Goal: Transaction & Acquisition: Purchase product/service

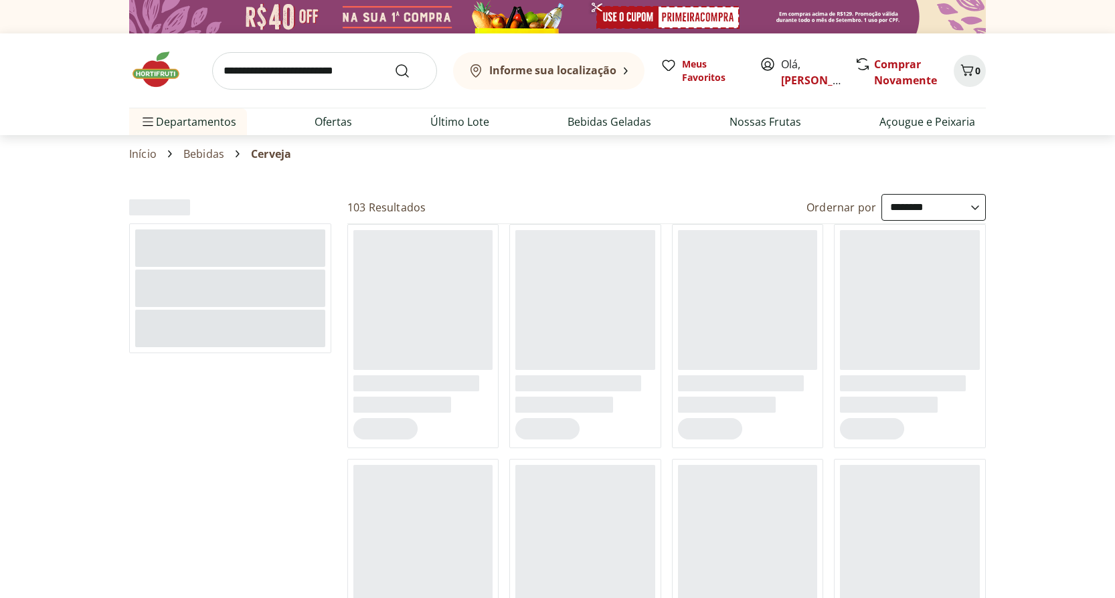
select select "**********"
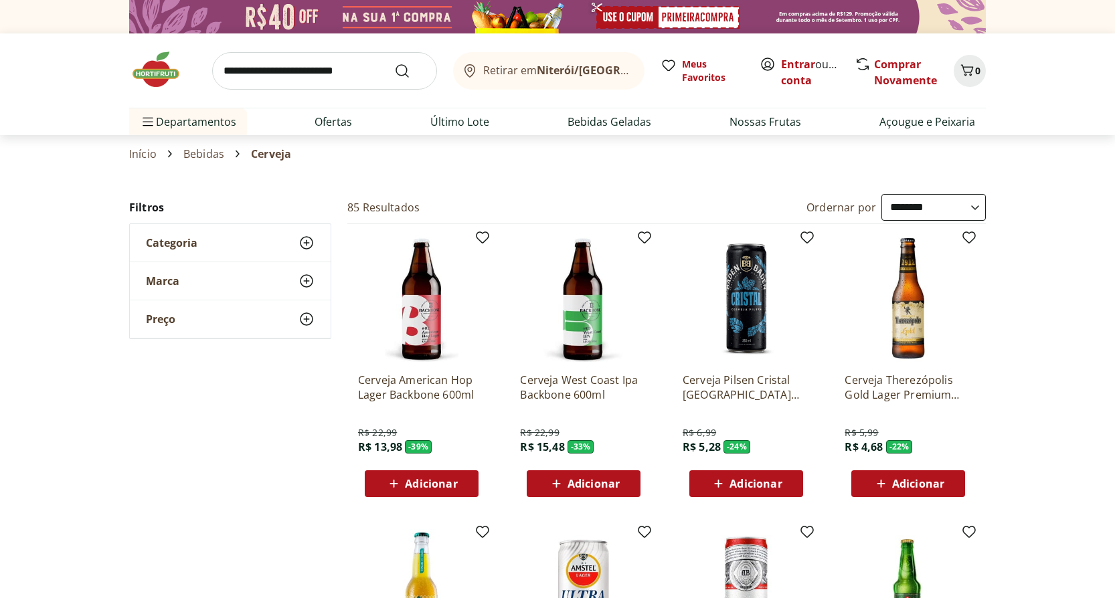
click at [155, 73] on img at bounding box center [162, 70] width 67 height 40
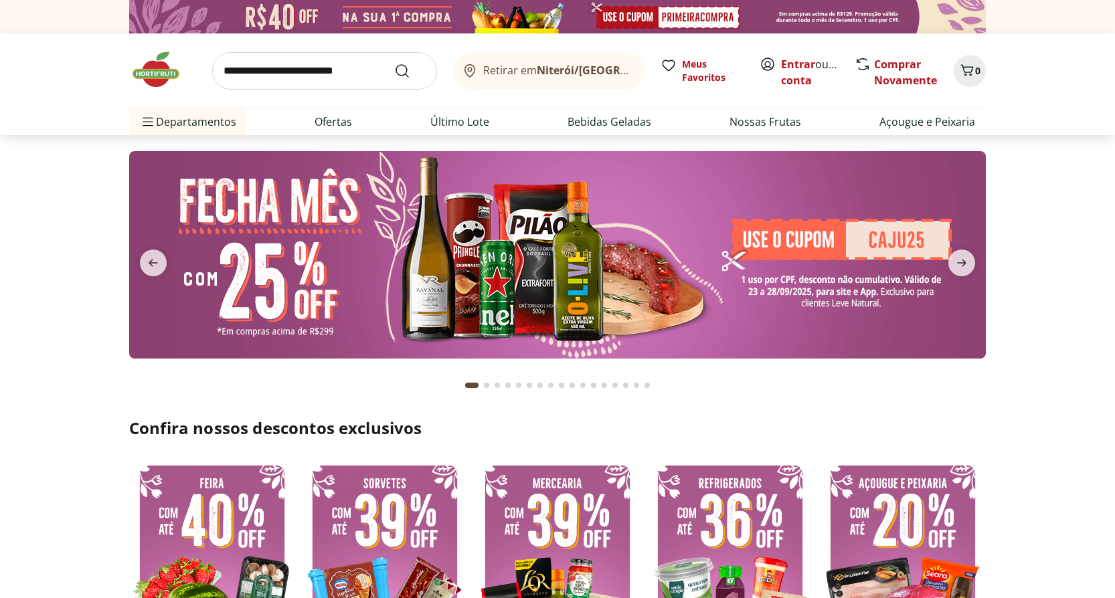
click at [155, 73] on img at bounding box center [162, 70] width 67 height 40
click at [796, 61] on link "Entrar" at bounding box center [798, 64] width 34 height 15
drag, startPoint x: 0, startPoint y: 0, endPoint x: 710, endPoint y: 252, distance: 753.4
click at [710, 252] on img at bounding box center [557, 254] width 856 height 207
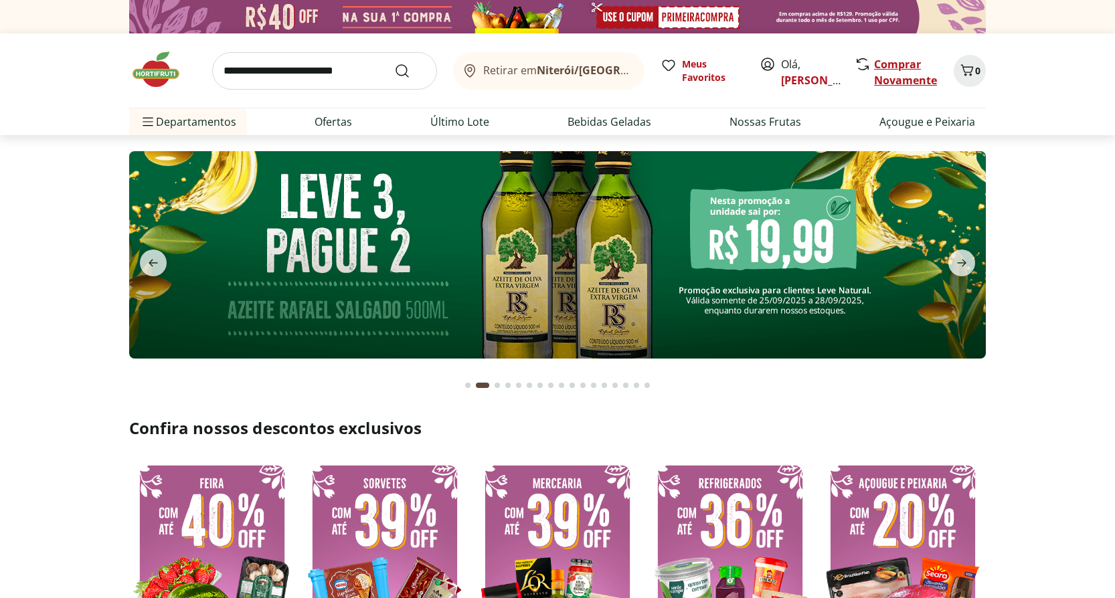
click at [907, 78] on link "Comprar Novamente" at bounding box center [905, 72] width 63 height 31
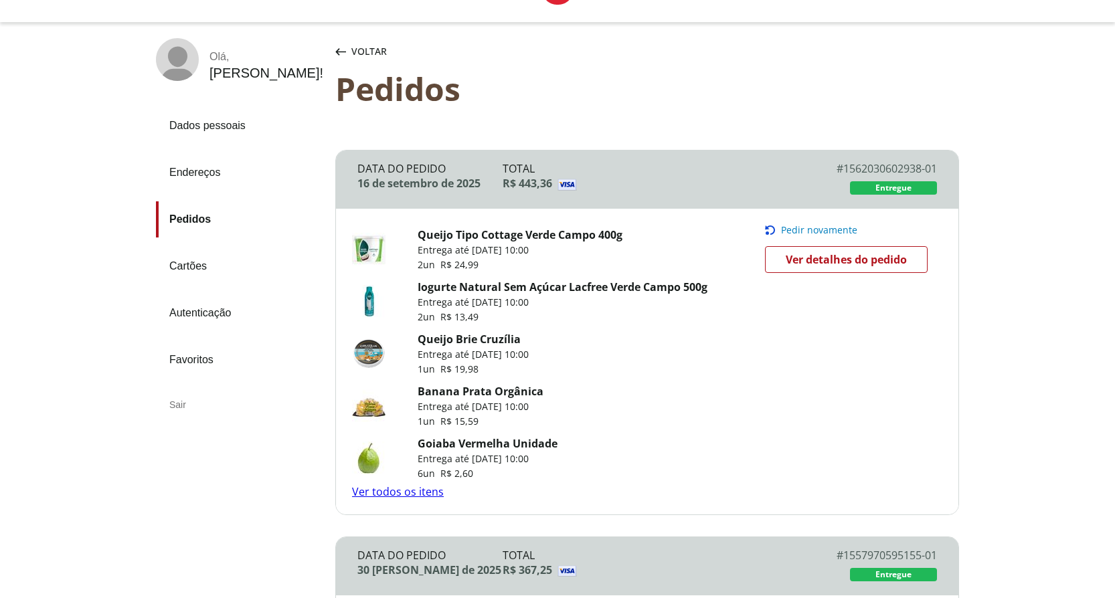
scroll to position [134, 0]
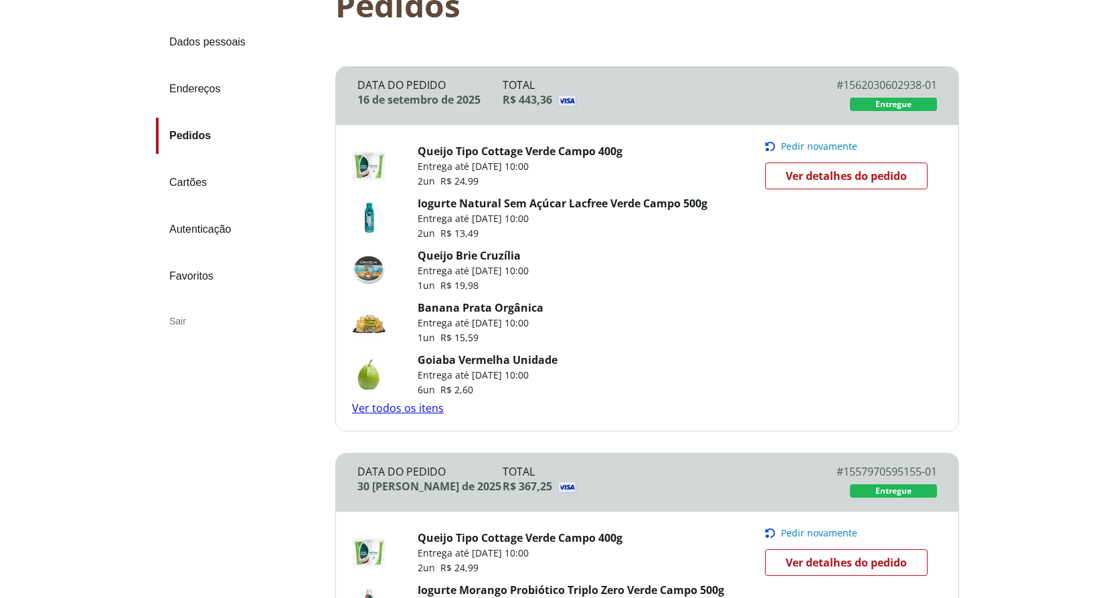
click at [418, 412] on link "Ver todos os itens" at bounding box center [398, 408] width 92 height 15
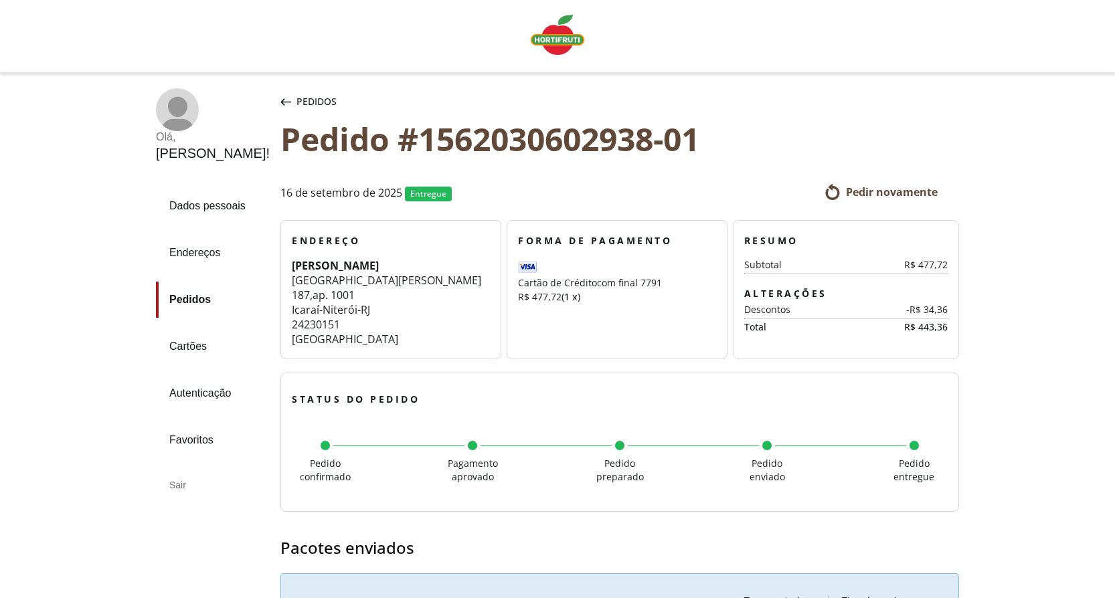
click at [547, 32] on img "Linha de sessão" at bounding box center [558, 35] width 54 height 40
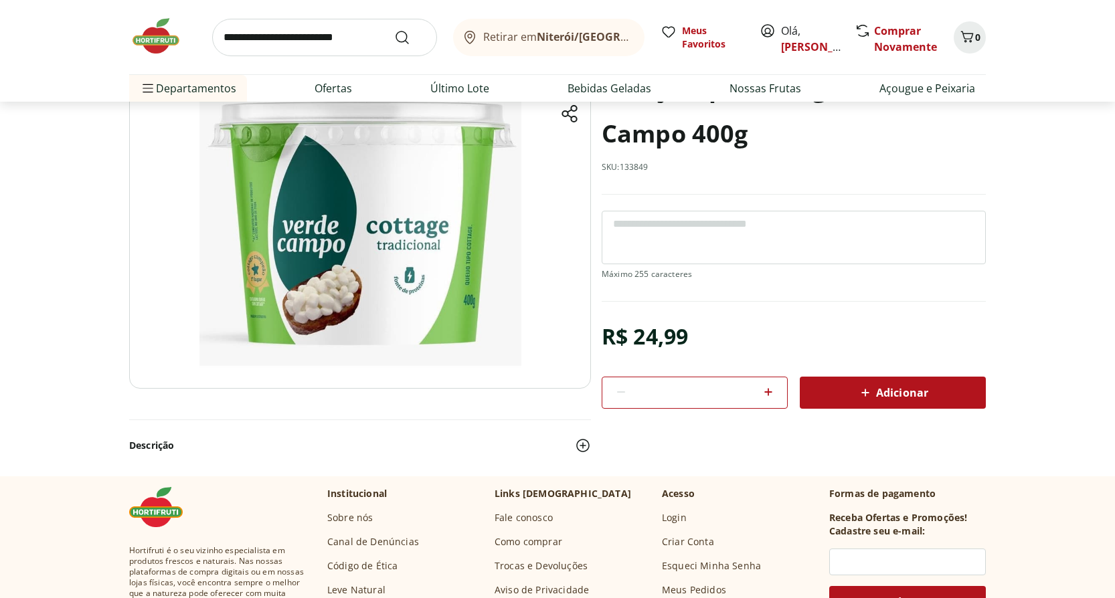
scroll to position [134, 0]
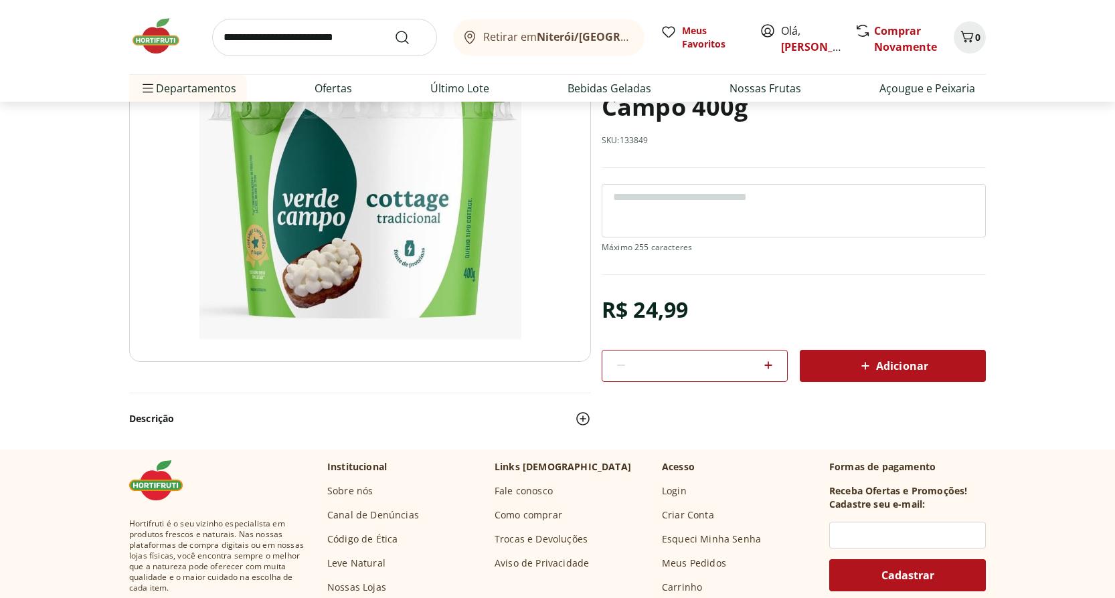
click at [769, 367] on icon at bounding box center [768, 365] width 16 height 16
type input "*"
click at [883, 366] on span "Adicionar" at bounding box center [892, 366] width 71 height 16
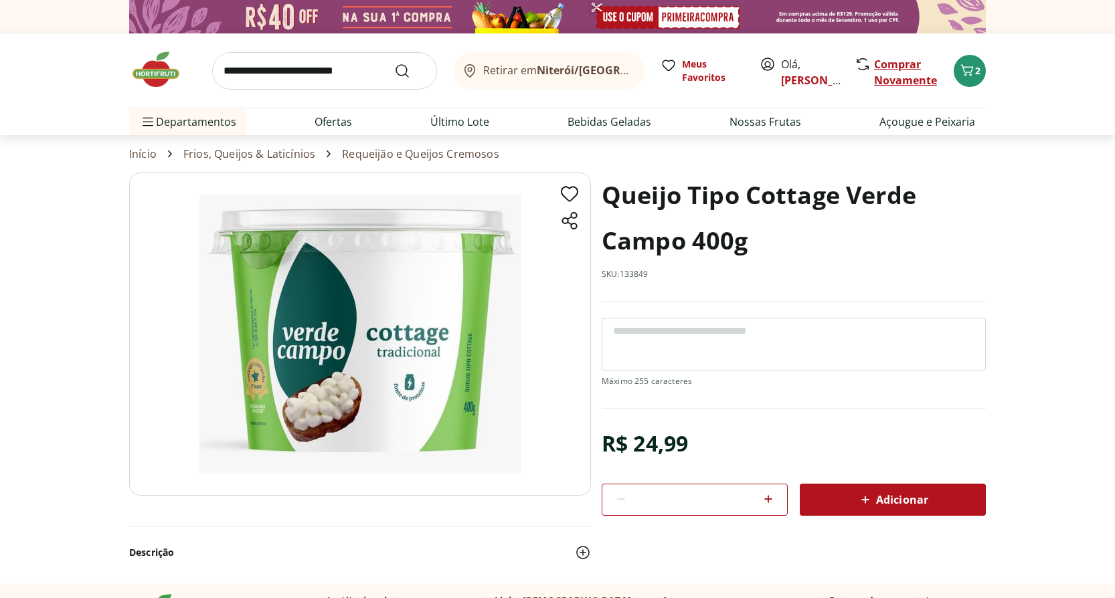
click at [908, 78] on link "Comprar Novamente" at bounding box center [905, 72] width 63 height 31
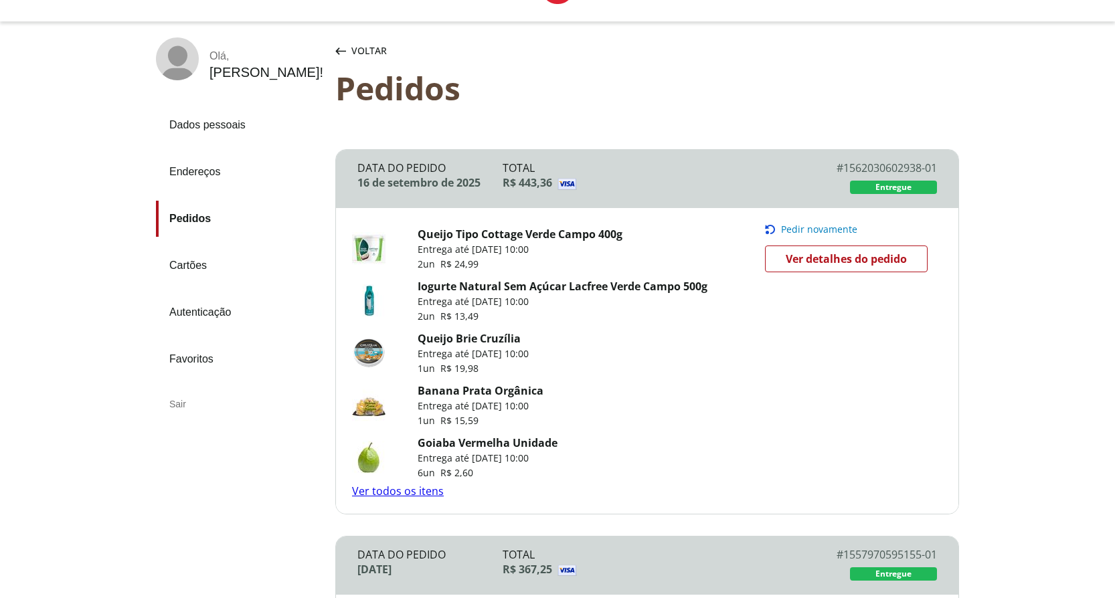
scroll to position [67, 0]
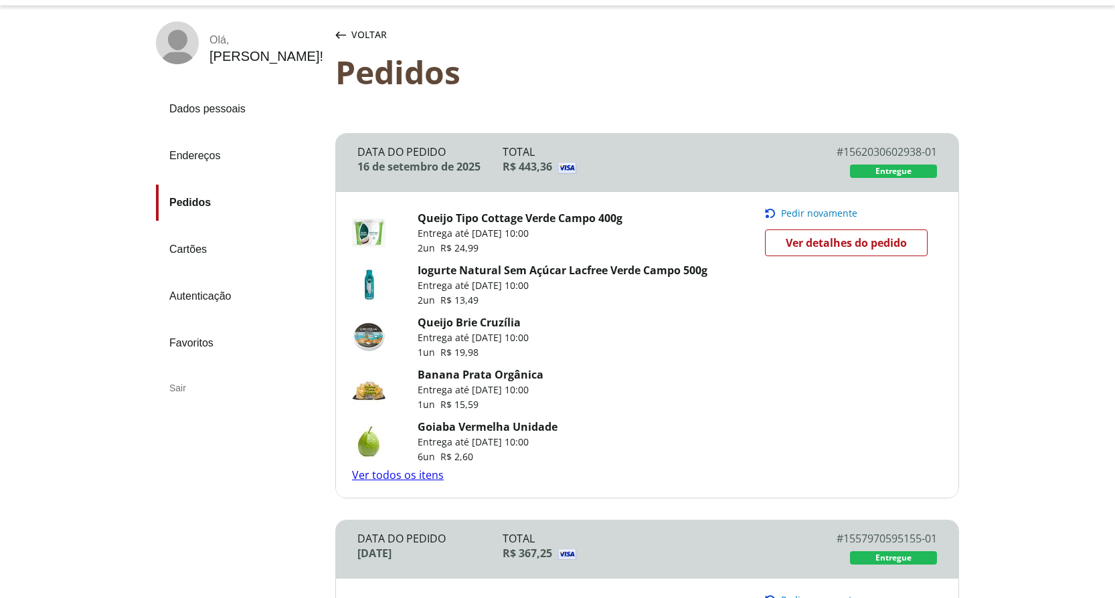
click at [409, 478] on link "Ver todos os itens" at bounding box center [398, 475] width 92 height 15
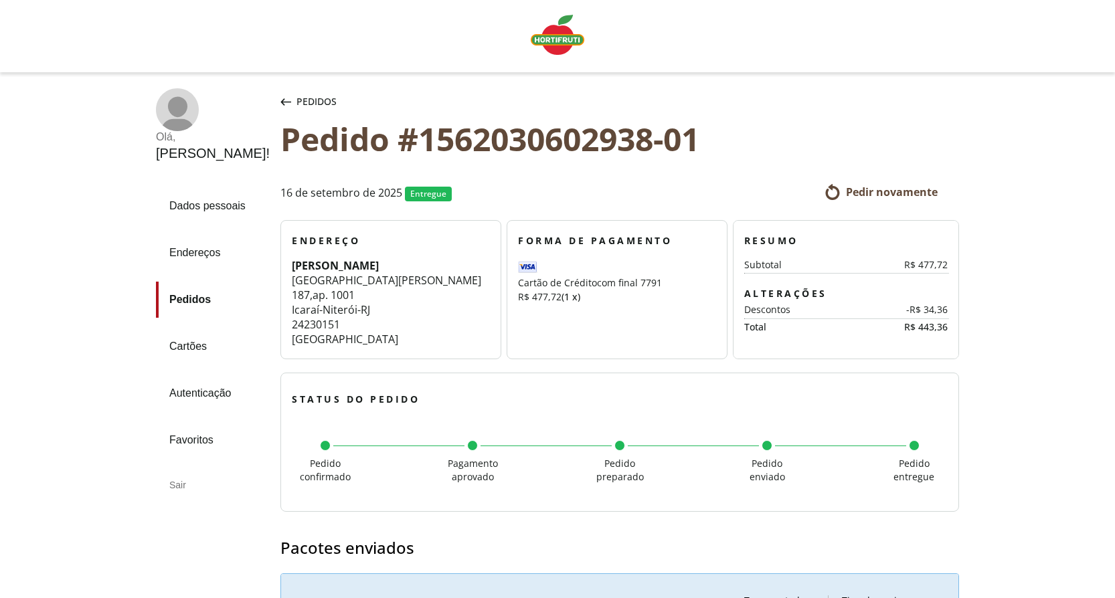
click at [567, 42] on img "Linha de sessão" at bounding box center [558, 35] width 54 height 40
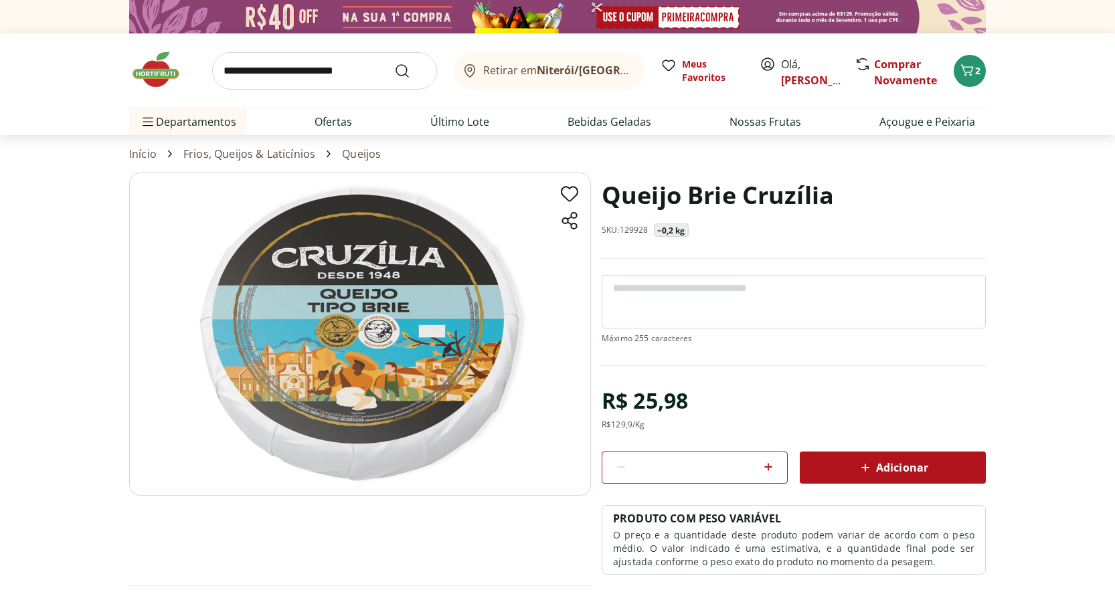
click at [915, 467] on span "Adicionar" at bounding box center [892, 468] width 71 height 16
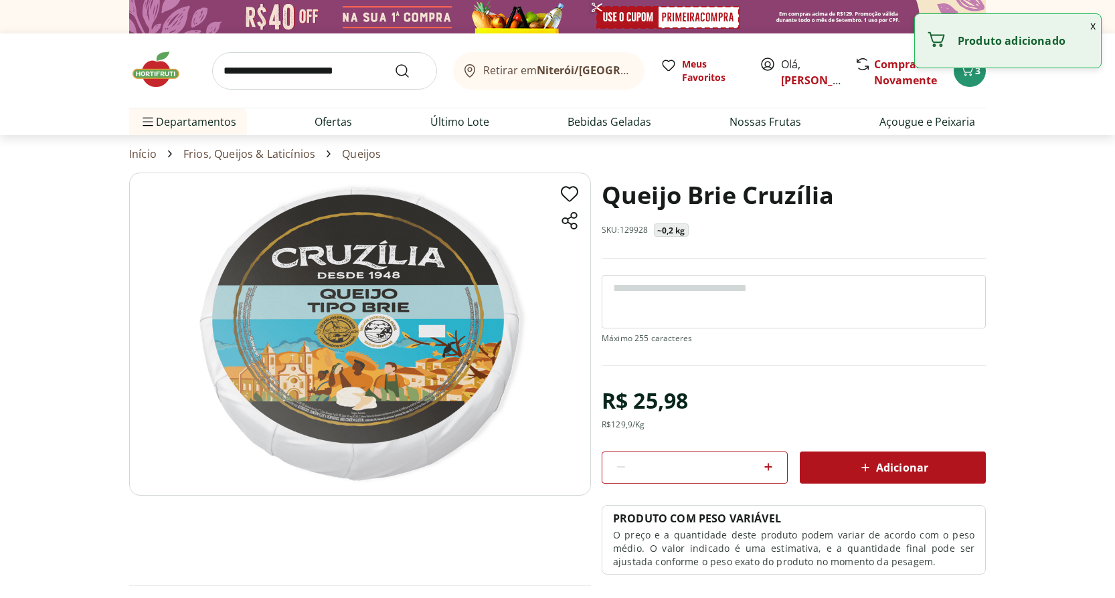
click at [915, 467] on span "Adicionar" at bounding box center [892, 468] width 71 height 16
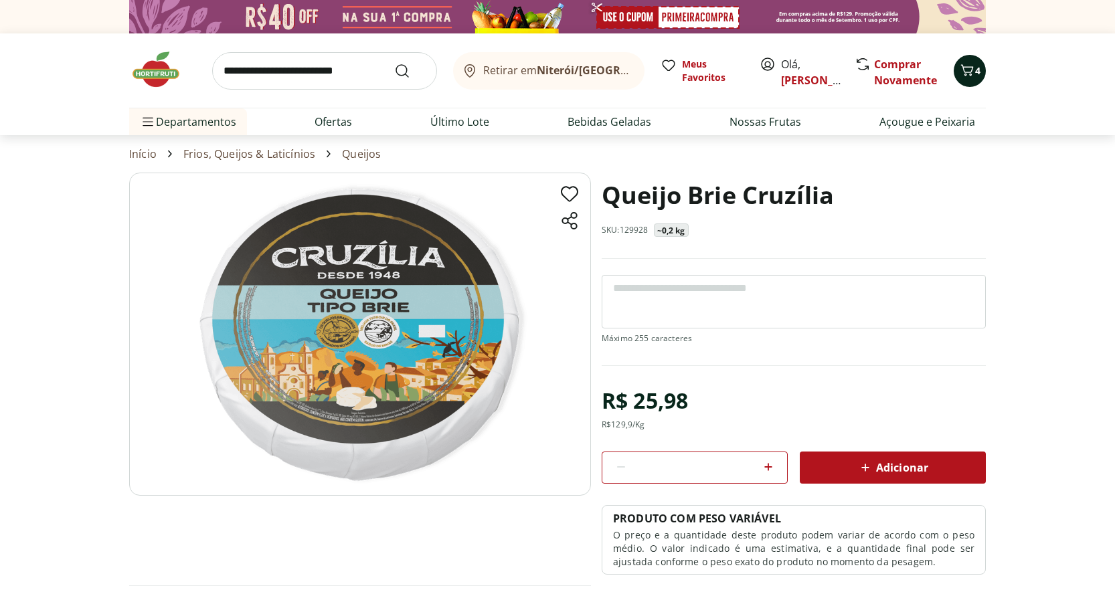
click at [967, 74] on icon "Carrinho" at bounding box center [967, 70] width 16 height 16
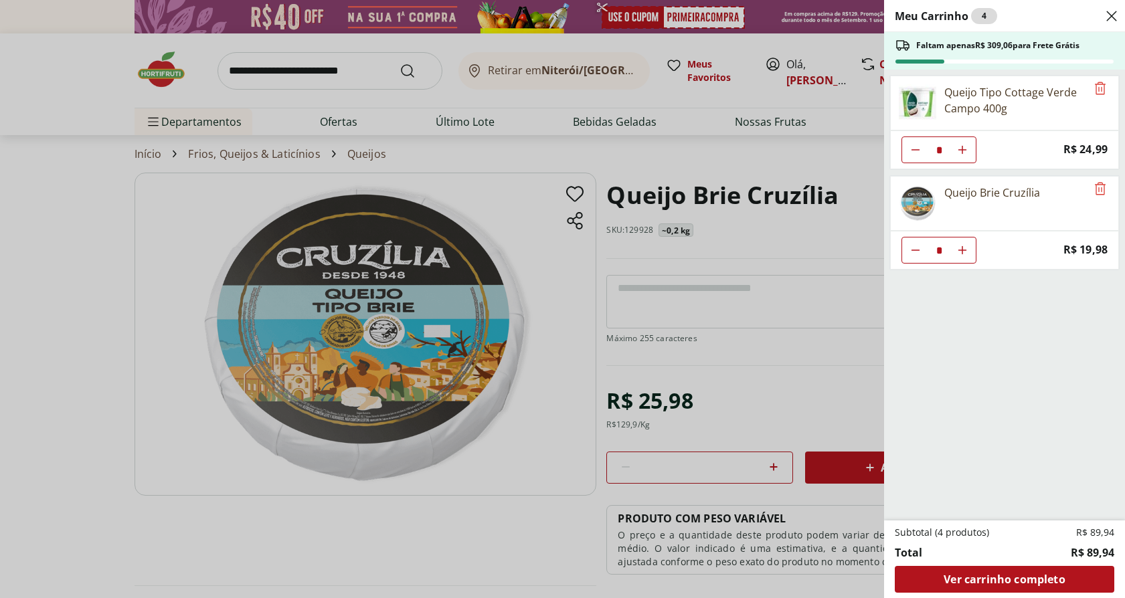
click at [918, 252] on icon "Diminuir Quantidade" at bounding box center [915, 250] width 11 height 11
type input "*"
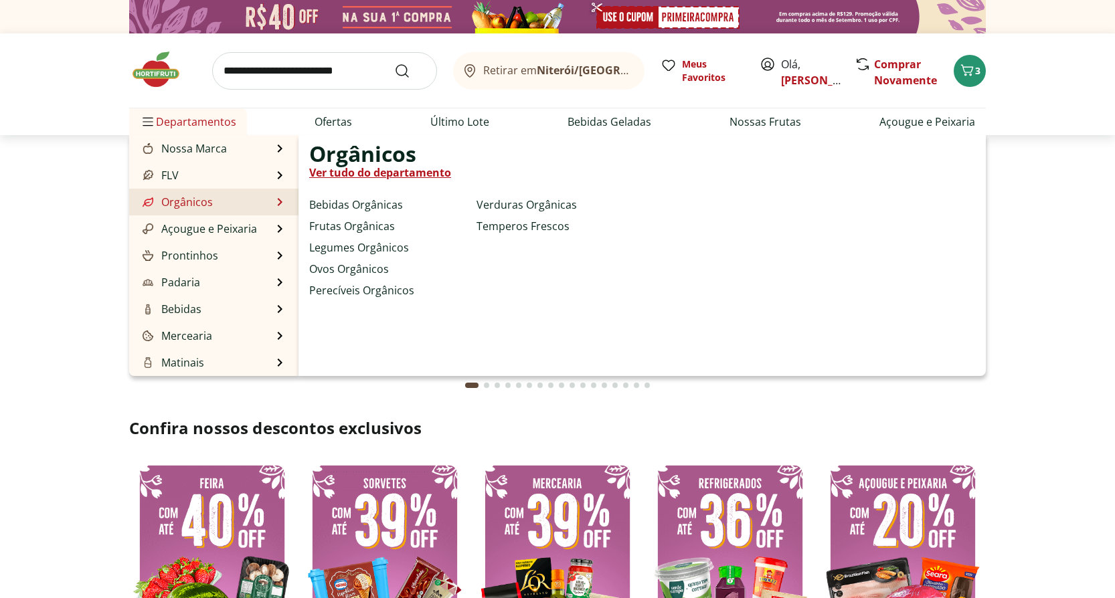
scroll to position [67, 0]
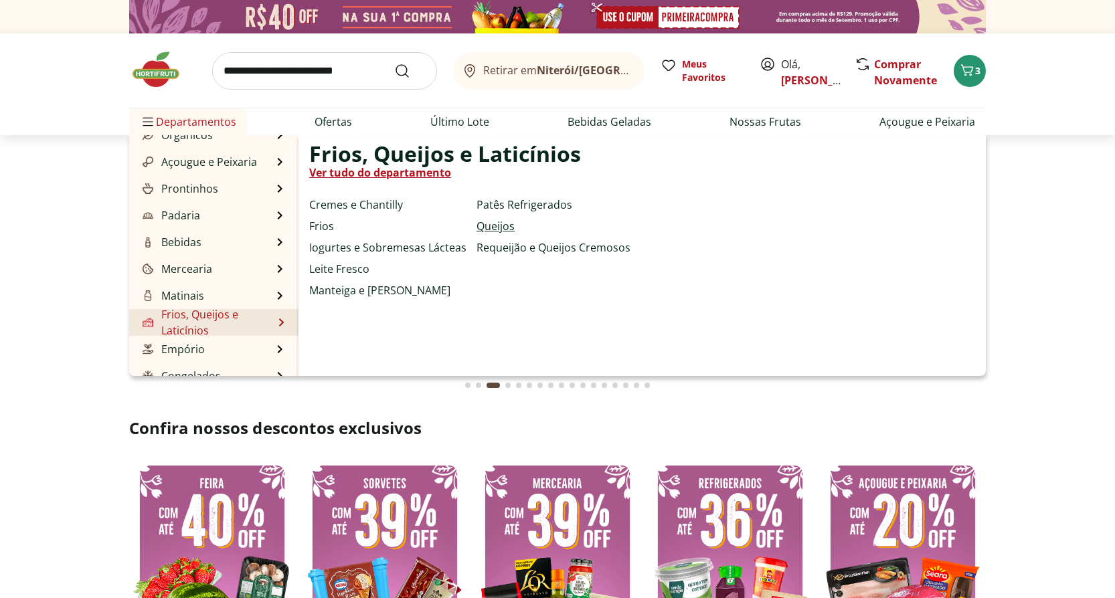
click at [492, 226] on link "Queijos" at bounding box center [495, 226] width 38 height 16
select select "**********"
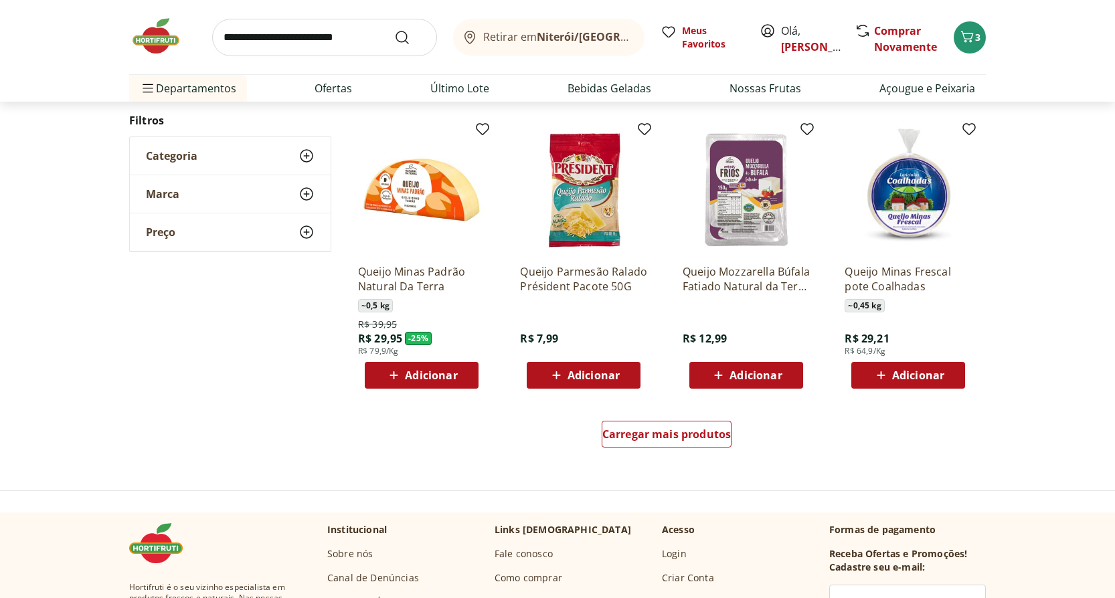
scroll to position [736, 0]
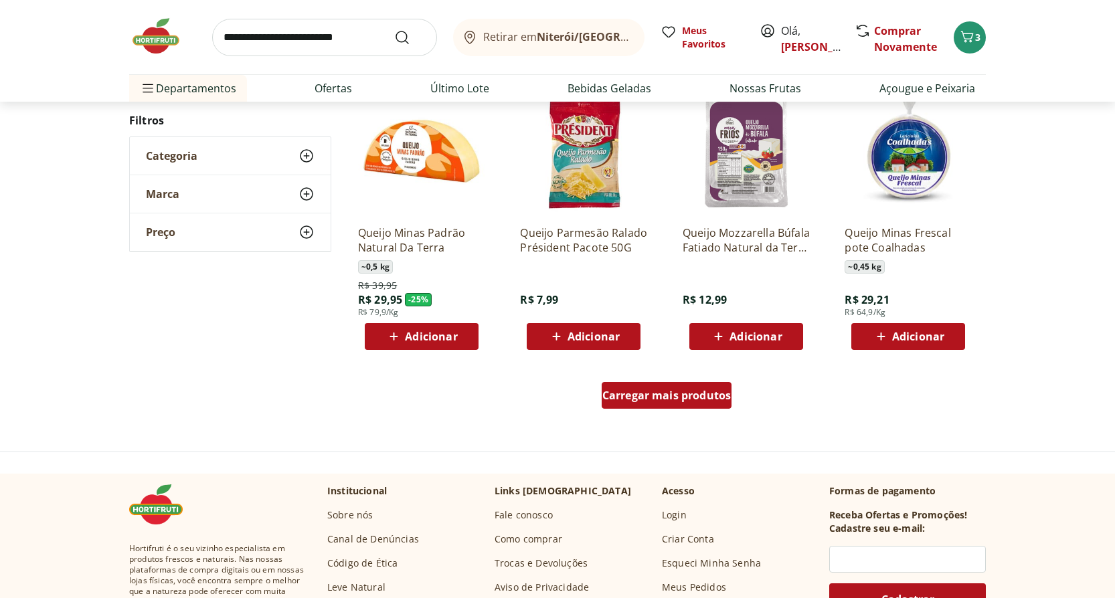
click at [663, 395] on span "Carregar mais produtos" at bounding box center [666, 395] width 129 height 11
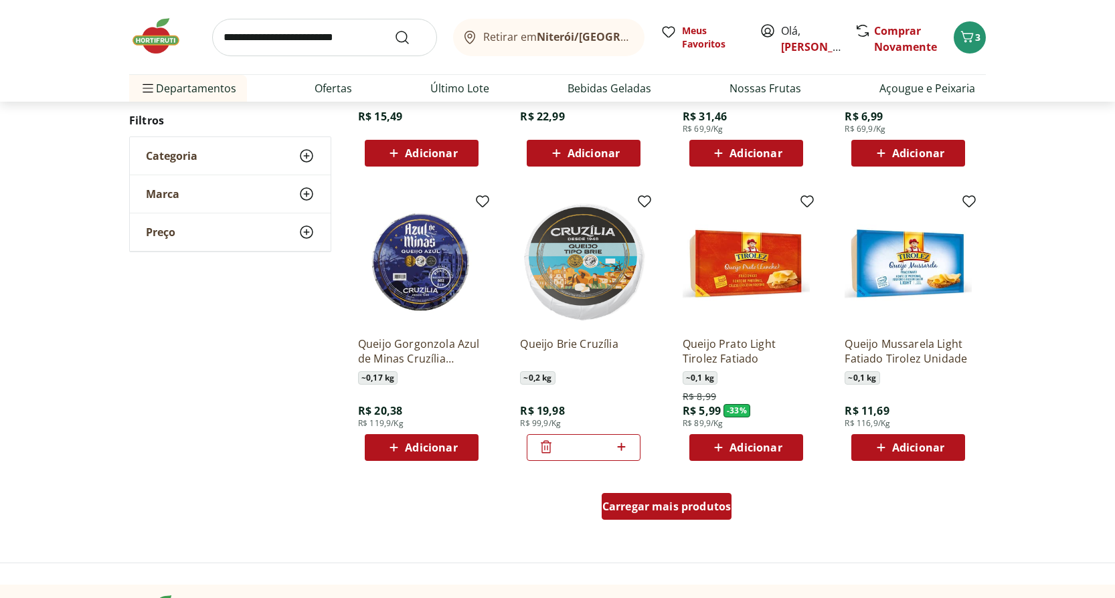
scroll to position [1539, 0]
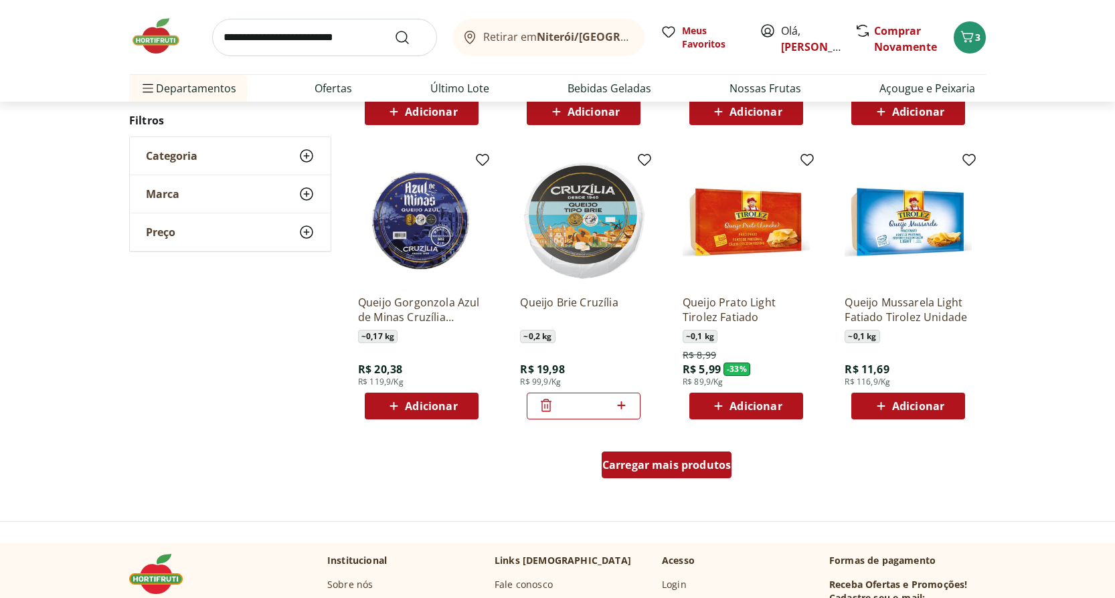
click at [679, 468] on span "Carregar mais produtos" at bounding box center [666, 465] width 129 height 11
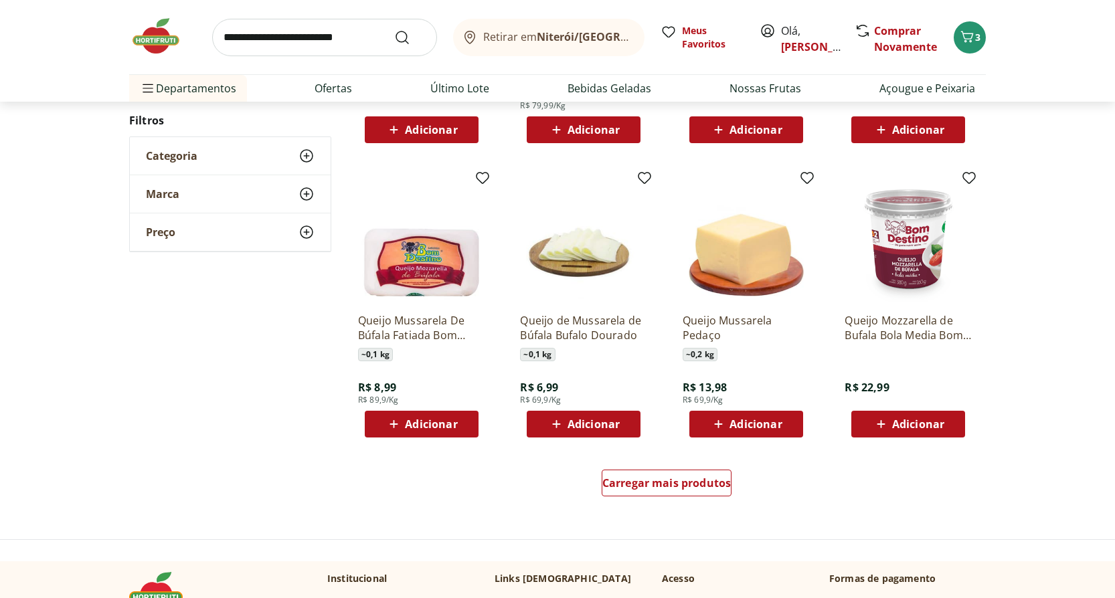
scroll to position [2409, 0]
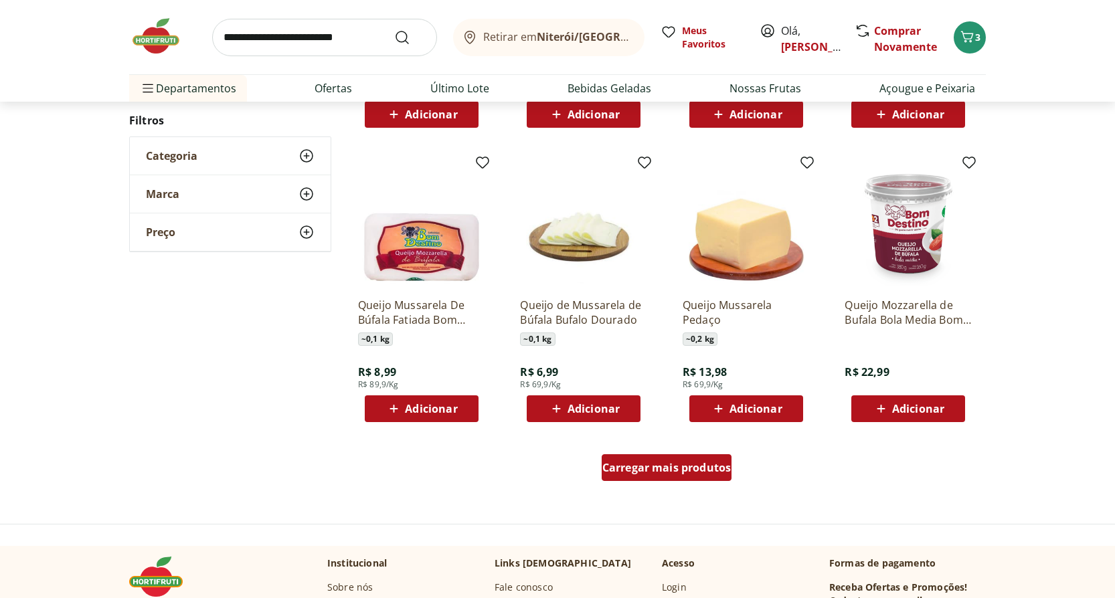
click at [676, 470] on span "Carregar mais produtos" at bounding box center [666, 467] width 129 height 11
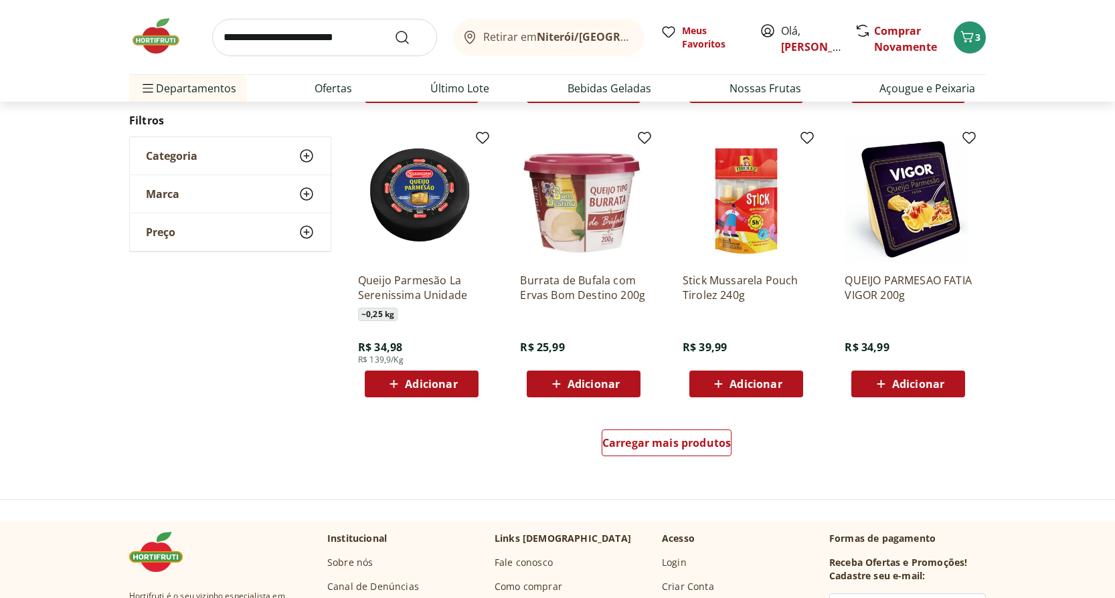
scroll to position [3346, 0]
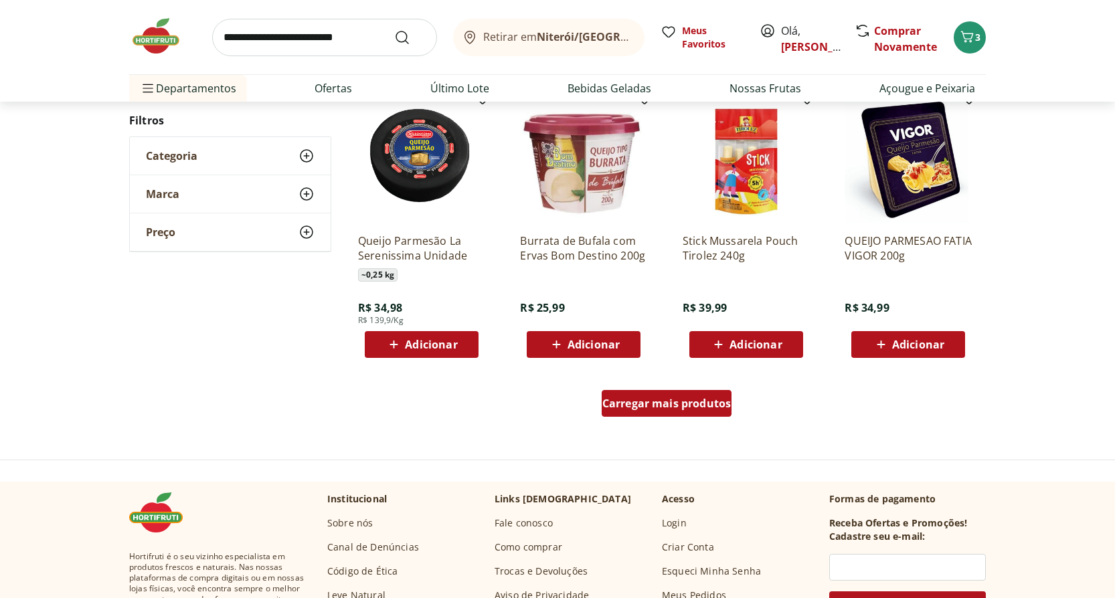
click at [689, 406] on span "Carregar mais produtos" at bounding box center [666, 403] width 129 height 11
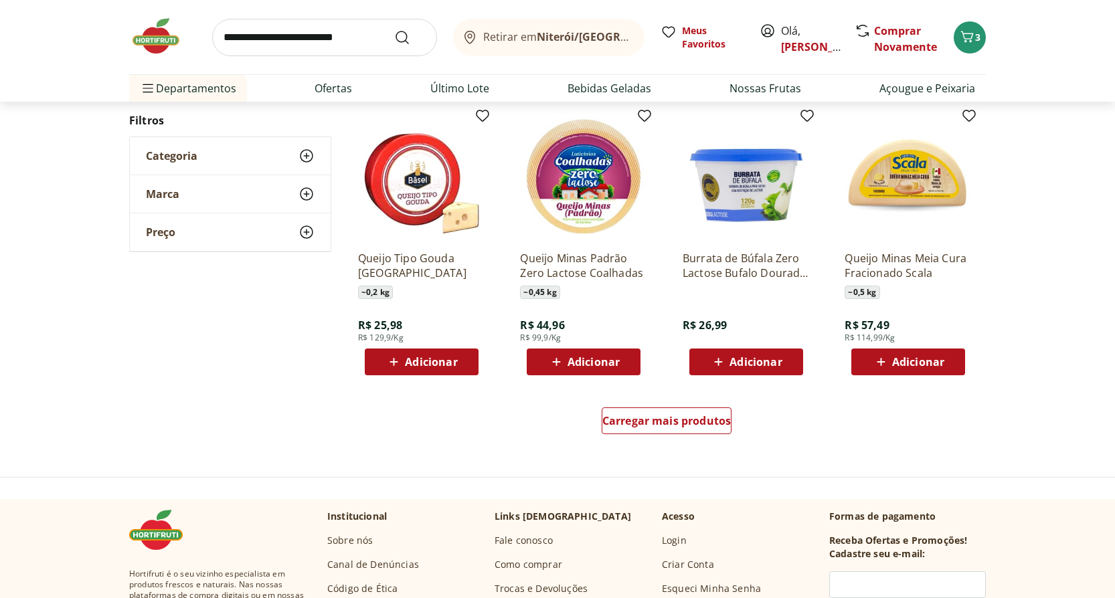
scroll to position [4215, 0]
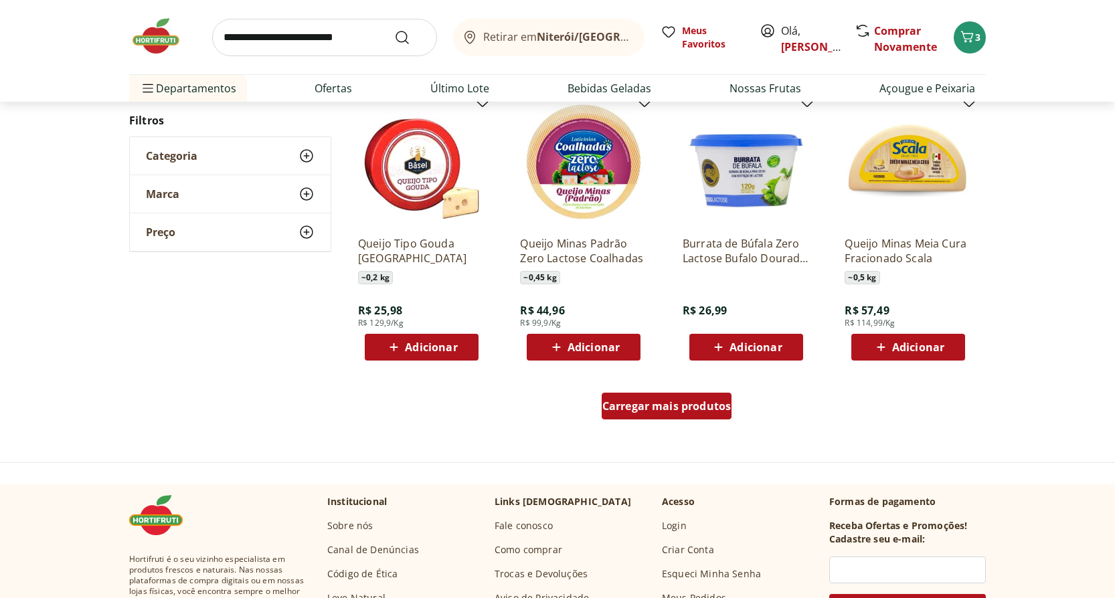
click at [654, 410] on span "Carregar mais produtos" at bounding box center [666, 406] width 129 height 11
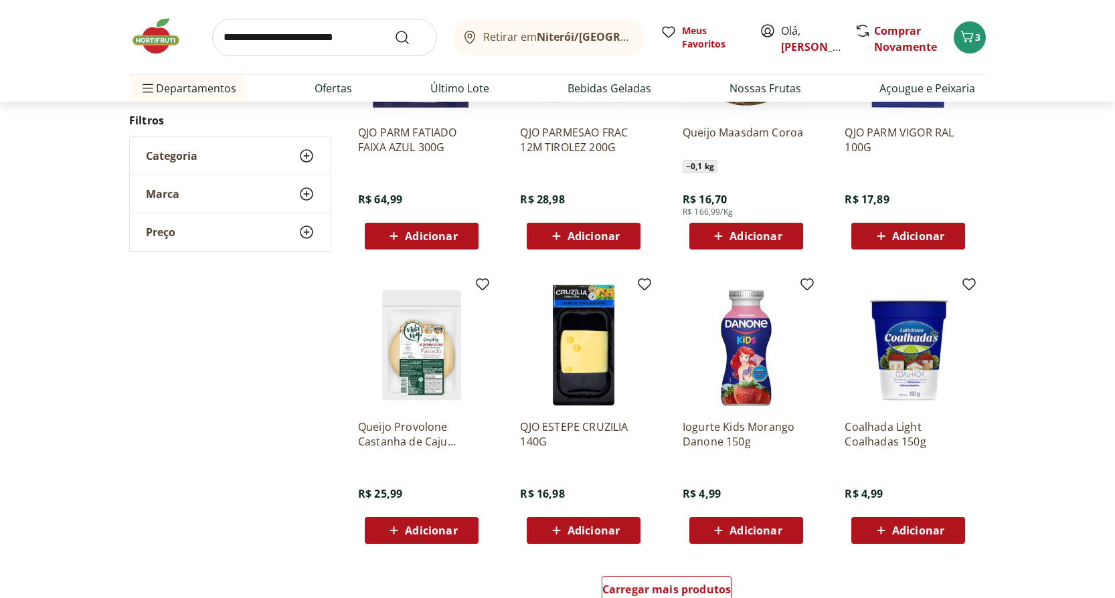
scroll to position [4951, 0]
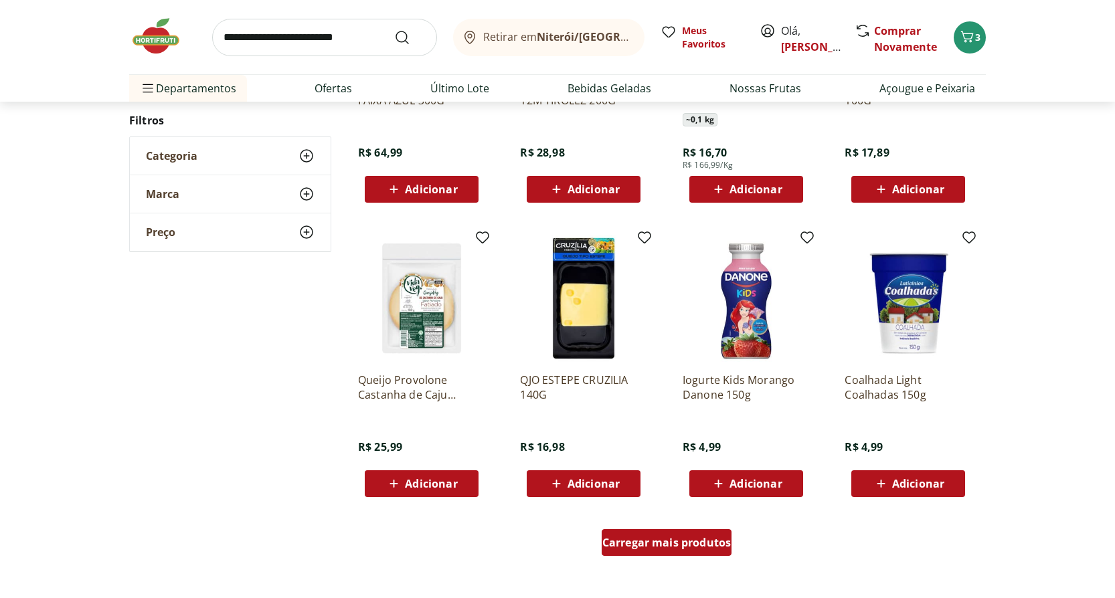
click at [662, 548] on span "Carregar mais produtos" at bounding box center [666, 542] width 129 height 11
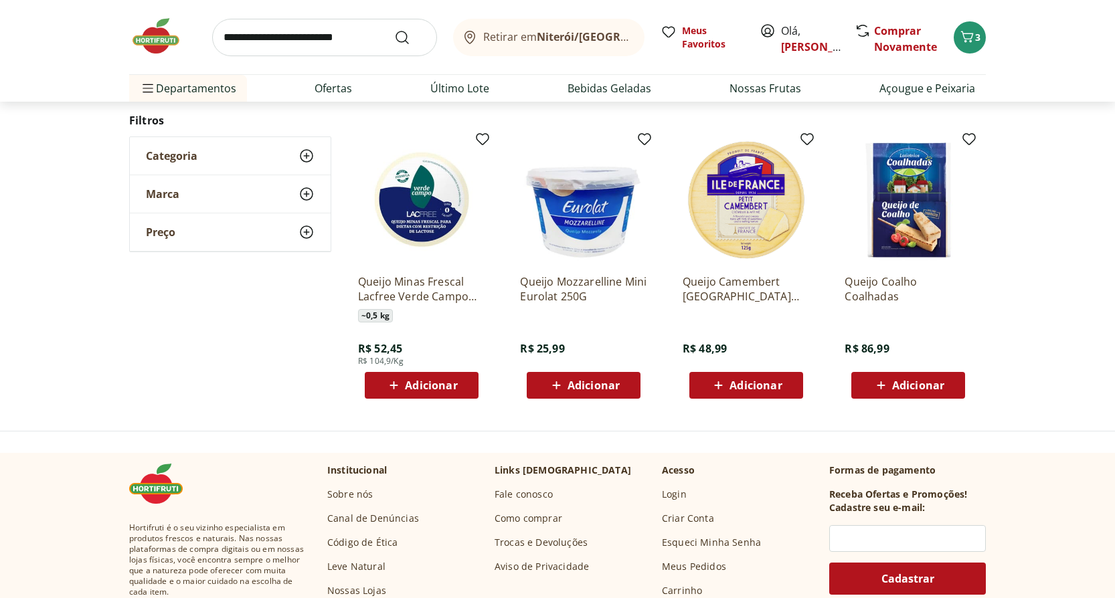
scroll to position [67, 0]
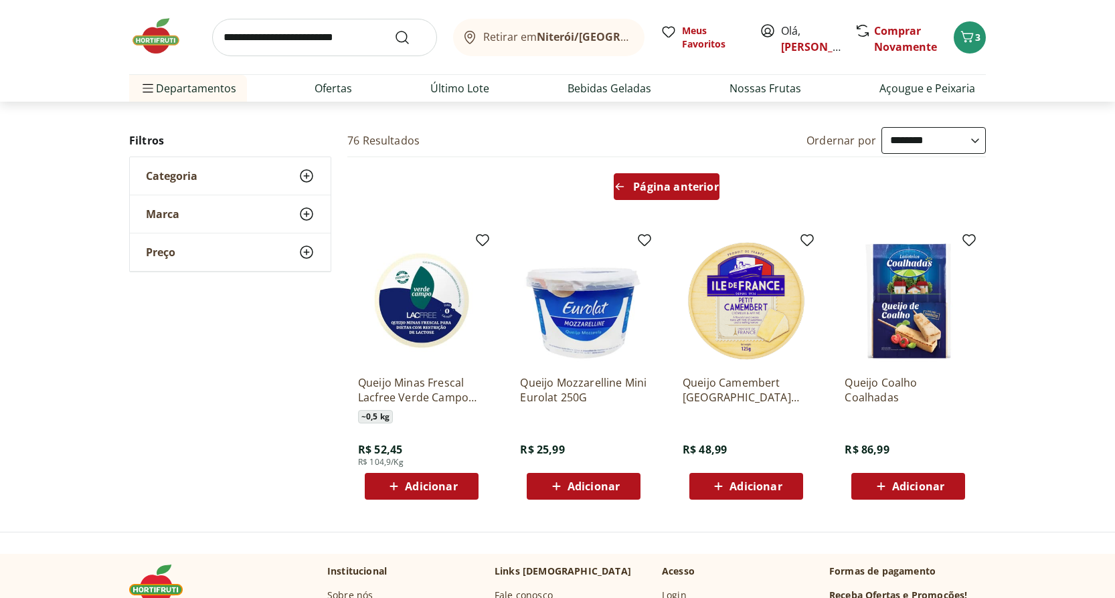
click at [649, 183] on span "Página anterior" at bounding box center [675, 186] width 85 height 11
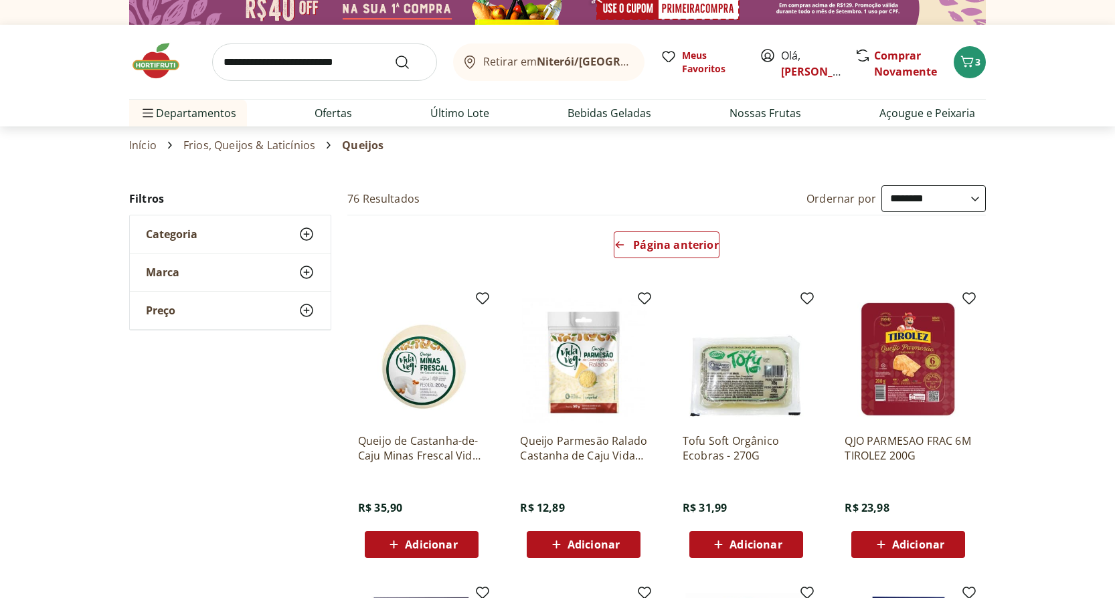
scroll to position [0, 0]
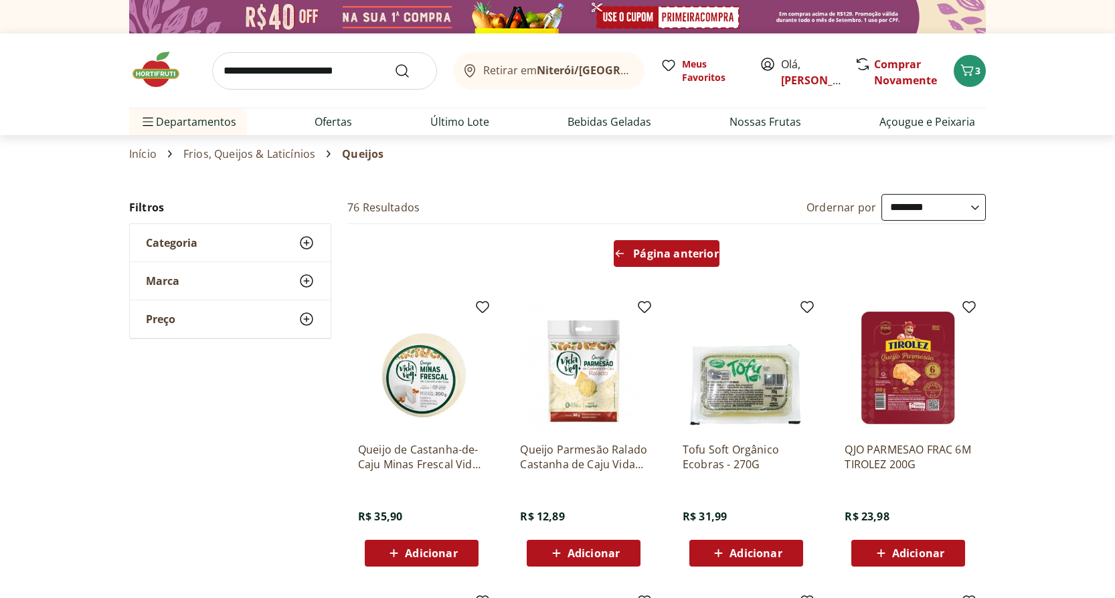
click at [664, 254] on span "Página anterior" at bounding box center [675, 253] width 85 height 11
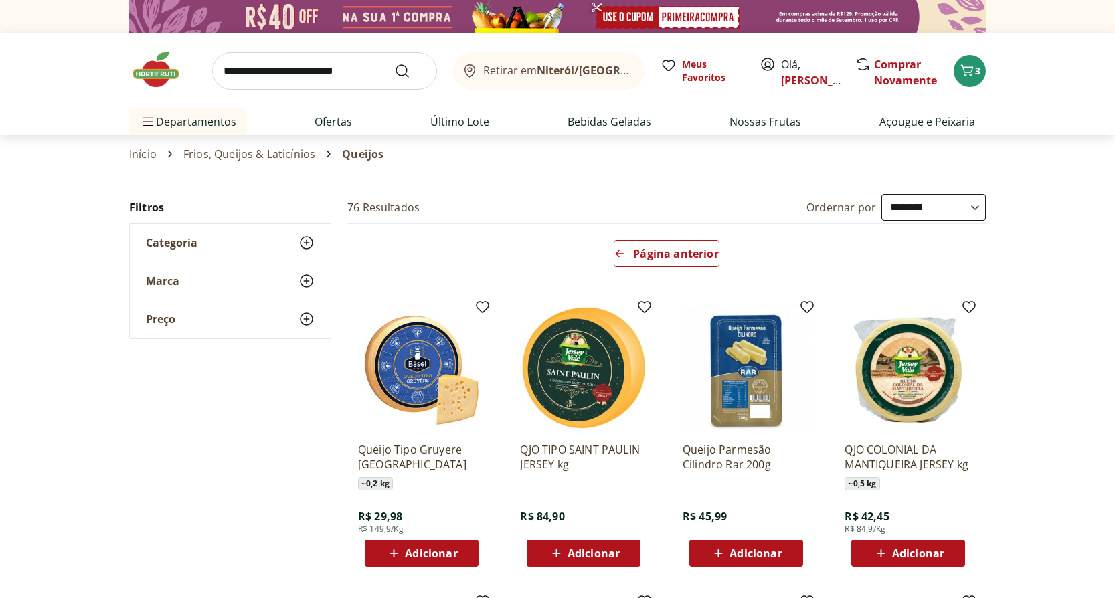
click at [281, 155] on link "Frios, Queijos & Laticínios" at bounding box center [249, 154] width 132 height 12
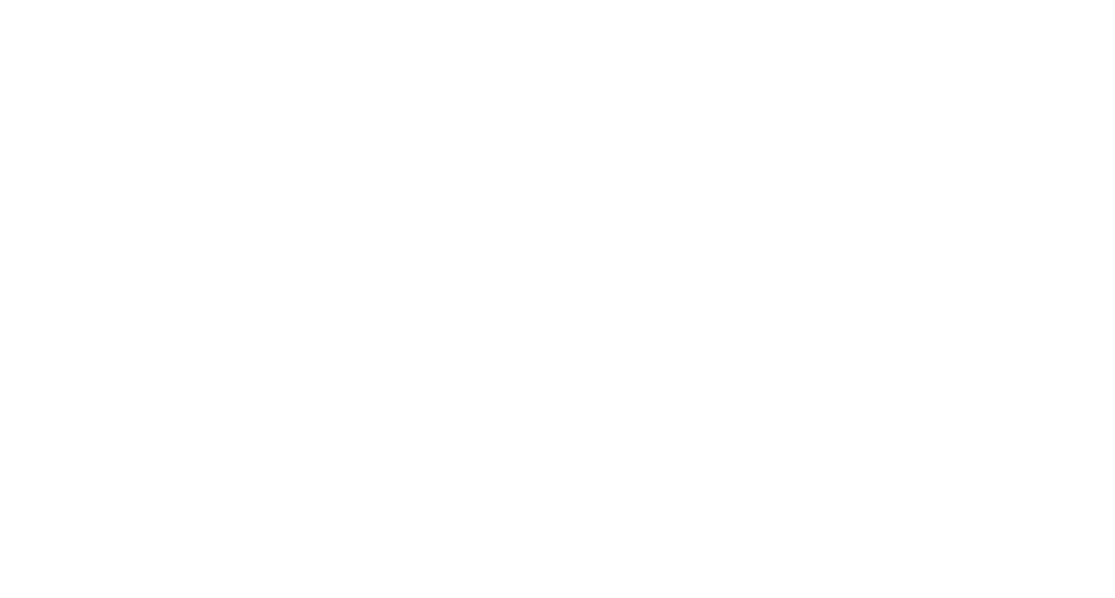
select select "**********"
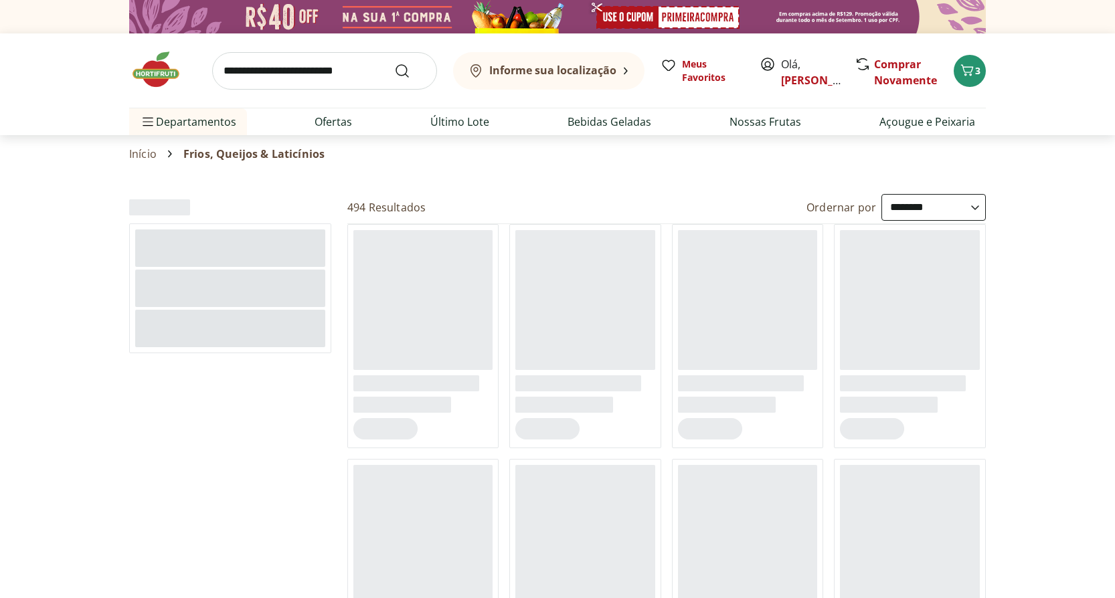
click at [281, 155] on span "Frios, Queijos & Laticínios" at bounding box center [253, 154] width 141 height 12
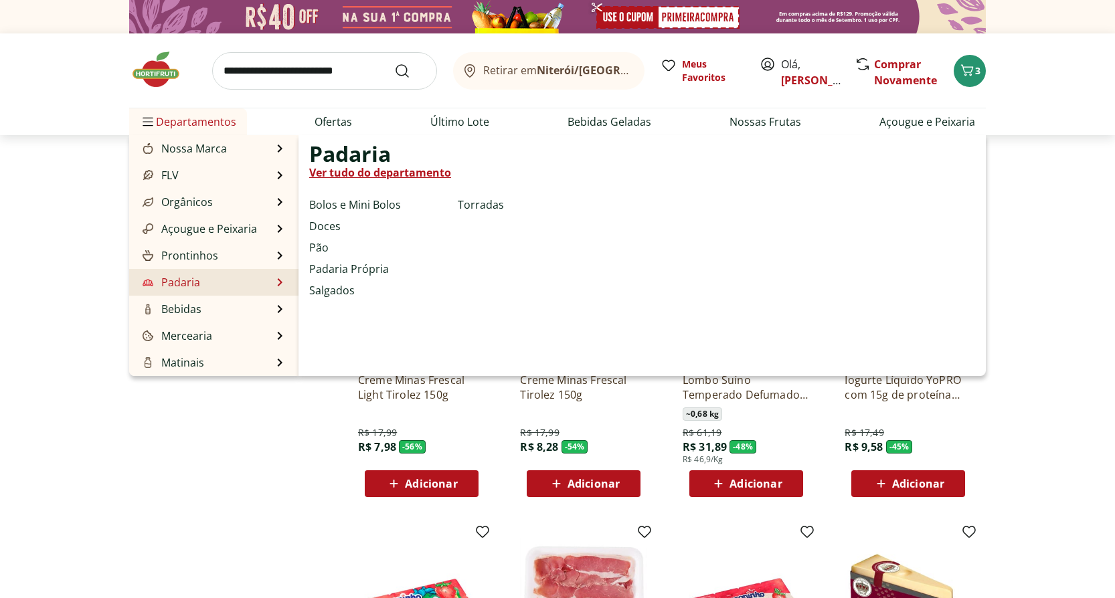
scroll to position [134, 0]
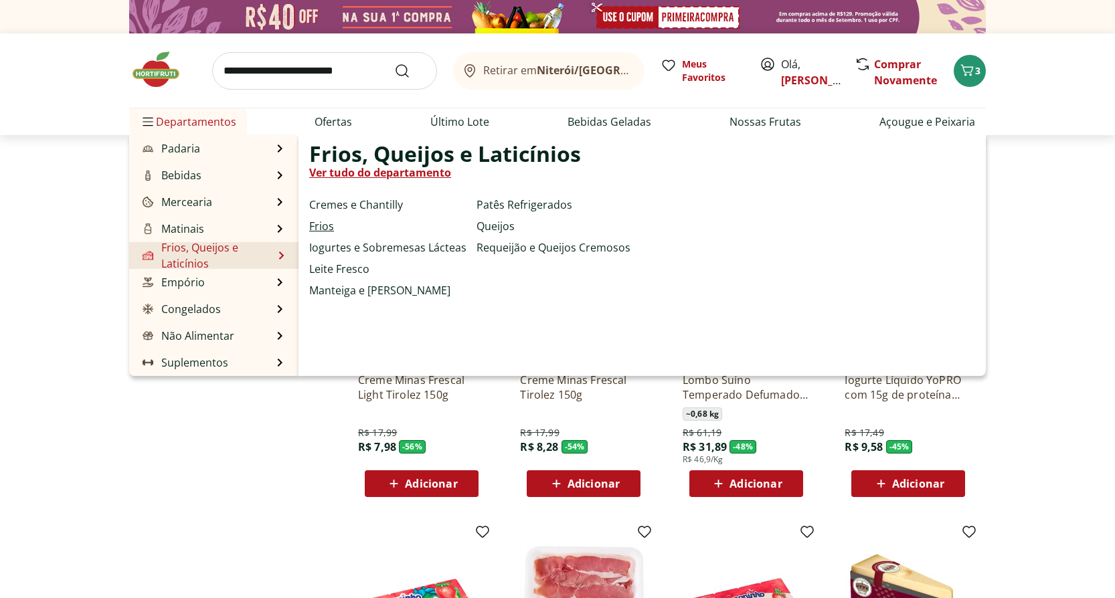
click at [323, 225] on link "Frios" at bounding box center [321, 226] width 25 height 16
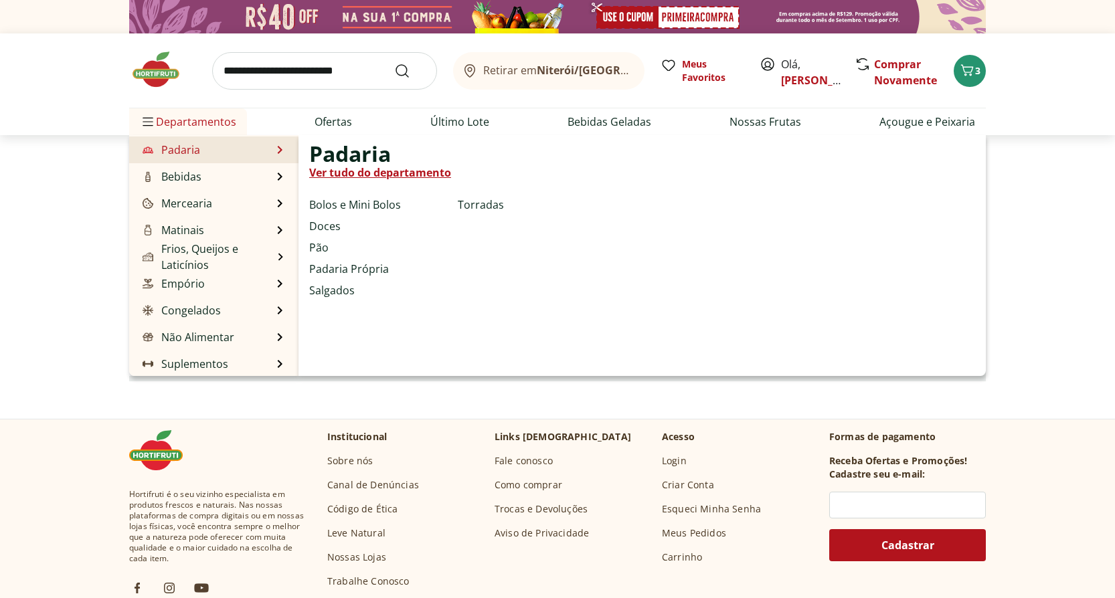
scroll to position [134, 0]
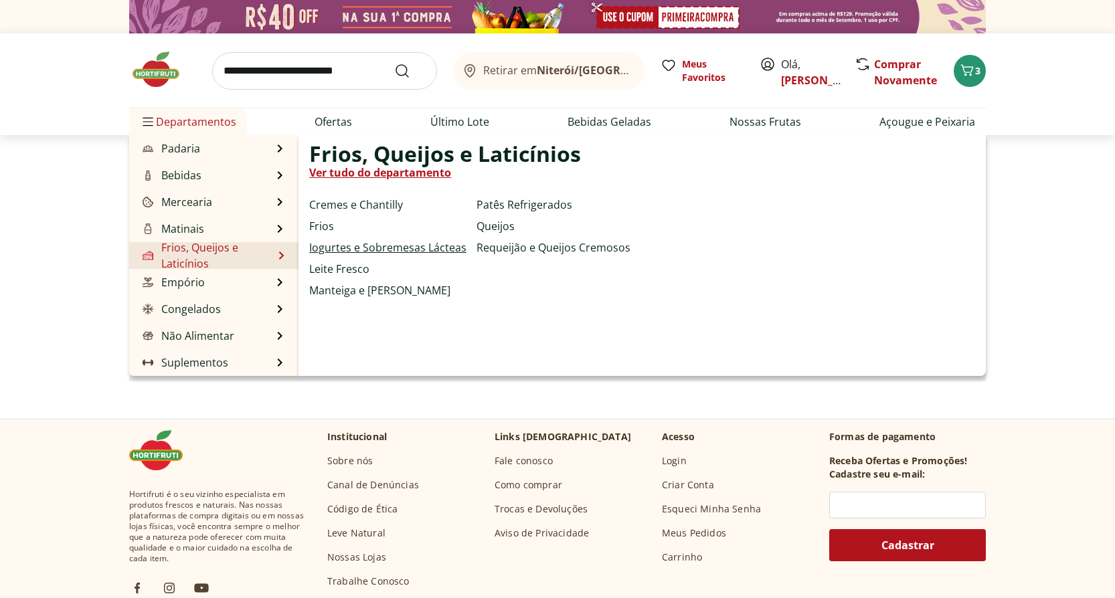
click at [416, 250] on link "Iogurtes e Sobremesas Lácteas" at bounding box center [387, 248] width 157 height 16
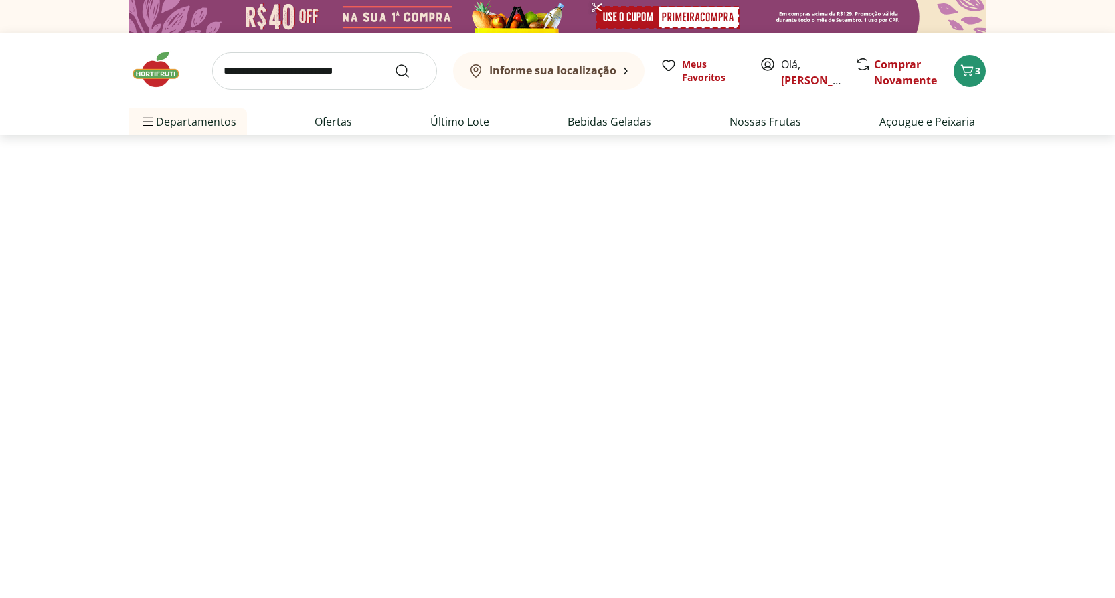
select select "**********"
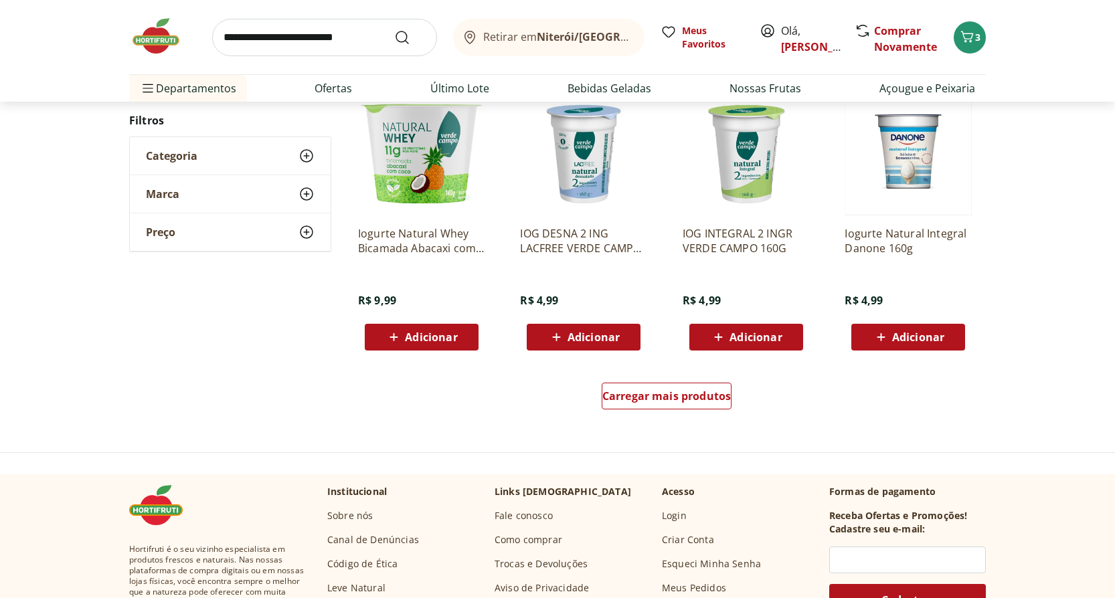
scroll to position [736, 0]
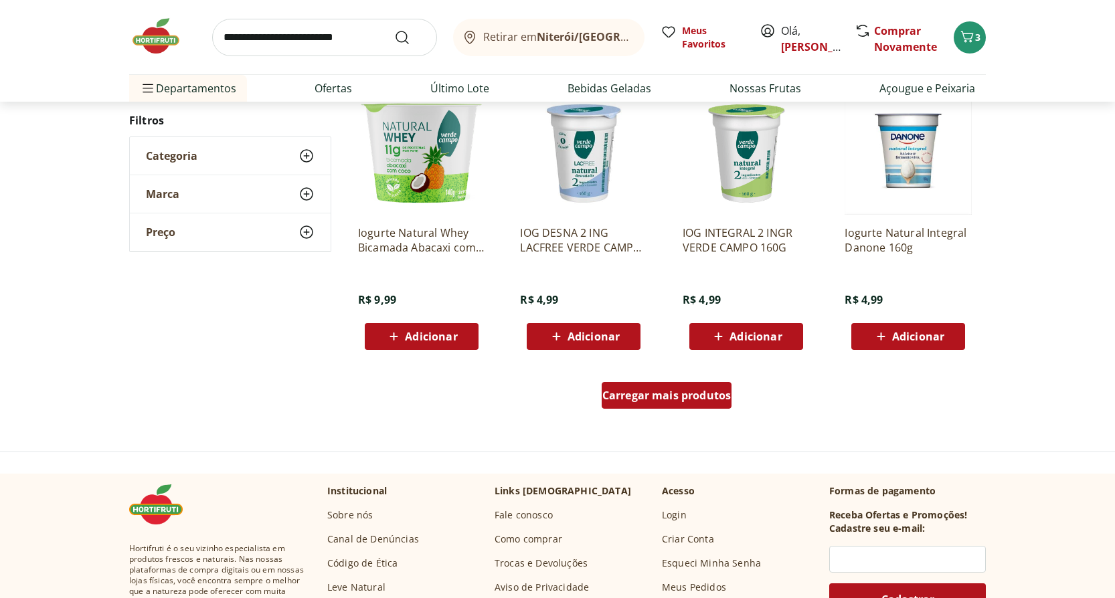
click at [691, 403] on div "Carregar mais produtos" at bounding box center [667, 395] width 130 height 27
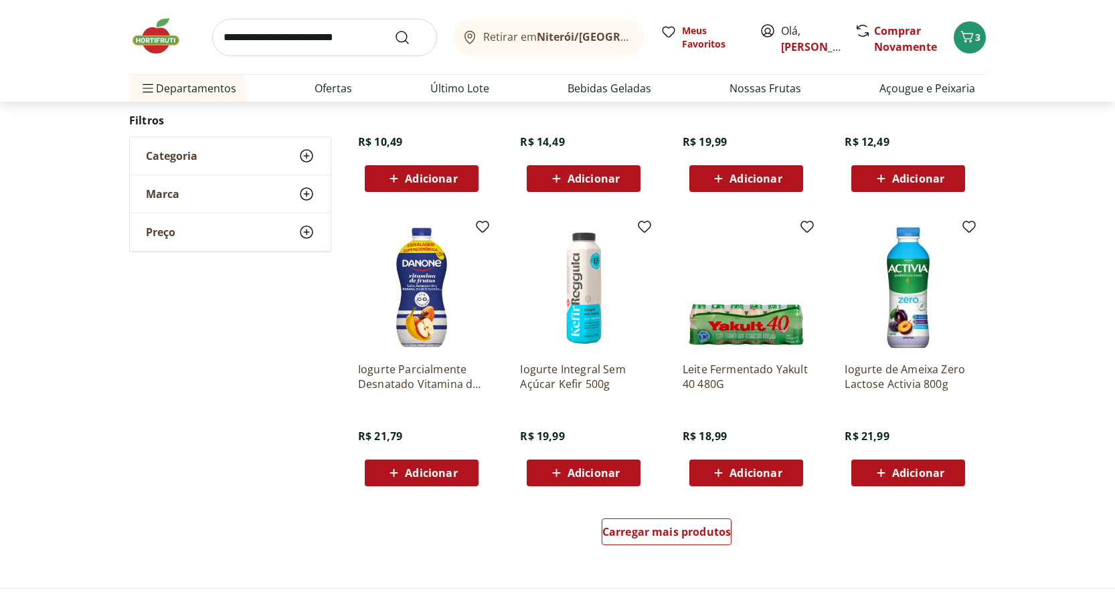
scroll to position [1606, 0]
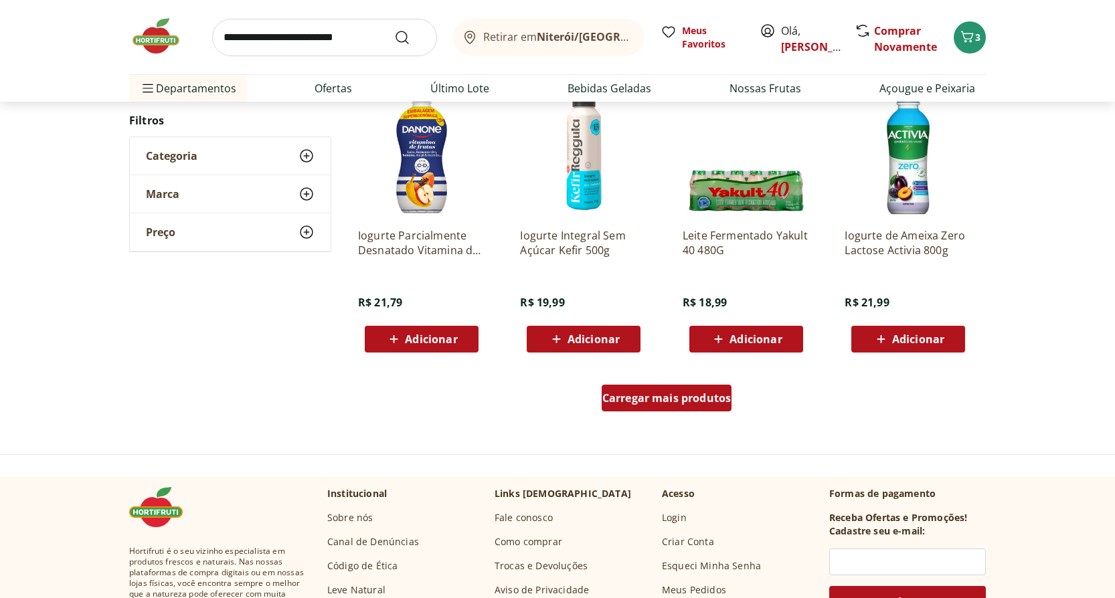
click at [655, 393] on span "Carregar mais produtos" at bounding box center [666, 398] width 129 height 11
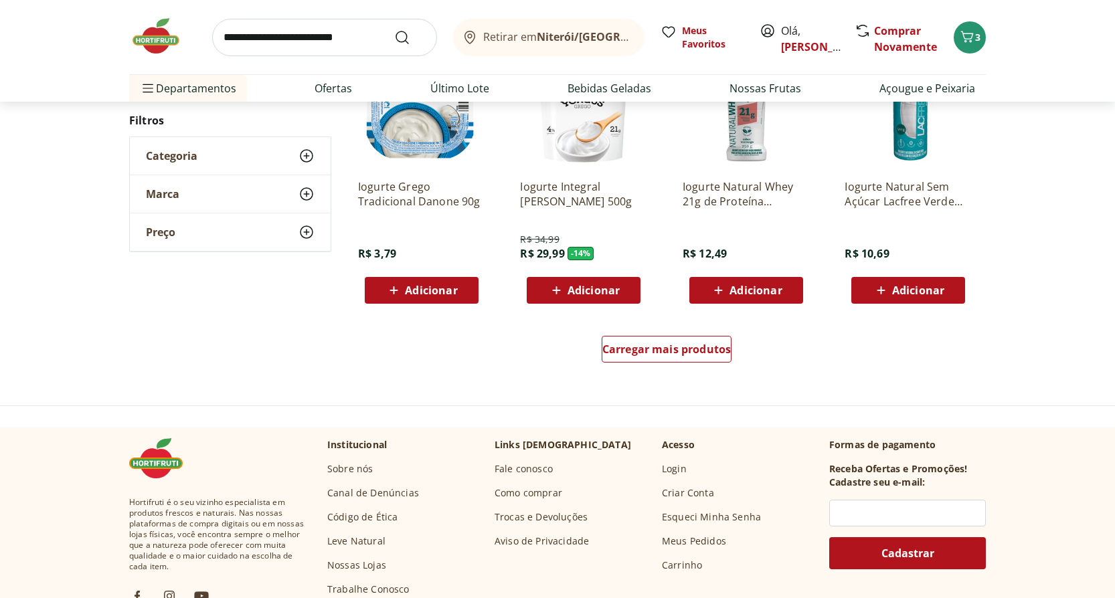
scroll to position [2543, 0]
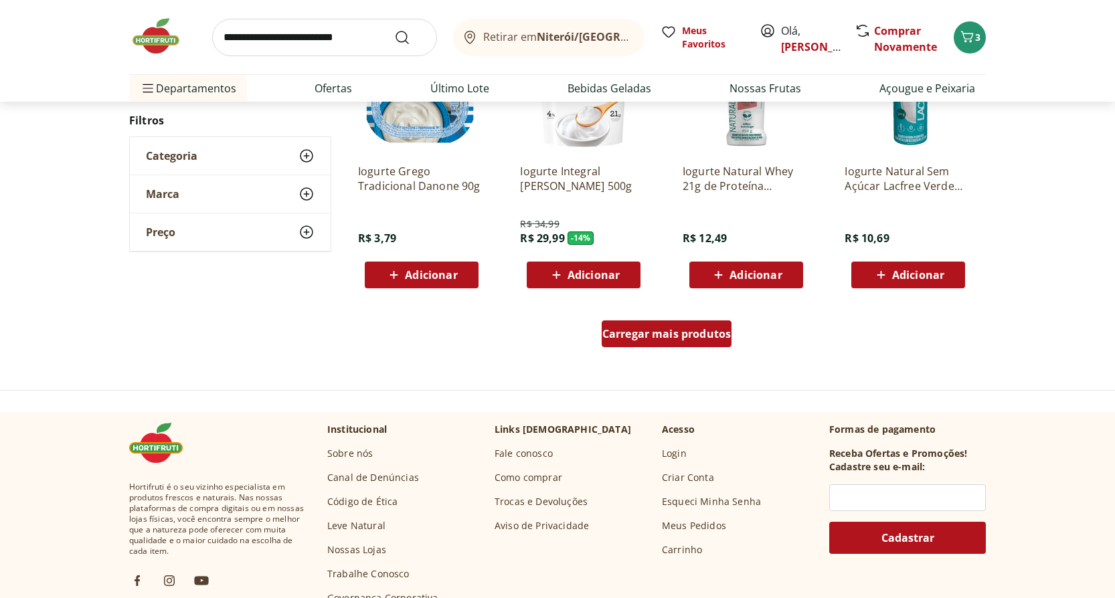
click at [687, 327] on div "Carregar mais produtos" at bounding box center [667, 334] width 130 height 27
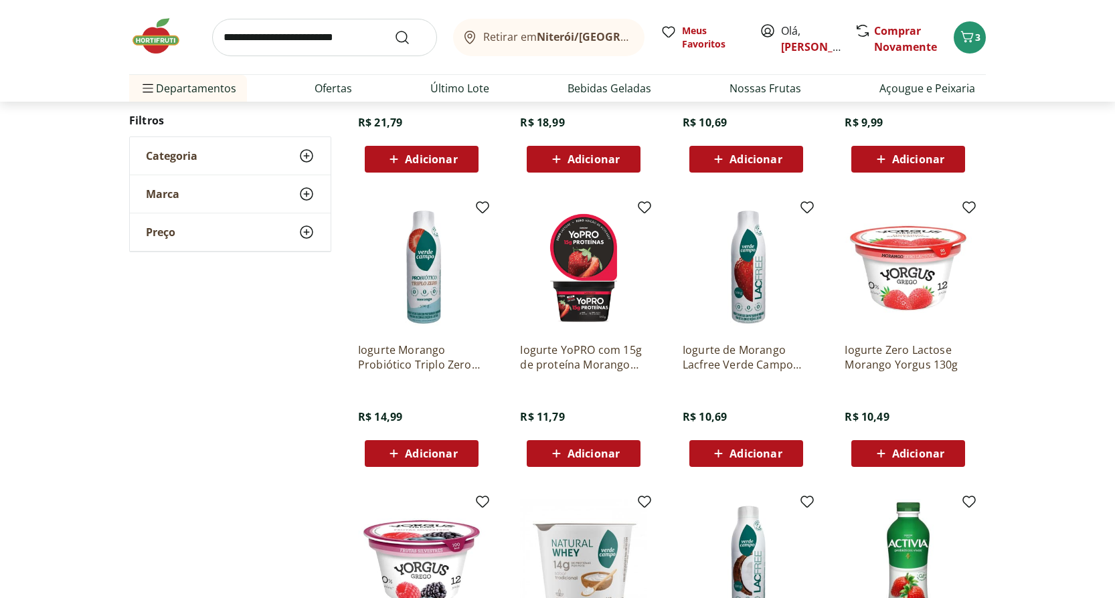
scroll to position [2944, 0]
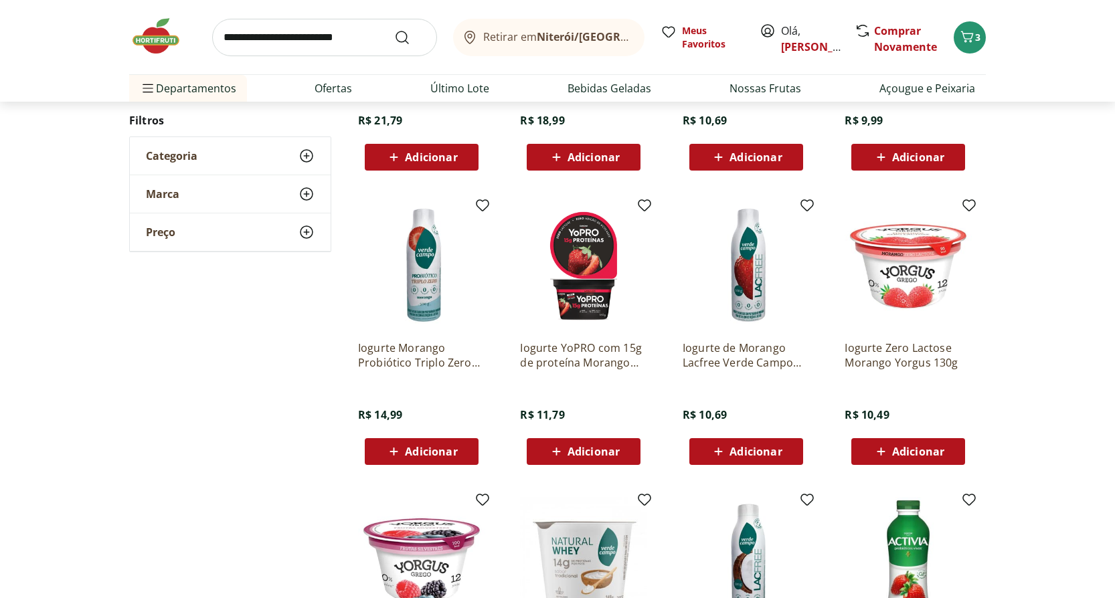
click at [423, 260] on img at bounding box center [421, 266] width 127 height 127
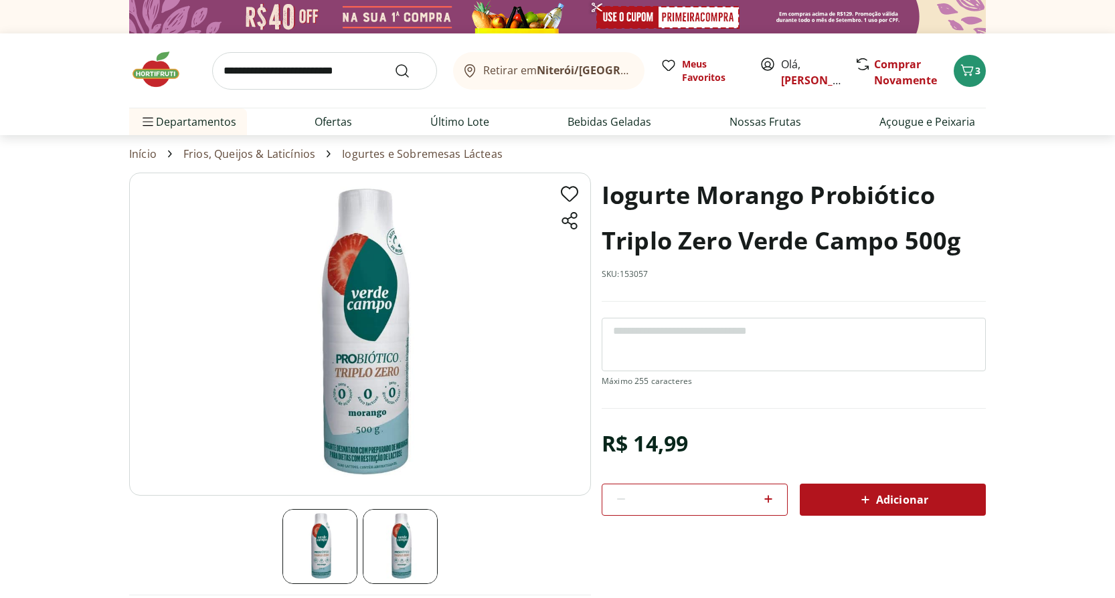
click at [771, 503] on icon at bounding box center [768, 499] width 16 height 16
type input "*"
click at [912, 499] on span "Adicionar" at bounding box center [892, 500] width 71 height 16
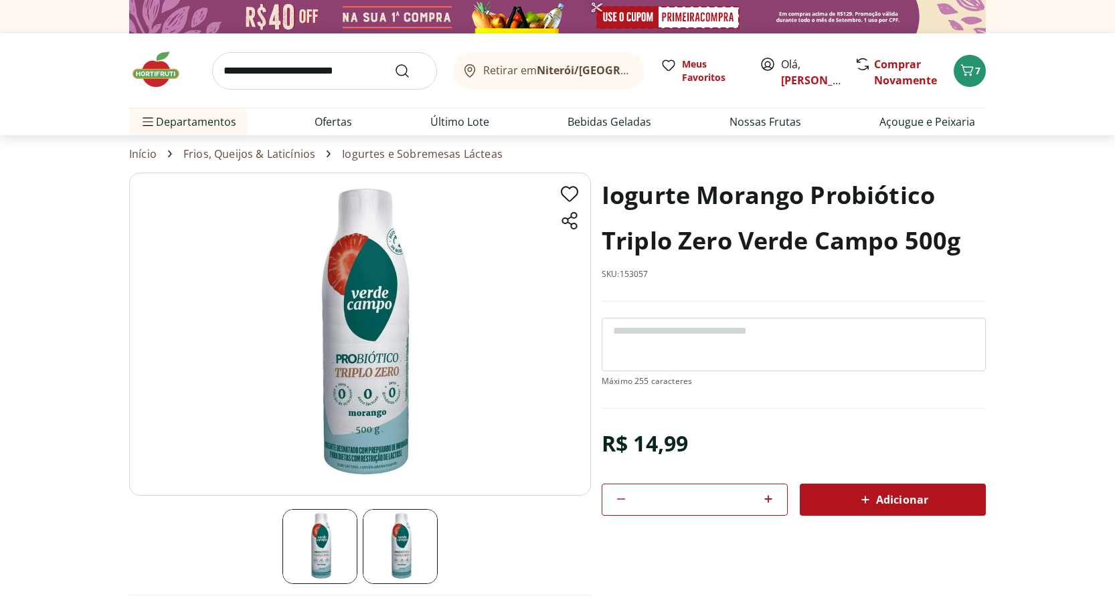
scroll to position [2944, 0]
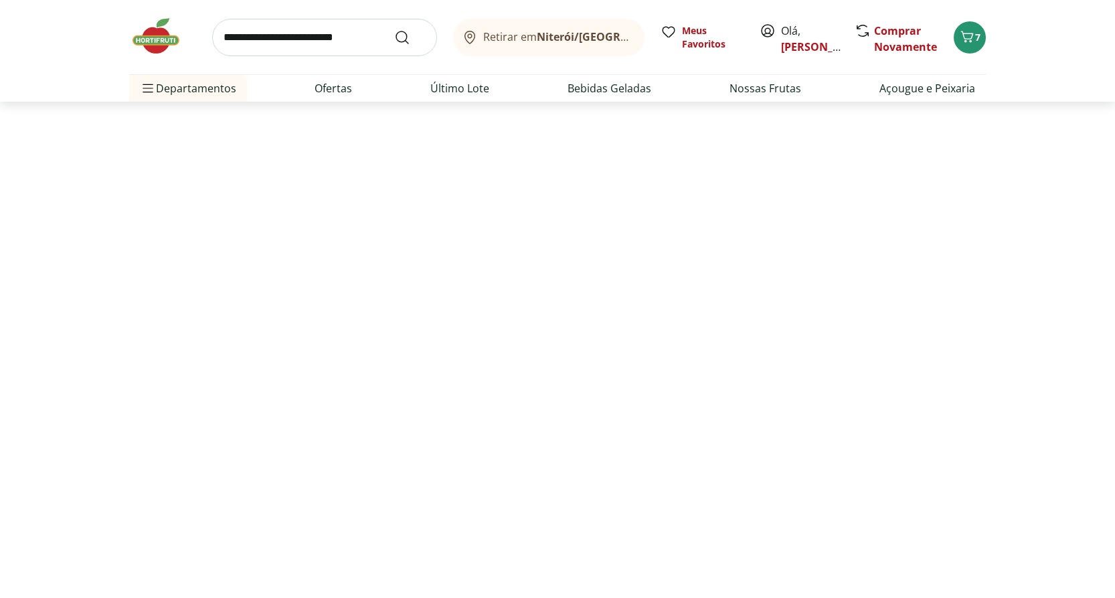
select select "**********"
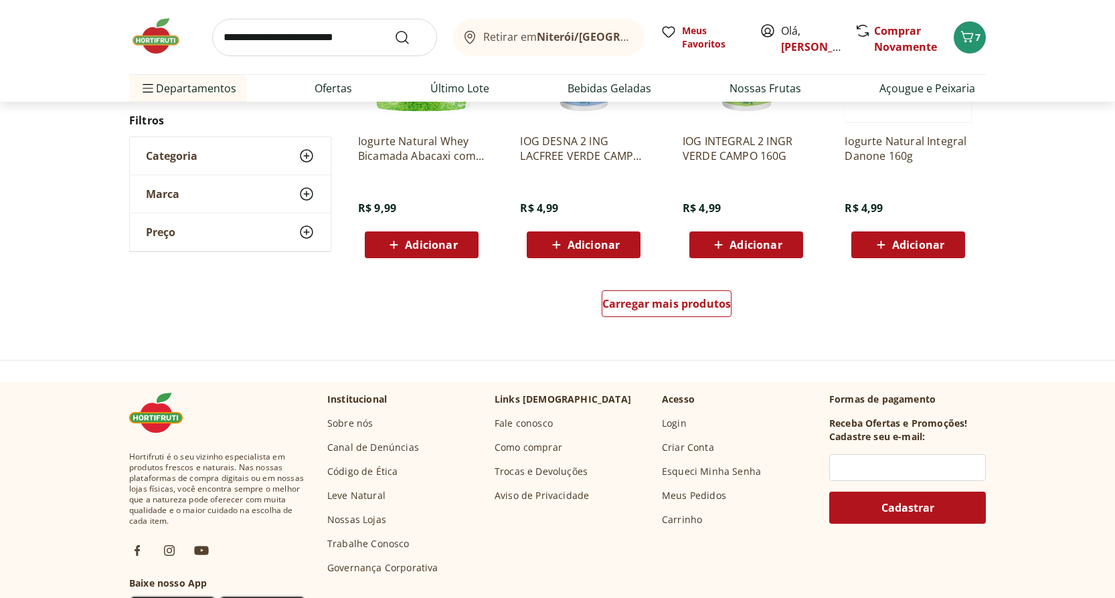
scroll to position [803, 0]
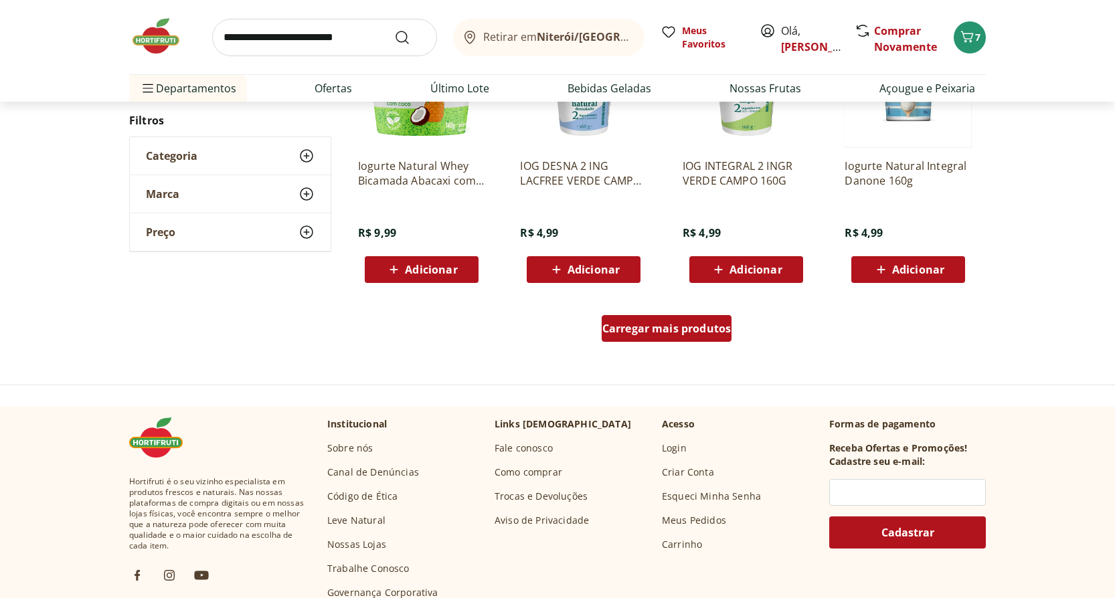
click at [665, 334] on span "Carregar mais produtos" at bounding box center [666, 328] width 129 height 11
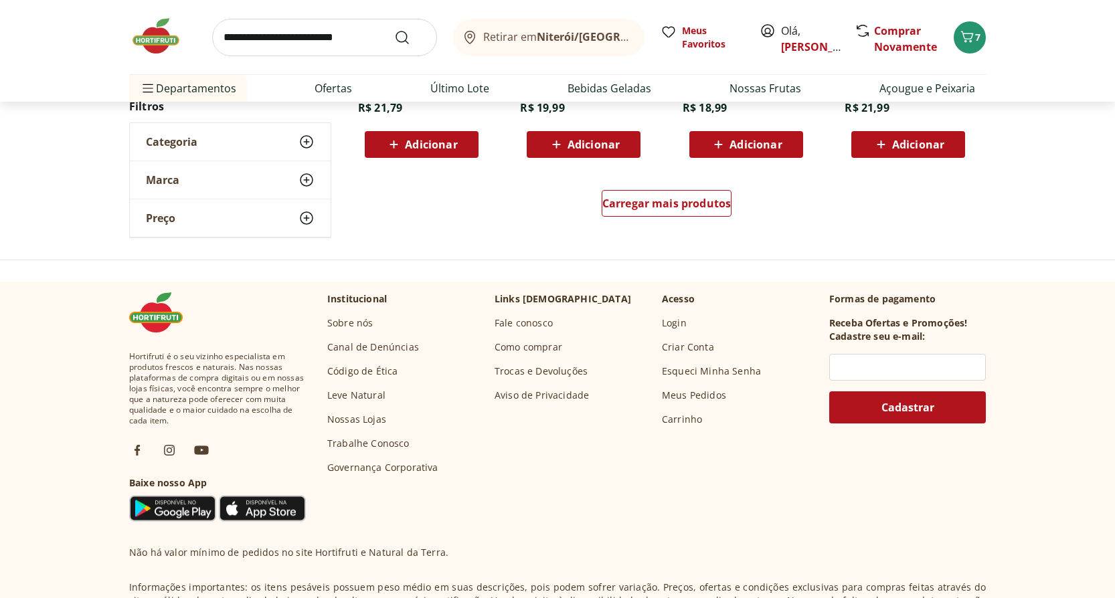
scroll to position [1807, 0]
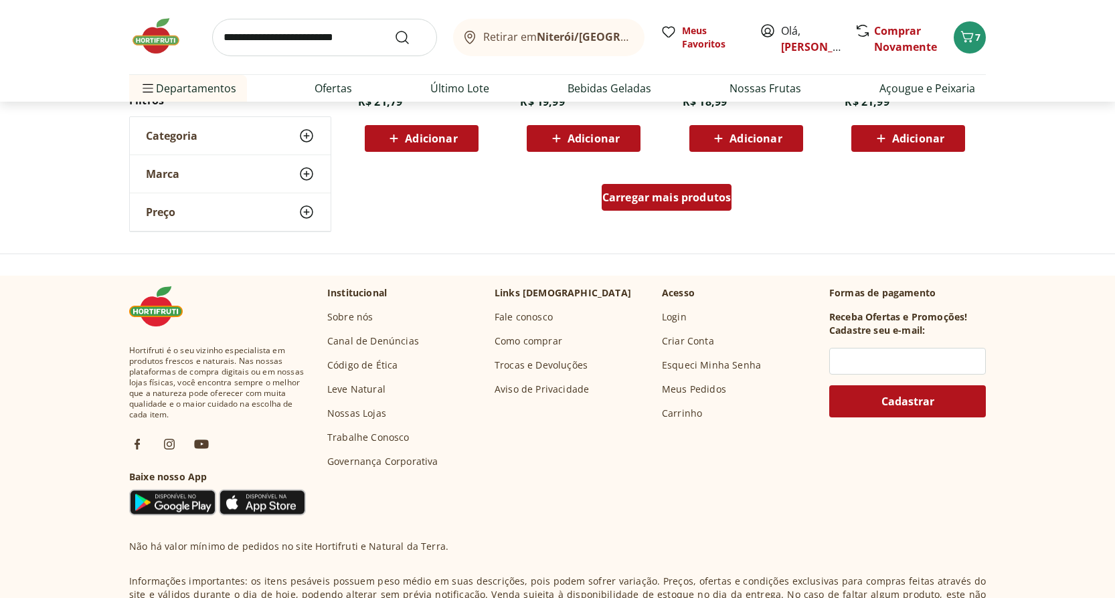
click at [672, 189] on div "Carregar mais produtos" at bounding box center [667, 197] width 130 height 27
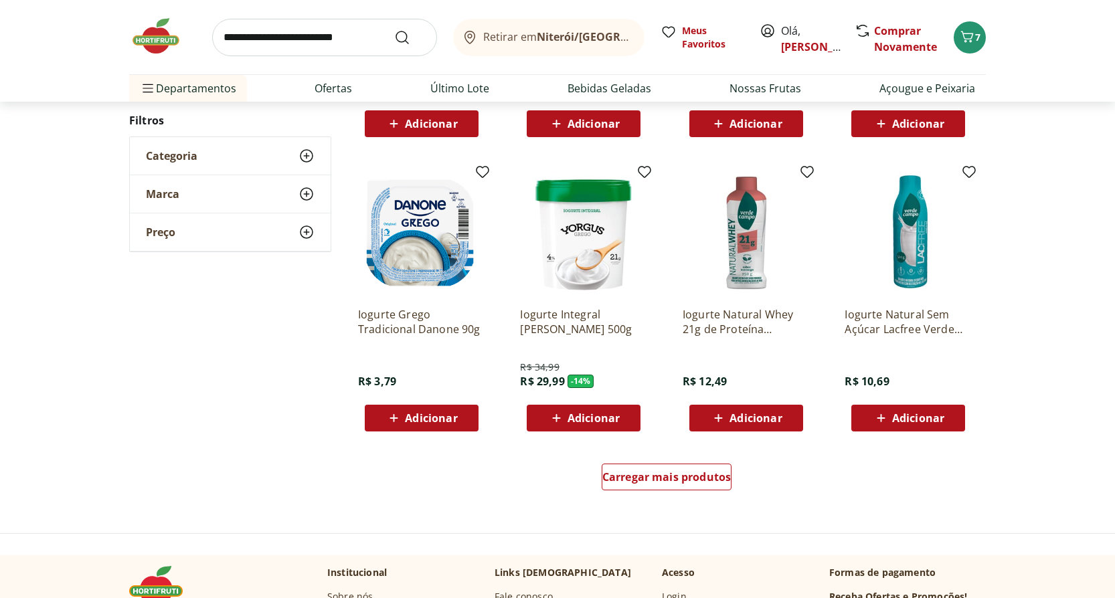
scroll to position [2476, 0]
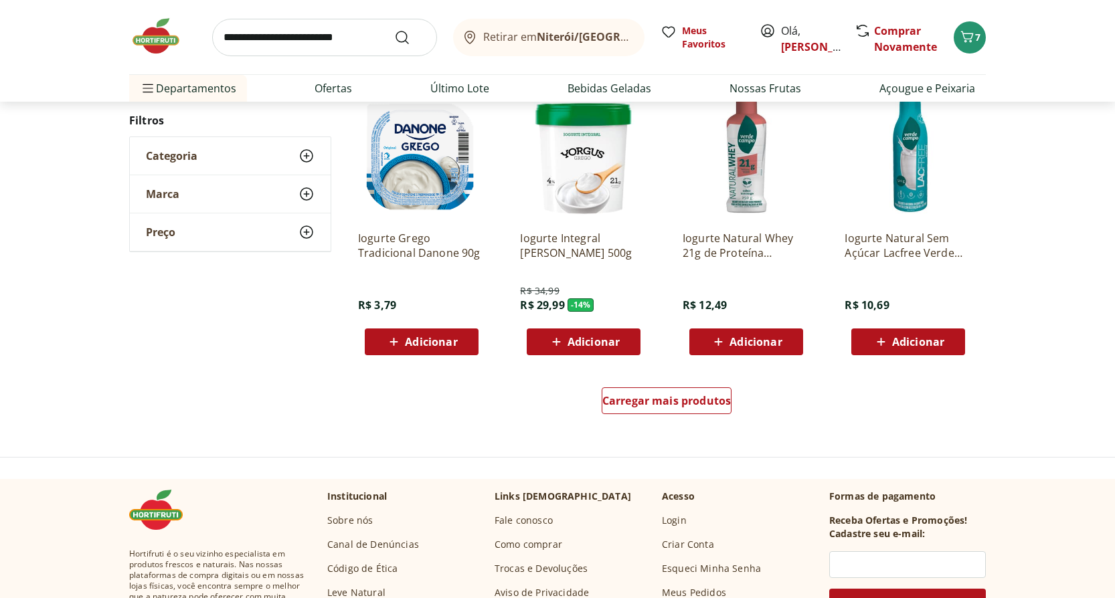
click at [916, 195] on img at bounding box center [907, 156] width 127 height 127
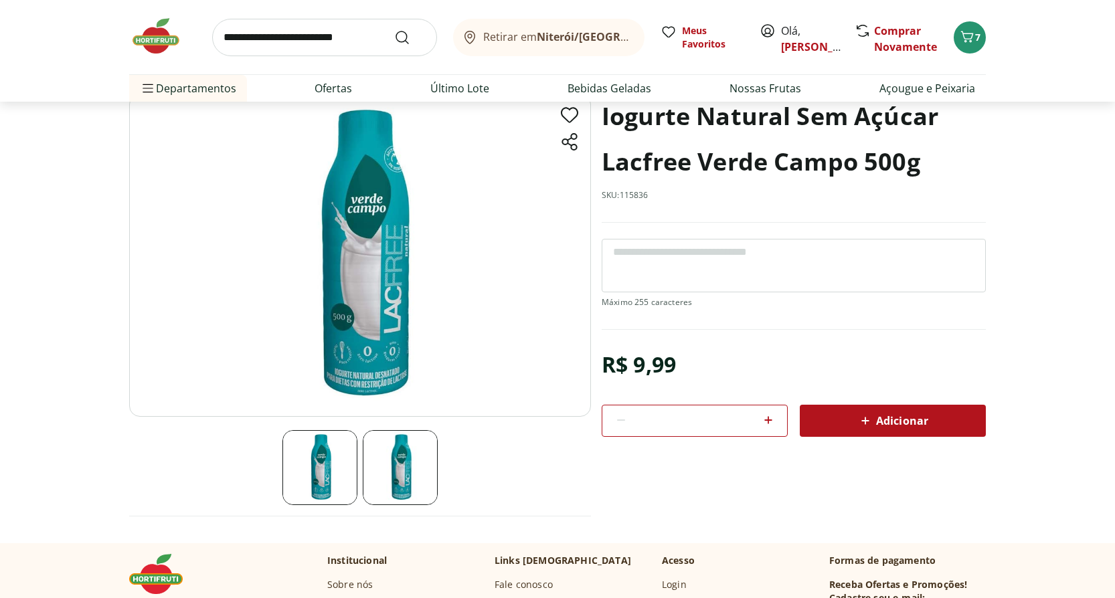
scroll to position [134, 0]
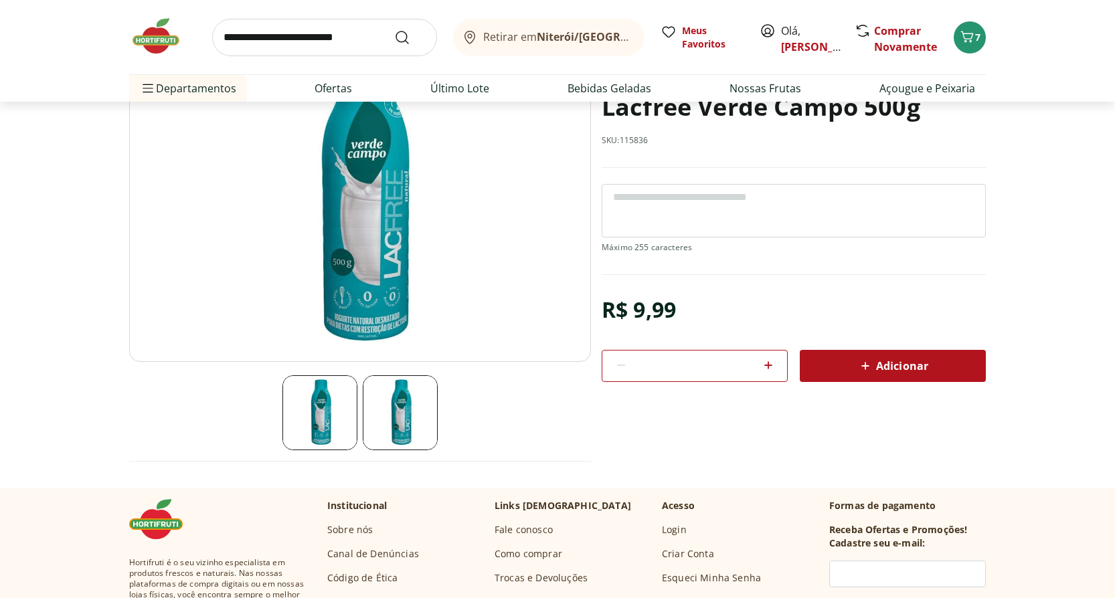
click at [767, 361] on icon at bounding box center [768, 365] width 16 height 16
type input "*"
click at [903, 368] on span "Adicionar" at bounding box center [892, 366] width 71 height 16
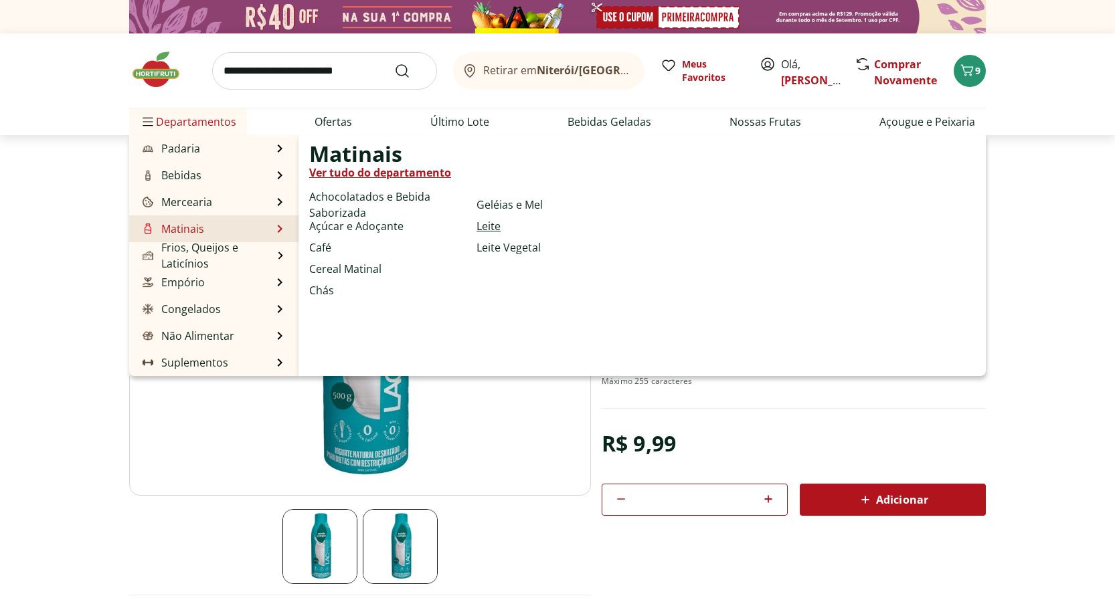
click at [489, 222] on link "Leite" at bounding box center [488, 226] width 24 height 16
select select "**********"
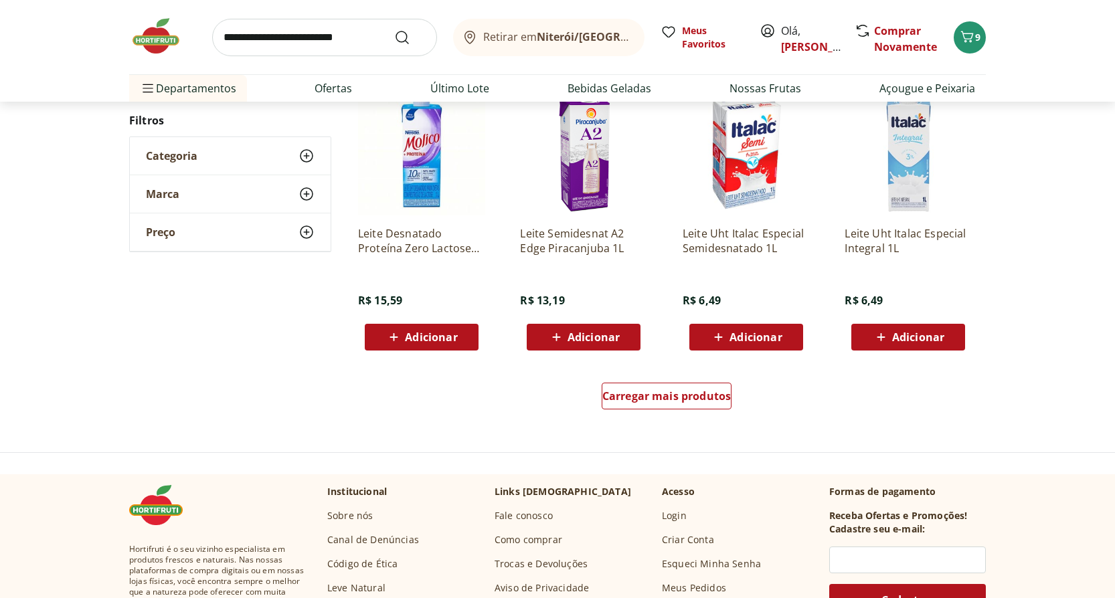
scroll to position [736, 0]
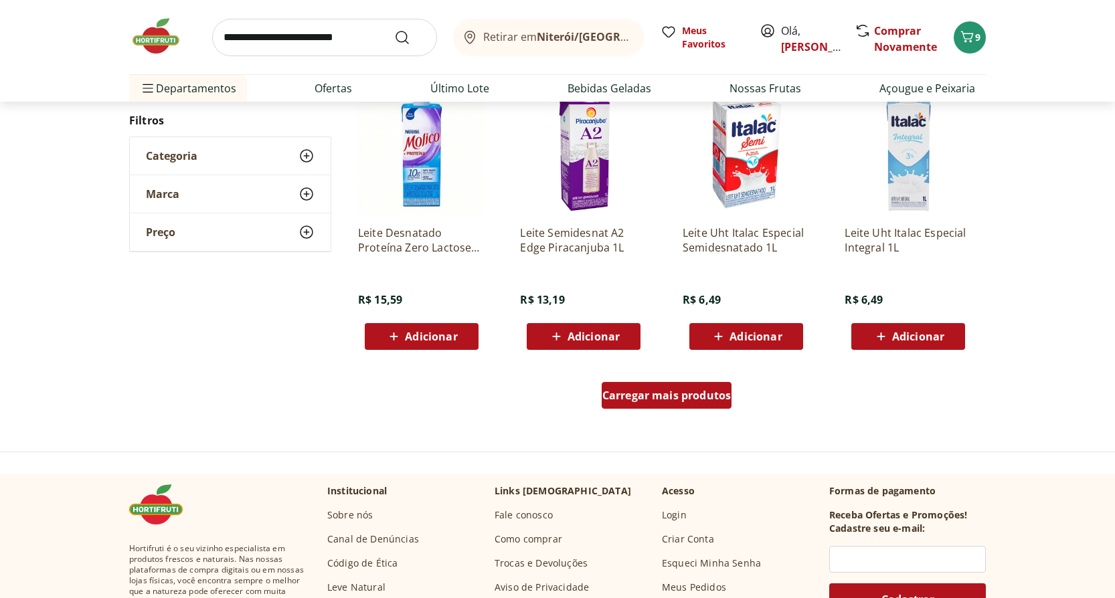
click at [669, 403] on div "Carregar mais produtos" at bounding box center [667, 395] width 130 height 27
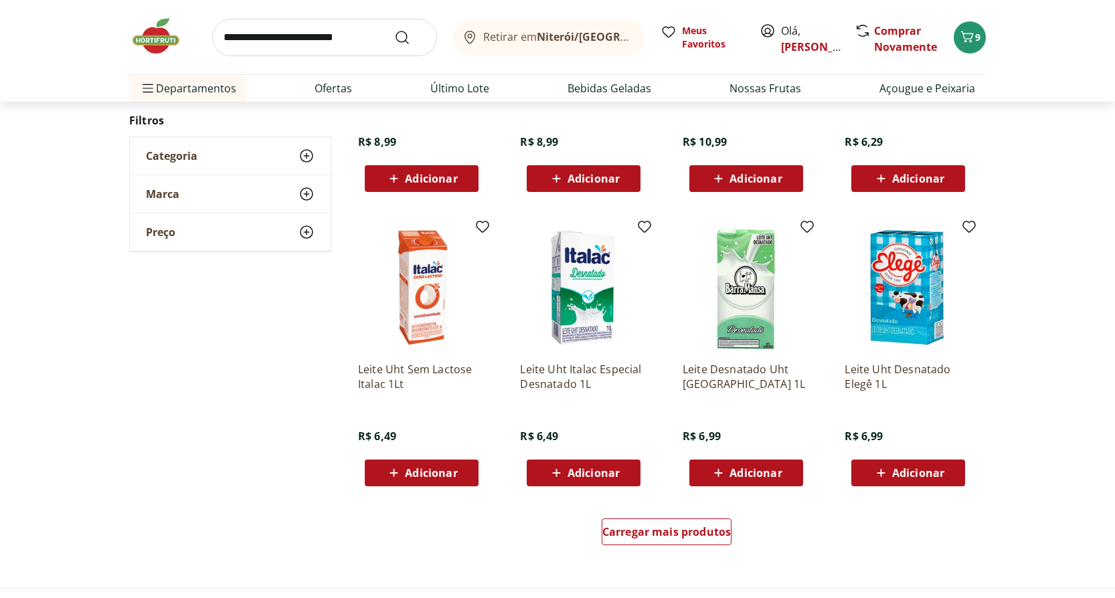
scroll to position [1606, 0]
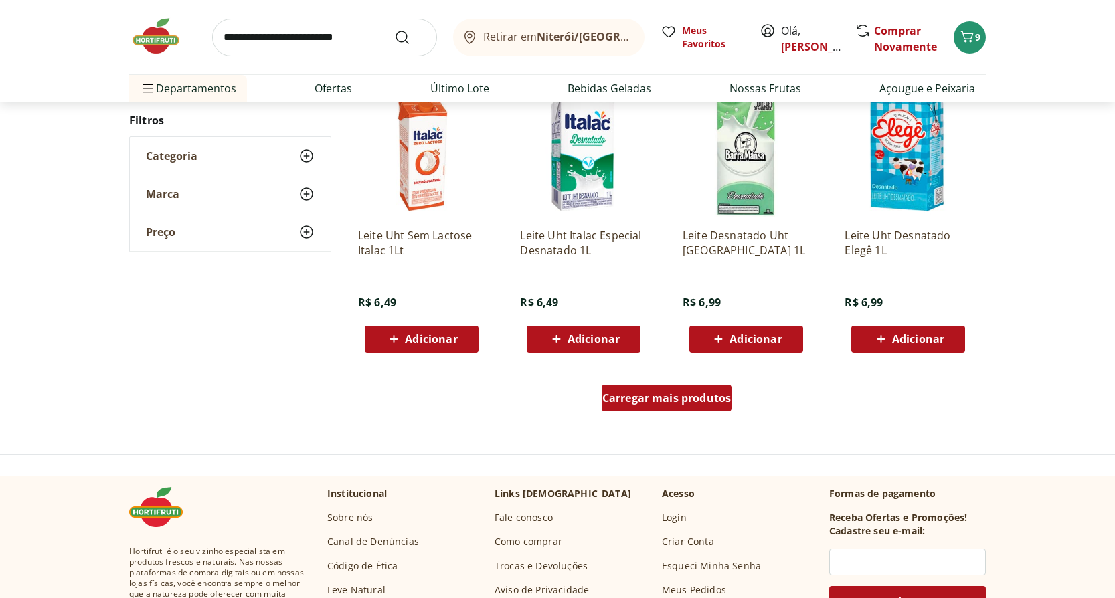
click at [695, 395] on span "Carregar mais produtos" at bounding box center [666, 398] width 129 height 11
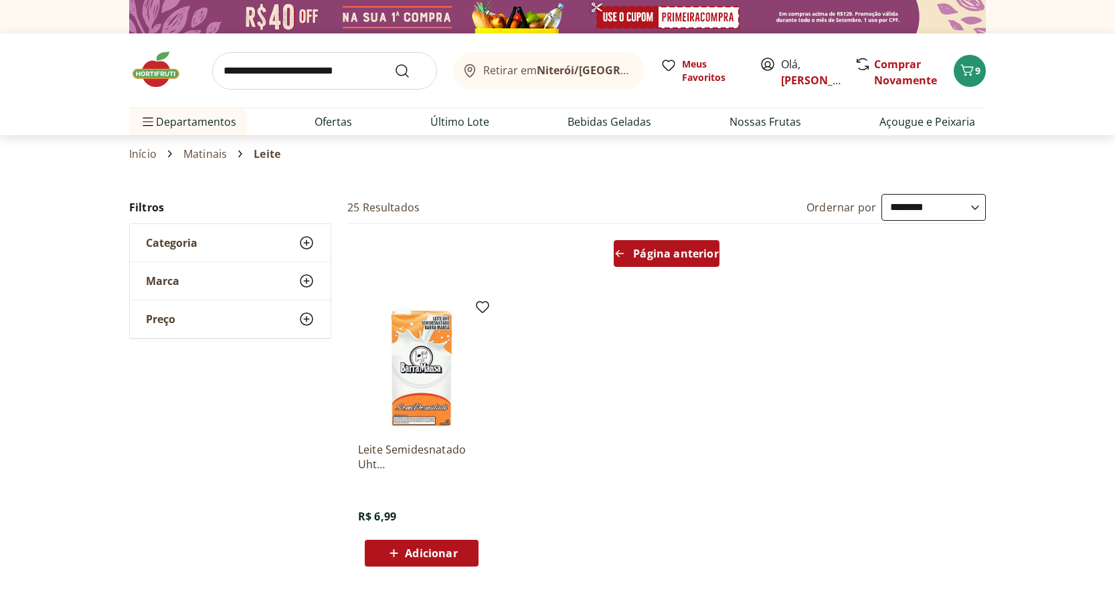
click at [672, 257] on span "Página anterior" at bounding box center [675, 253] width 85 height 11
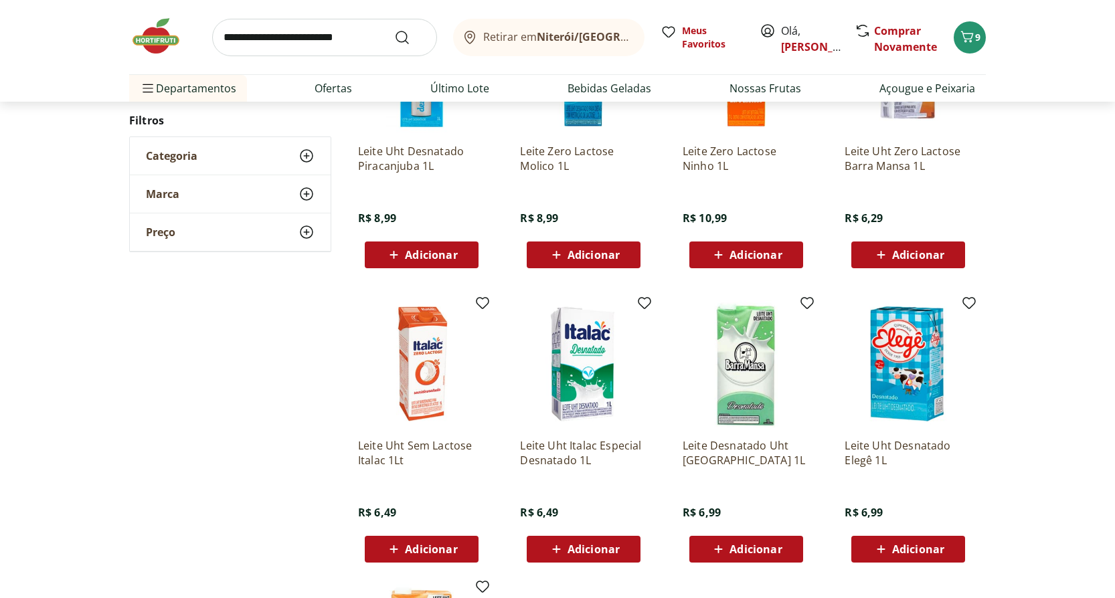
scroll to position [669, 0]
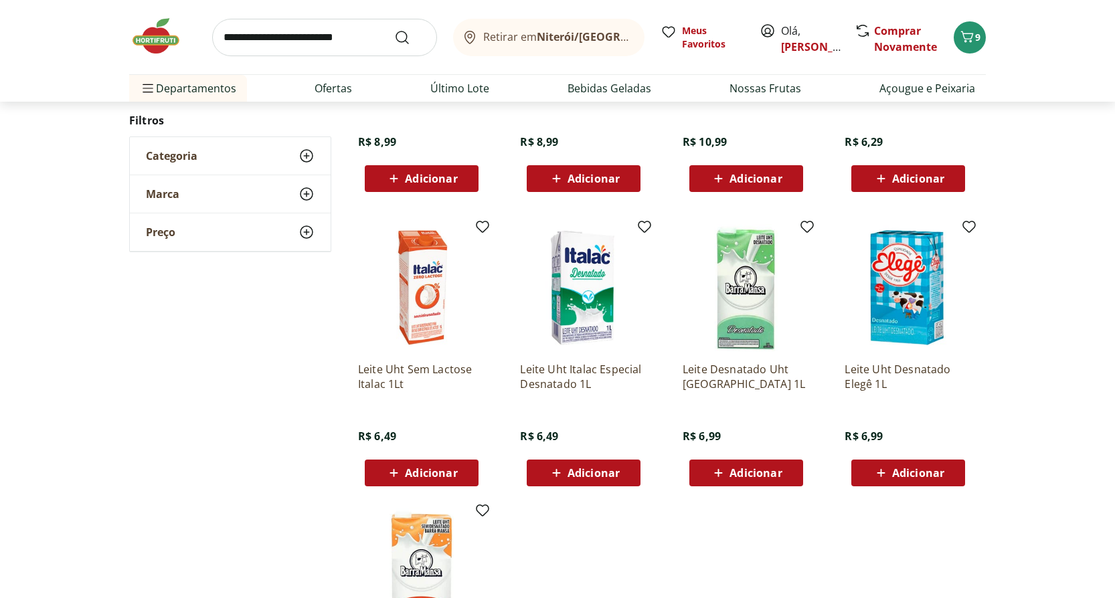
click at [427, 295] on img at bounding box center [421, 287] width 127 height 127
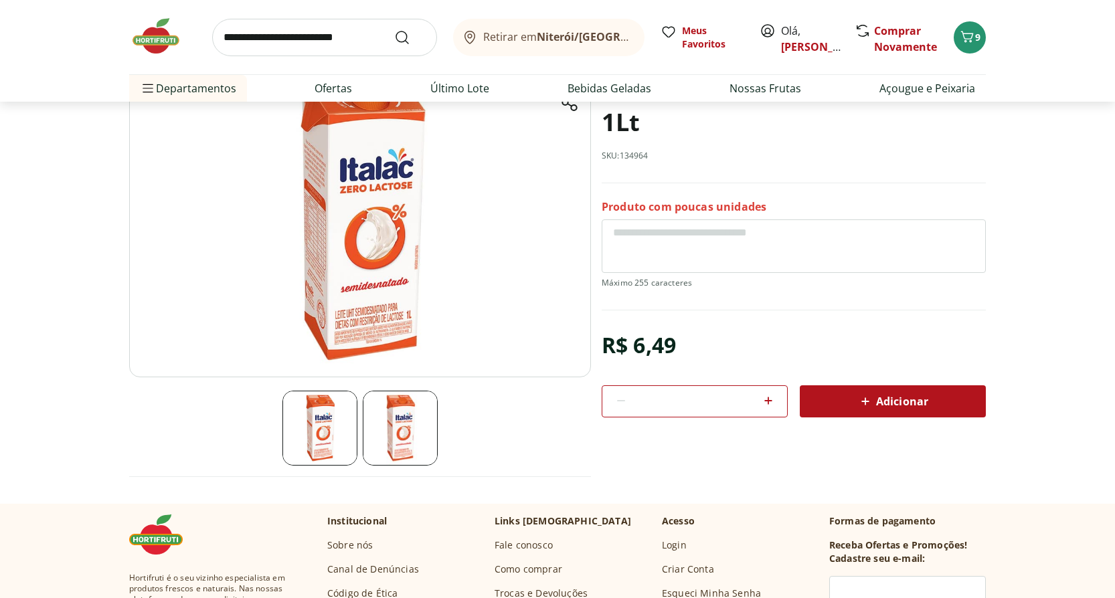
scroll to position [201, 0]
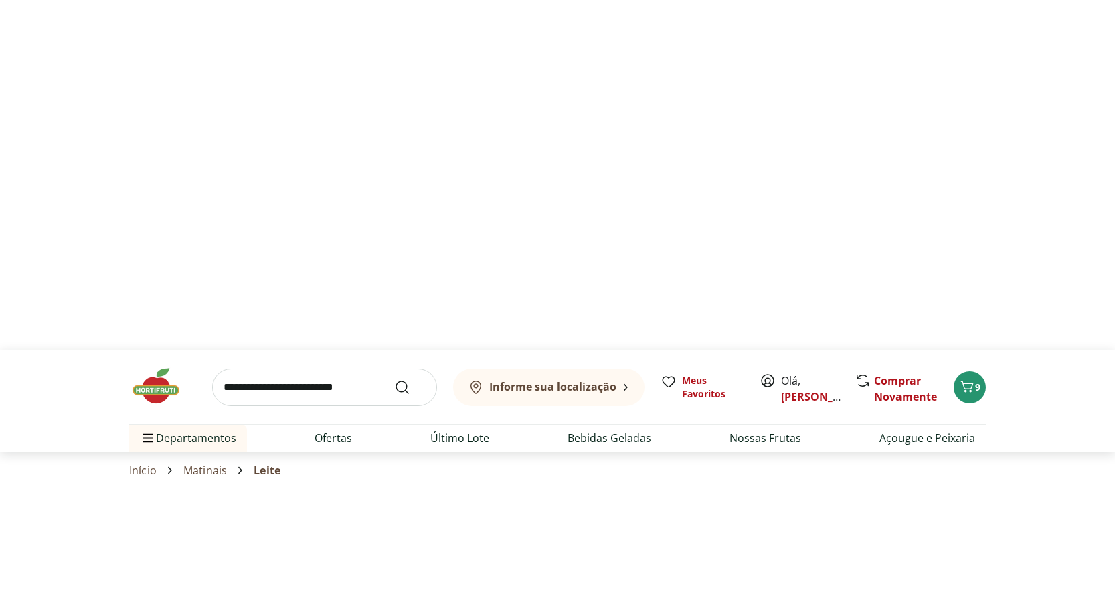
scroll to position [669, 0]
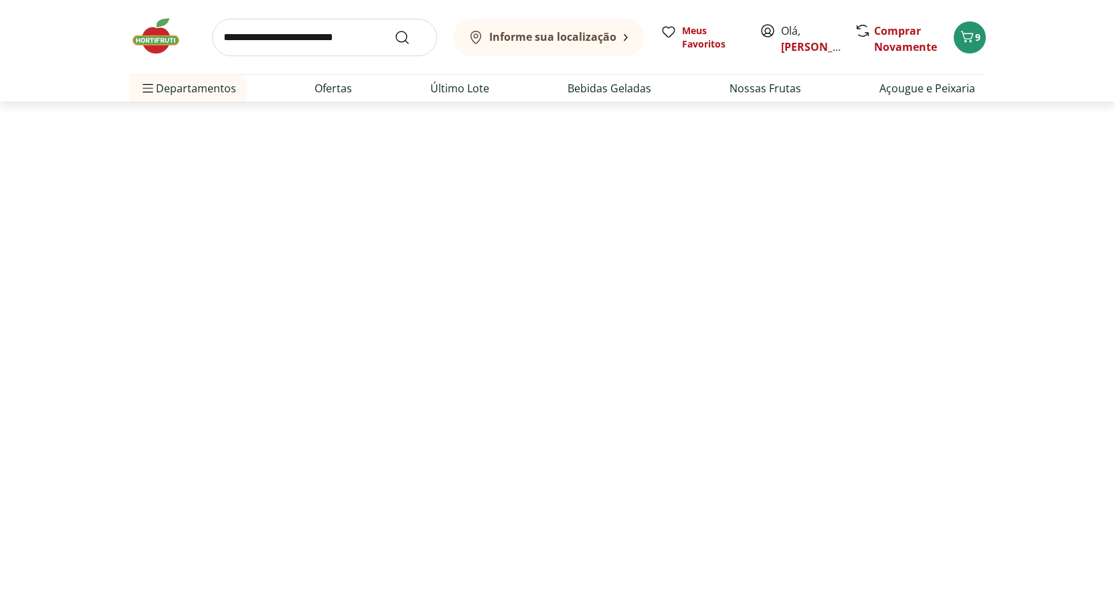
select select "**********"
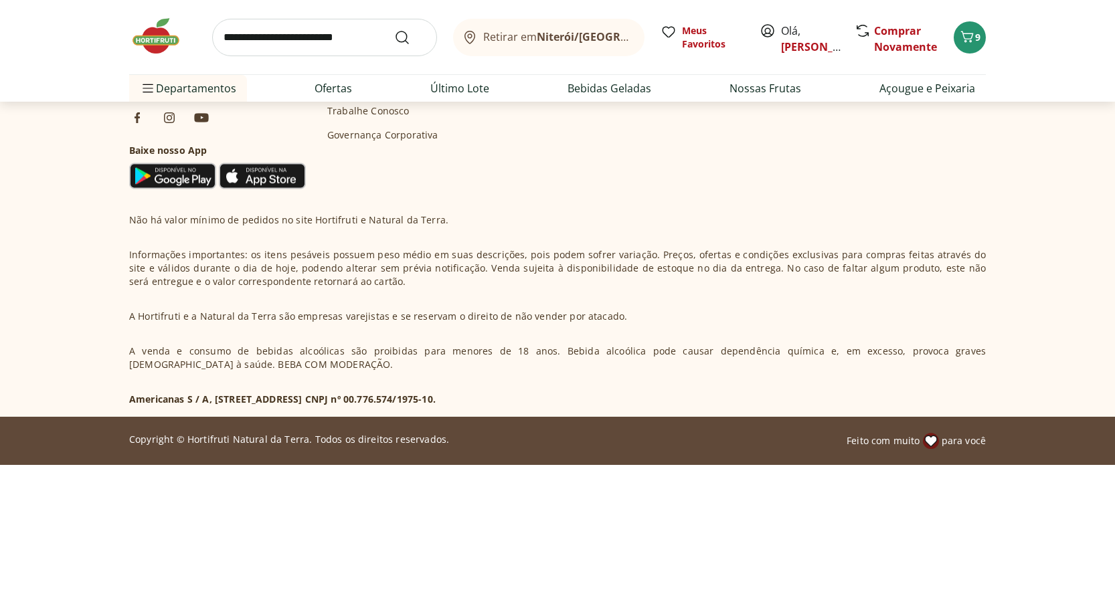
scroll to position [0, 0]
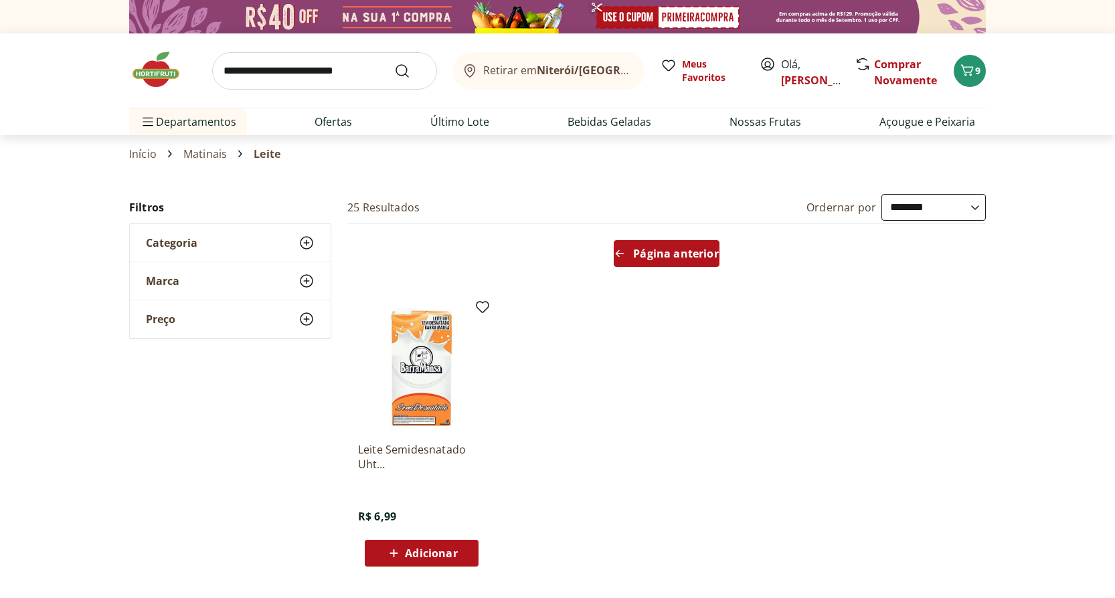
click at [699, 255] on span "Página anterior" at bounding box center [675, 253] width 85 height 11
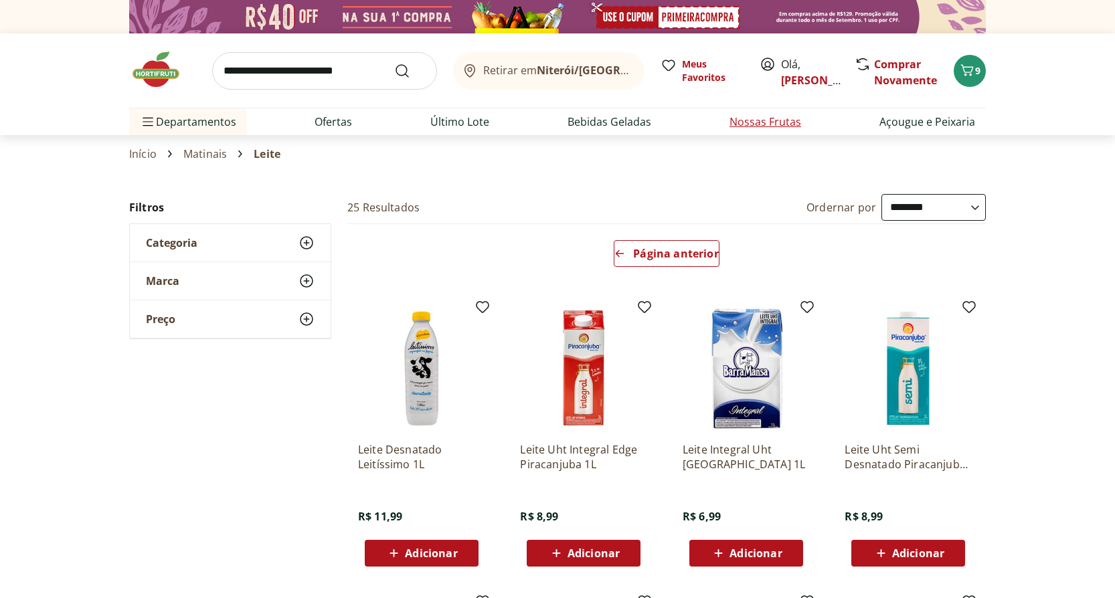
click at [771, 126] on link "Nossas Frutas" at bounding box center [765, 122] width 72 height 16
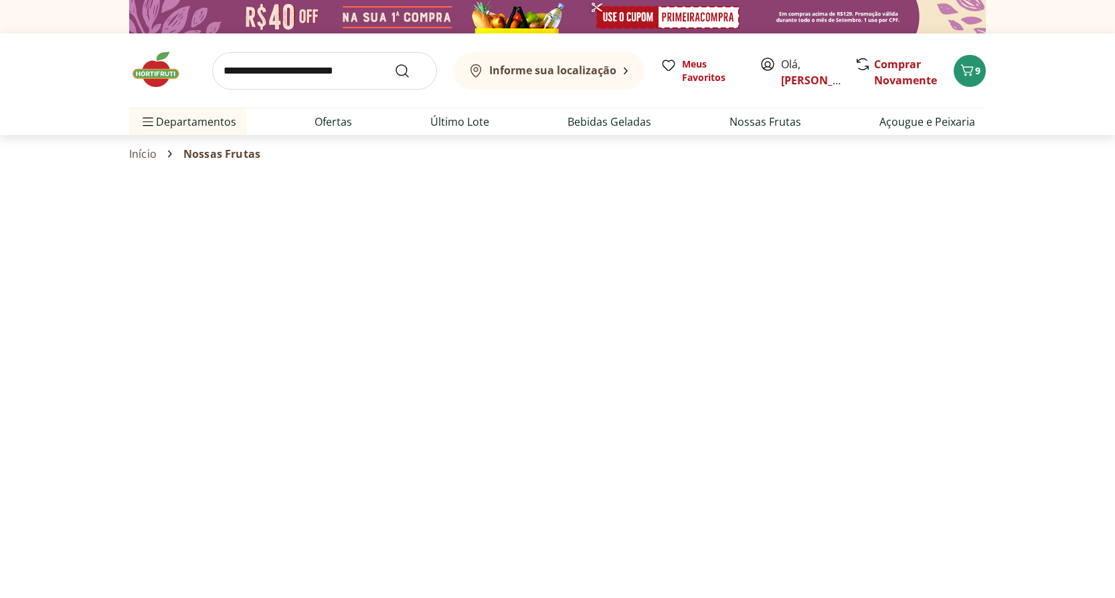
select select "**********"
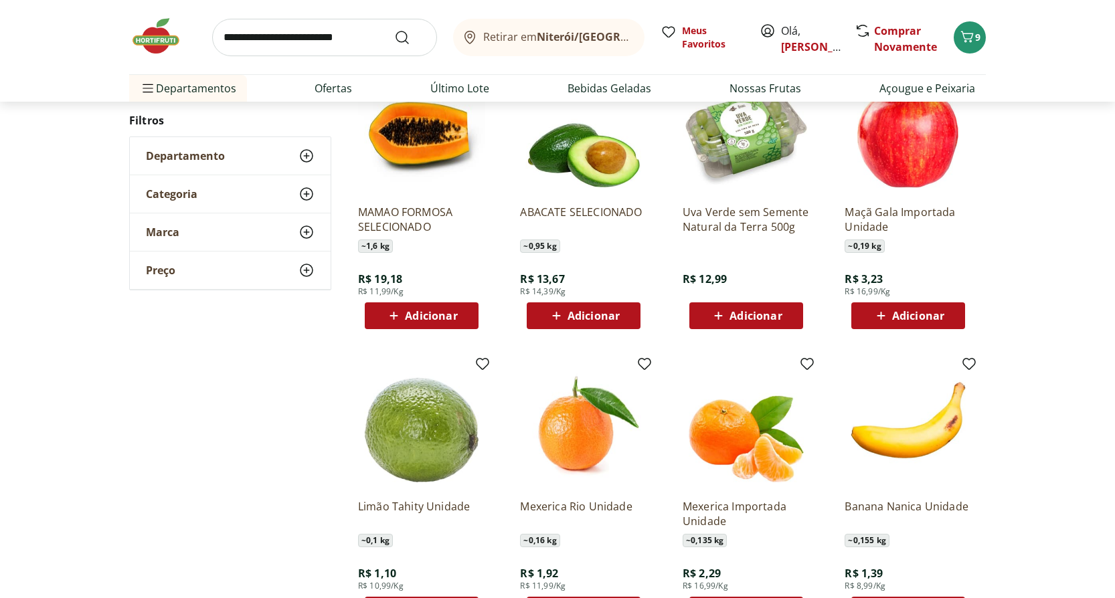
scroll to position [468, 0]
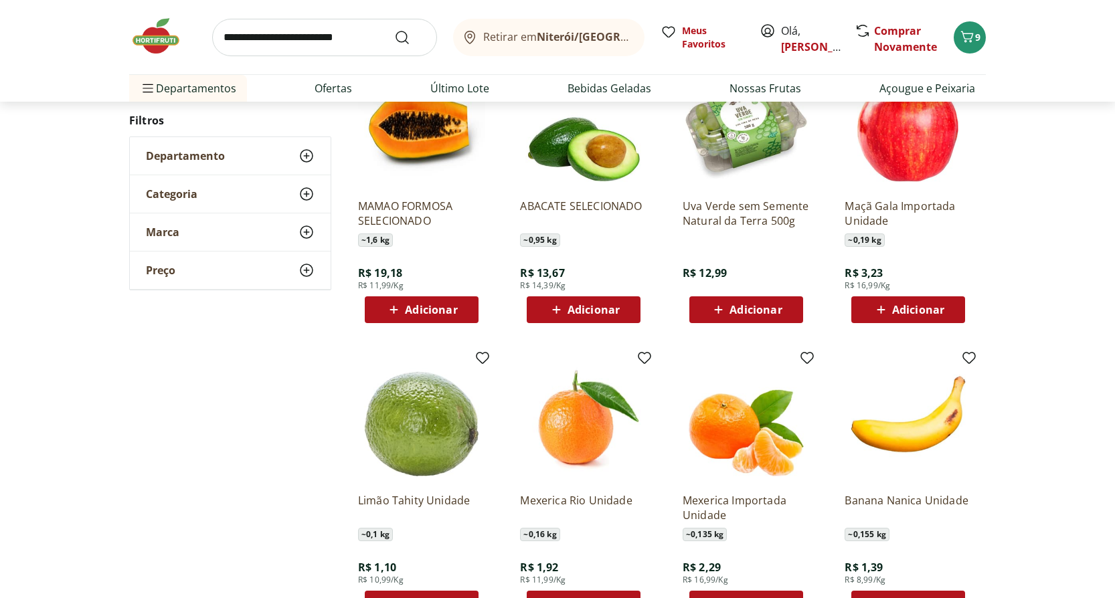
click at [917, 155] on img at bounding box center [907, 124] width 127 height 127
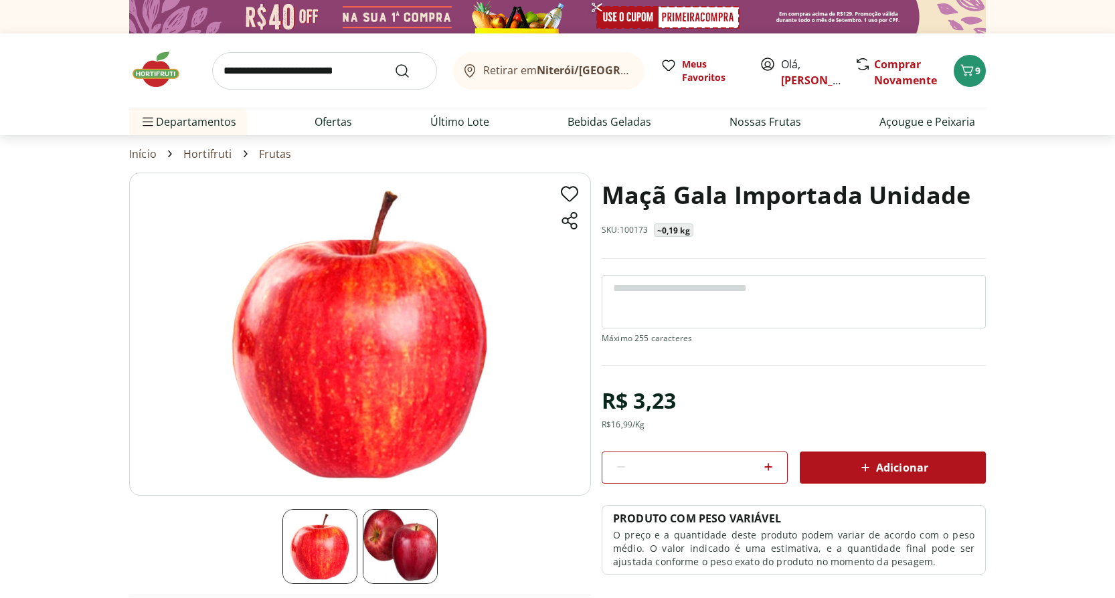
click at [767, 470] on icon at bounding box center [768, 467] width 16 height 16
type input "*"
click at [899, 467] on span "Adicionar" at bounding box center [892, 468] width 71 height 16
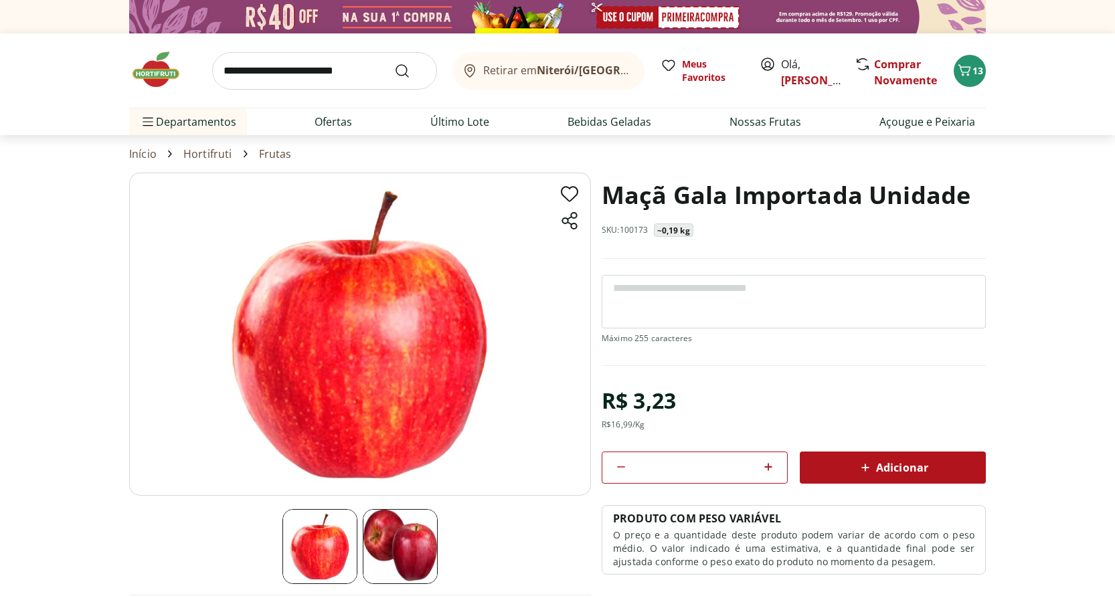
select select "**********"
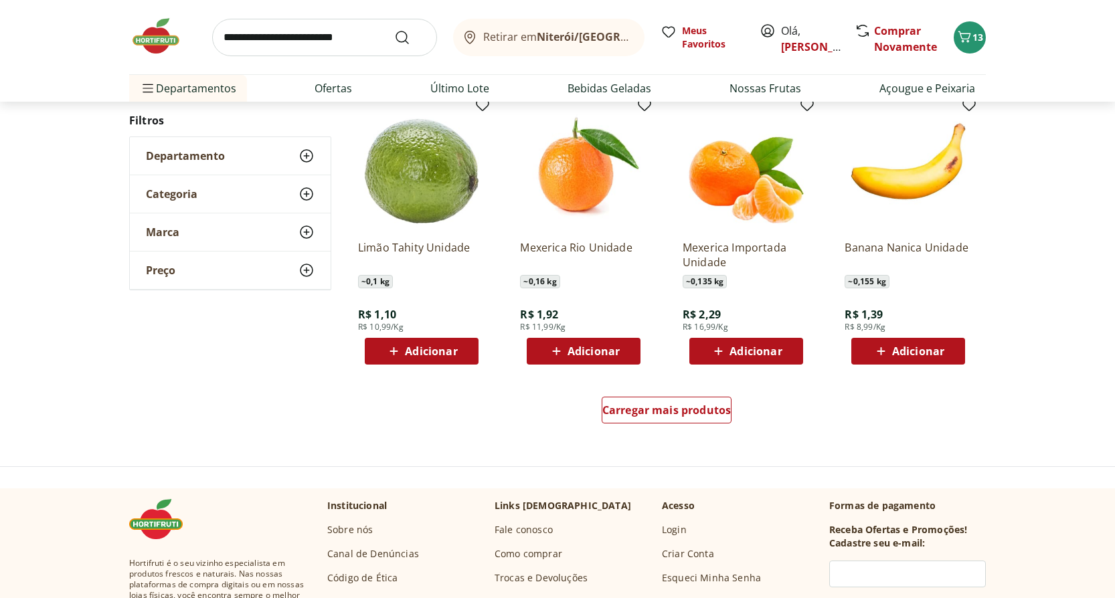
scroll to position [736, 0]
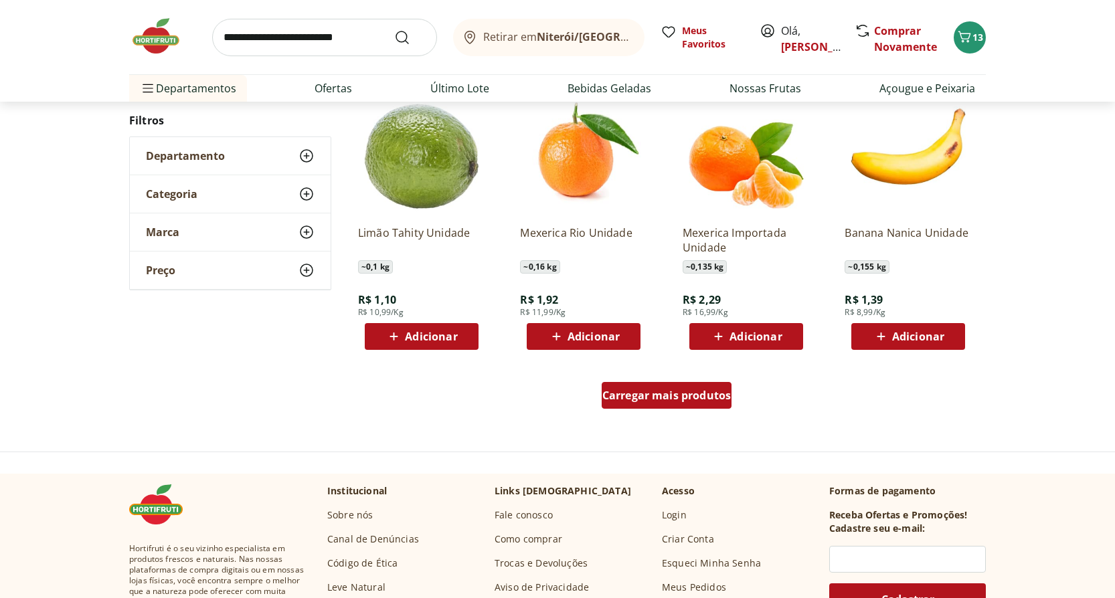
click at [705, 403] on div "Carregar mais produtos" at bounding box center [667, 395] width 130 height 27
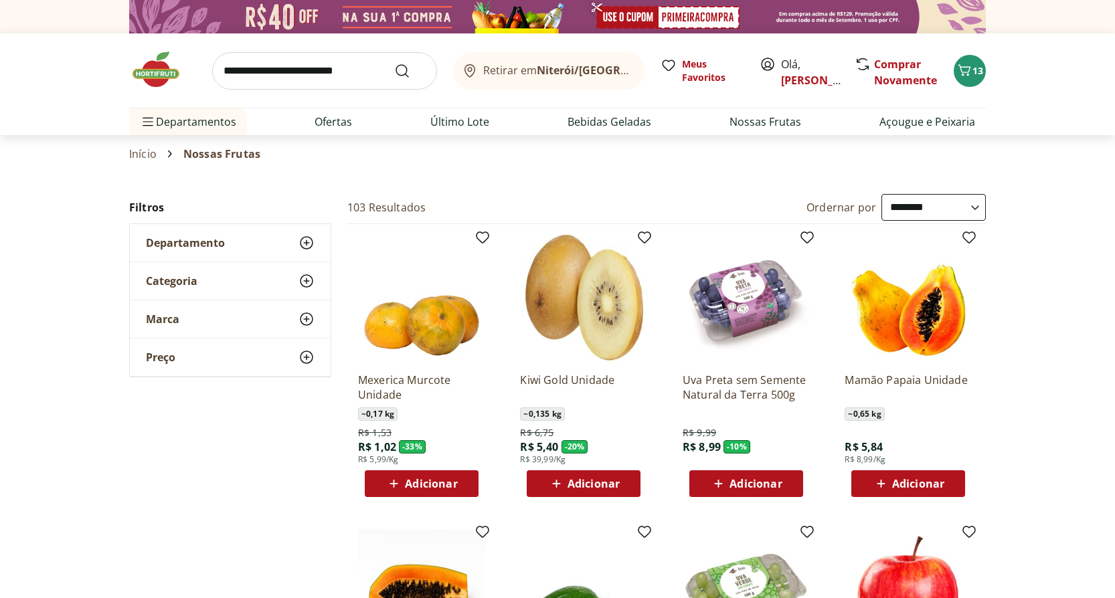
select select "**********"
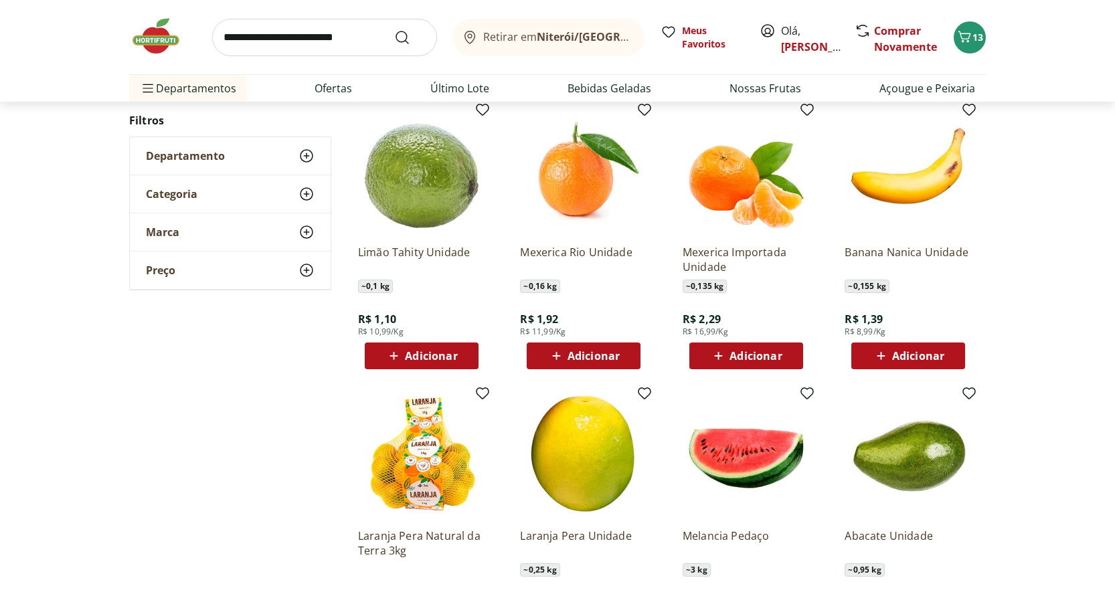
scroll to position [736, 0]
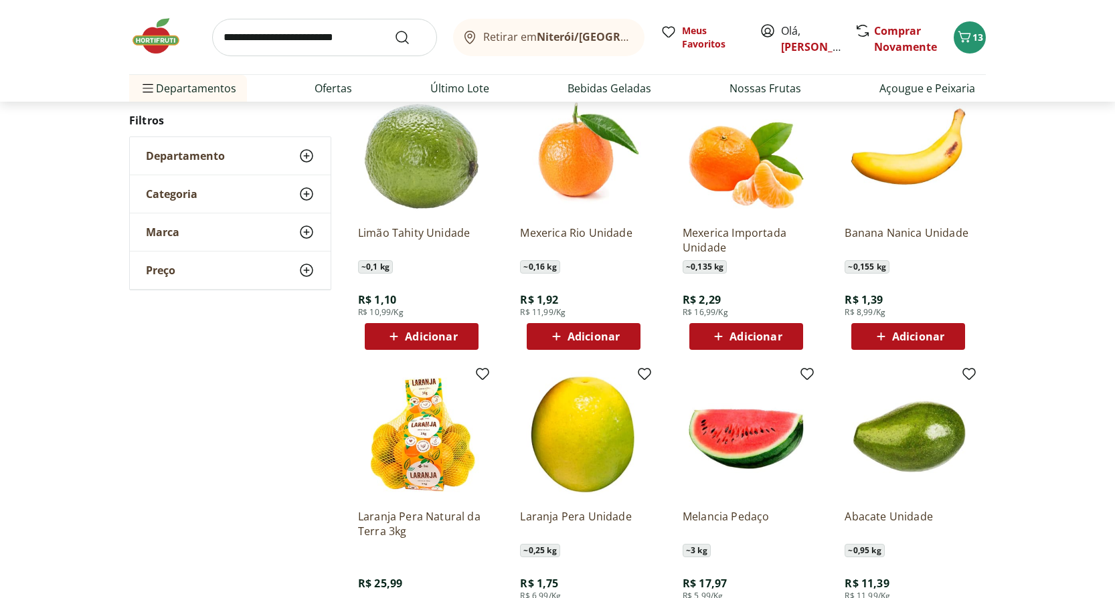
drag, startPoint x: 594, startPoint y: 335, endPoint x: 1057, endPoint y: 304, distance: 464.1
click at [1057, 304] on div "**********" at bounding box center [557, 380] width 1115 height 1845
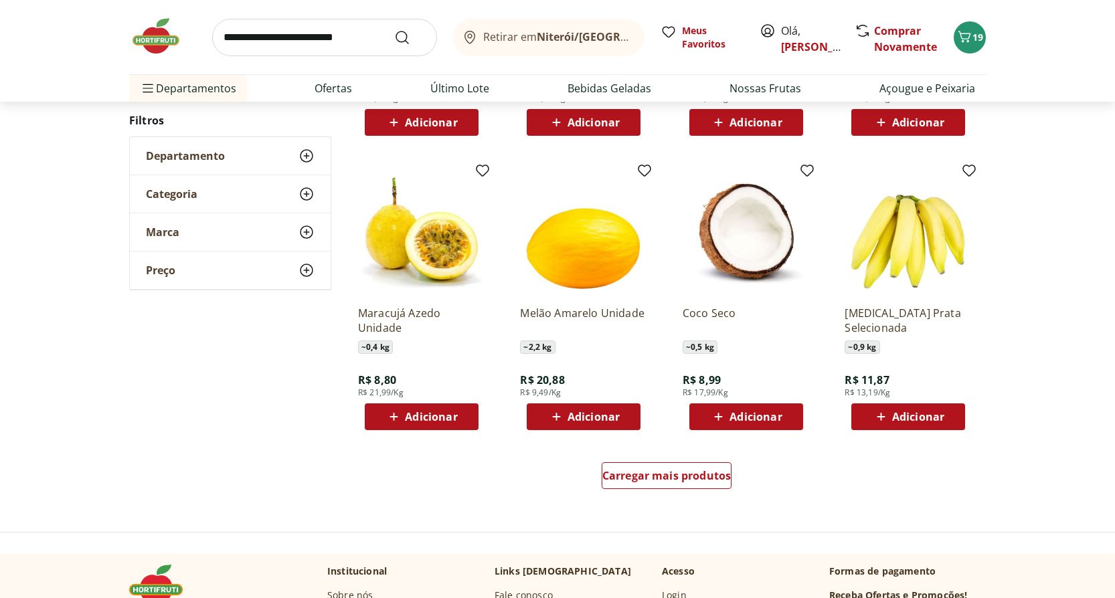
scroll to position [1606, 0]
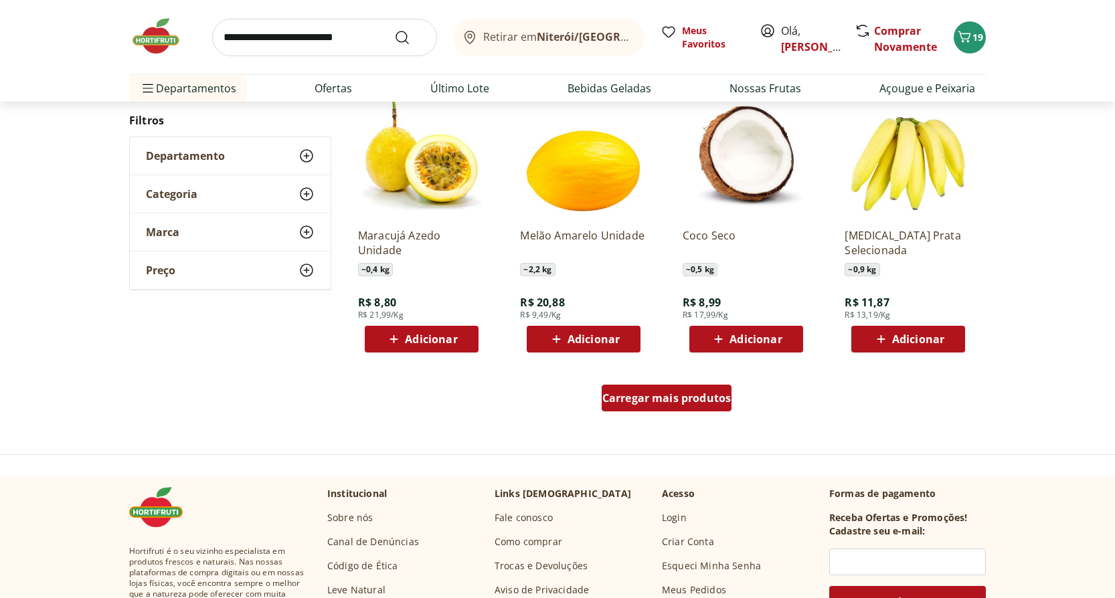
click at [711, 395] on span "Carregar mais produtos" at bounding box center [666, 398] width 129 height 11
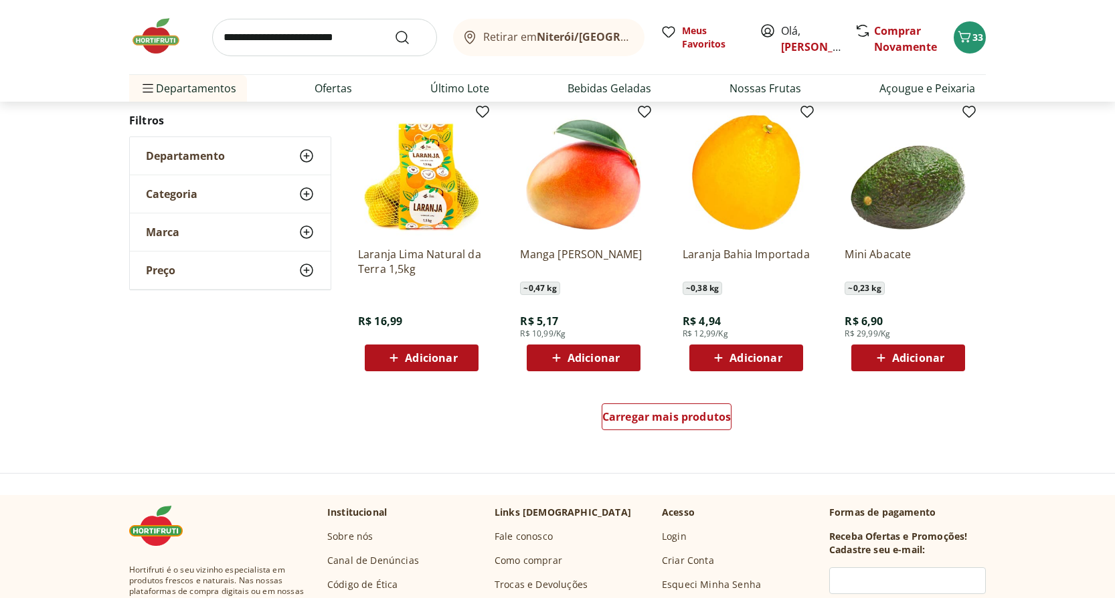
scroll to position [2476, 0]
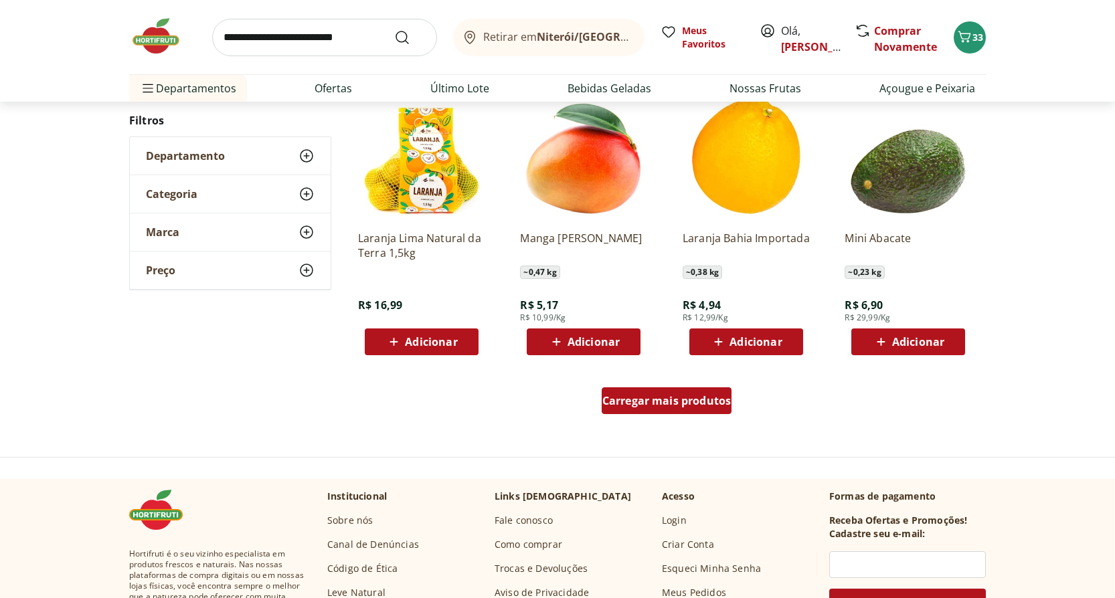
click at [709, 403] on span "Carregar mais produtos" at bounding box center [666, 400] width 129 height 11
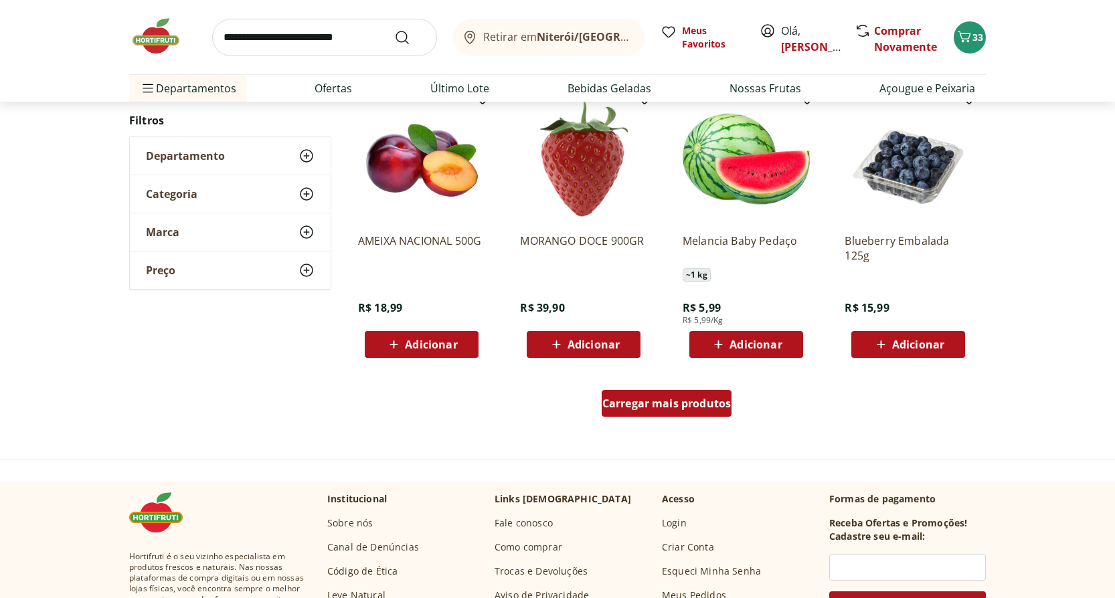
scroll to position [3413, 0]
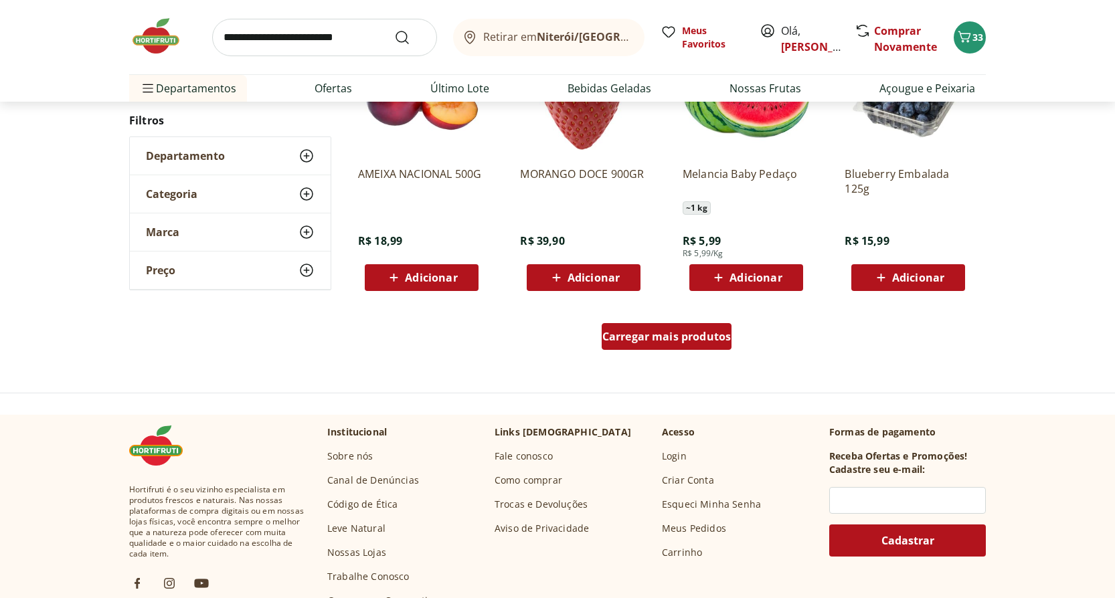
click at [654, 341] on span "Carregar mais produtos" at bounding box center [666, 336] width 129 height 11
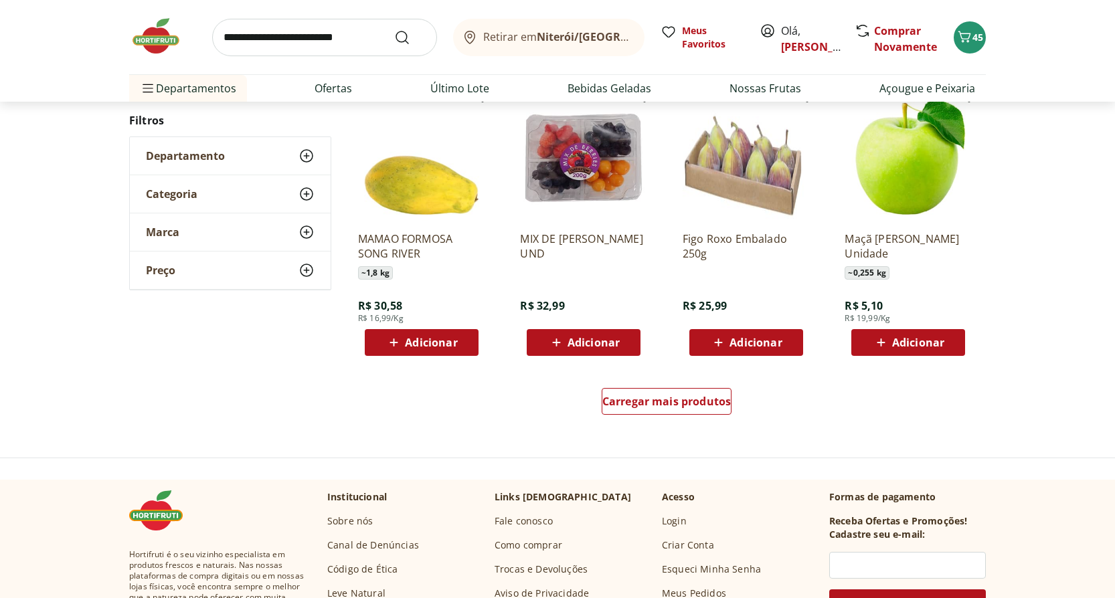
scroll to position [4282, 0]
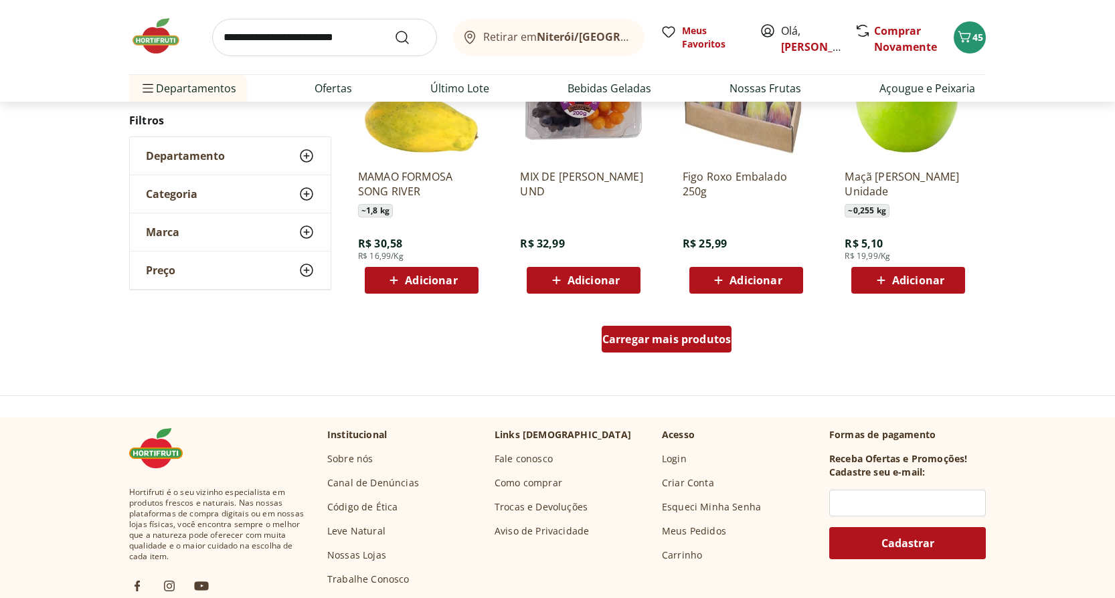
click at [683, 343] on span "Carregar mais produtos" at bounding box center [666, 339] width 129 height 11
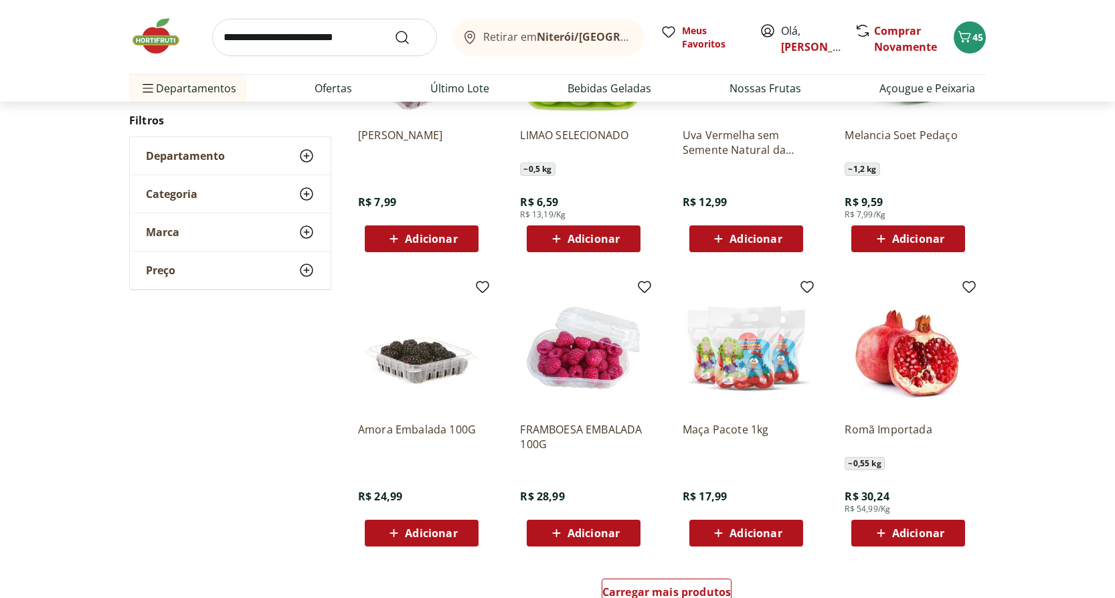
scroll to position [5018, 0]
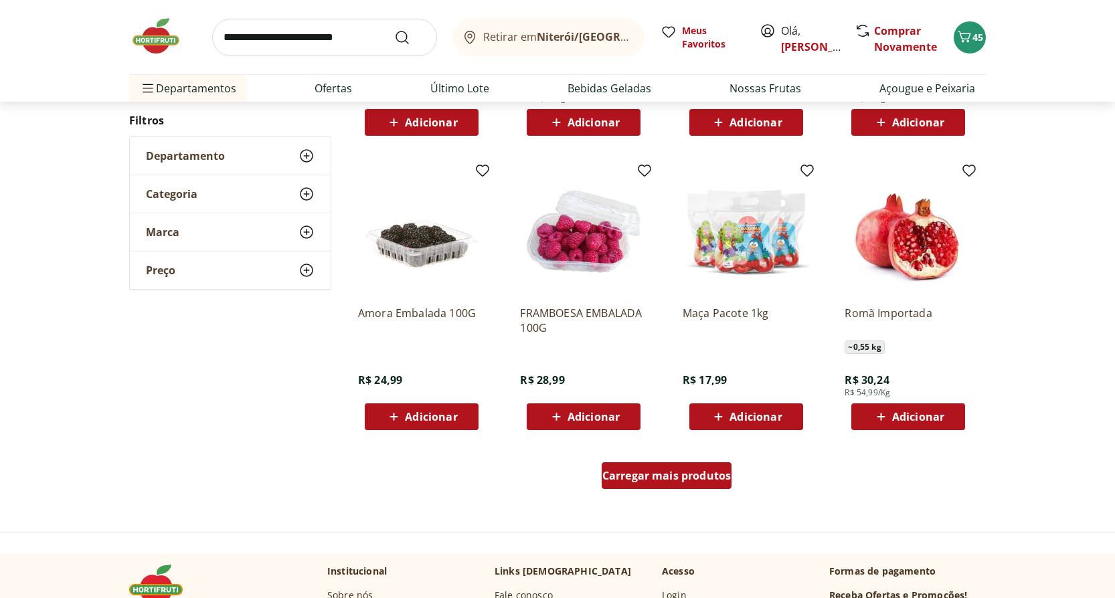
click at [702, 481] on span "Carregar mais produtos" at bounding box center [666, 475] width 129 height 11
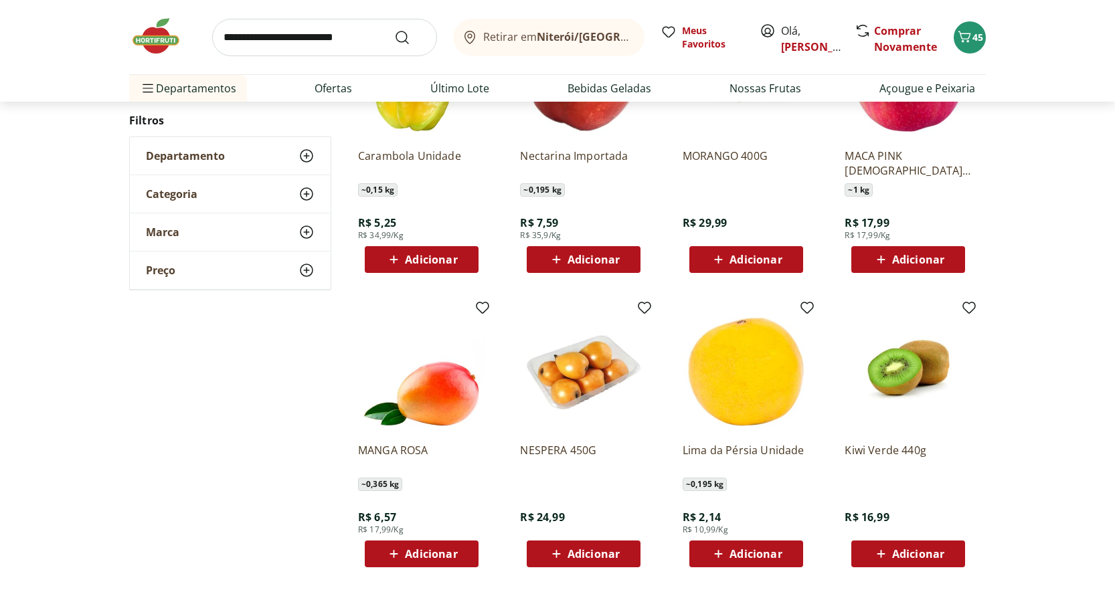
scroll to position [5888, 0]
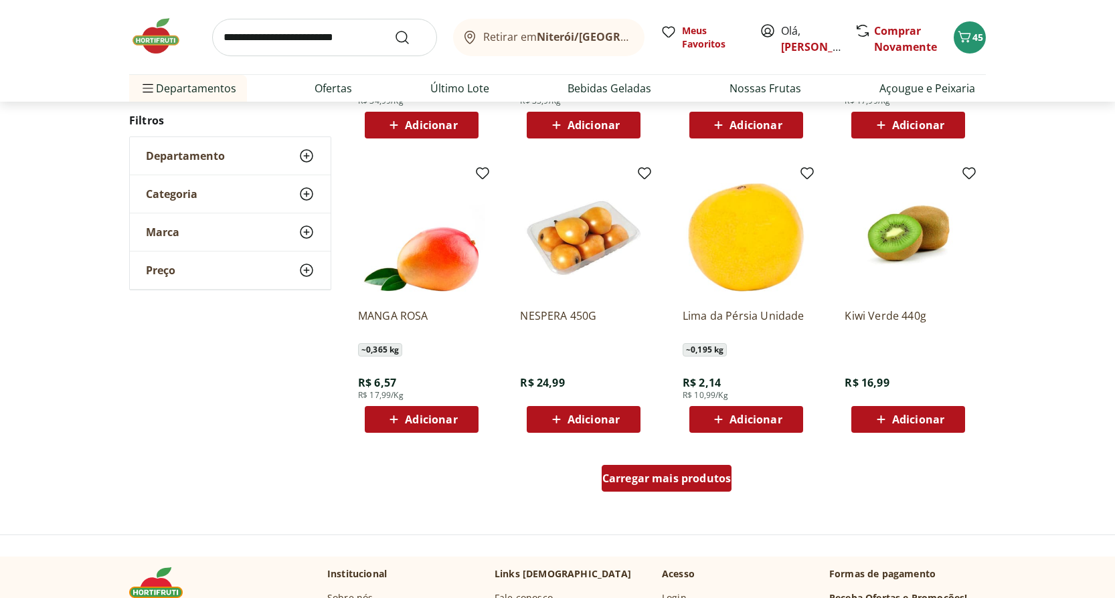
click at [690, 484] on span "Carregar mais produtos" at bounding box center [666, 478] width 129 height 11
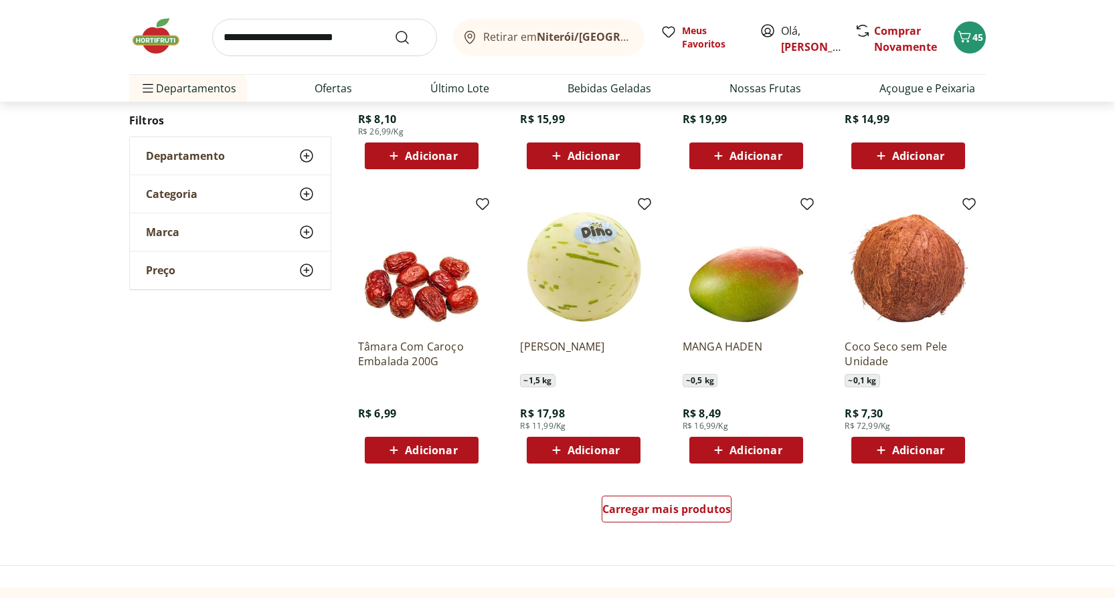
scroll to position [6758, 0]
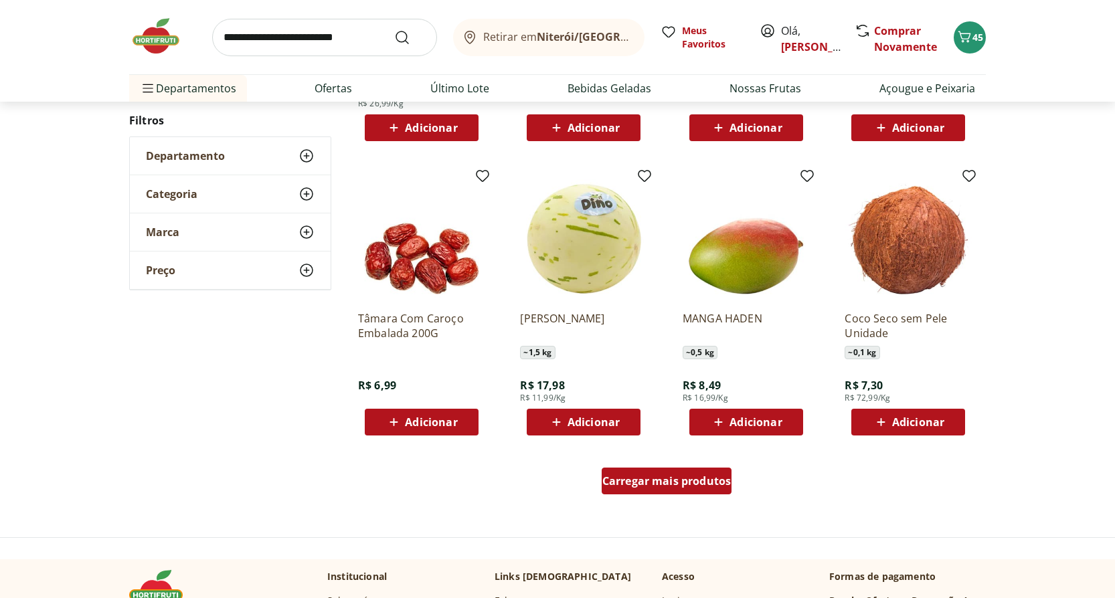
click at [697, 484] on span "Carregar mais produtos" at bounding box center [666, 481] width 129 height 11
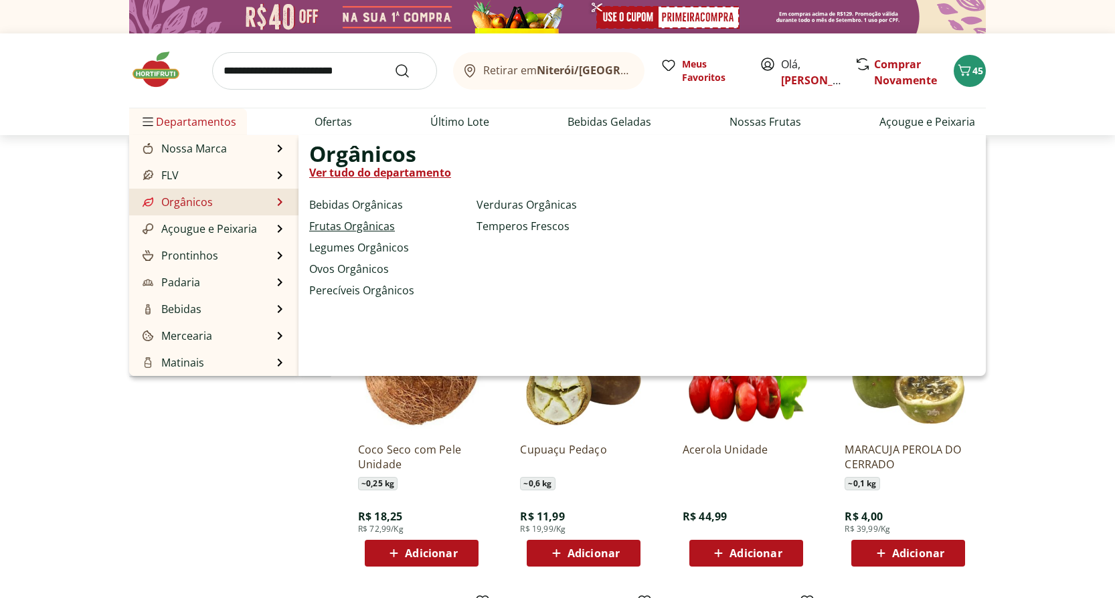
click at [377, 221] on link "Frutas Orgânicas" at bounding box center [352, 226] width 86 height 16
select select "**********"
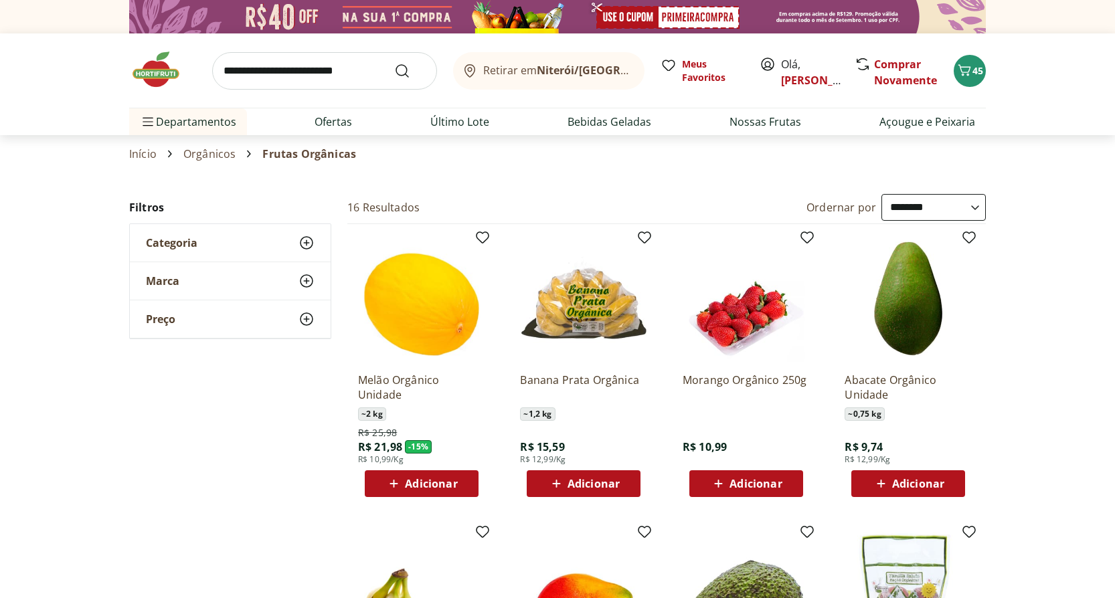
scroll to position [67, 0]
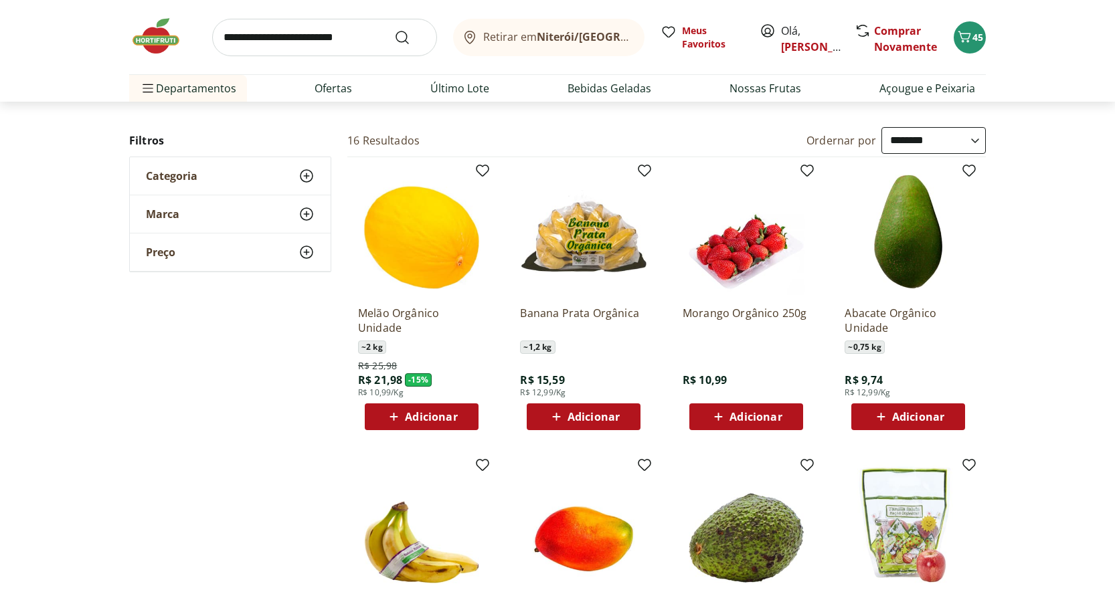
click at [758, 418] on span "Adicionar" at bounding box center [755, 417] width 52 height 11
click at [580, 416] on span "Adicionar" at bounding box center [593, 417] width 52 height 11
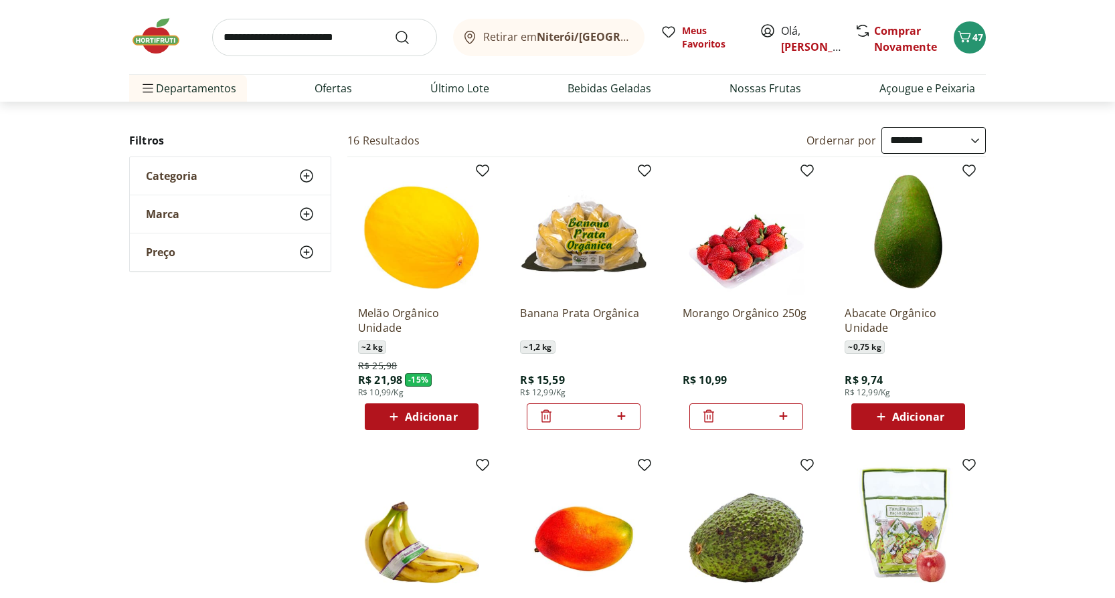
click at [625, 418] on icon at bounding box center [621, 416] width 17 height 16
type input "*"
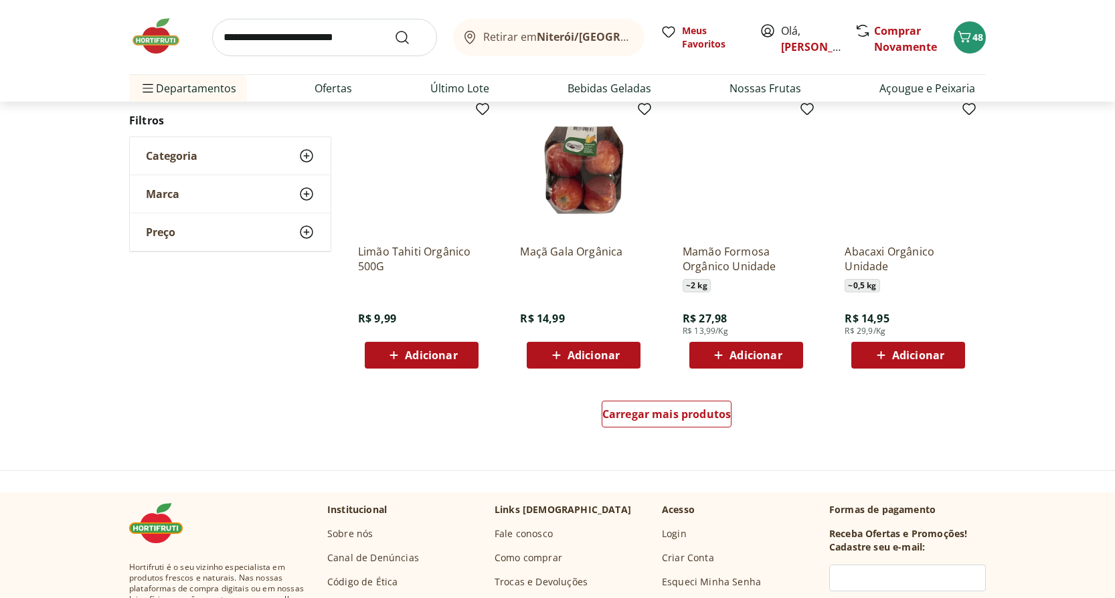
scroll to position [736, 0]
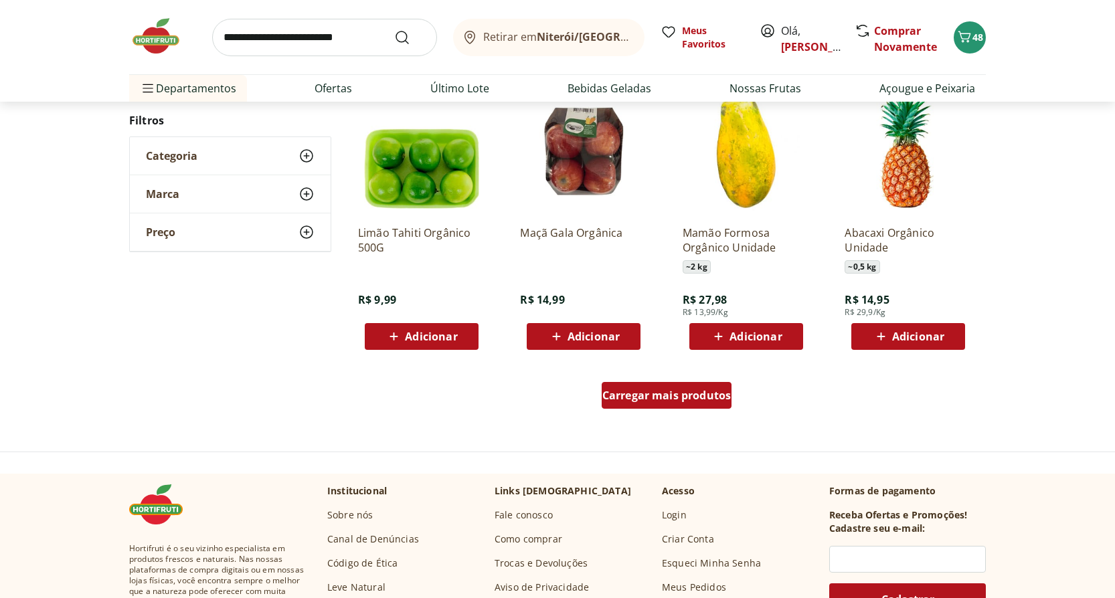
click at [690, 403] on div "Carregar mais produtos" at bounding box center [667, 395] width 130 height 27
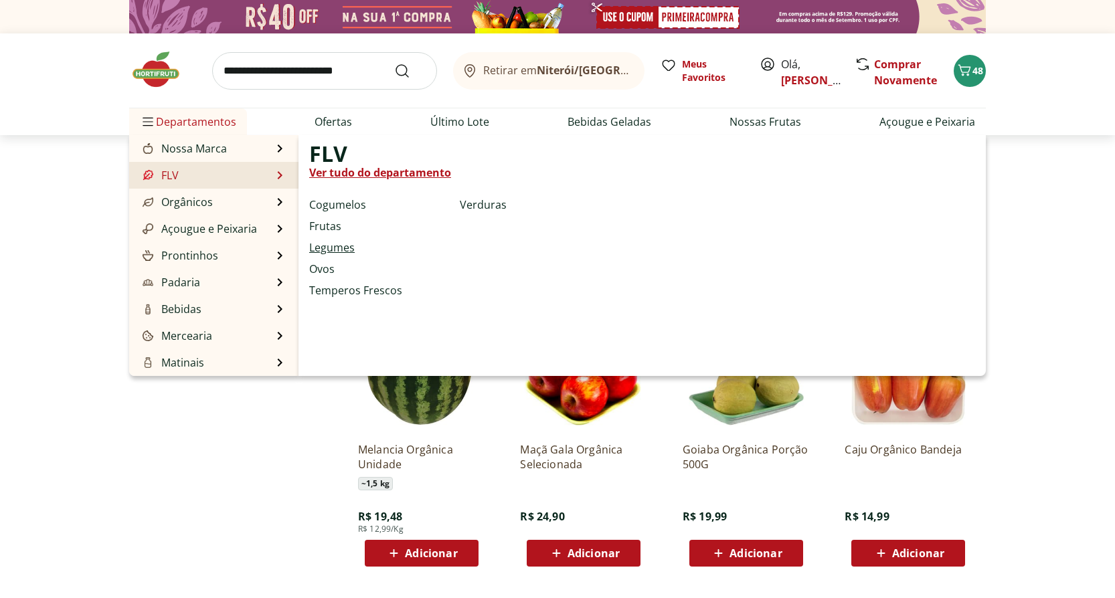
click at [336, 247] on link "Legumes" at bounding box center [332, 248] width 46 height 16
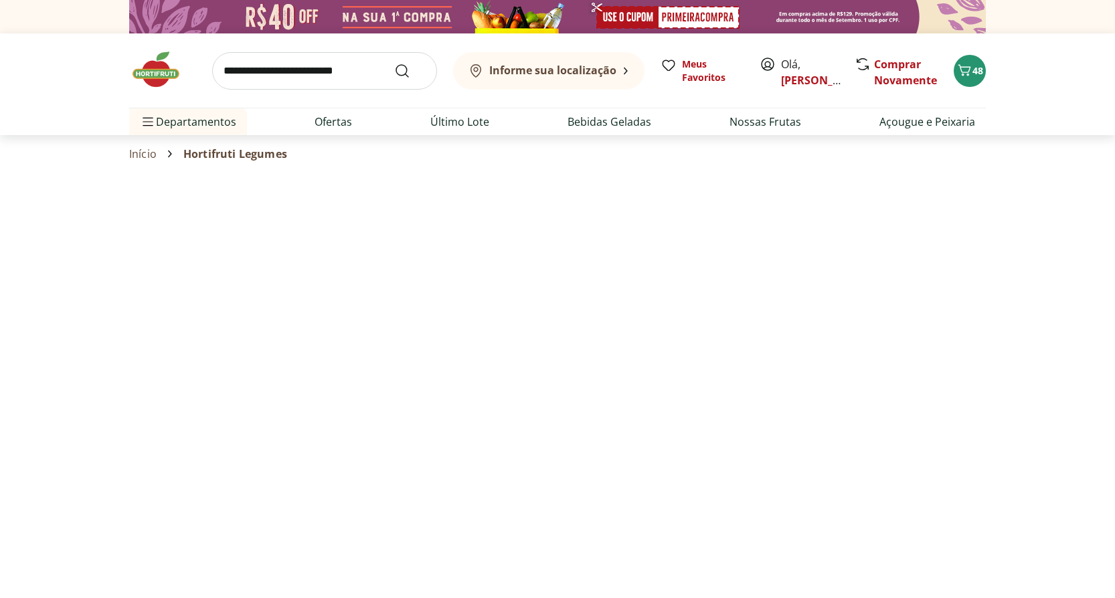
select select "**********"
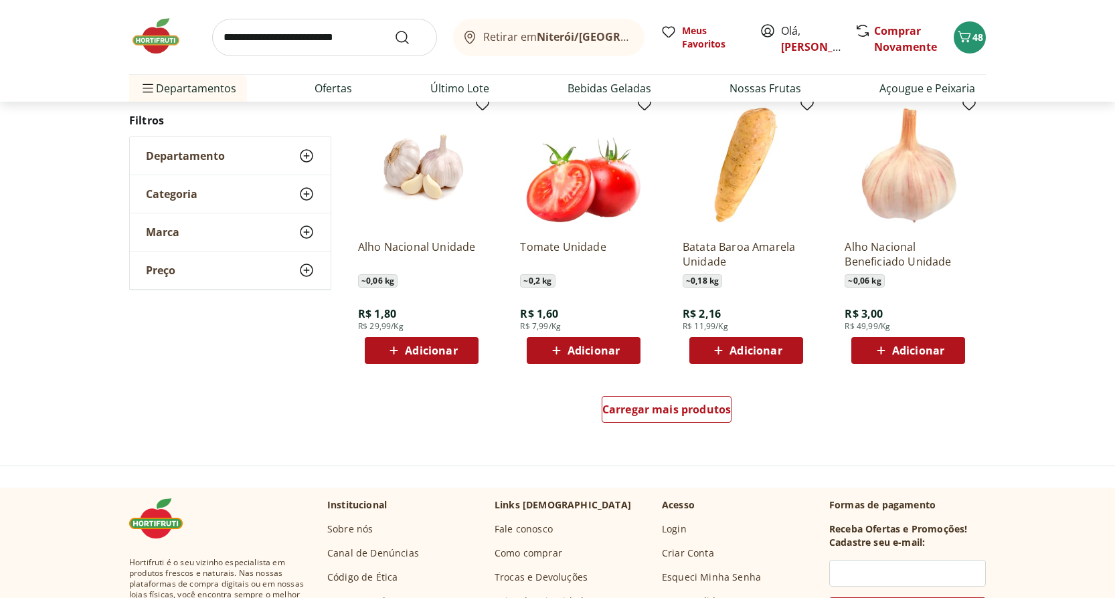
scroll to position [736, 0]
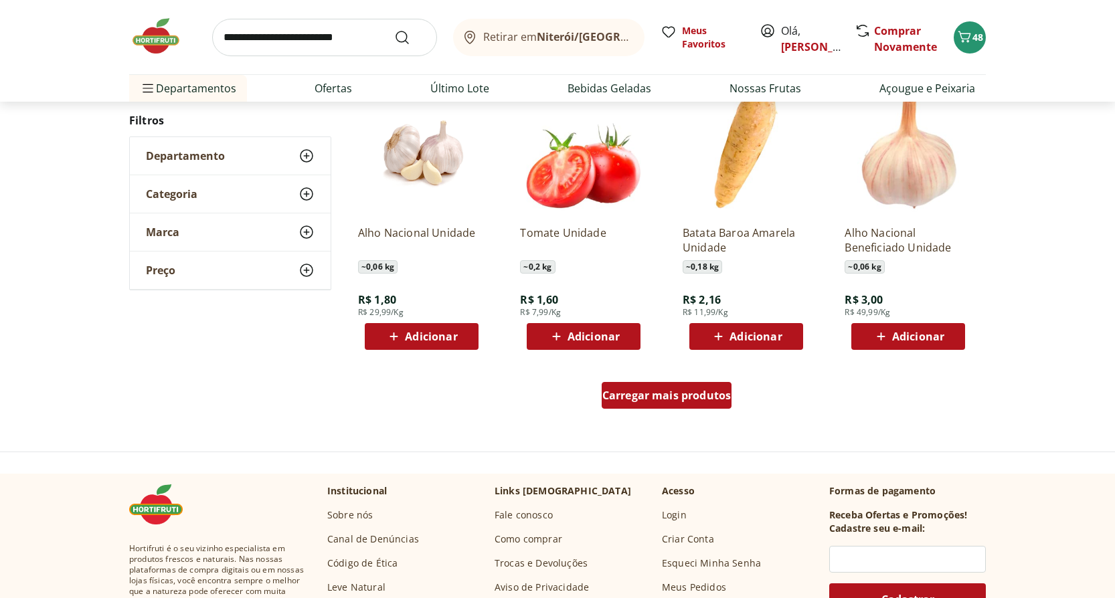
click at [651, 399] on span "Carregar mais produtos" at bounding box center [666, 395] width 129 height 11
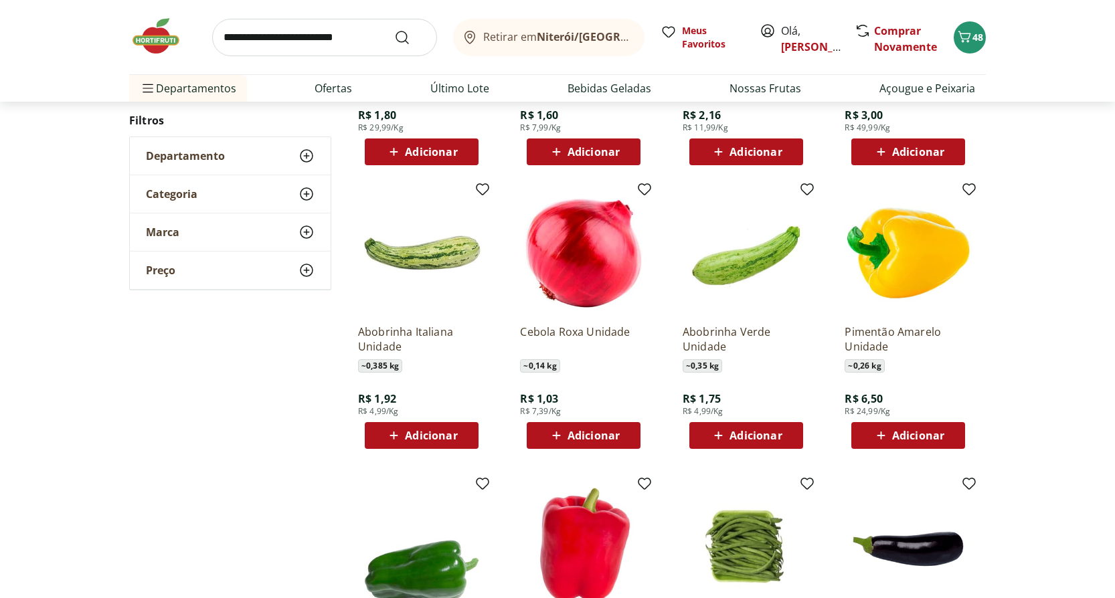
scroll to position [937, 0]
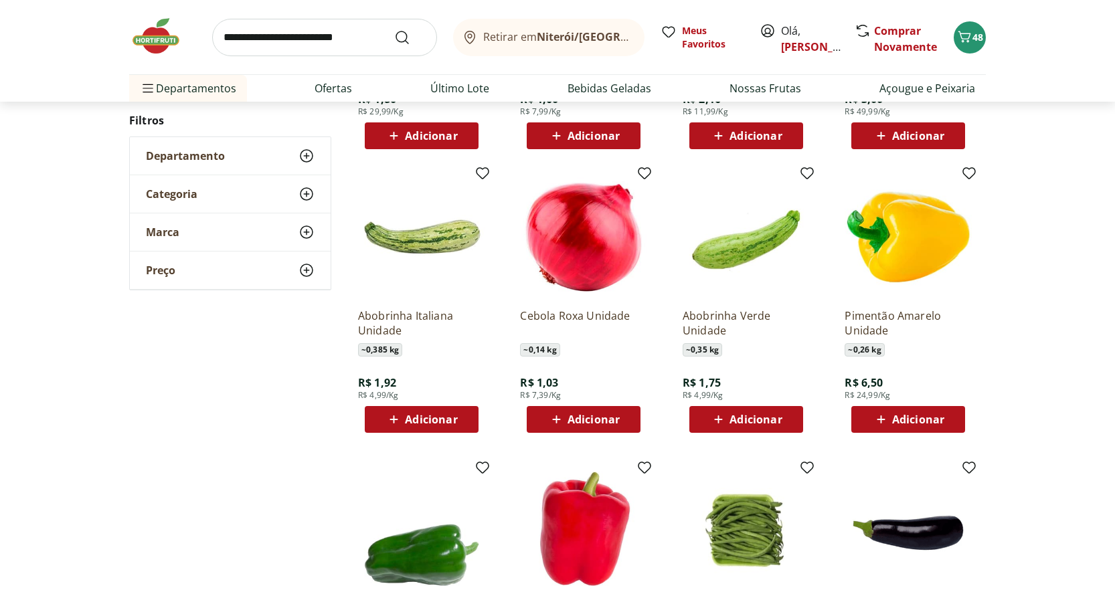
click at [419, 418] on span "Adicionar" at bounding box center [431, 419] width 52 height 11
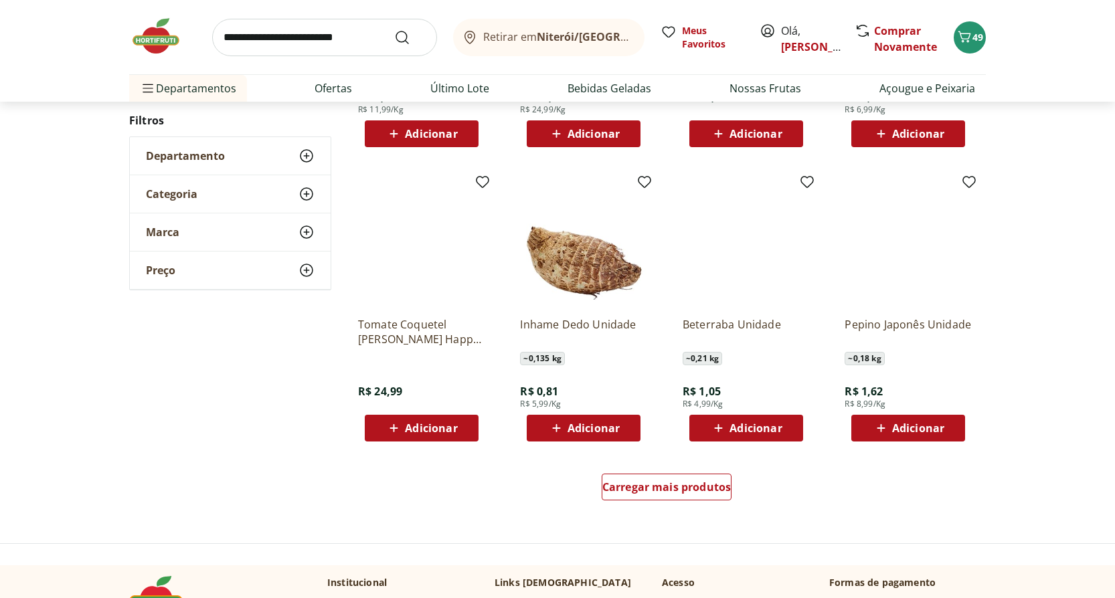
scroll to position [1539, 0]
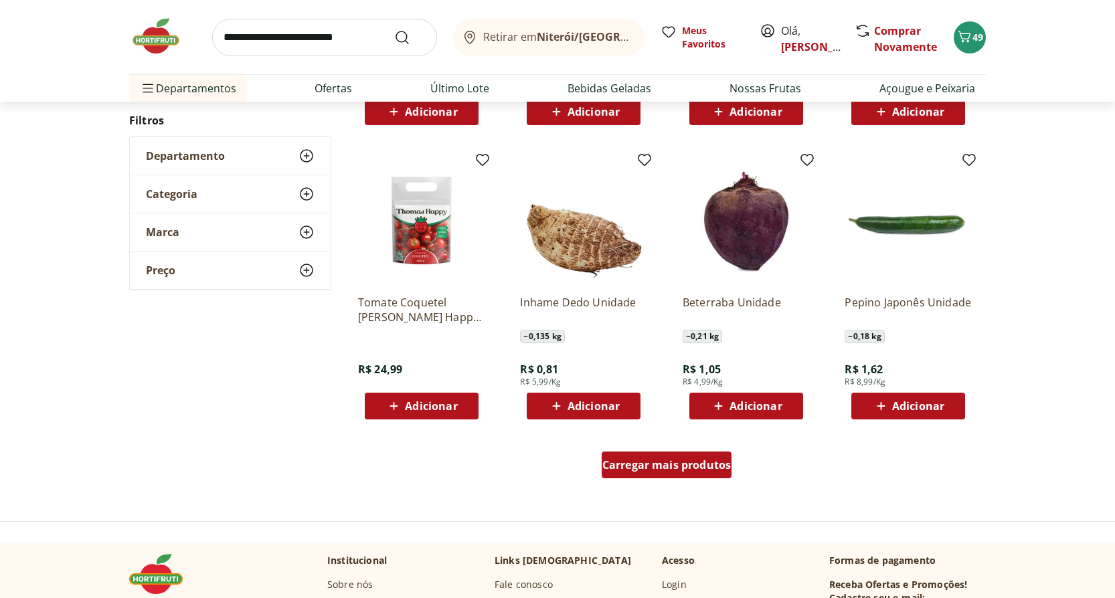
click at [697, 470] on span "Carregar mais produtos" at bounding box center [666, 465] width 129 height 11
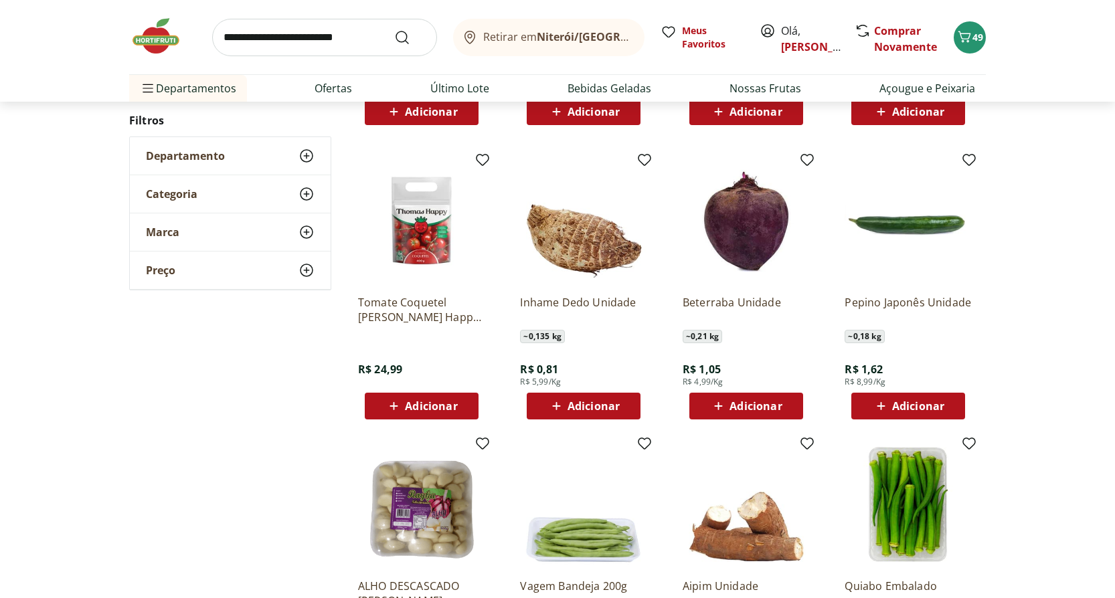
click at [921, 409] on span "Adicionar" at bounding box center [918, 406] width 52 height 11
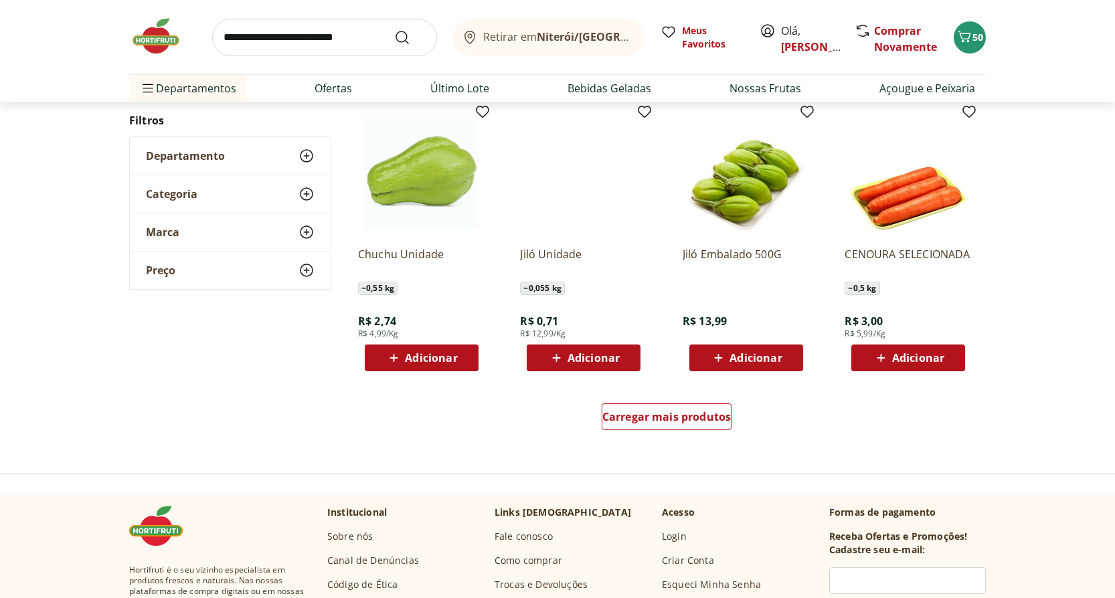
scroll to position [2476, 0]
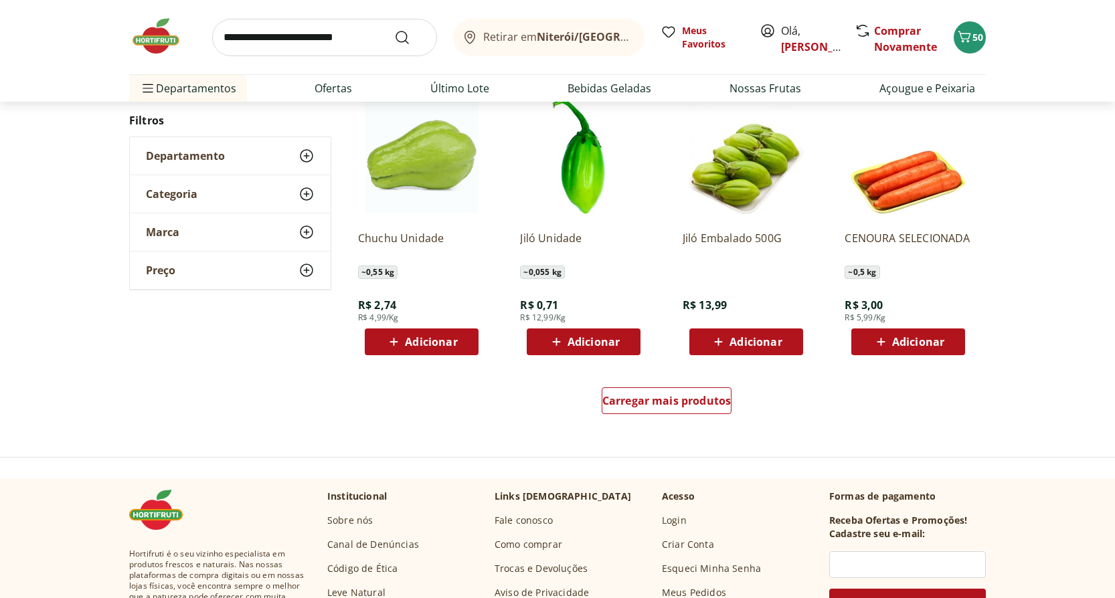
click at [923, 341] on span "Adicionar" at bounding box center [918, 342] width 52 height 11
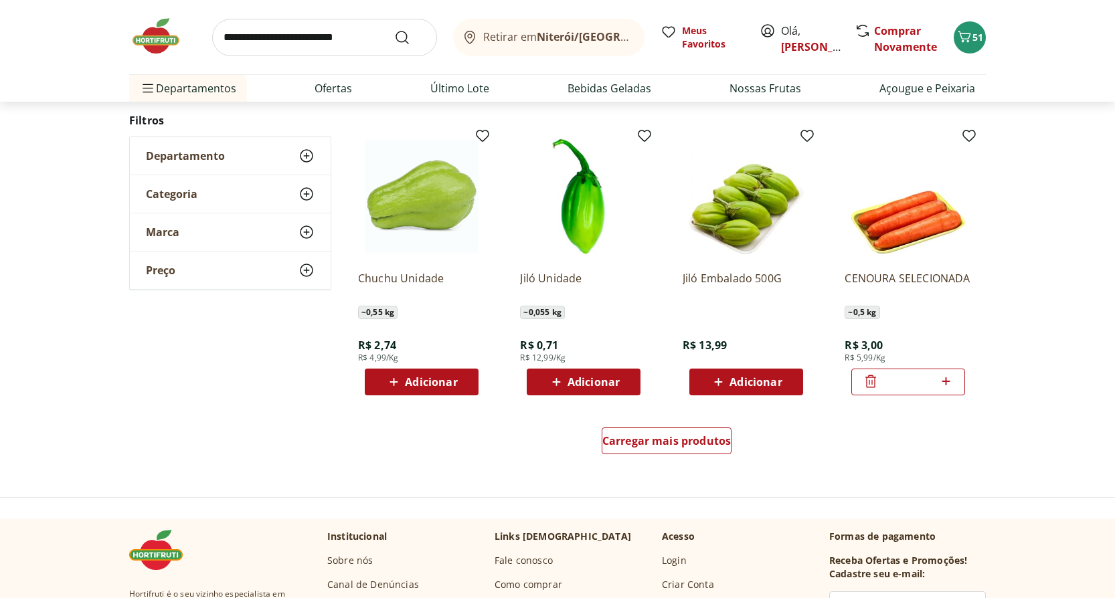
scroll to position [2409, 0]
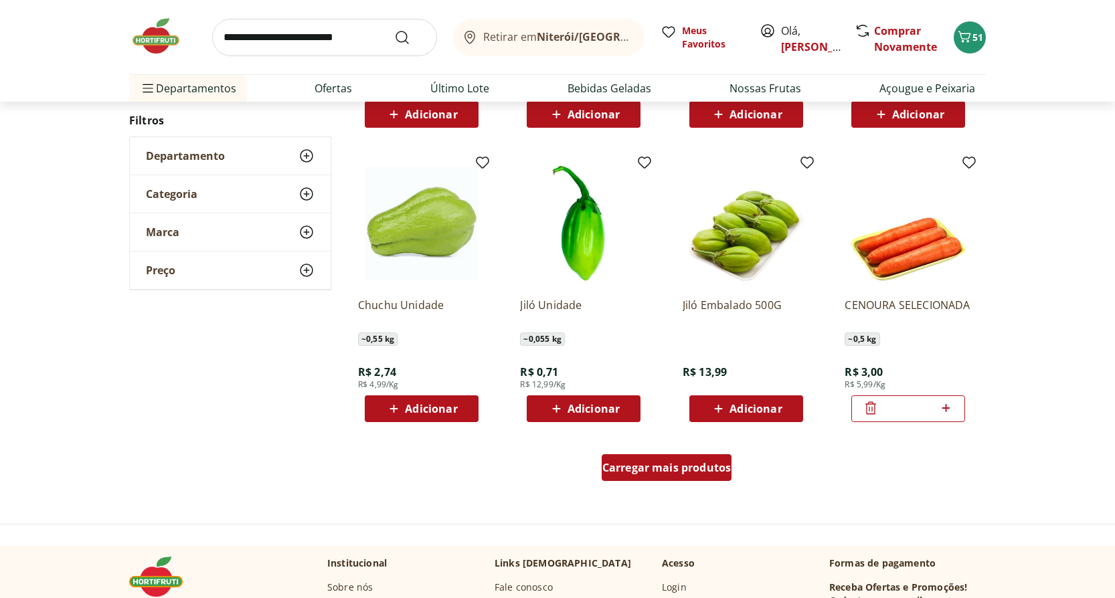
click at [652, 475] on div "Carregar mais produtos" at bounding box center [667, 467] width 130 height 27
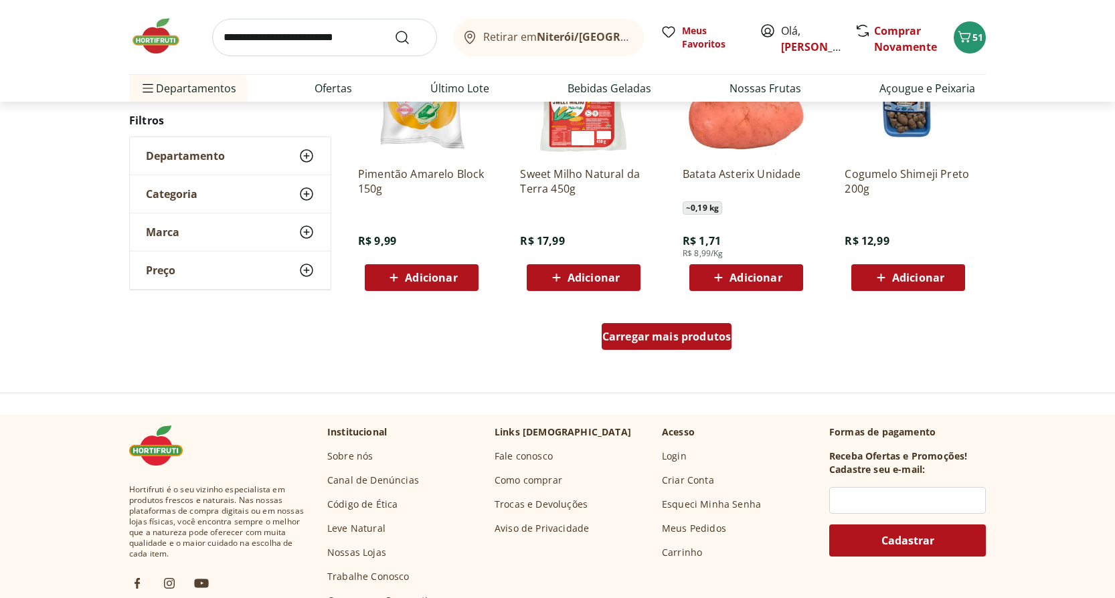
scroll to position [3479, 0]
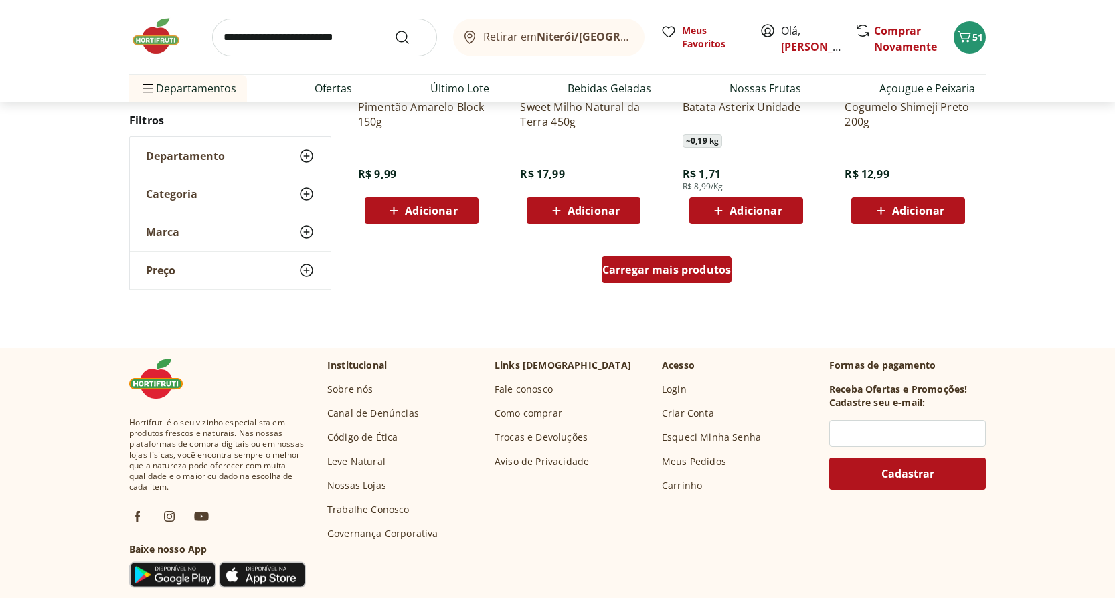
click at [649, 271] on span "Carregar mais produtos" at bounding box center [666, 269] width 129 height 11
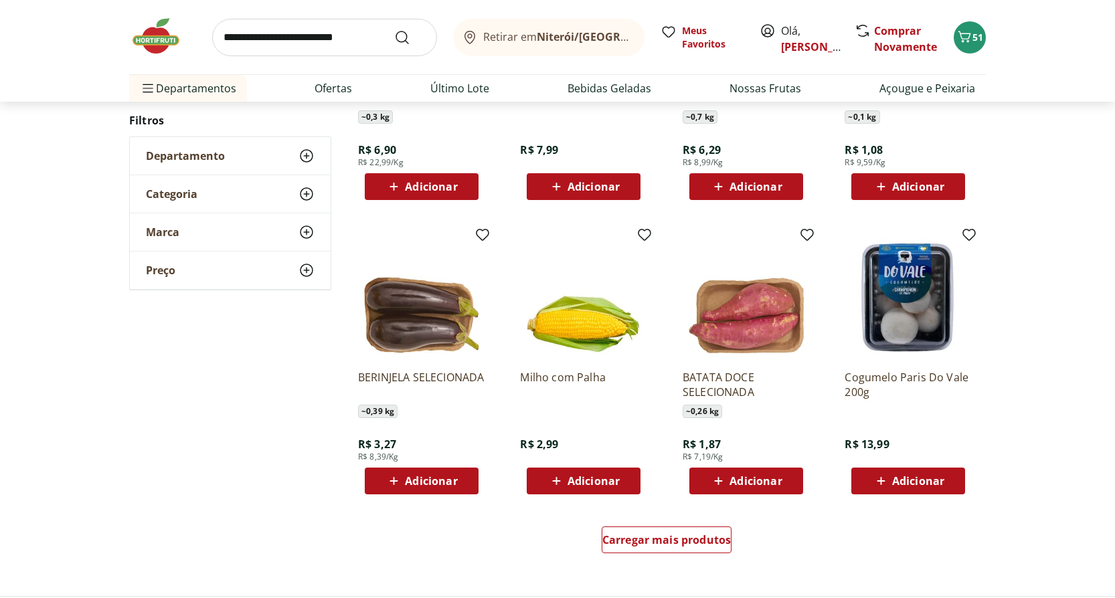
scroll to position [4215, 0]
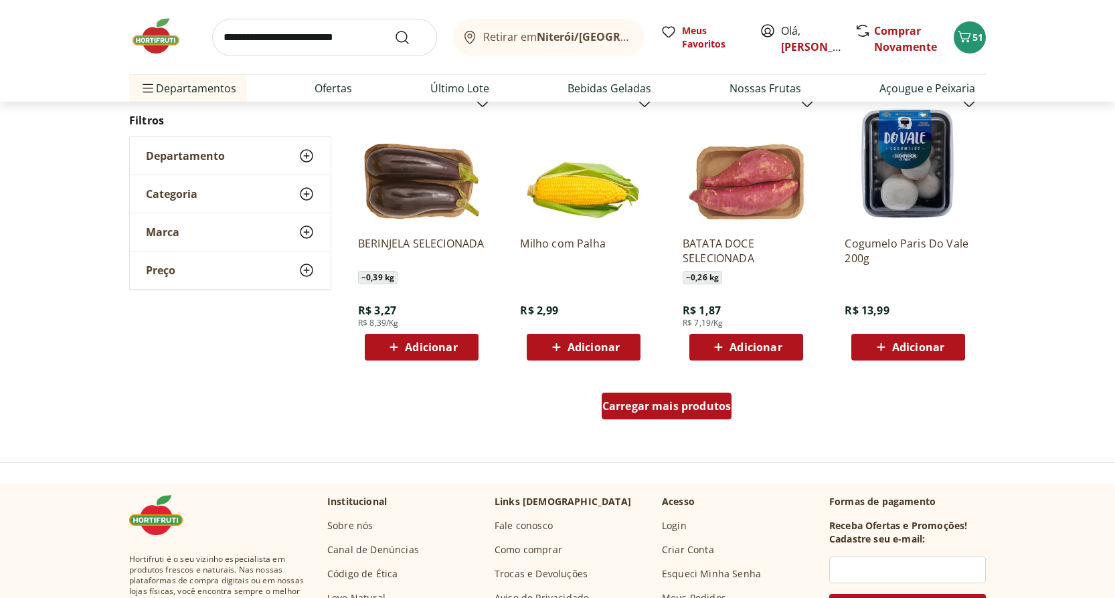
click at [672, 415] on div "Carregar mais produtos" at bounding box center [667, 406] width 130 height 27
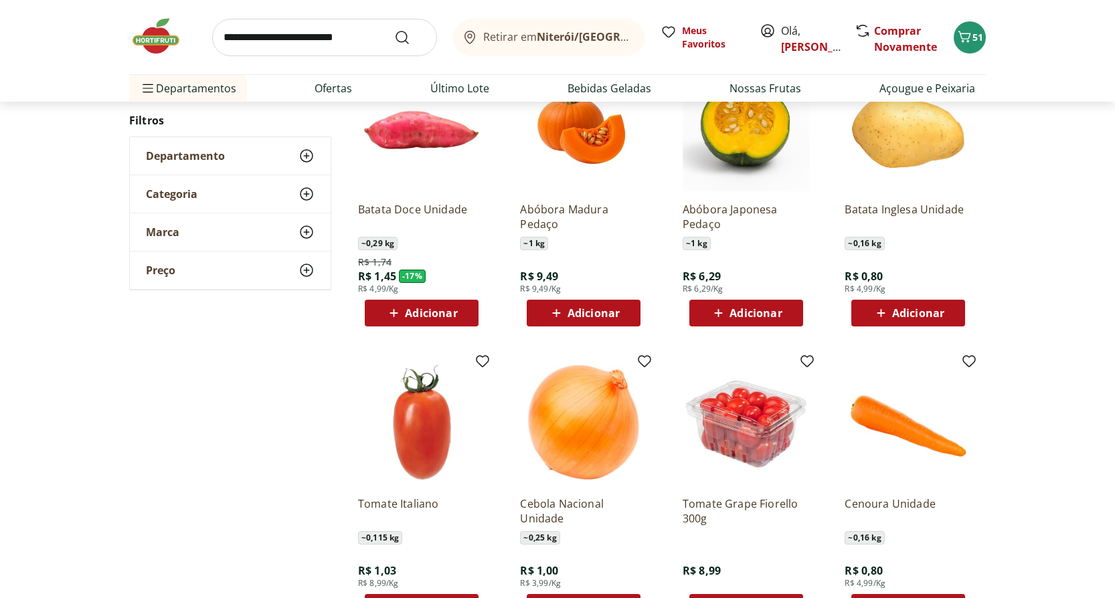
scroll to position [0, 0]
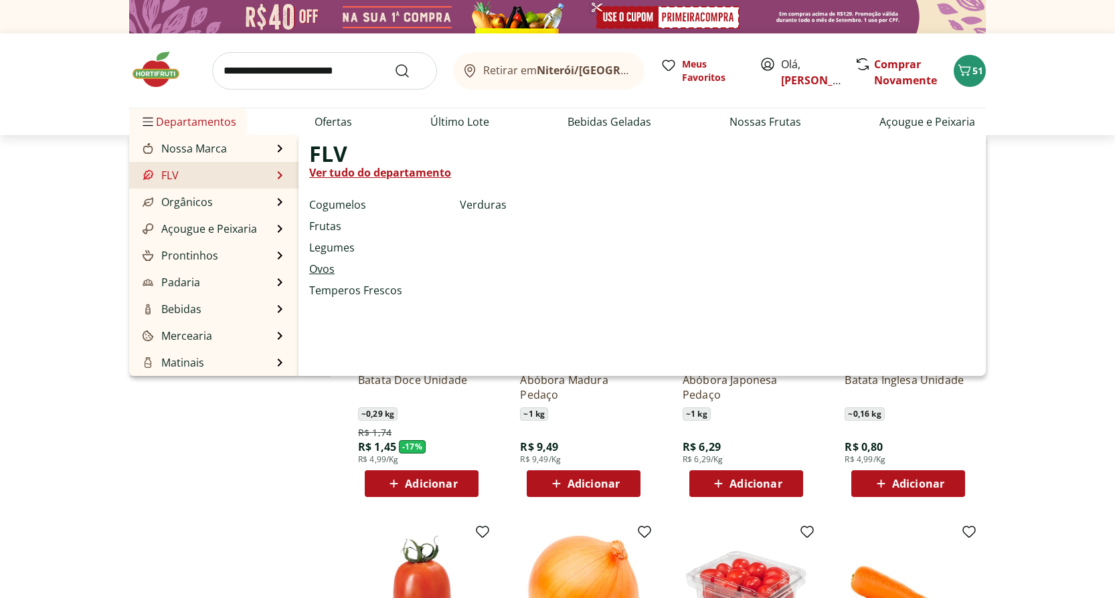
click at [324, 273] on link "Ovos" at bounding box center [321, 269] width 25 height 16
select select "**********"
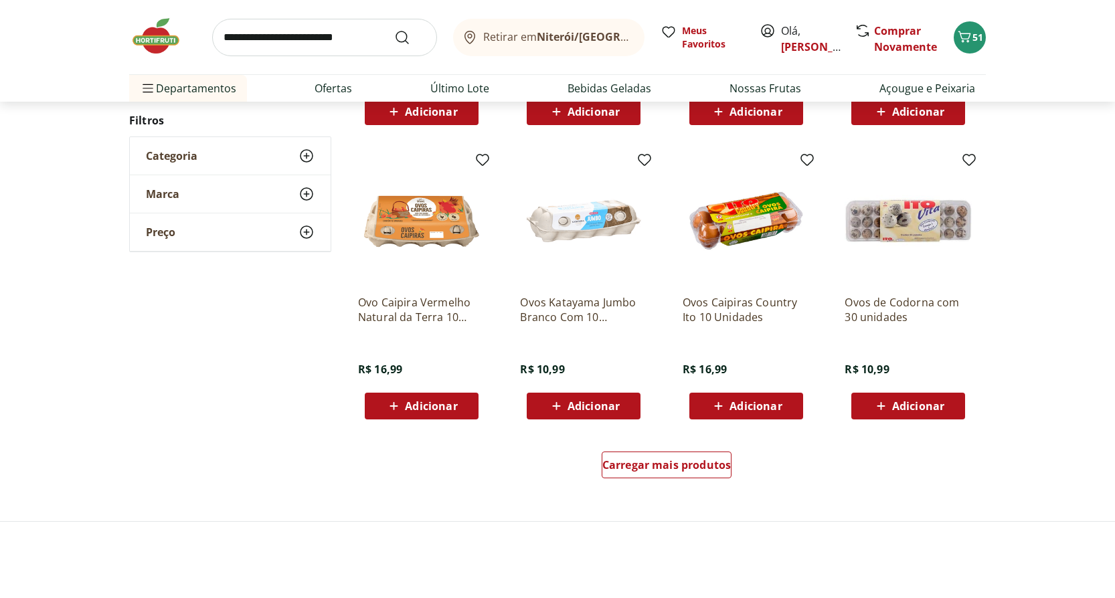
scroll to position [669, 0]
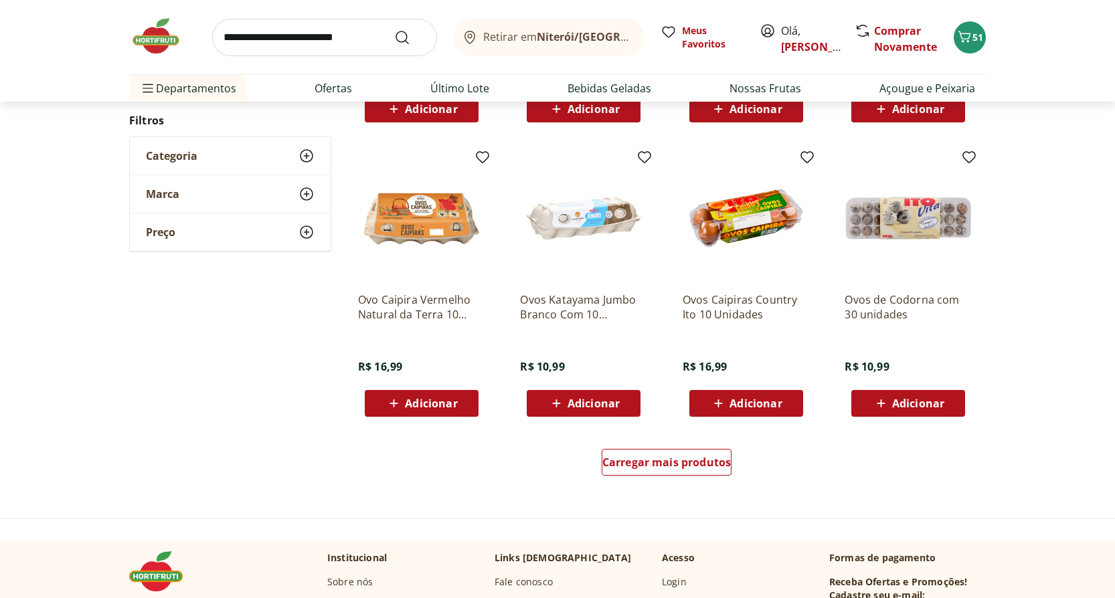
click at [412, 216] on img at bounding box center [421, 218] width 127 height 127
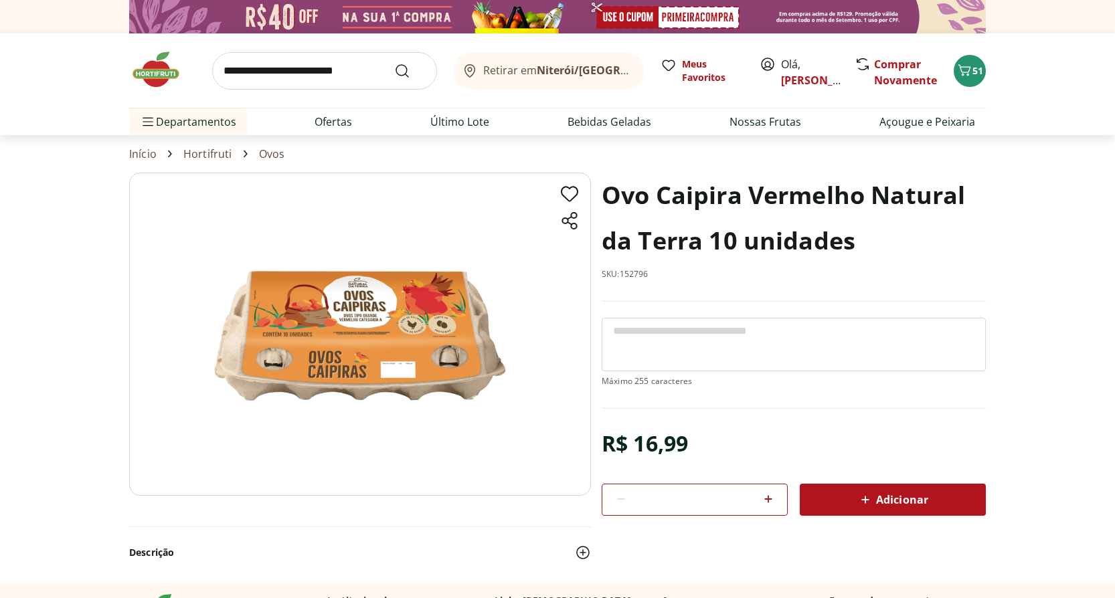
click at [770, 498] on icon at bounding box center [768, 499] width 8 height 8
type input "*"
click at [904, 494] on span "Adicionar" at bounding box center [892, 500] width 71 height 16
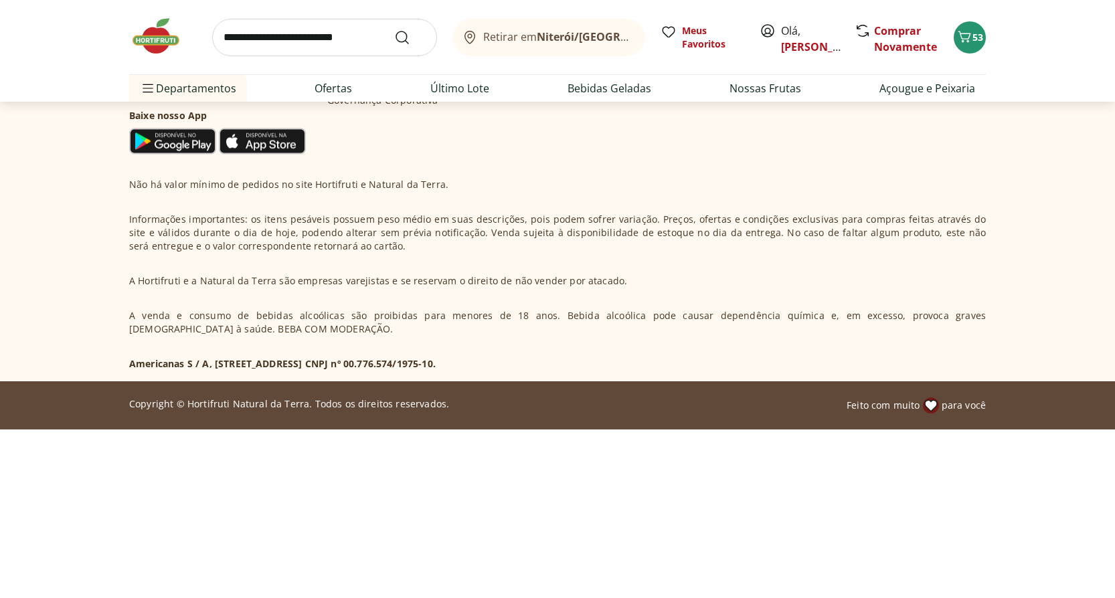
select select "**********"
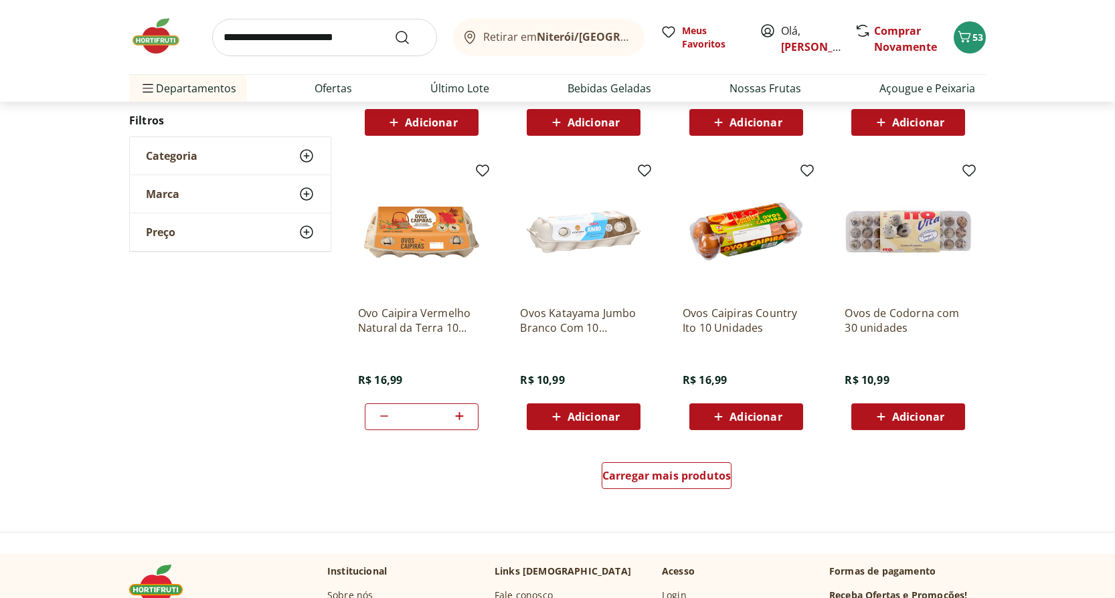
scroll to position [1271, 0]
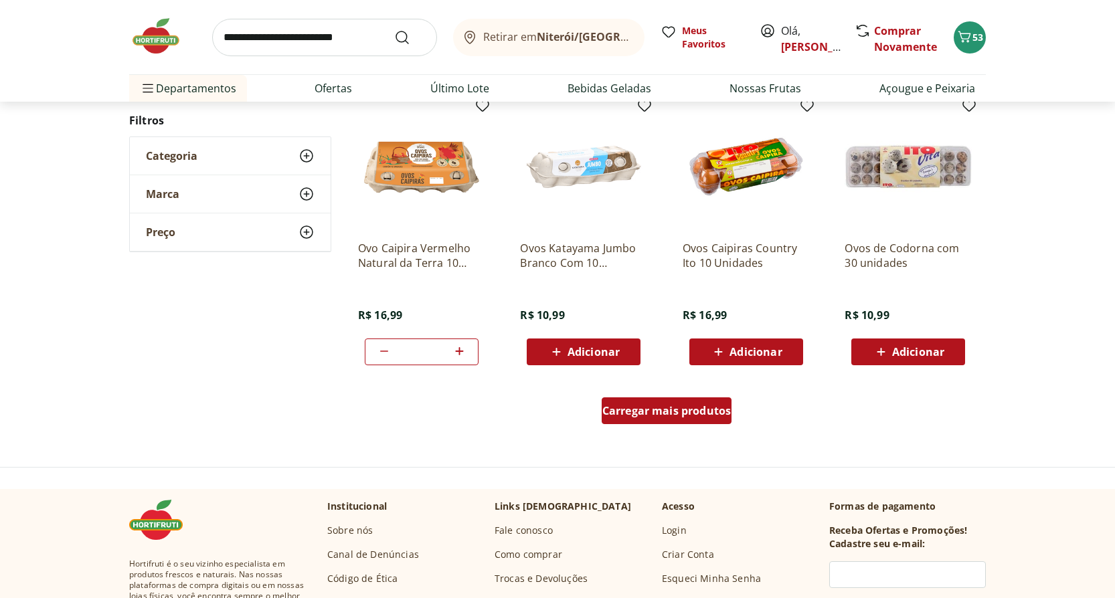
click at [650, 413] on span "Carregar mais produtos" at bounding box center [666, 410] width 129 height 11
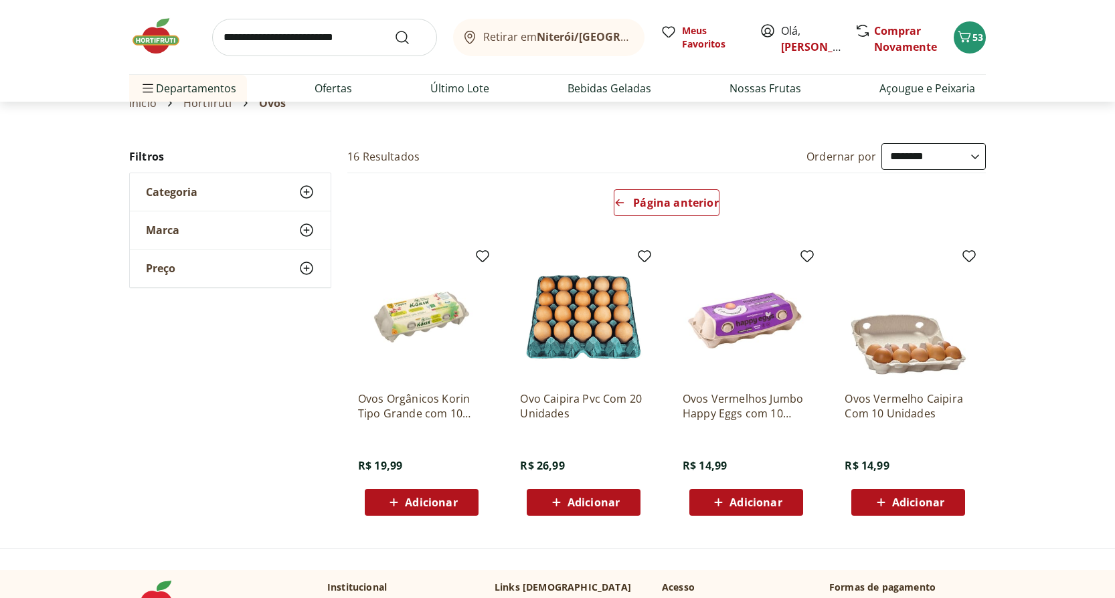
scroll to position [67, 0]
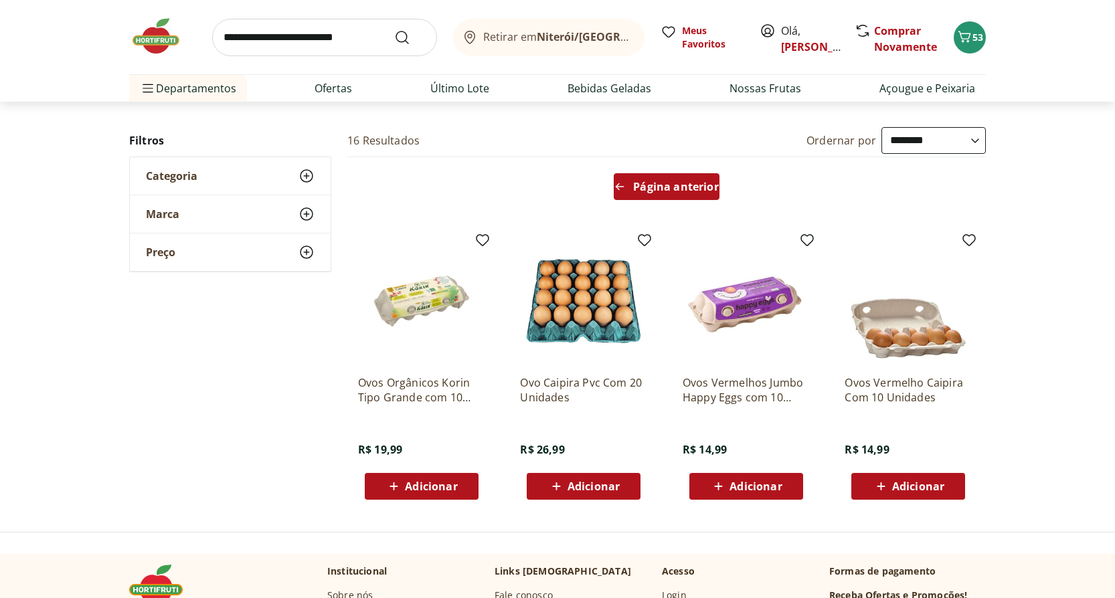
click at [669, 181] on span "Página anterior" at bounding box center [675, 186] width 85 height 11
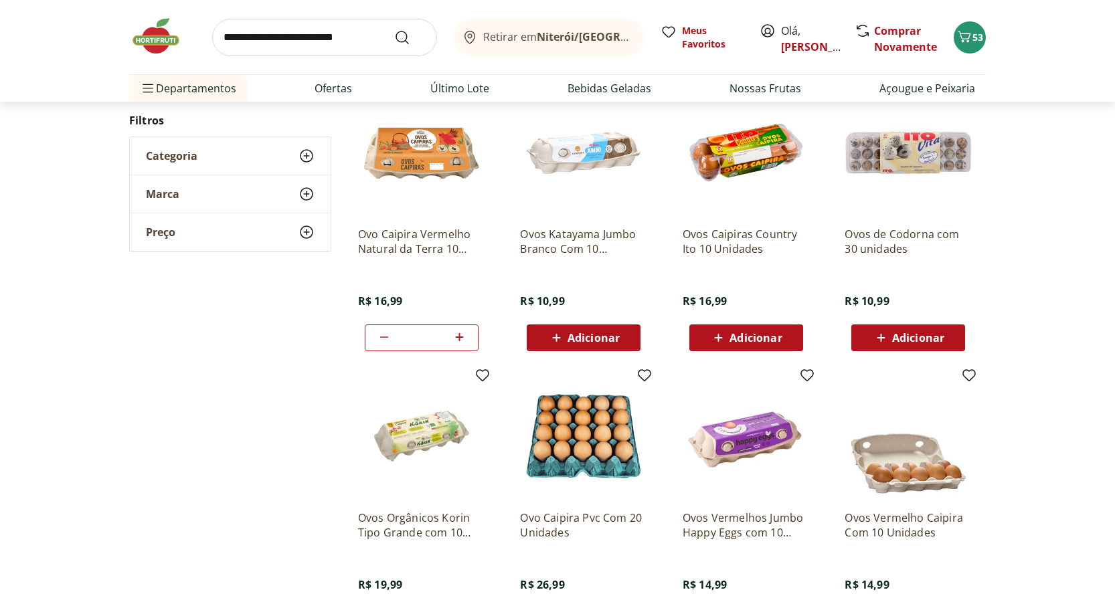
scroll to position [803, 0]
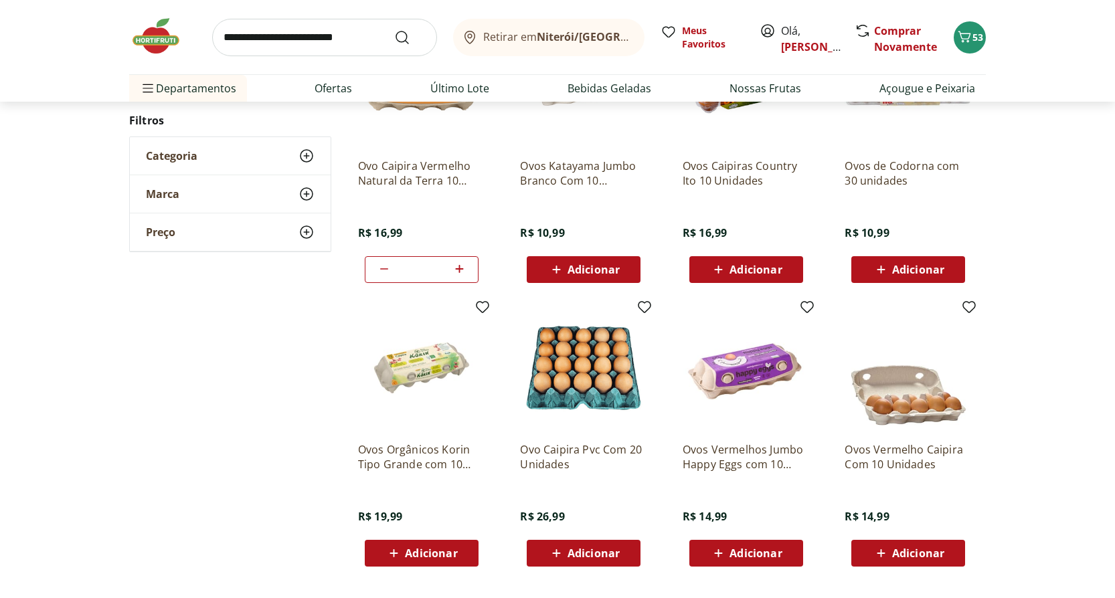
click at [738, 389] on img at bounding box center [746, 367] width 127 height 127
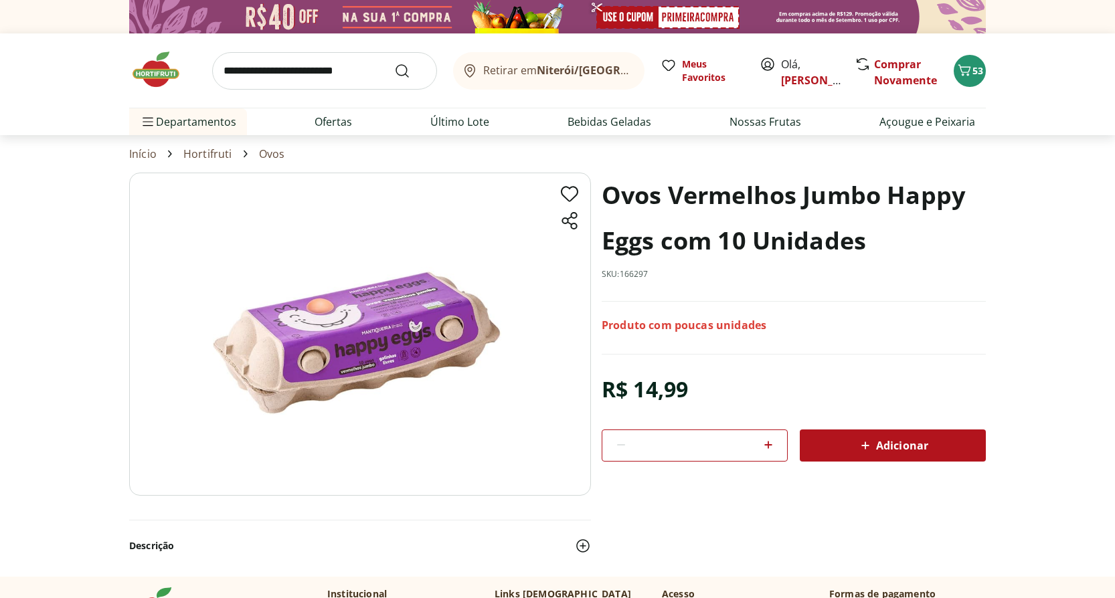
scroll to position [803, 0]
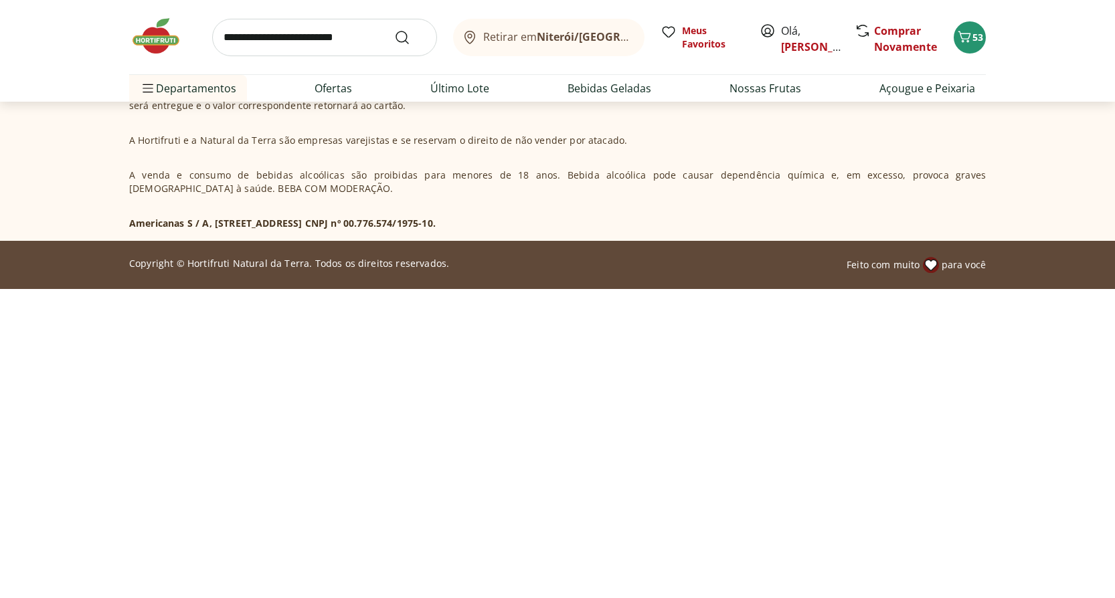
select select "**********"
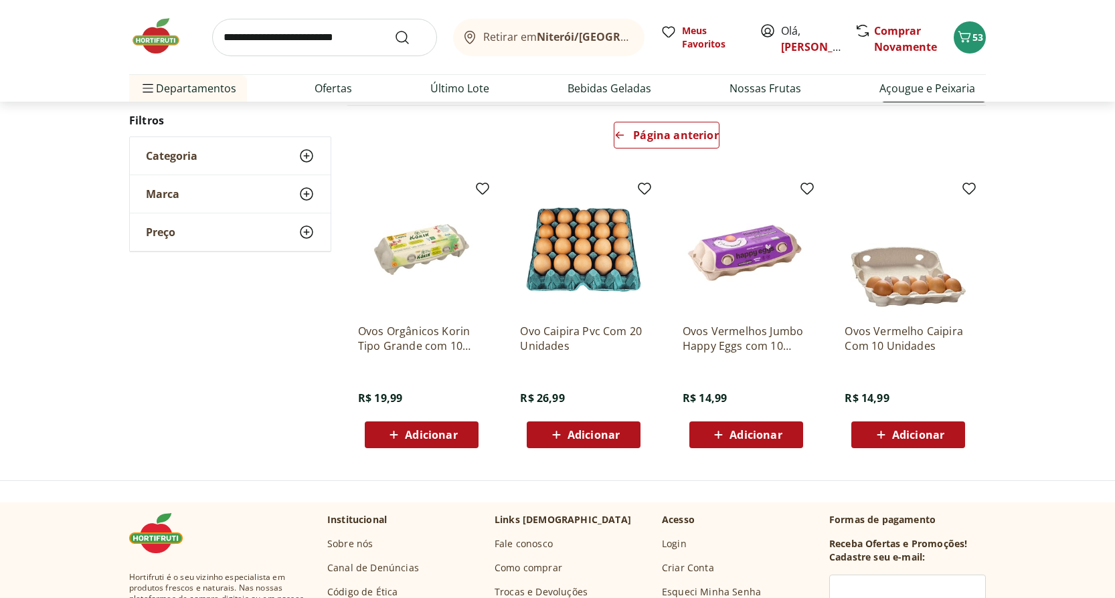
scroll to position [0, 0]
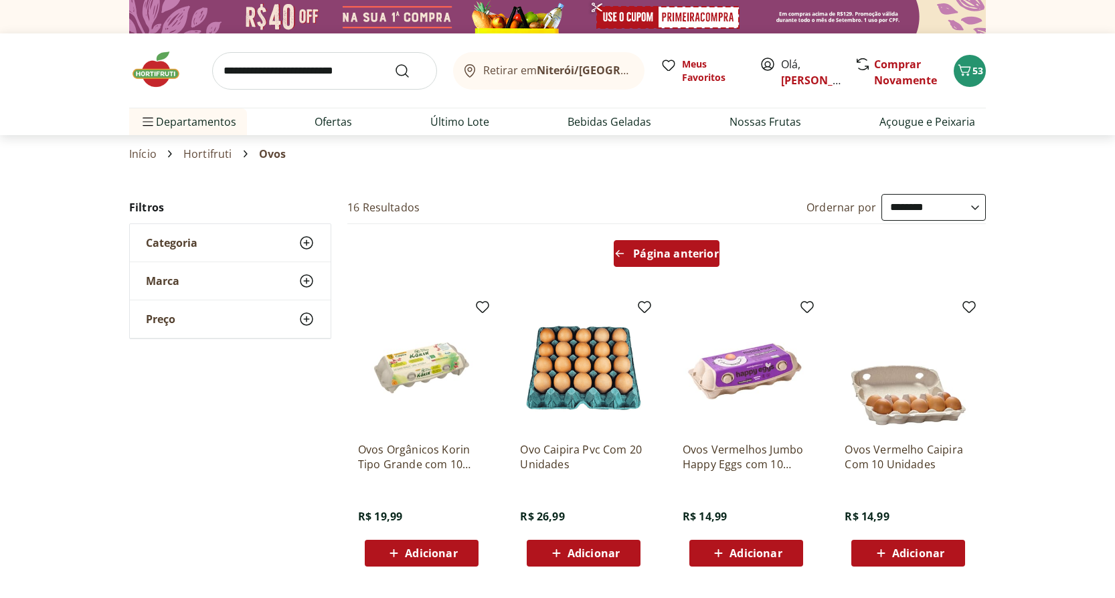
click at [655, 250] on span "Página anterior" at bounding box center [675, 253] width 85 height 11
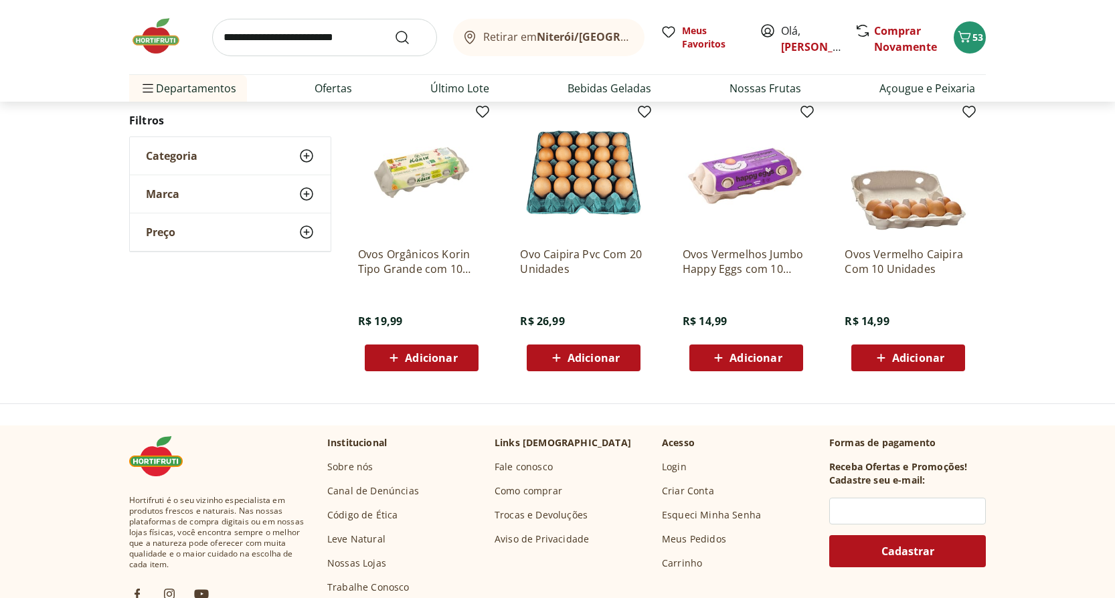
scroll to position [937, 0]
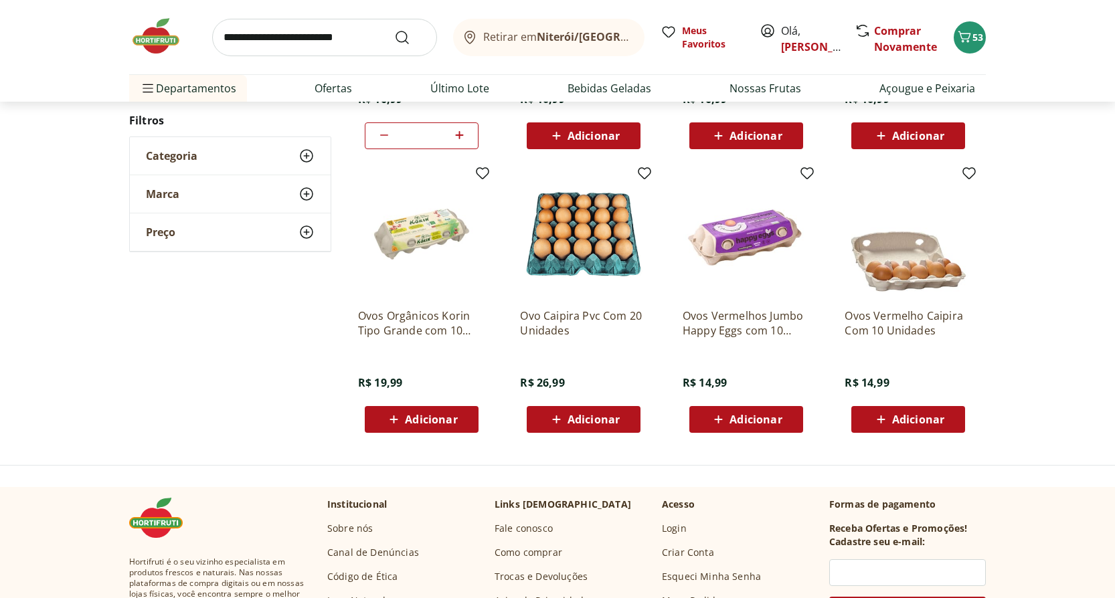
click at [753, 251] on img at bounding box center [746, 234] width 127 height 127
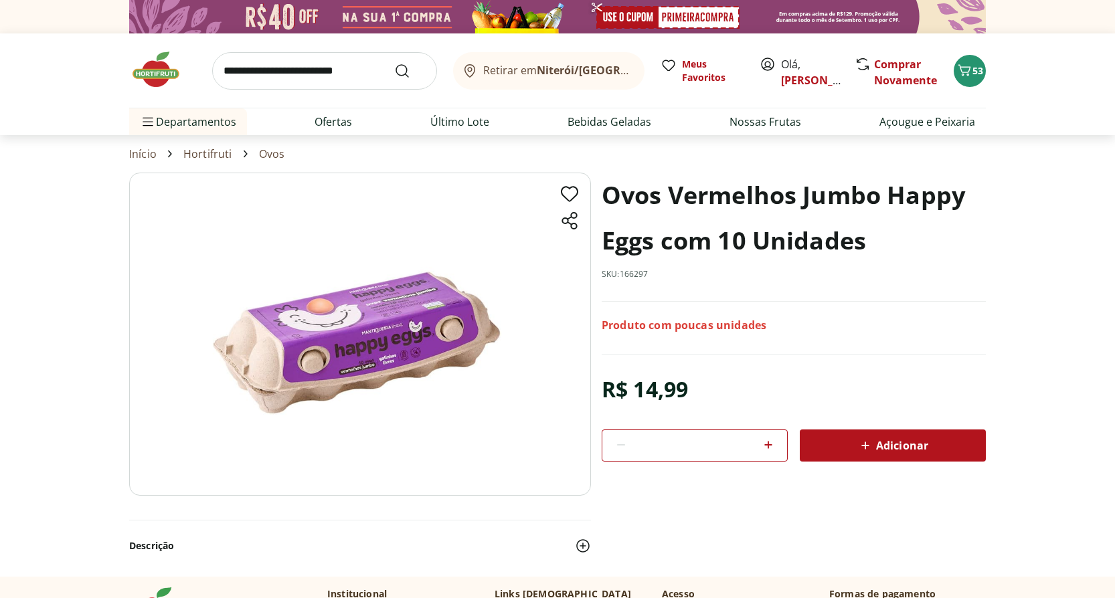
click at [773, 443] on icon at bounding box center [768, 445] width 16 height 16
type input "*"
click at [894, 446] on span "Adicionar" at bounding box center [892, 446] width 71 height 16
click at [960, 66] on icon "Carrinho" at bounding box center [964, 69] width 13 height 11
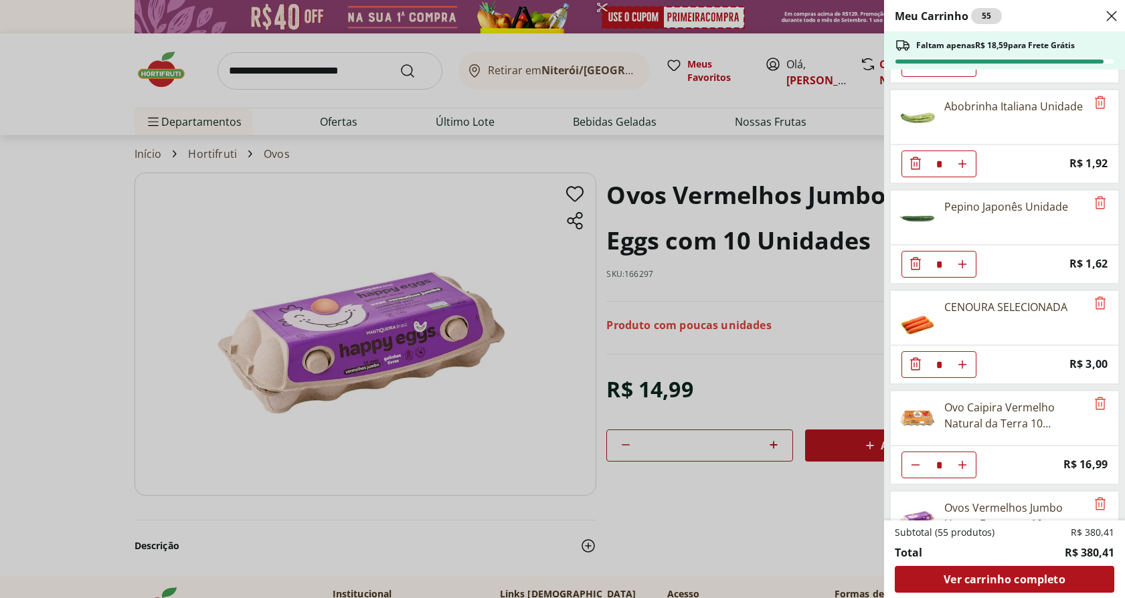
scroll to position [1261, 0]
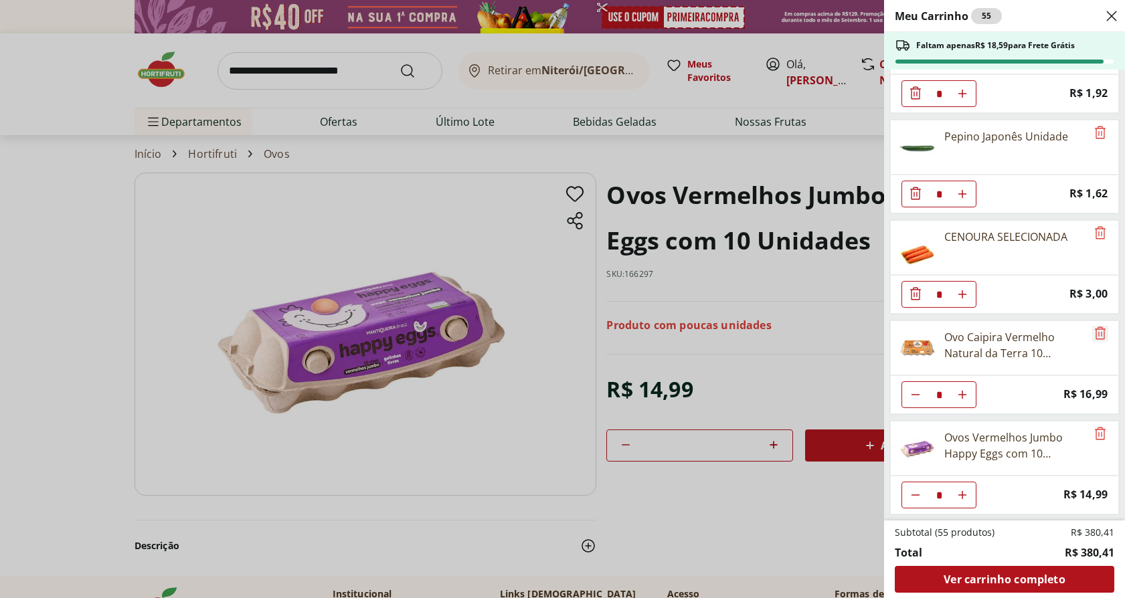
click at [1092, 331] on icon "Remove" at bounding box center [1100, 333] width 16 height 16
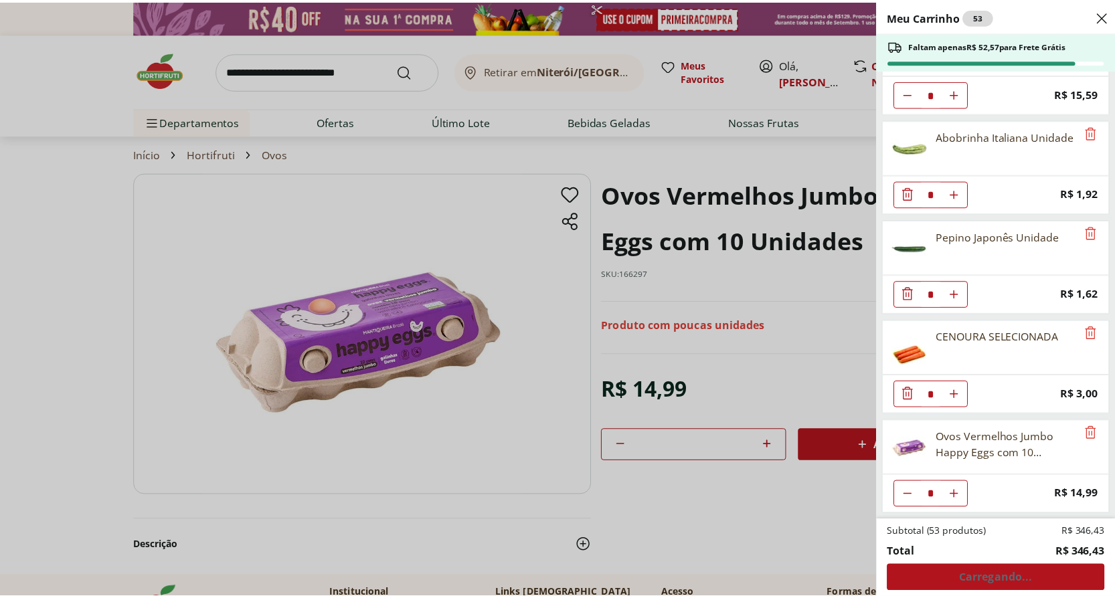
scroll to position [1160, 0]
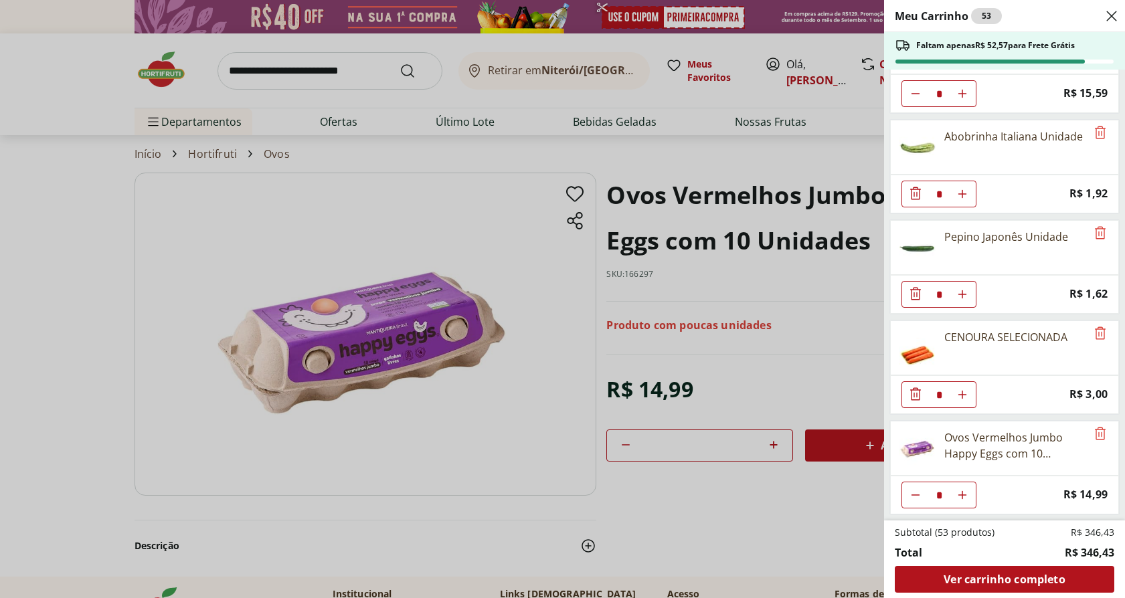
click at [67, 246] on div "Meu Carrinho 53 Faltam apenas R$ 52,57 para Frete Grátis Queijo Tipo Cottage Ve…" at bounding box center [562, 299] width 1125 height 598
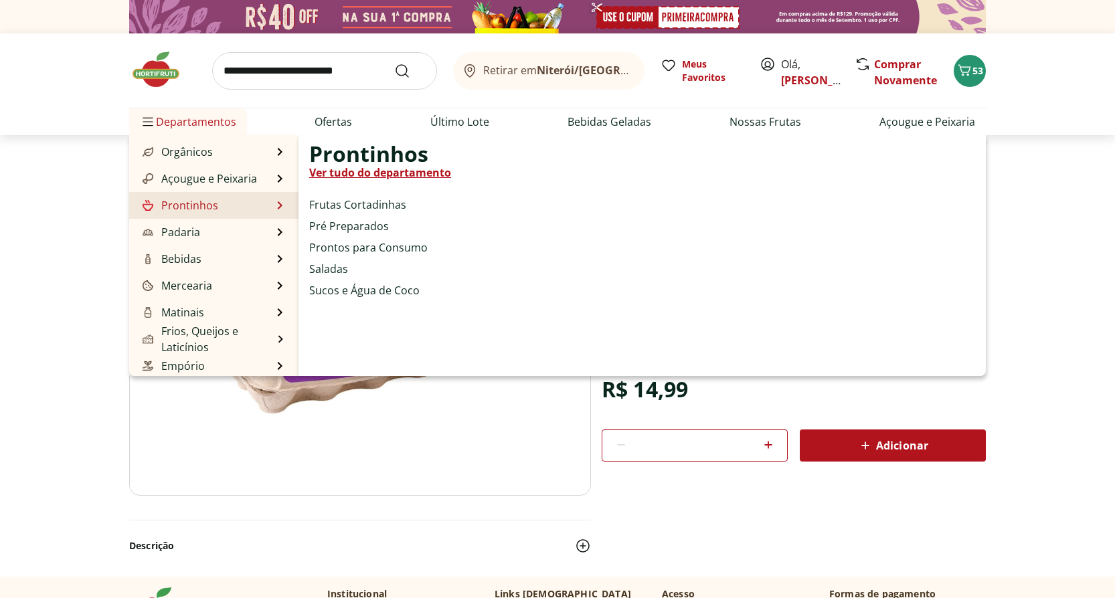
scroll to position [67, 0]
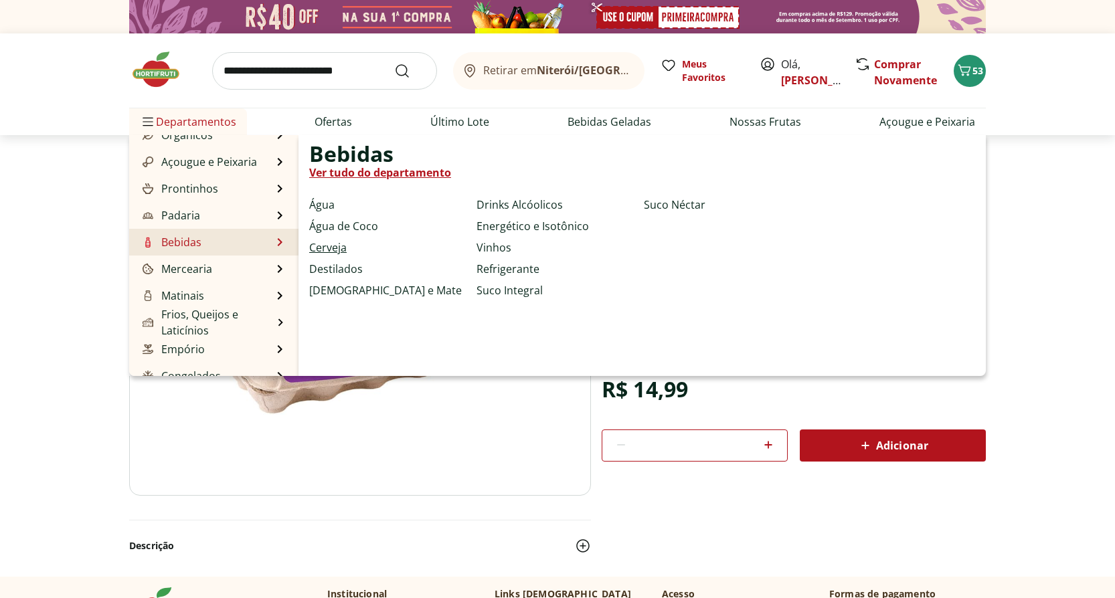
click at [335, 249] on link "Cerveja" at bounding box center [327, 248] width 37 height 16
select select "**********"
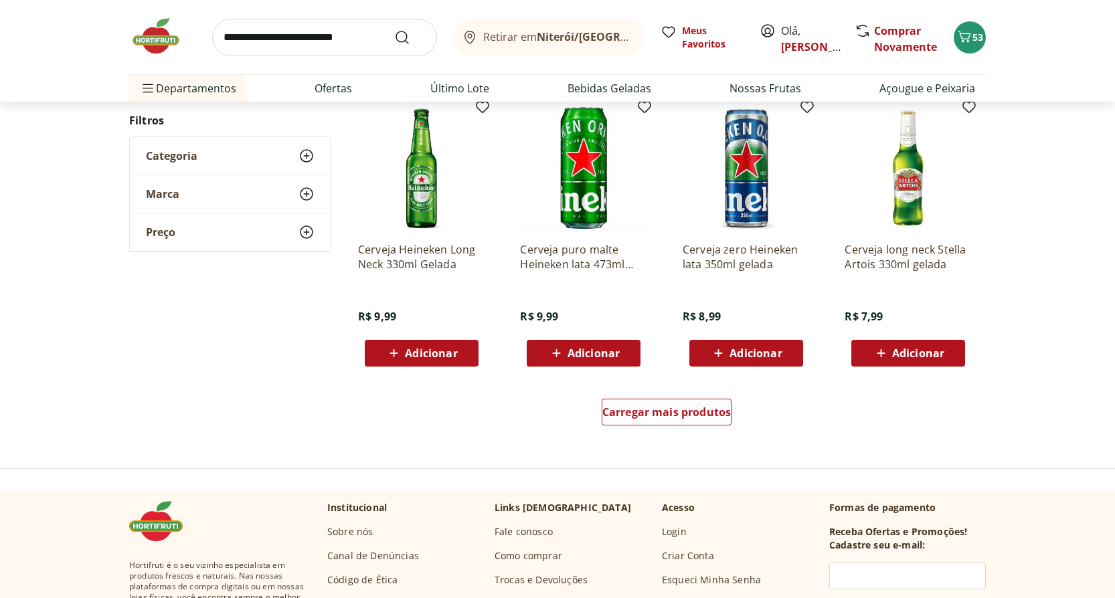
scroll to position [736, 0]
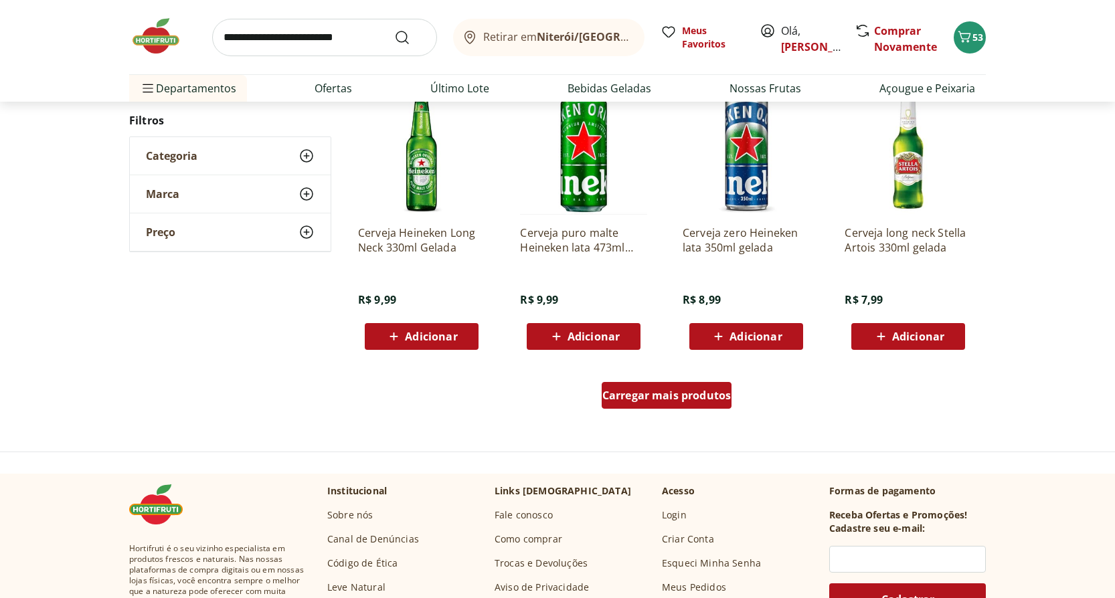
click at [658, 401] on span "Carregar mais produtos" at bounding box center [666, 395] width 129 height 11
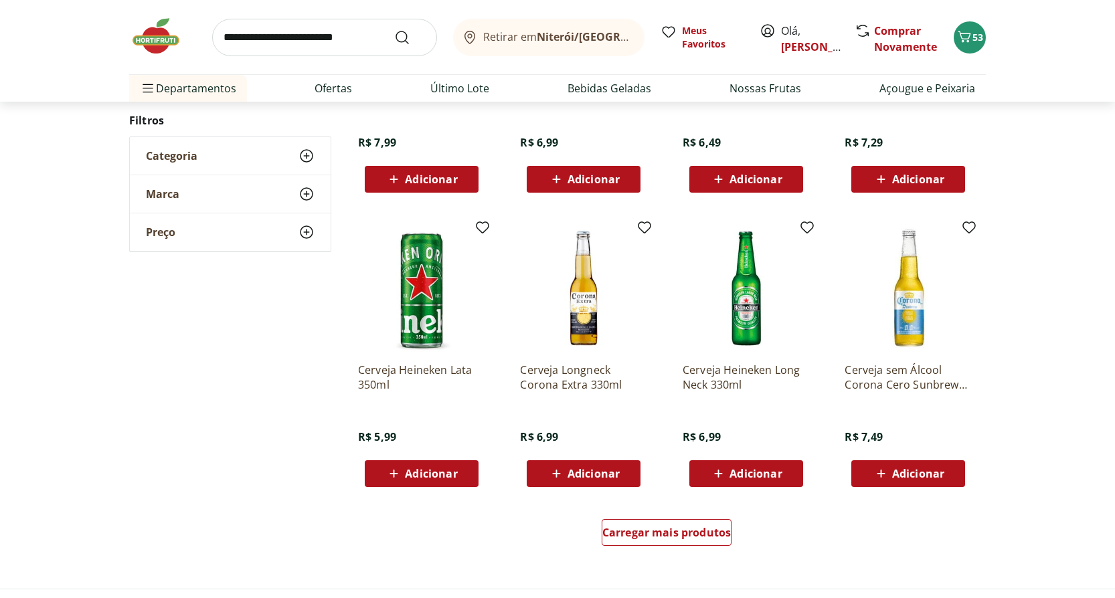
scroll to position [1472, 0]
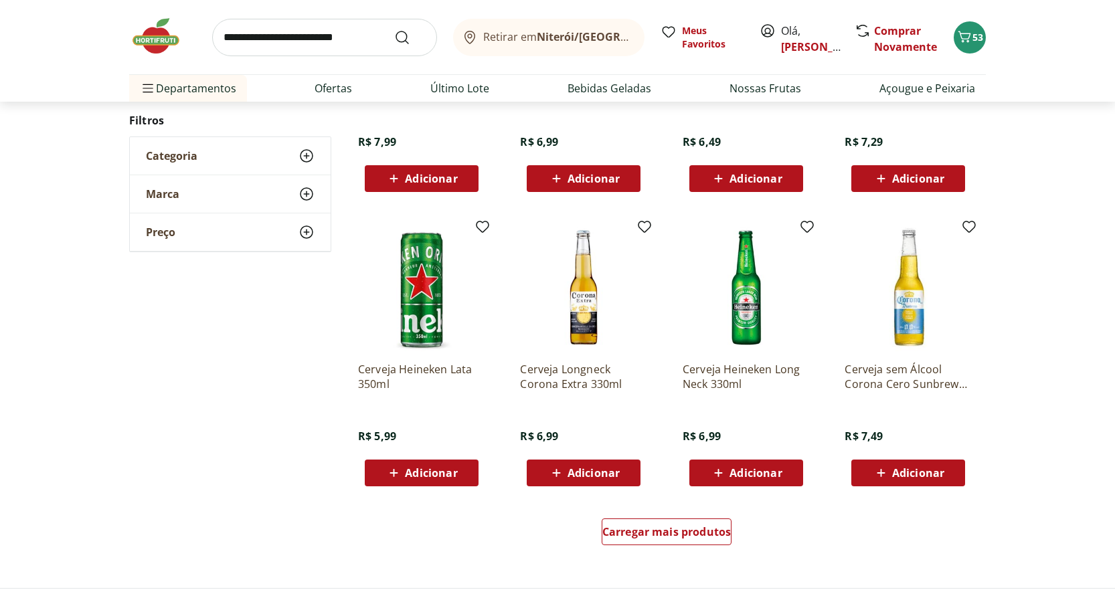
click at [581, 319] on img at bounding box center [583, 287] width 127 height 127
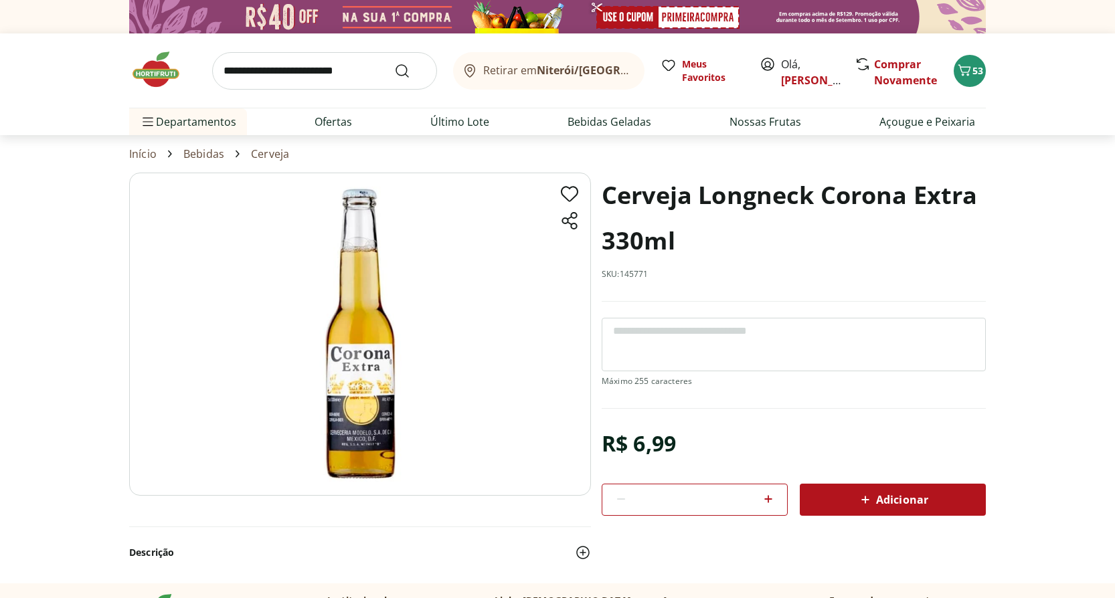
click at [773, 499] on icon at bounding box center [768, 499] width 16 height 16
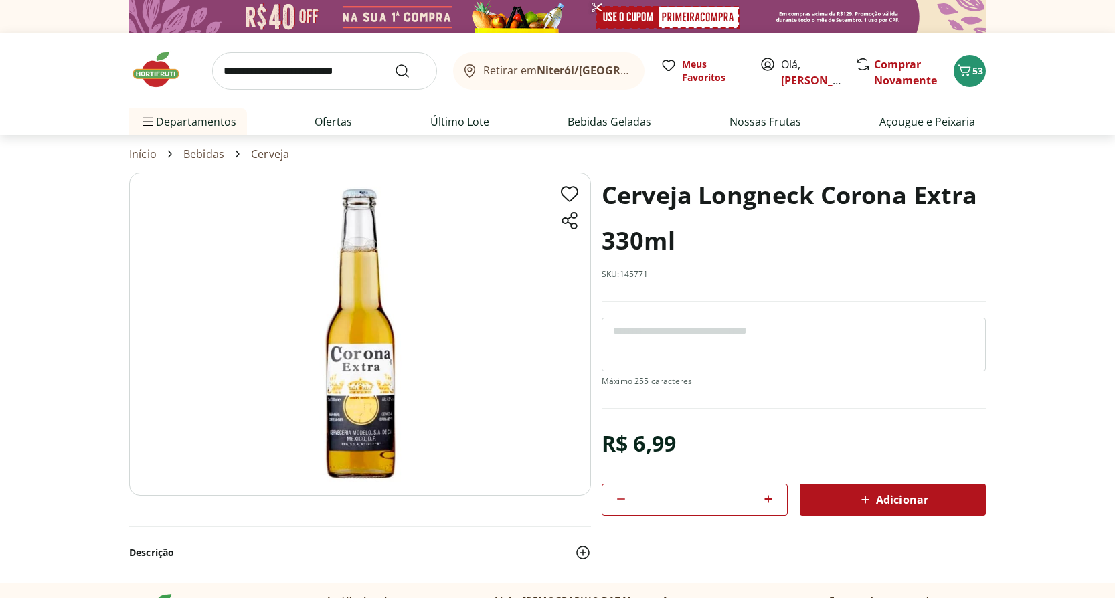
type input "*"
click at [901, 506] on span "Adicionar" at bounding box center [892, 500] width 71 height 16
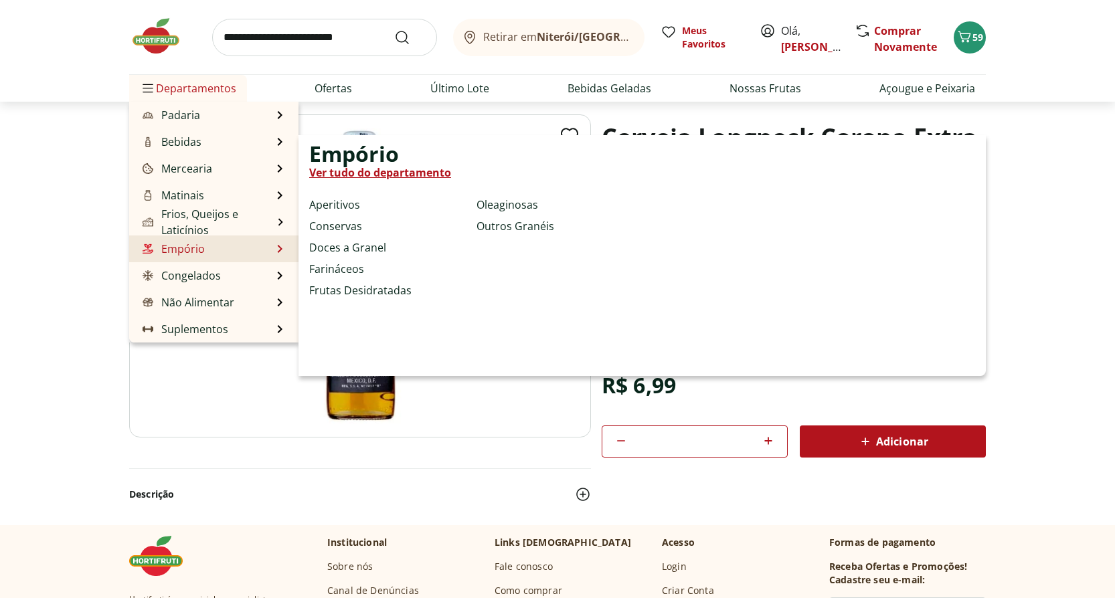
scroll to position [67, 0]
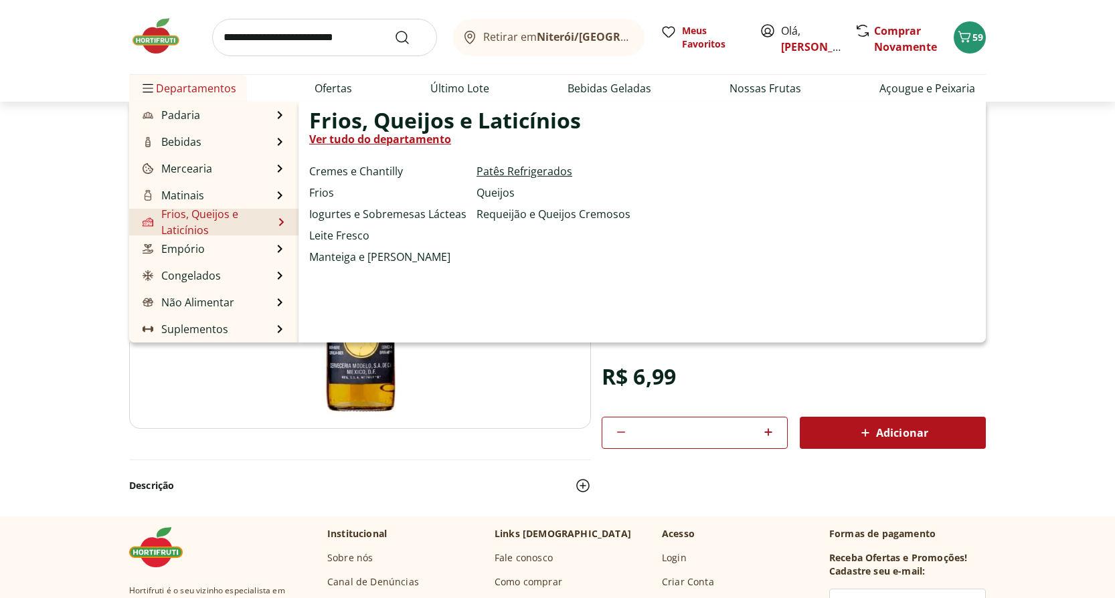
click at [536, 174] on link "Patês Refrigerados" at bounding box center [524, 171] width 96 height 16
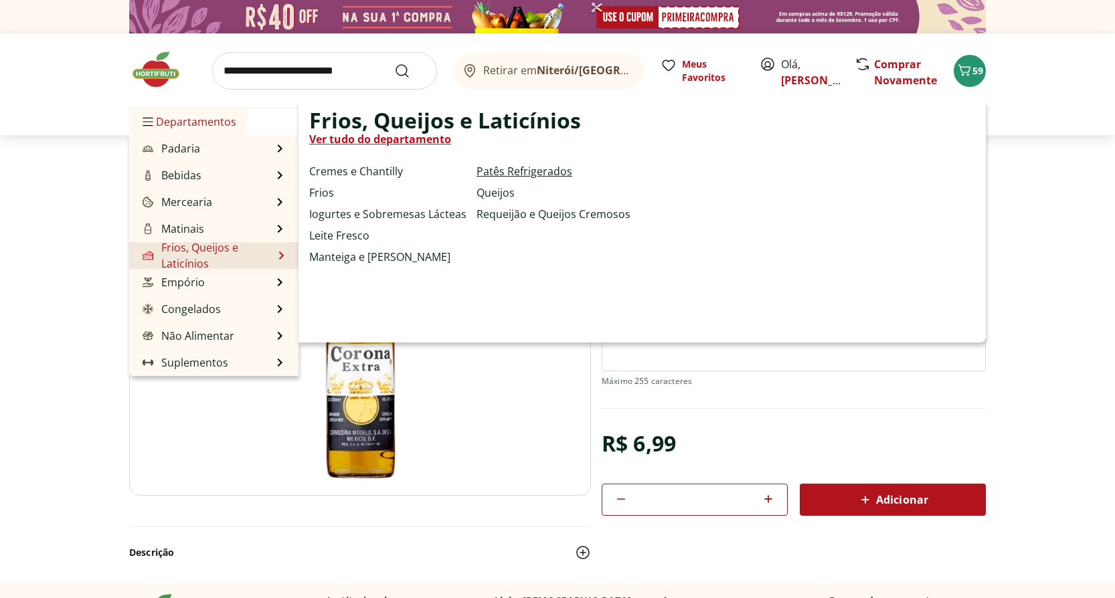
select select "**********"
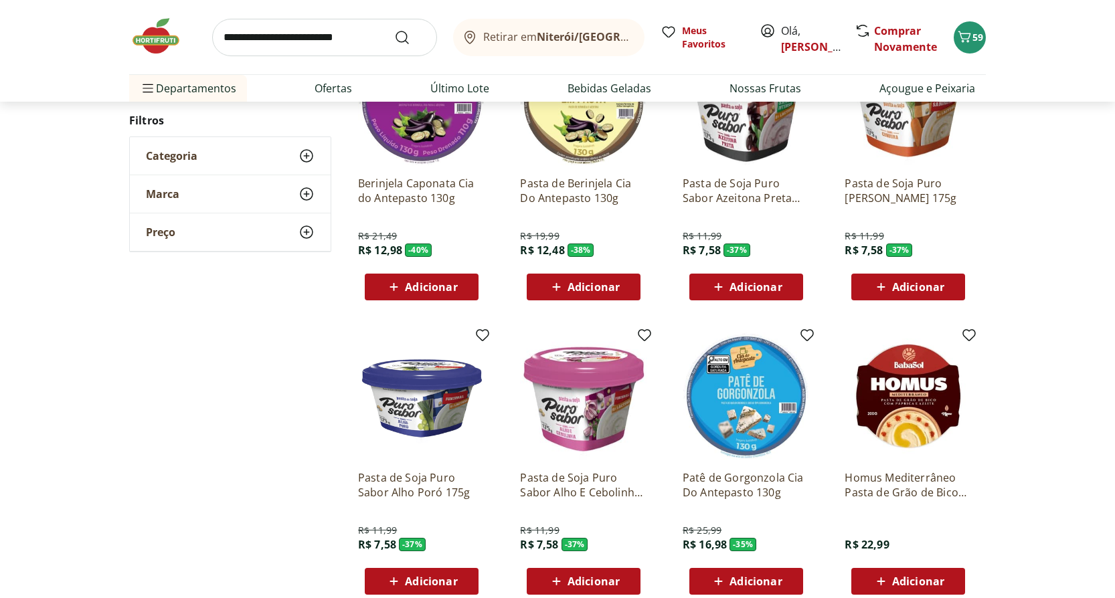
scroll to position [201, 0]
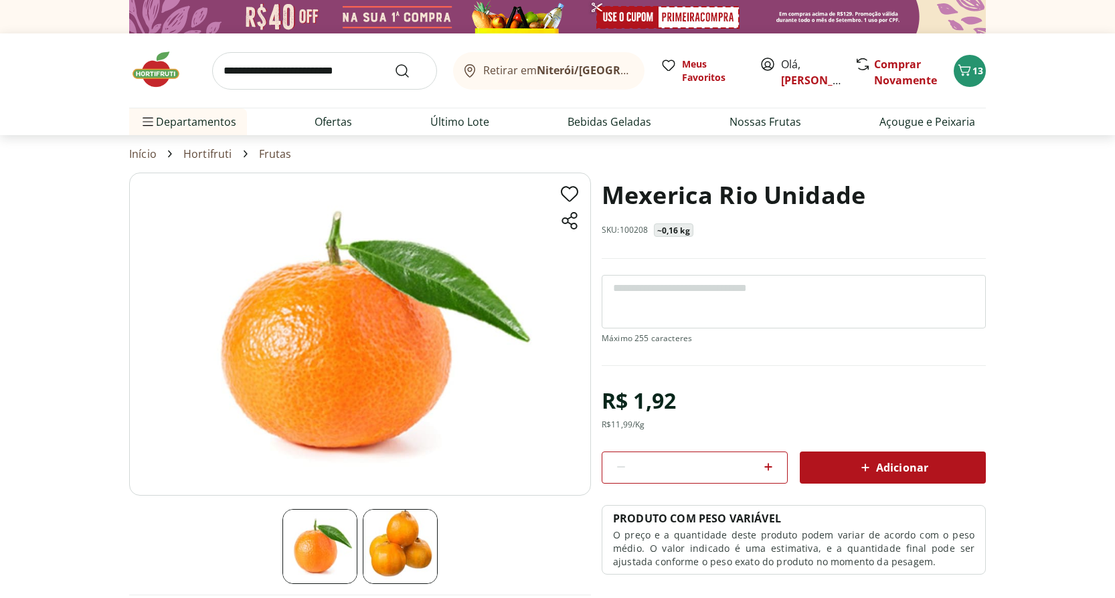
click at [767, 463] on icon at bounding box center [768, 467] width 16 height 16
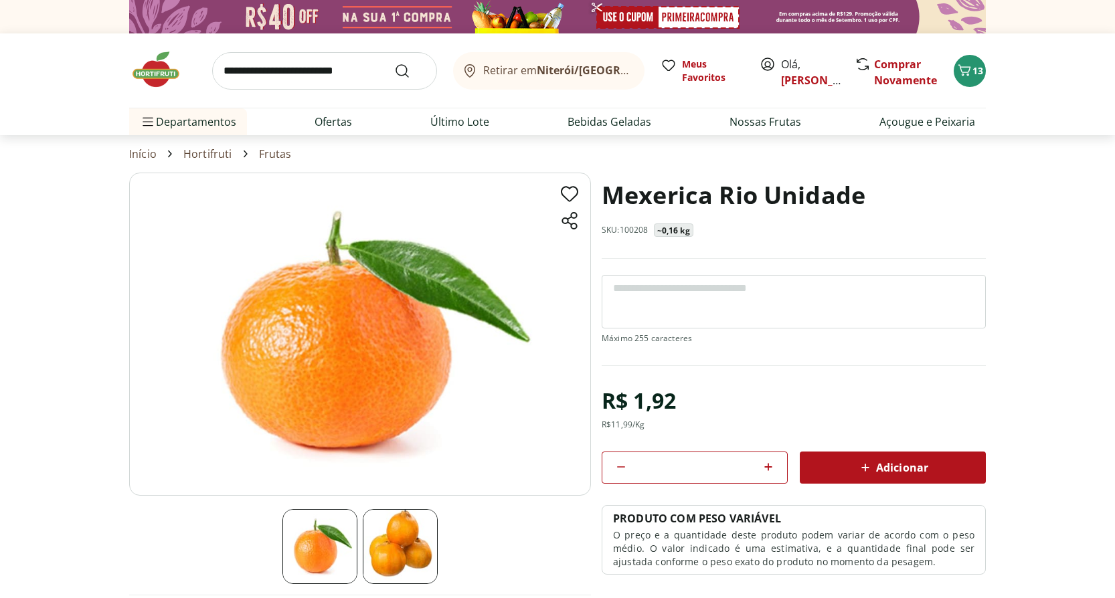
type input "*"
click at [875, 464] on span "Adicionar" at bounding box center [892, 468] width 71 height 16
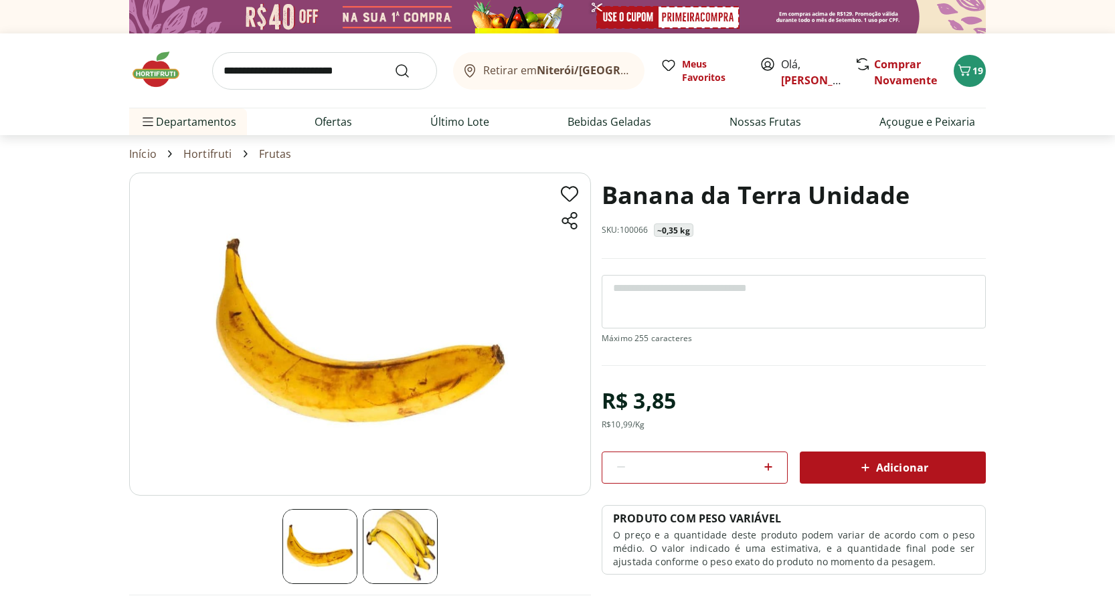
click at [769, 464] on icon at bounding box center [768, 467] width 16 height 16
click at [769, 465] on icon at bounding box center [768, 467] width 16 height 16
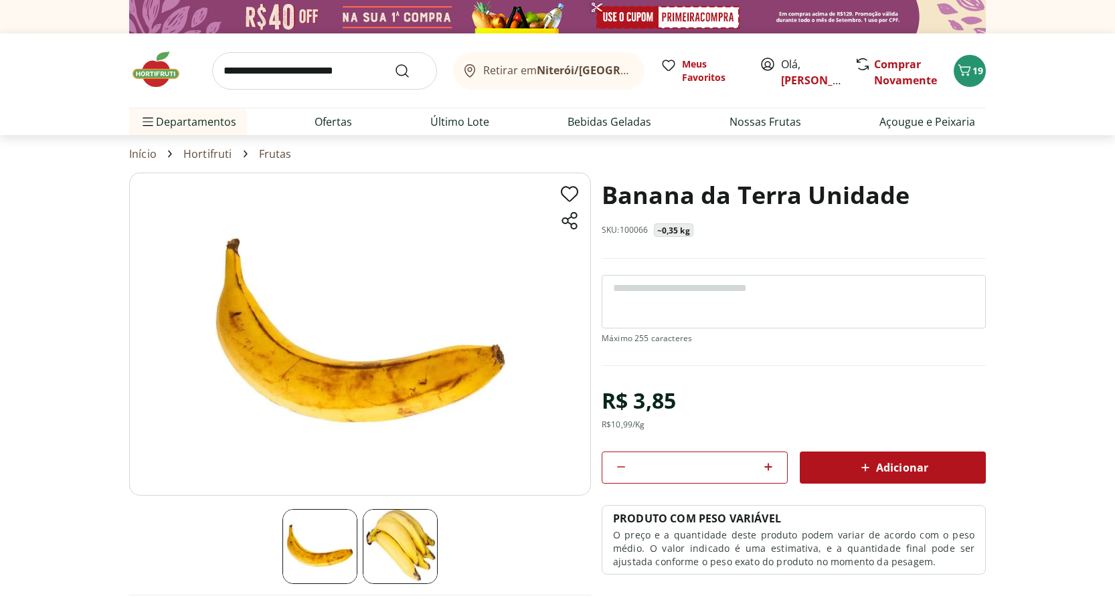
click at [769, 465] on icon at bounding box center [768, 467] width 16 height 16
type input "*"
click at [880, 475] on span "Adicionar" at bounding box center [892, 468] width 71 height 16
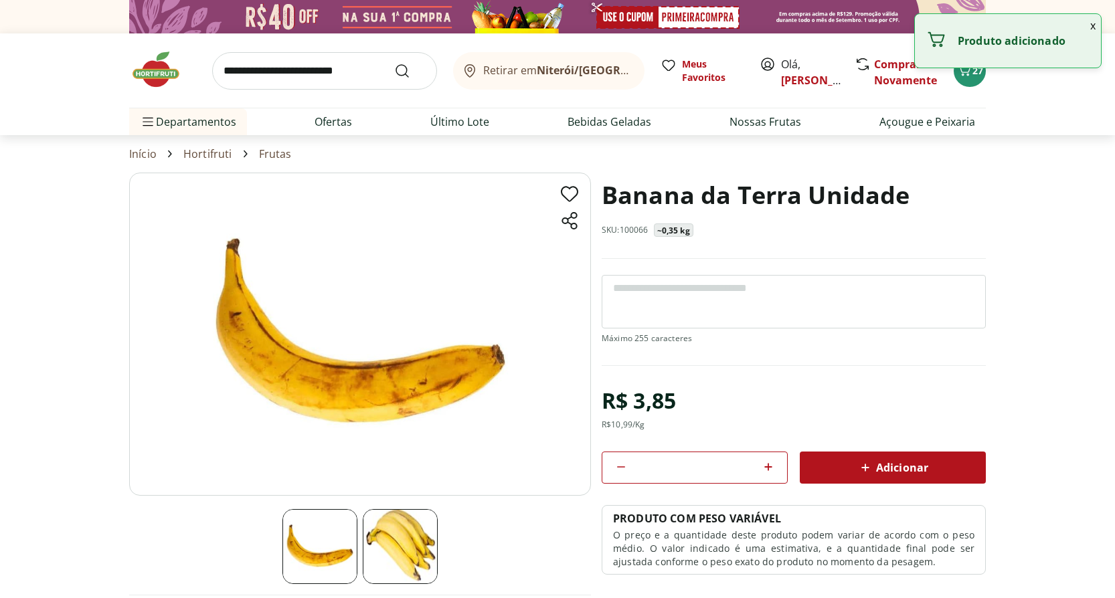
click at [880, 475] on span "Adicionar" at bounding box center [892, 468] width 71 height 16
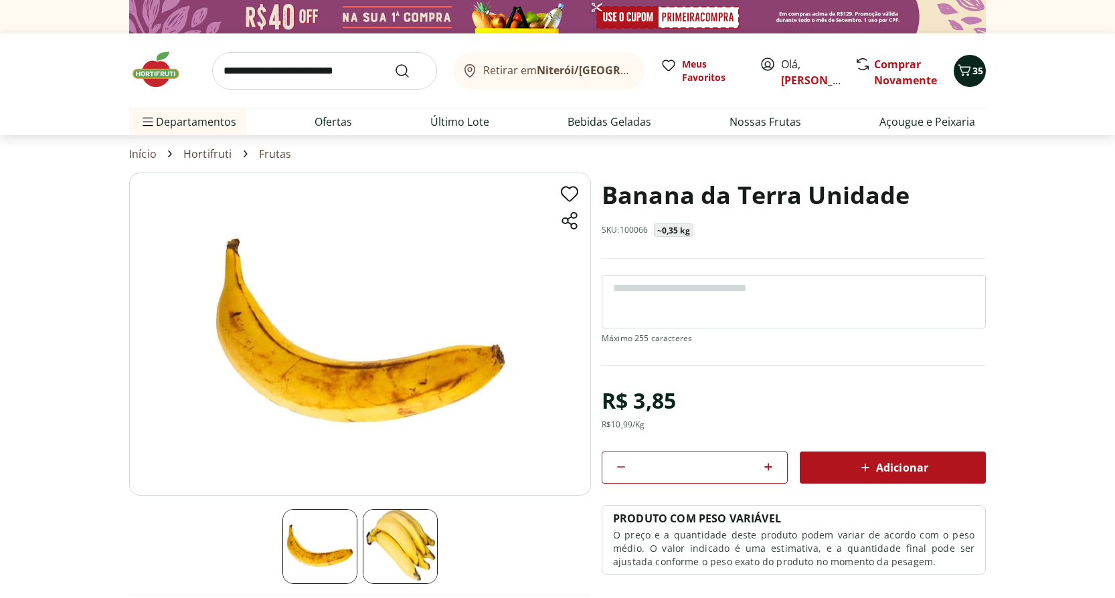
click at [972, 74] on span "35" at bounding box center [977, 70] width 11 height 13
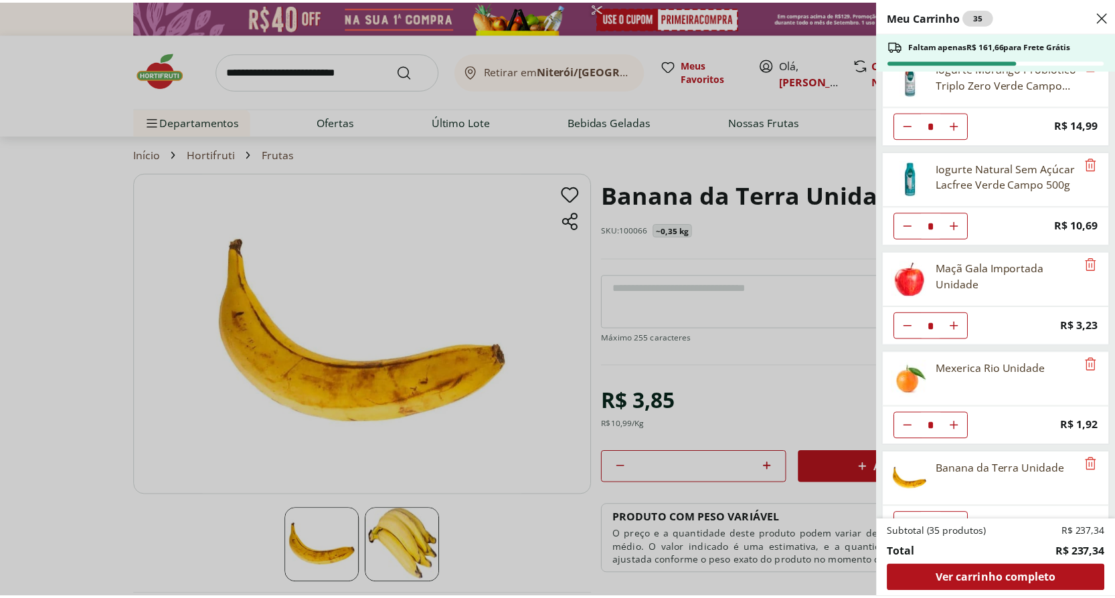
scroll to position [257, 0]
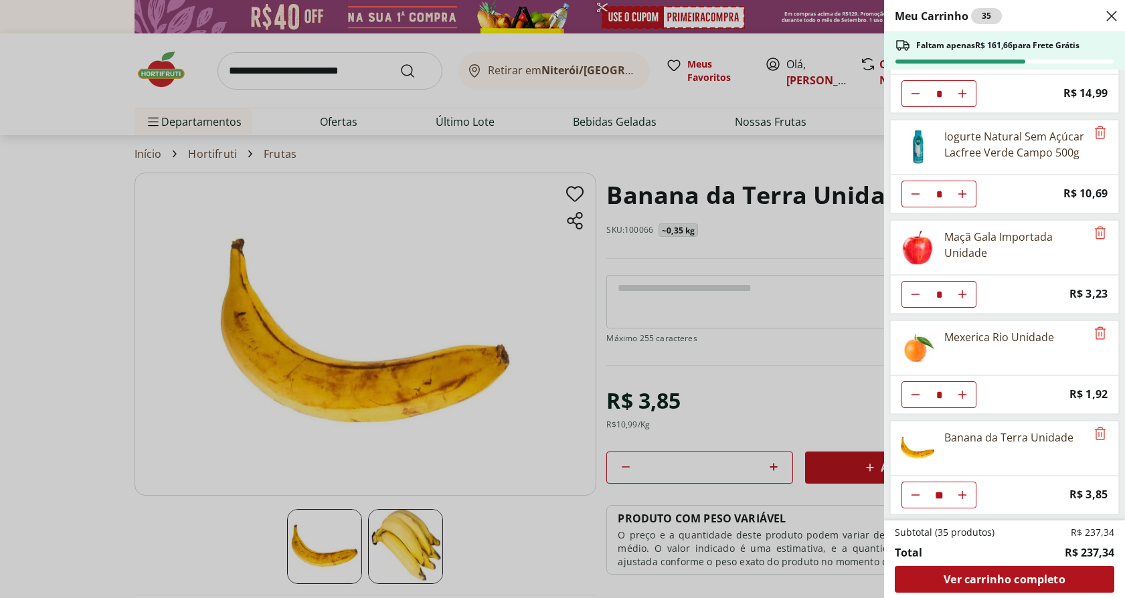
click at [915, 494] on icon "Diminuir Quantidade" at bounding box center [915, 495] width 11 height 11
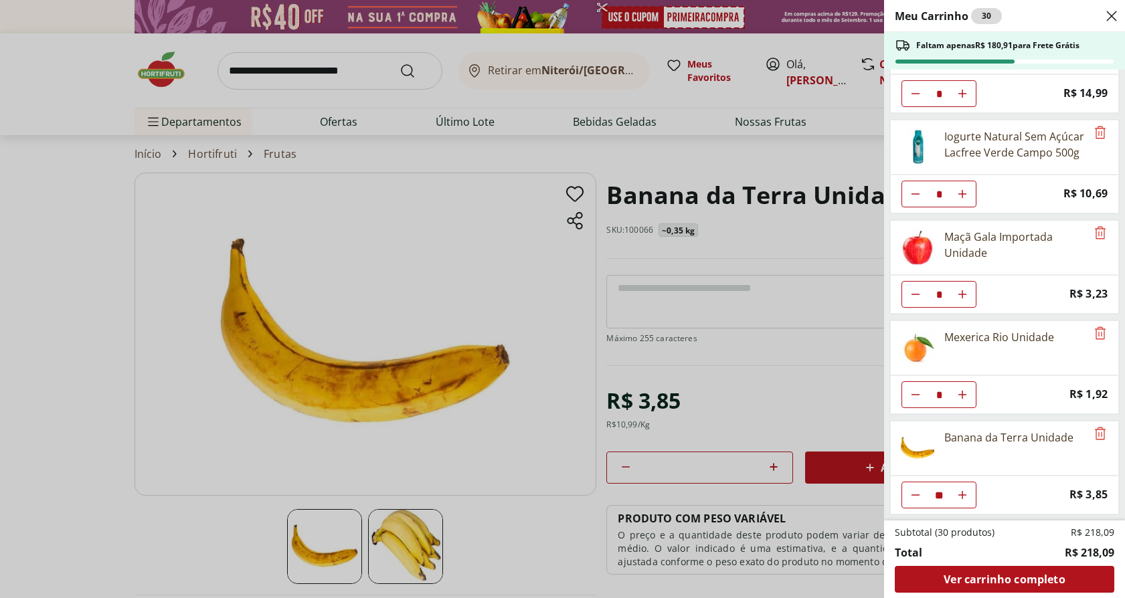
click at [915, 494] on icon "Diminuir Quantidade" at bounding box center [915, 495] width 11 height 11
type input "*"
click at [765, 349] on div "Meu Carrinho 27 Faltam apenas R$ 192,46 para Frete Grátis Queijo Tipo Cottage V…" at bounding box center [562, 299] width 1125 height 598
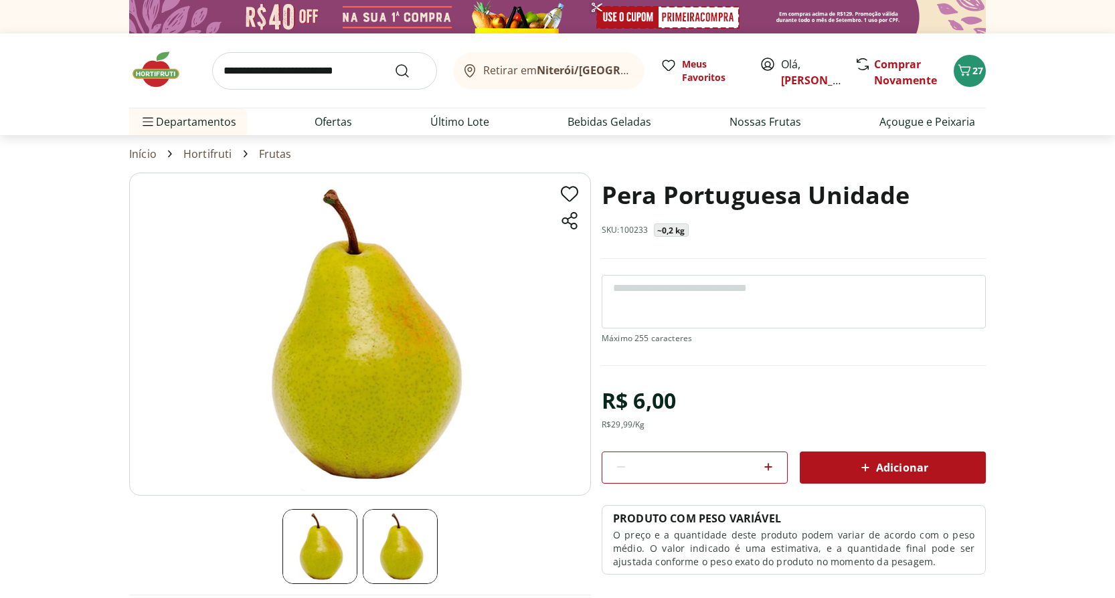
click at [767, 465] on icon at bounding box center [768, 467] width 16 height 16
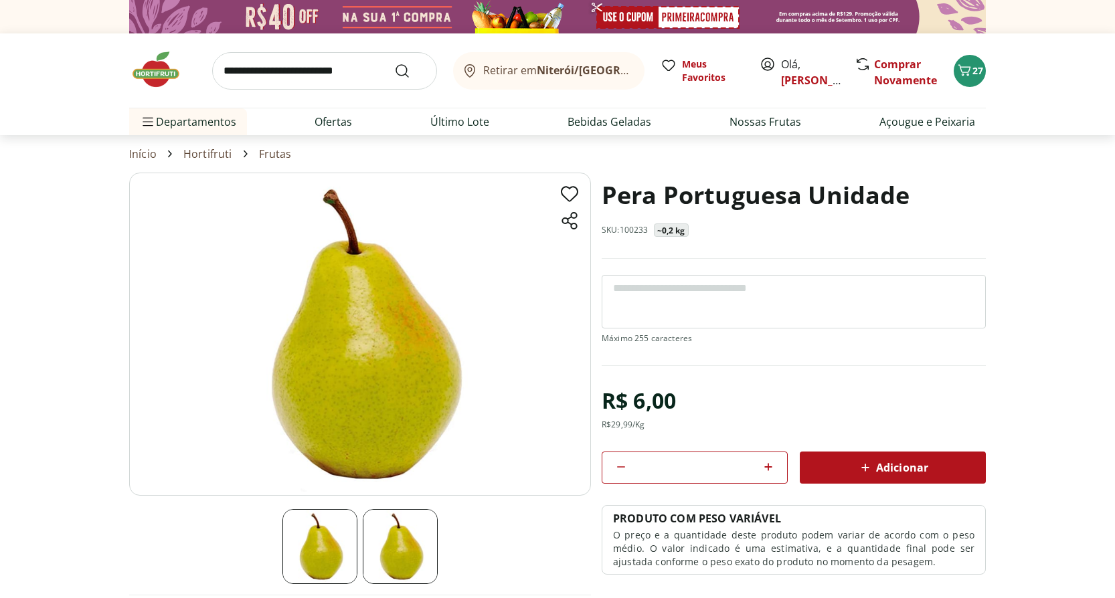
type input "*"
click at [899, 468] on span "Adicionar" at bounding box center [892, 468] width 71 height 16
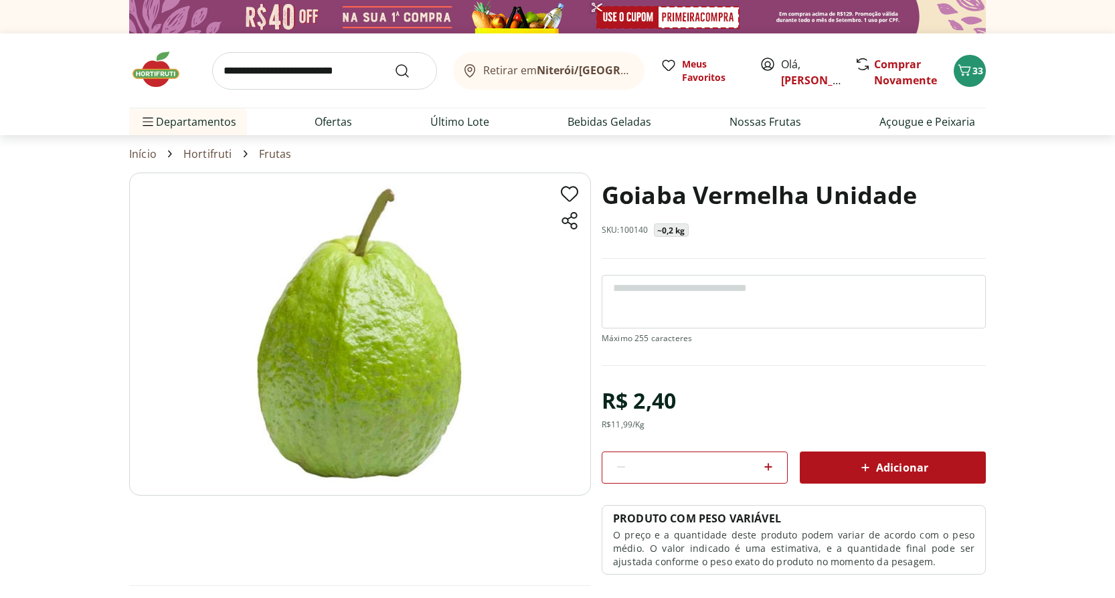
click at [768, 466] on icon at bounding box center [768, 467] width 8 height 8
click at [768, 467] on icon at bounding box center [768, 467] width 8 height 8
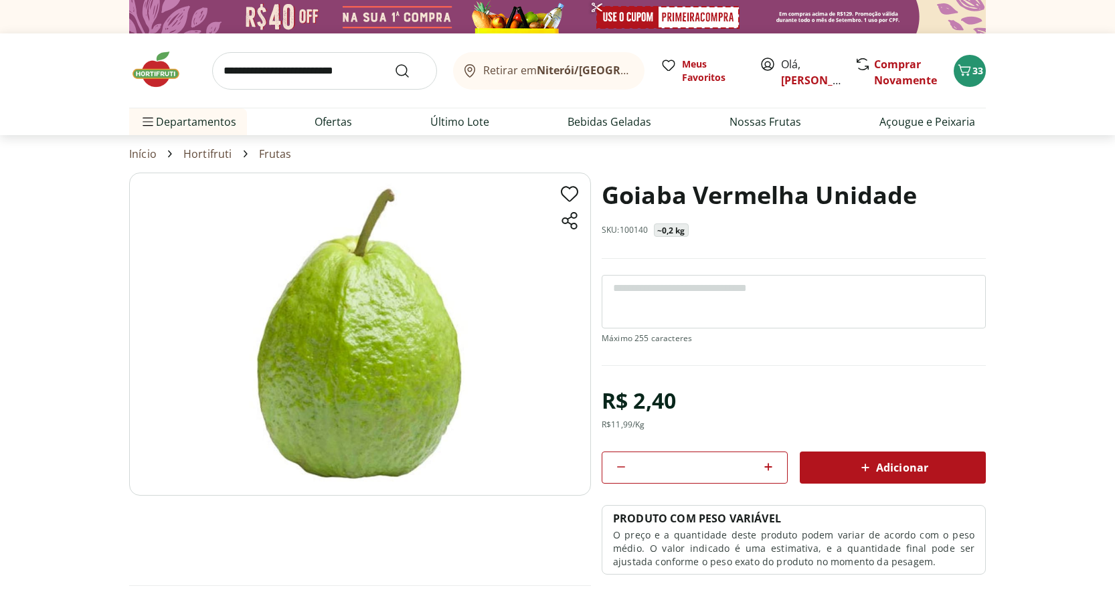
type input "*"
click at [902, 467] on span "Adicionar" at bounding box center [892, 468] width 71 height 16
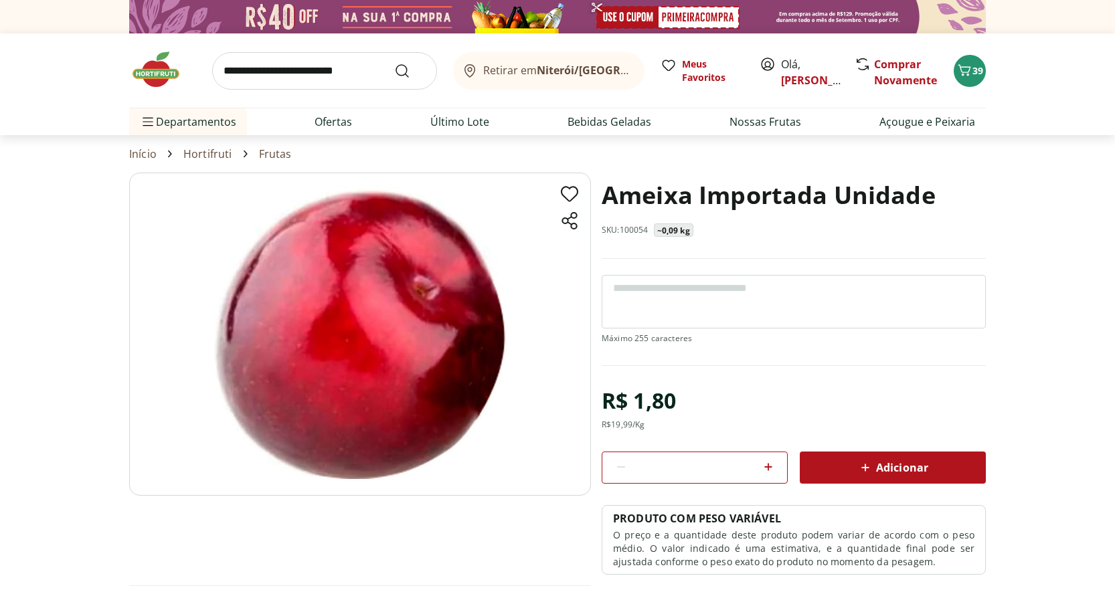
click at [768, 470] on icon at bounding box center [768, 467] width 8 height 8
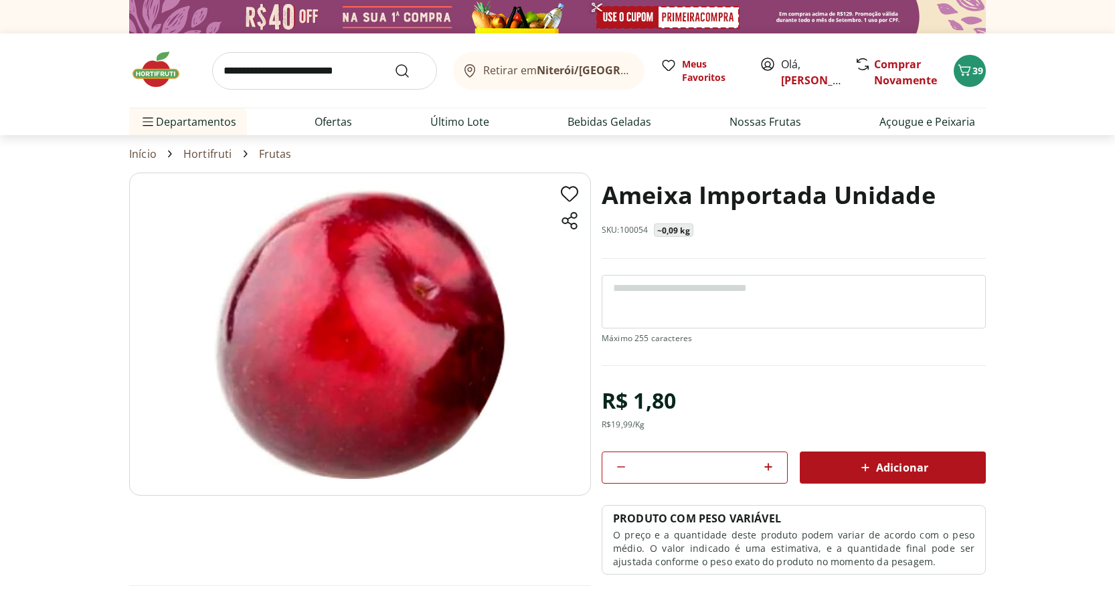
type input "*"
click at [900, 468] on span "Adicionar" at bounding box center [892, 468] width 71 height 16
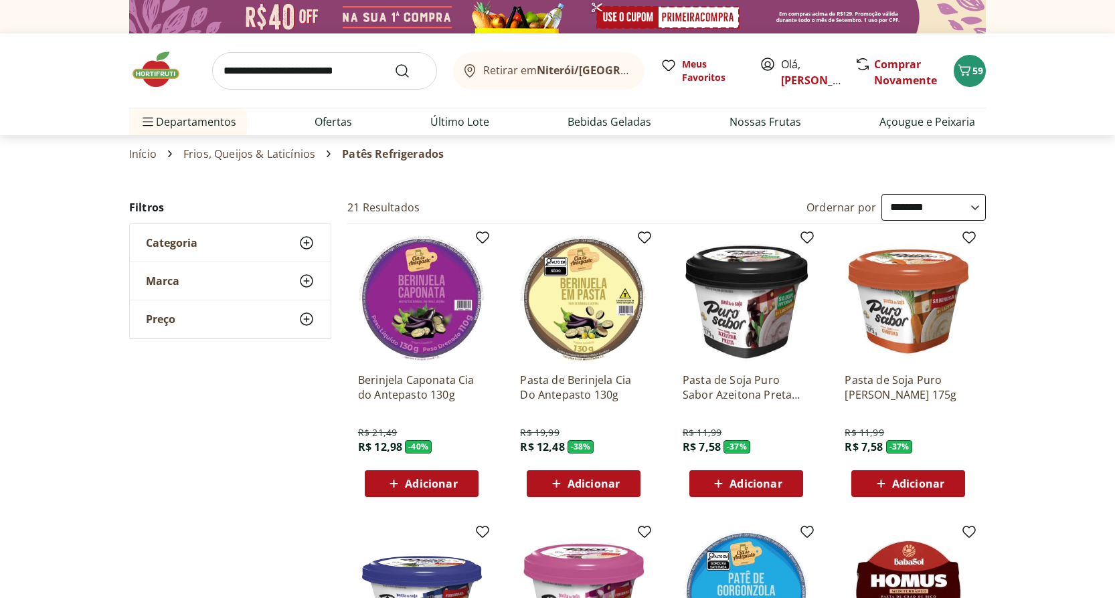
select select "**********"
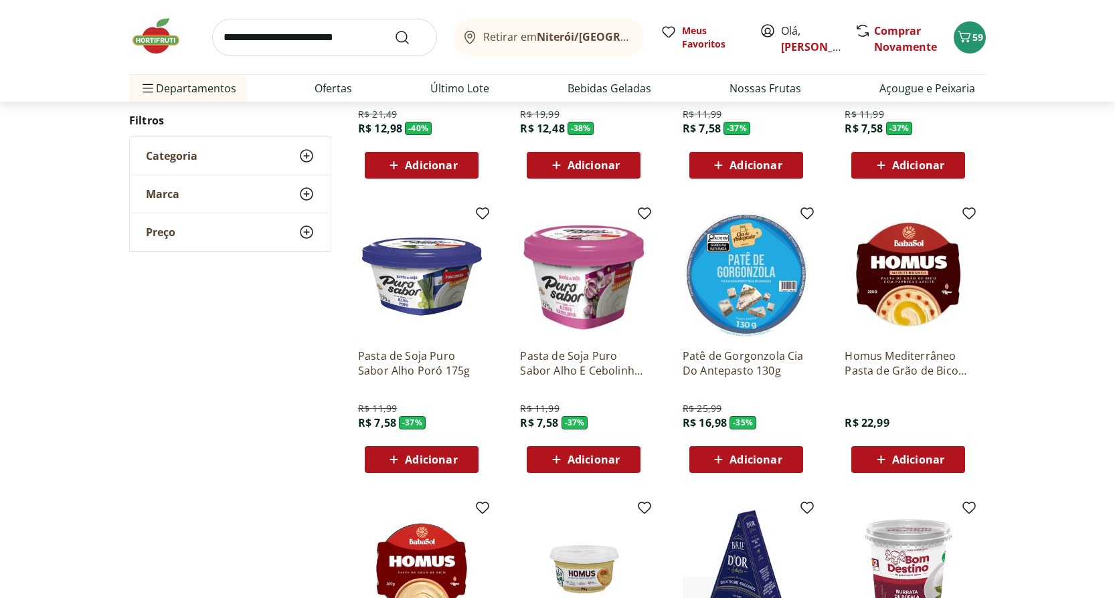
scroll to position [335, 0]
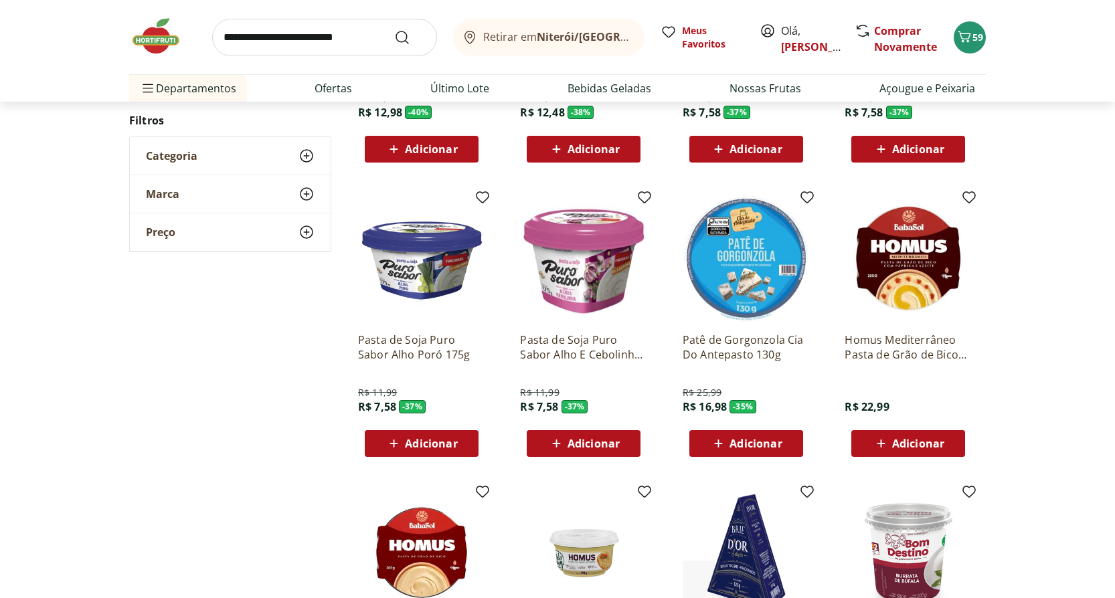
click at [919, 272] on img at bounding box center [907, 258] width 127 height 127
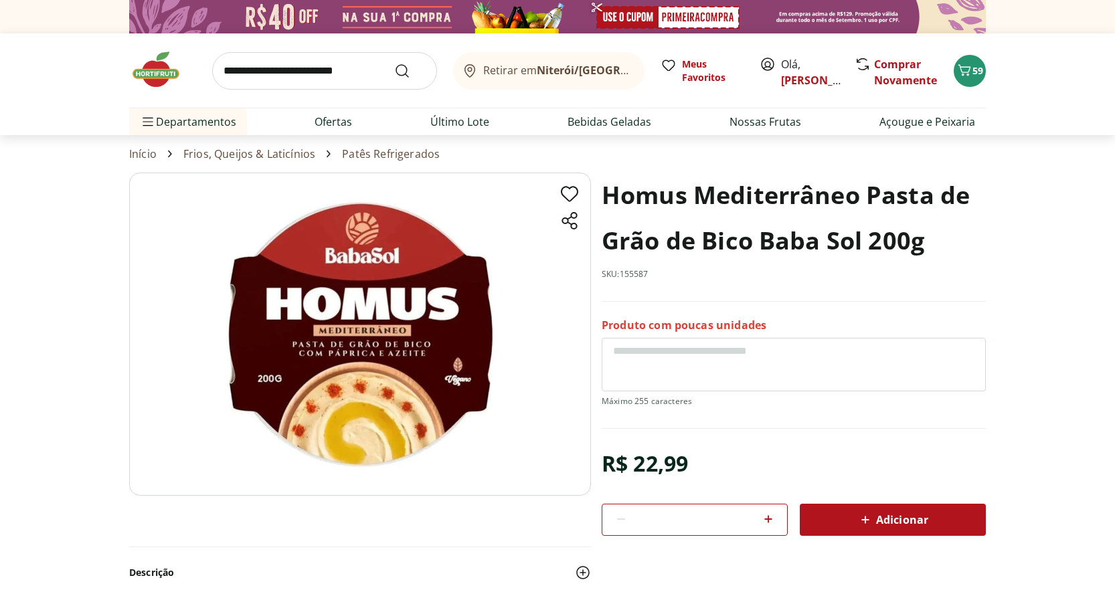
click at [776, 521] on icon at bounding box center [768, 519] width 16 height 16
type input "*"
click at [896, 519] on span "Adicionar" at bounding box center [892, 520] width 71 height 16
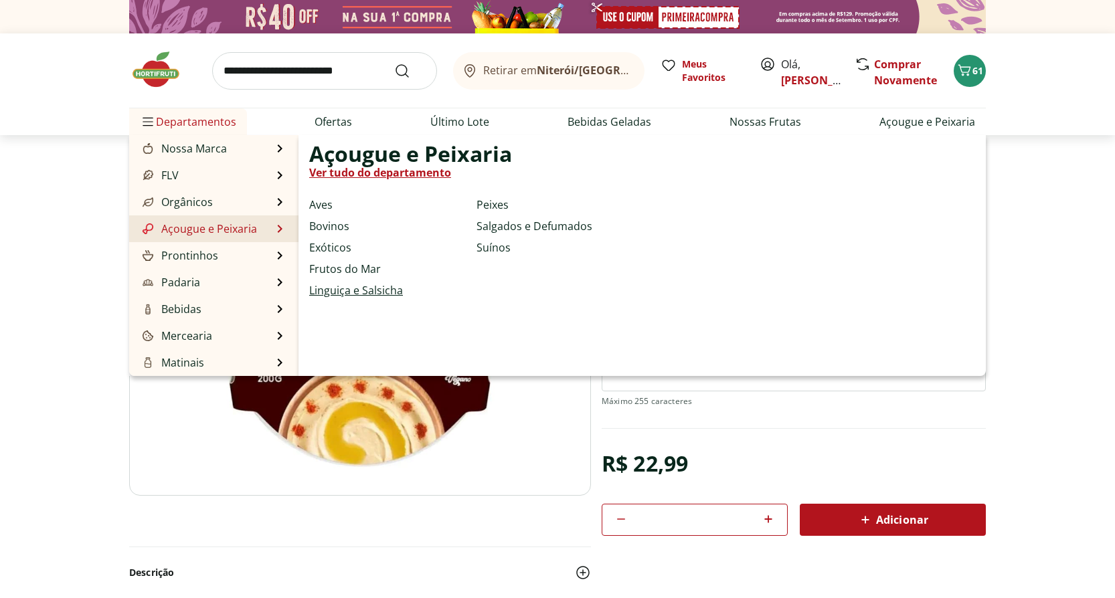
click at [372, 288] on link "Linguiça e Salsicha" at bounding box center [356, 290] width 94 height 16
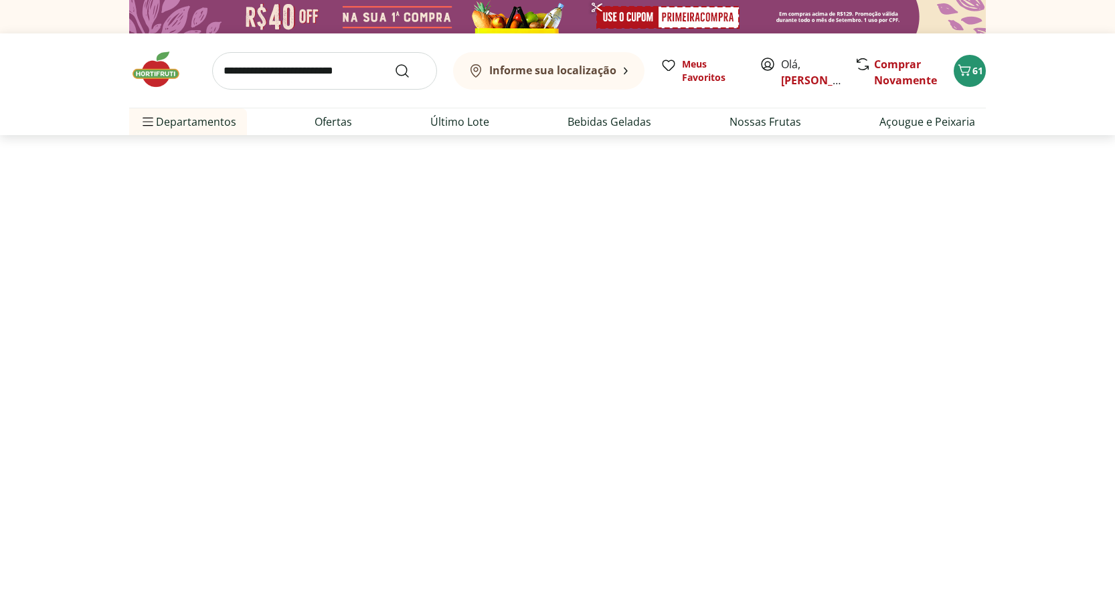
select select "**********"
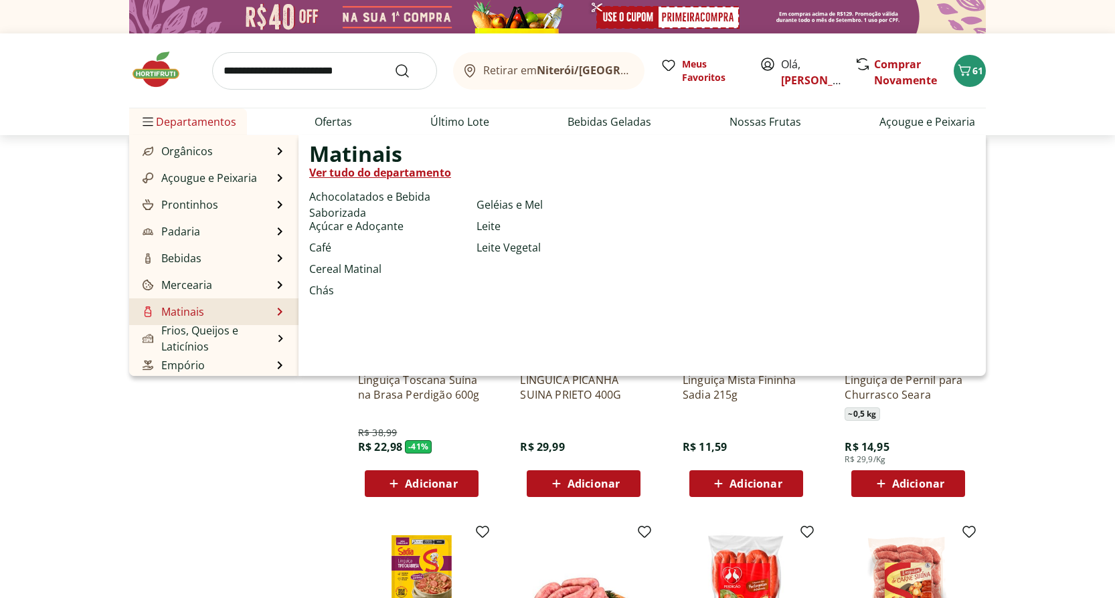
scroll to position [67, 0]
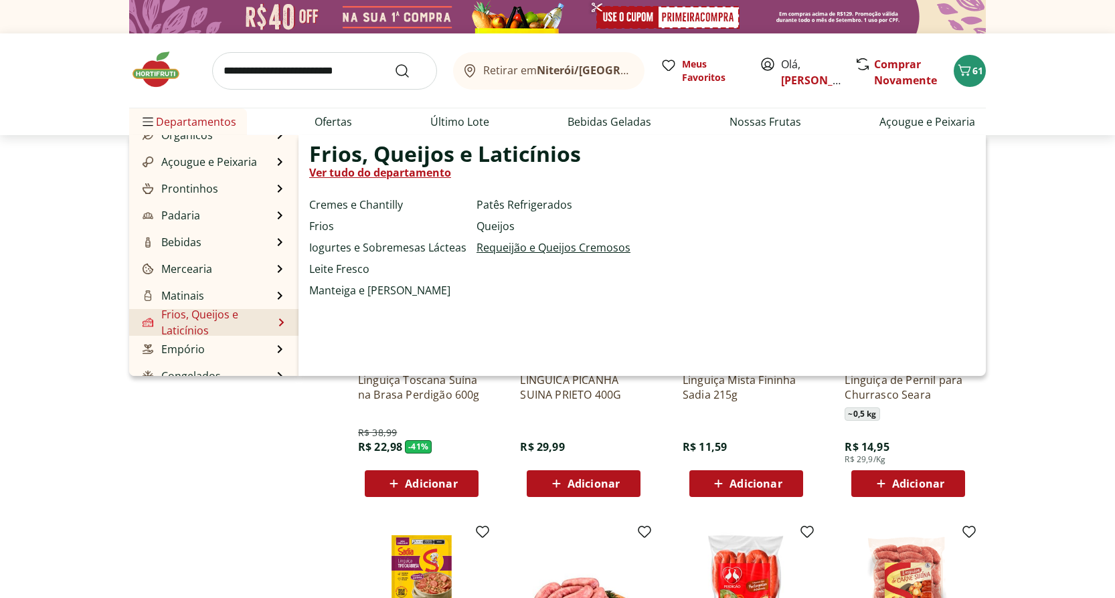
click at [504, 248] on link "Requeijão e Queijos Cremosos" at bounding box center [553, 248] width 154 height 16
select select "**********"
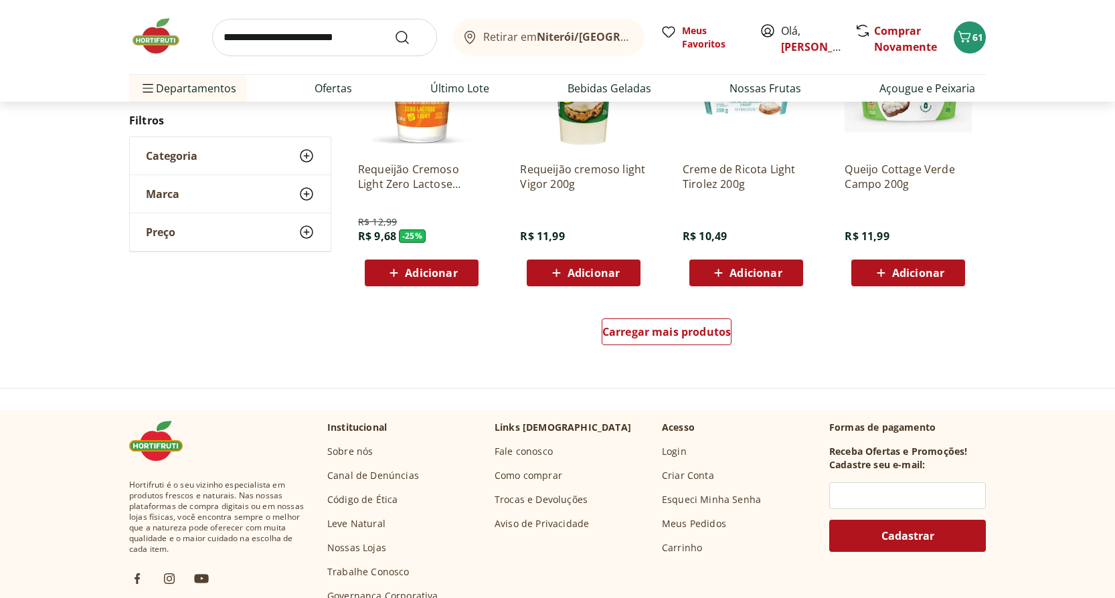
scroll to position [803, 0]
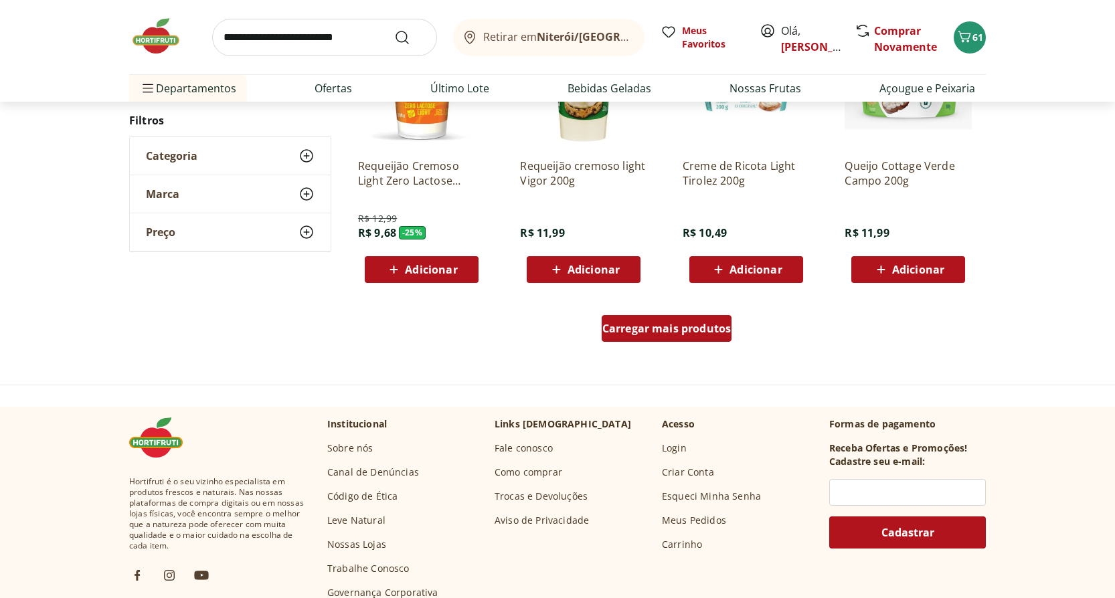
click at [695, 329] on span "Carregar mais produtos" at bounding box center [666, 328] width 129 height 11
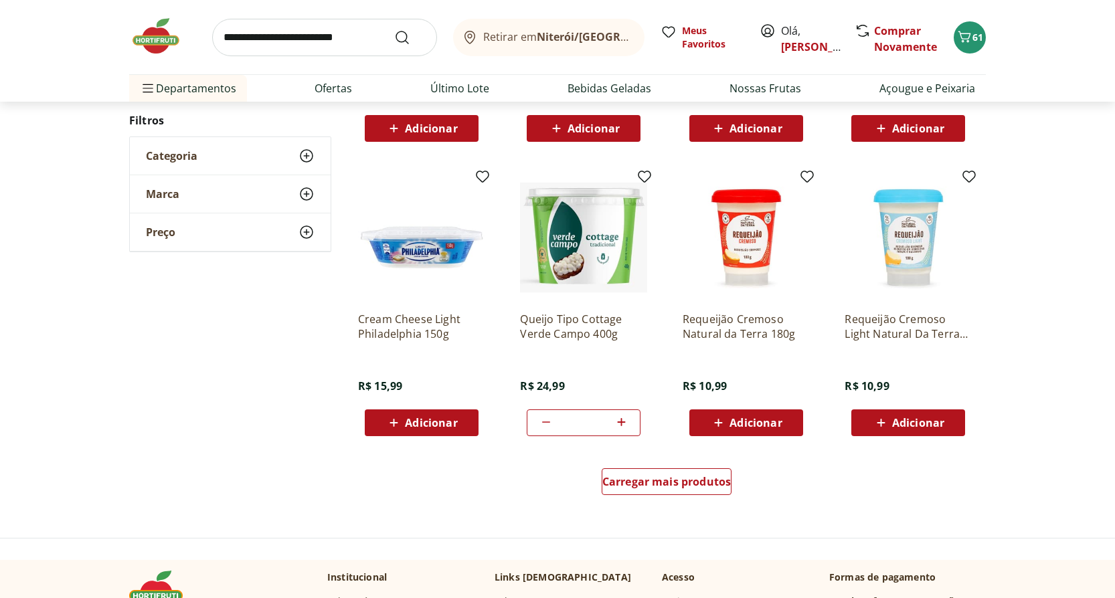
scroll to position [1539, 0]
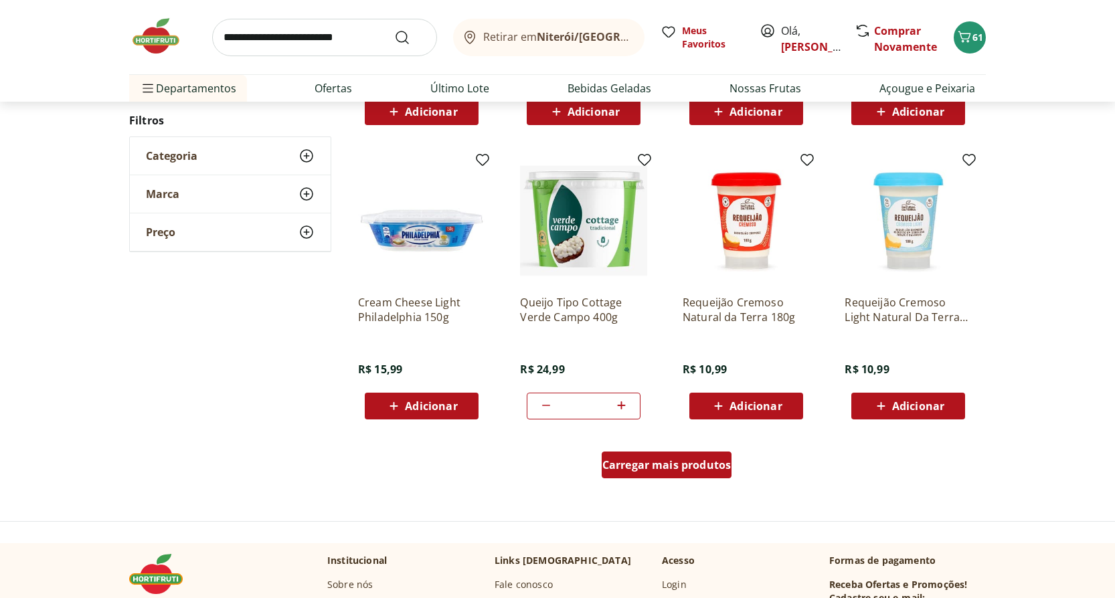
click at [689, 465] on span "Carregar mais produtos" at bounding box center [666, 465] width 129 height 11
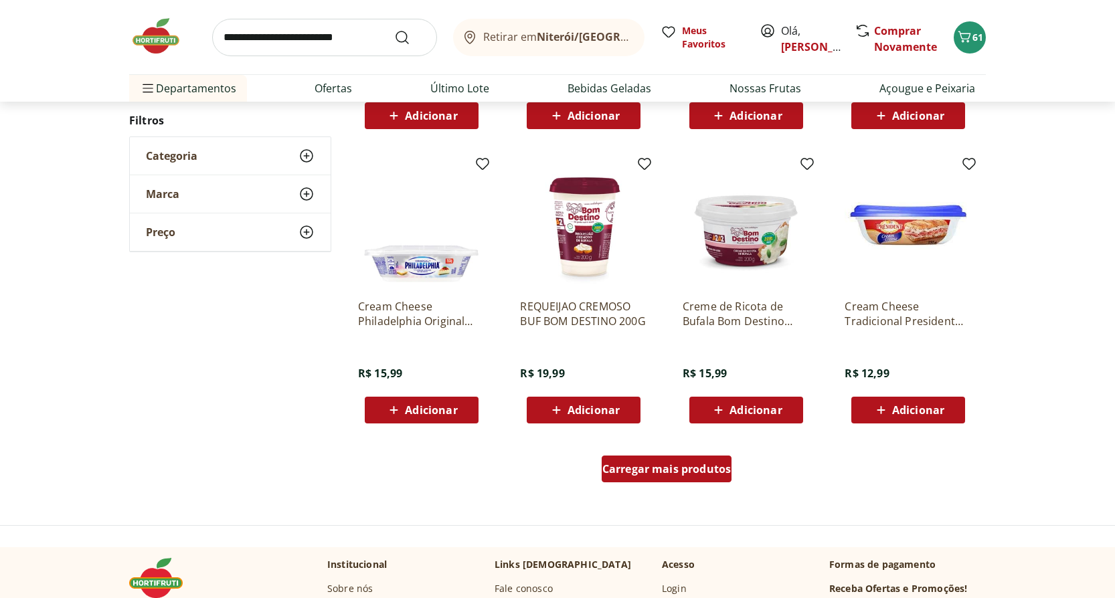
scroll to position [2409, 0]
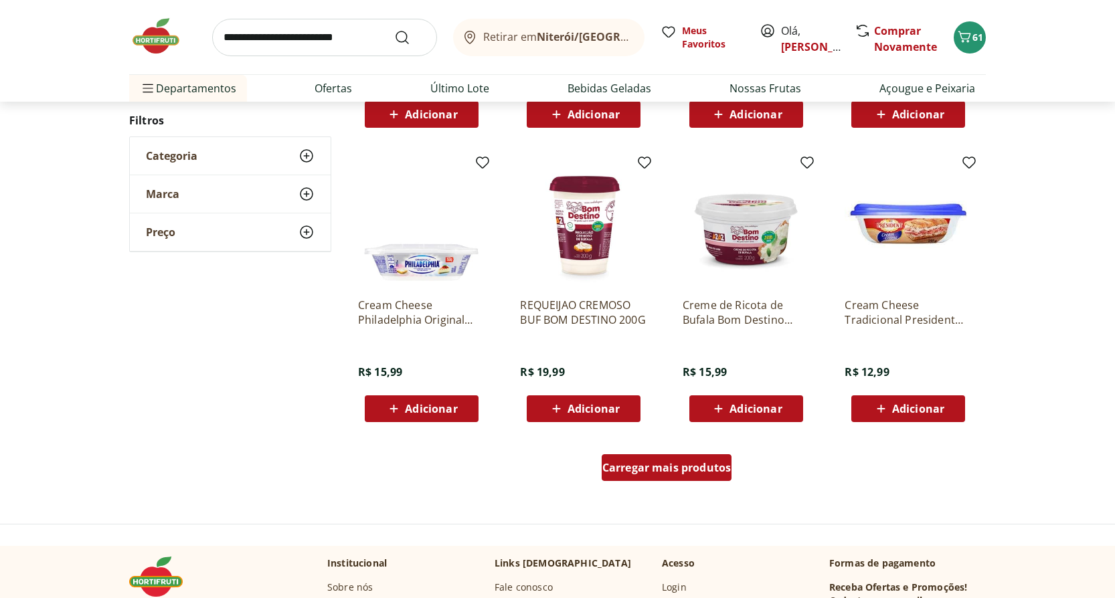
click at [671, 473] on span "Carregar mais produtos" at bounding box center [666, 467] width 129 height 11
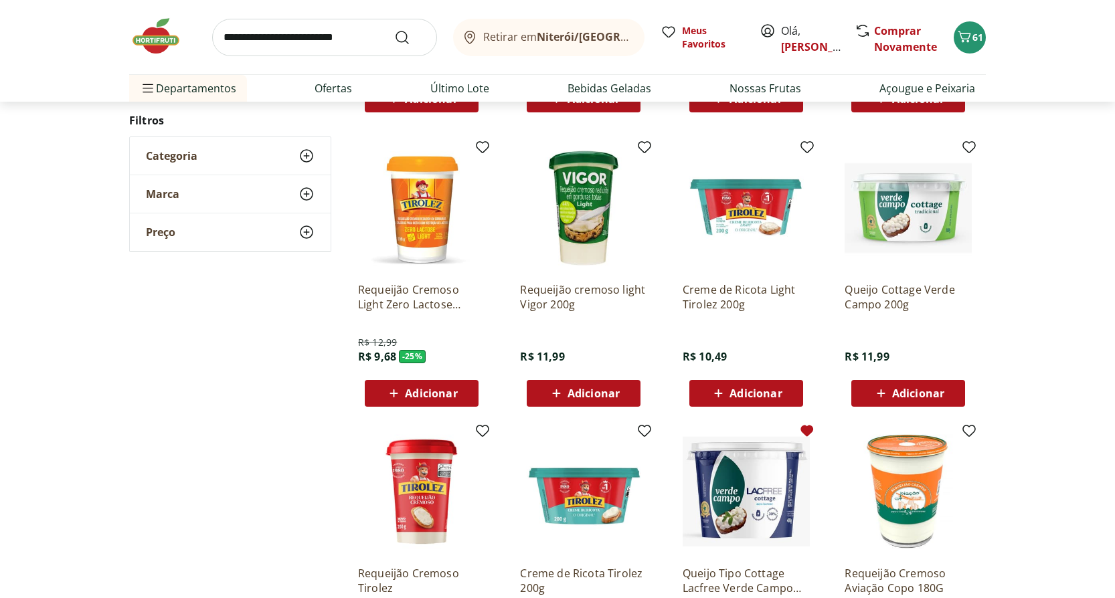
scroll to position [602, 0]
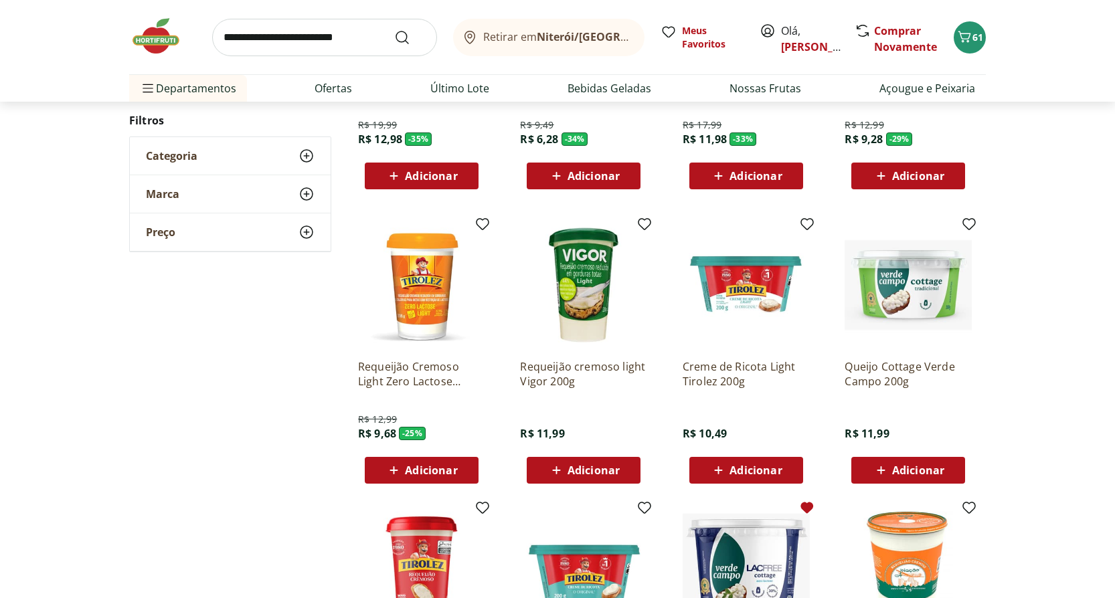
click at [602, 319] on img at bounding box center [583, 284] width 127 height 127
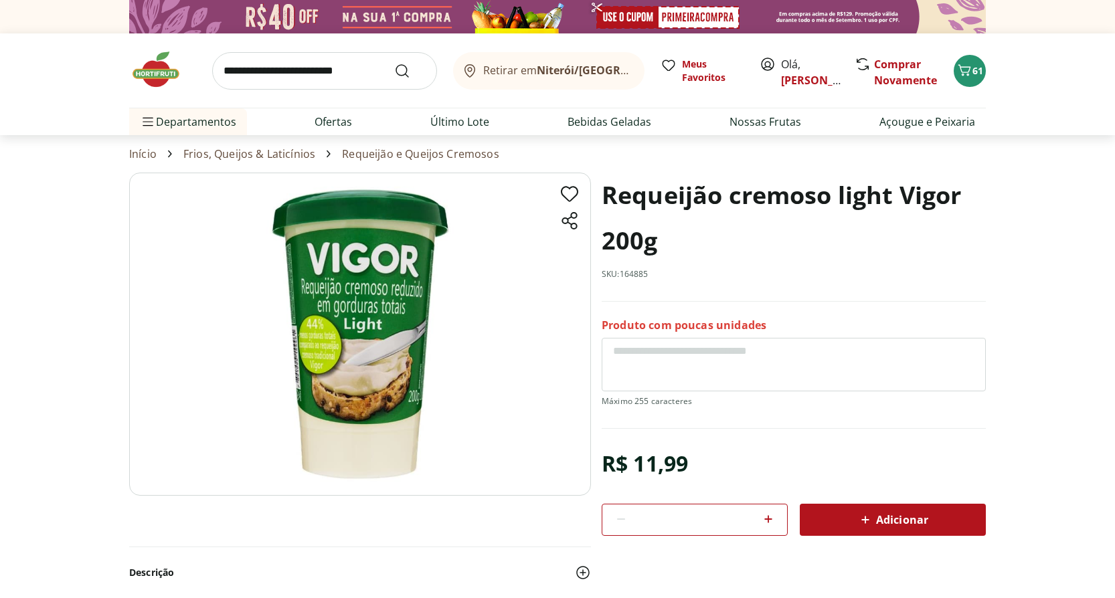
click at [901, 520] on span "Adicionar" at bounding box center [892, 520] width 71 height 16
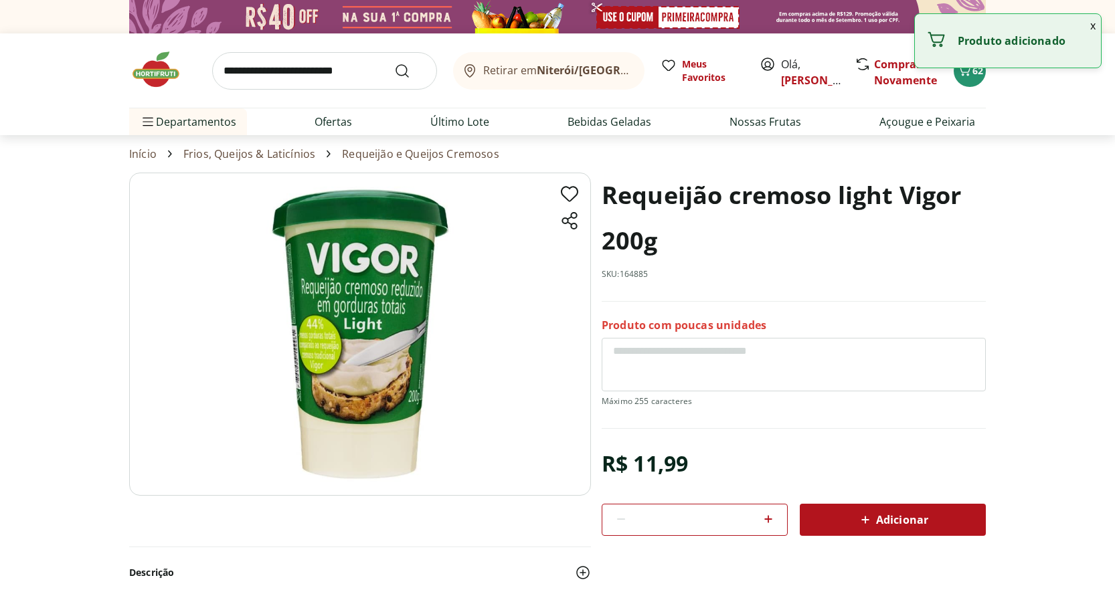
click at [901, 520] on span "Adicionar" at bounding box center [892, 520] width 71 height 16
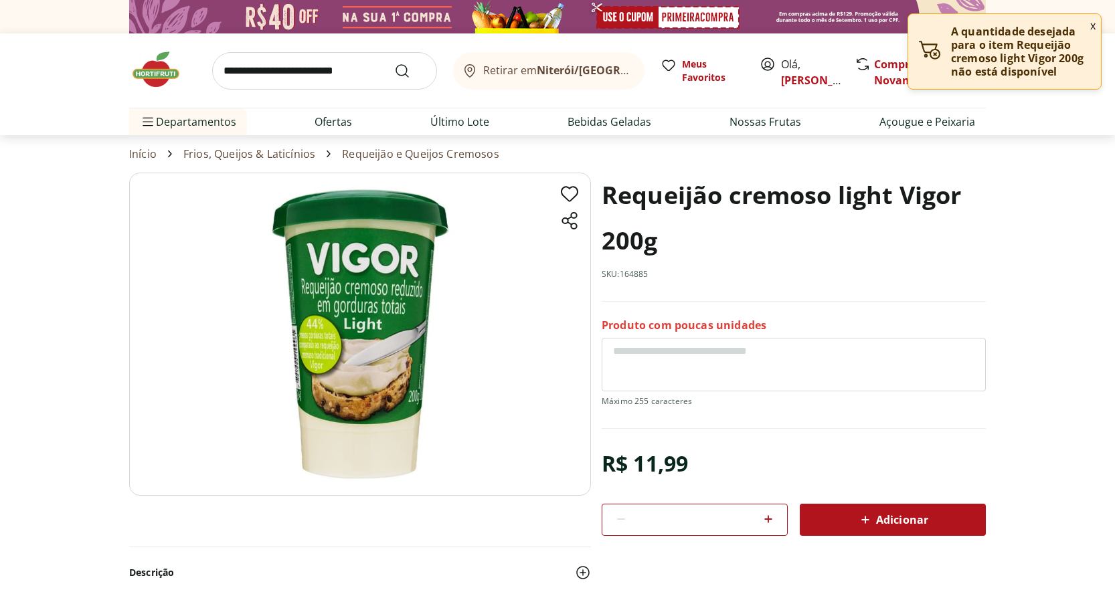
click at [1032, 193] on section "Requeijão cremoso light Vigor 200g SKU: 164885 Produto com poucas unidades R$ 1…" at bounding box center [557, 388] width 1115 height 430
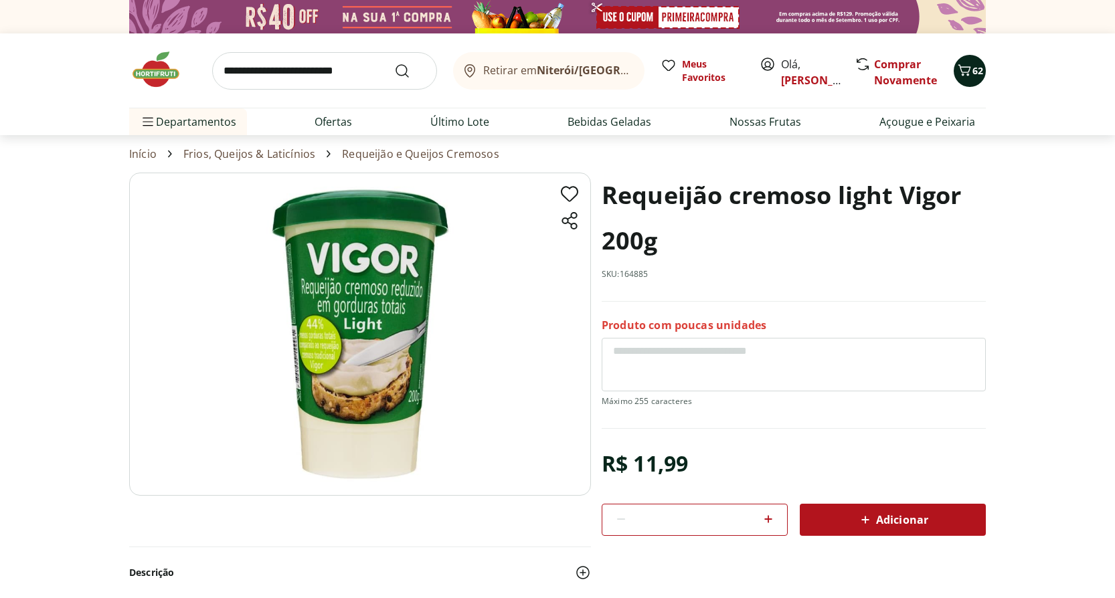
click at [980, 68] on span "62" at bounding box center [977, 70] width 11 height 13
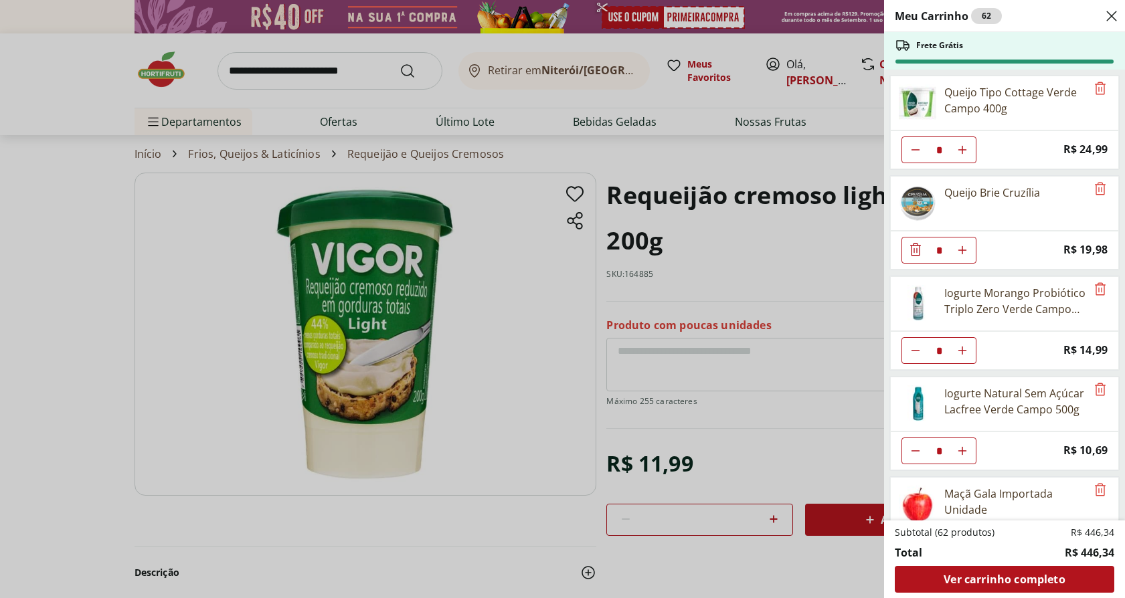
click at [50, 238] on div "Meu Carrinho 62 Frete Grátis Queijo Tipo Cottage Verde Campo 400g * Price: R$ 2…" at bounding box center [562, 299] width 1125 height 598
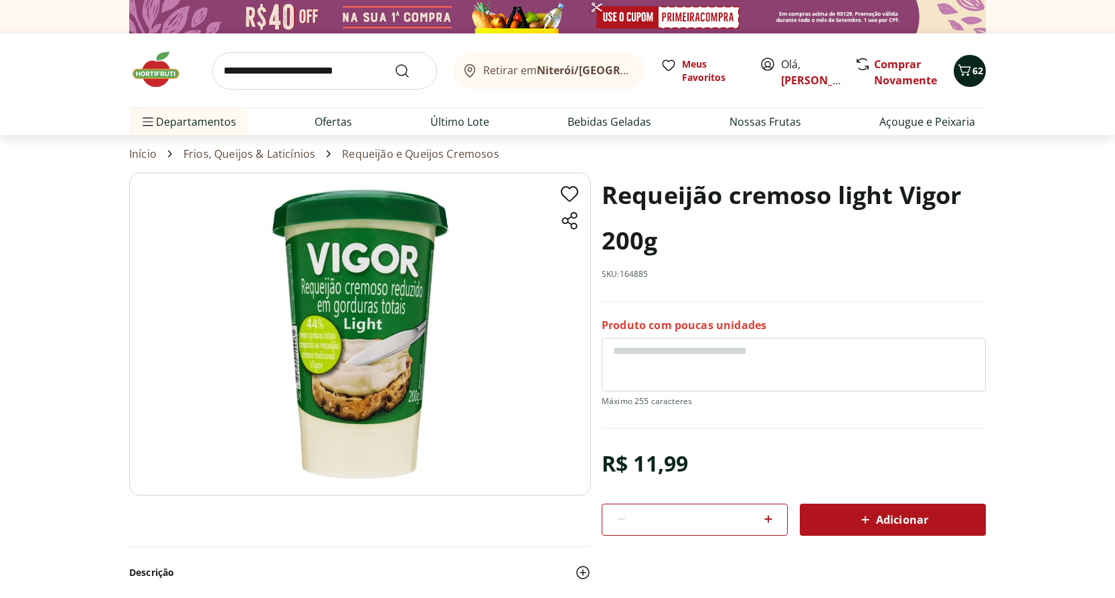
click at [980, 66] on span "62" at bounding box center [977, 70] width 11 height 13
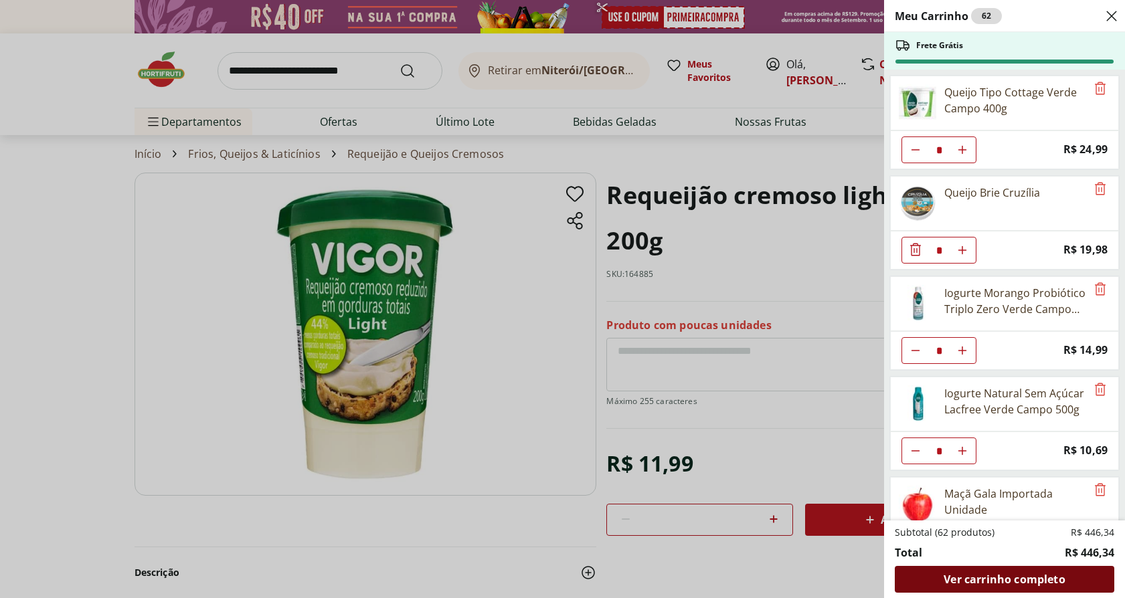
click at [1004, 584] on span "Ver carrinho completo" at bounding box center [1003, 579] width 121 height 11
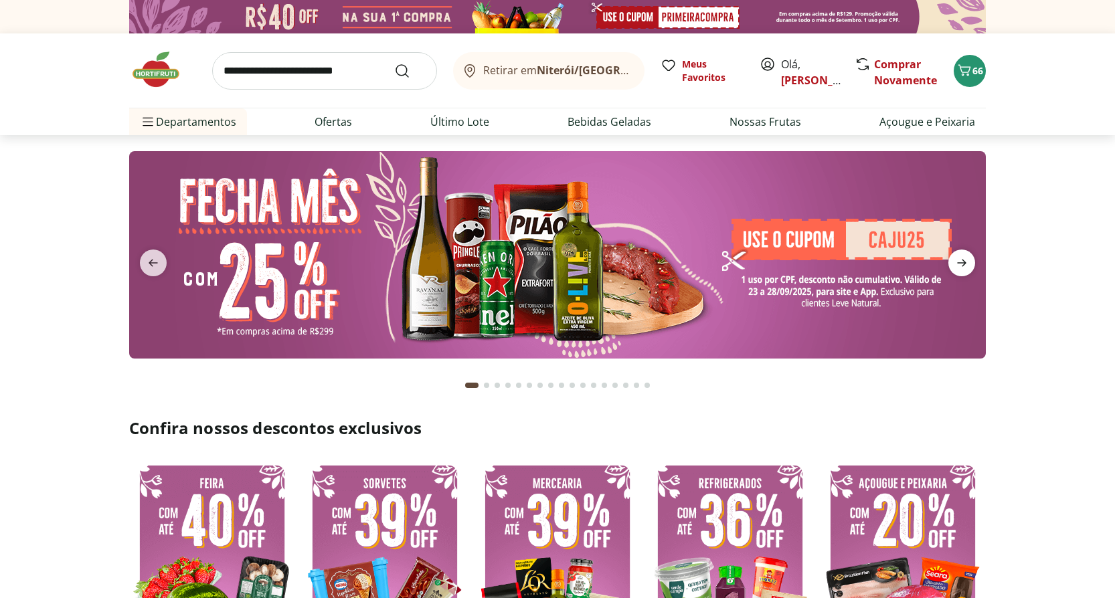
click at [970, 262] on span "next" at bounding box center [961, 263] width 27 height 27
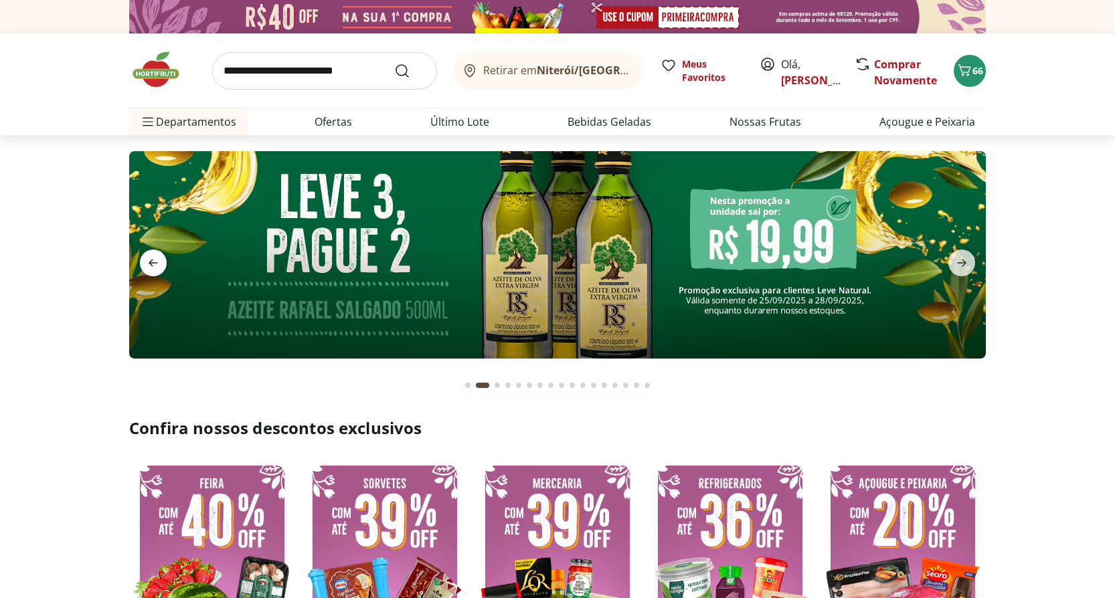
click at [156, 256] on icon "previous" at bounding box center [153, 263] width 16 height 16
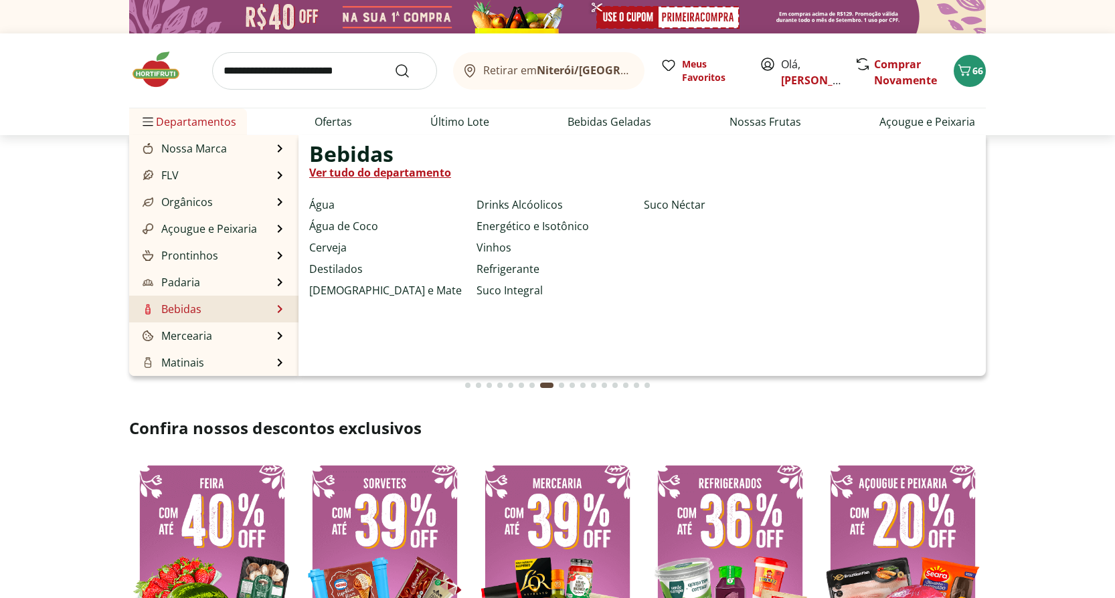
scroll to position [67, 0]
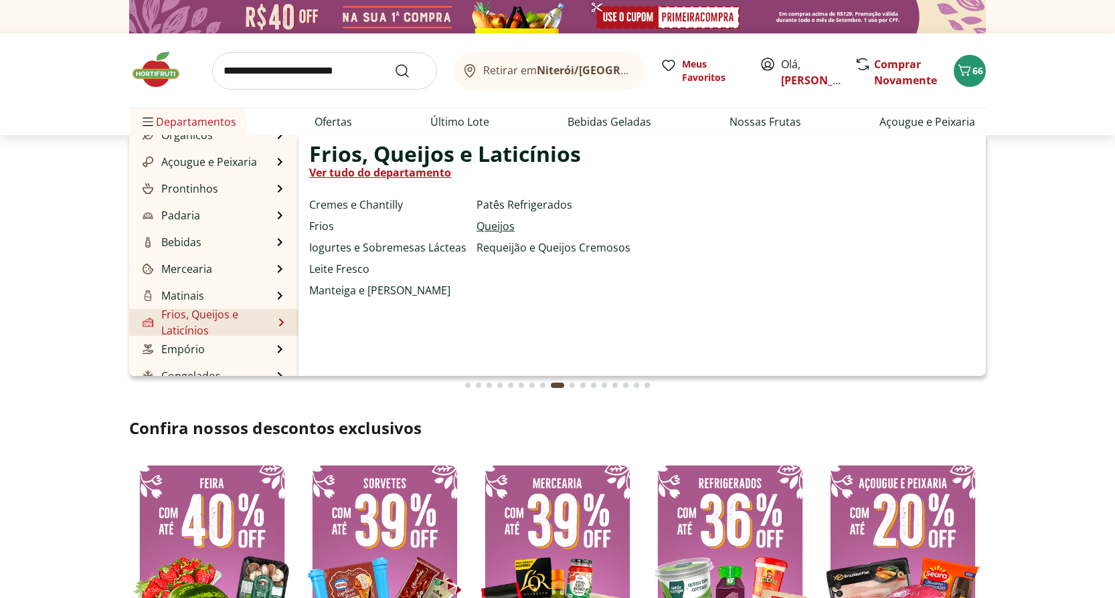
click at [501, 229] on link "Queijos" at bounding box center [495, 226] width 38 height 16
select select "**********"
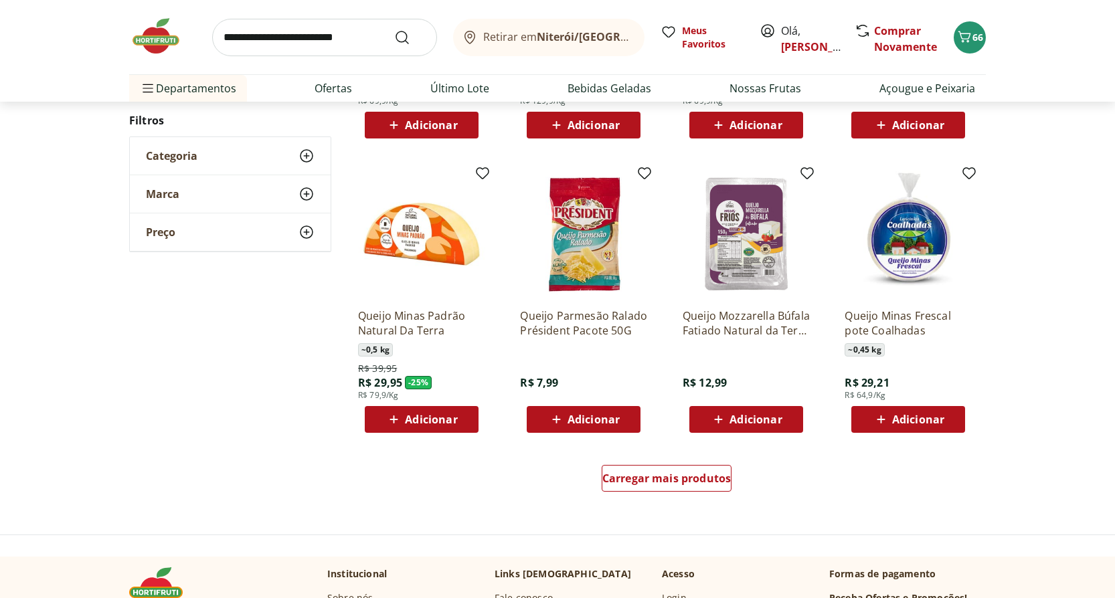
scroll to position [669, 0]
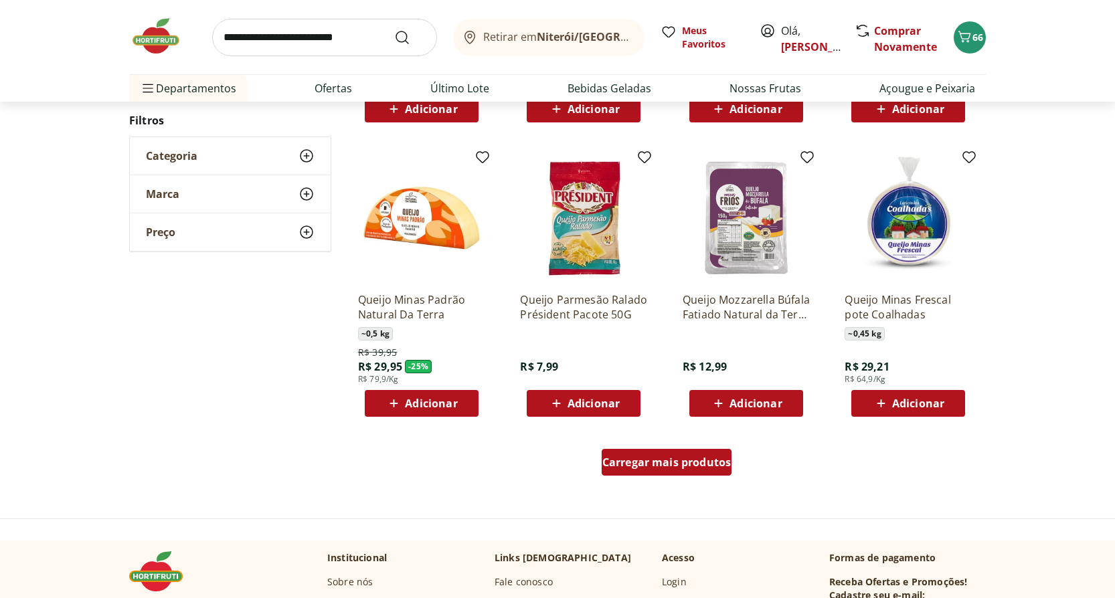
click at [703, 462] on span "Carregar mais produtos" at bounding box center [666, 462] width 129 height 11
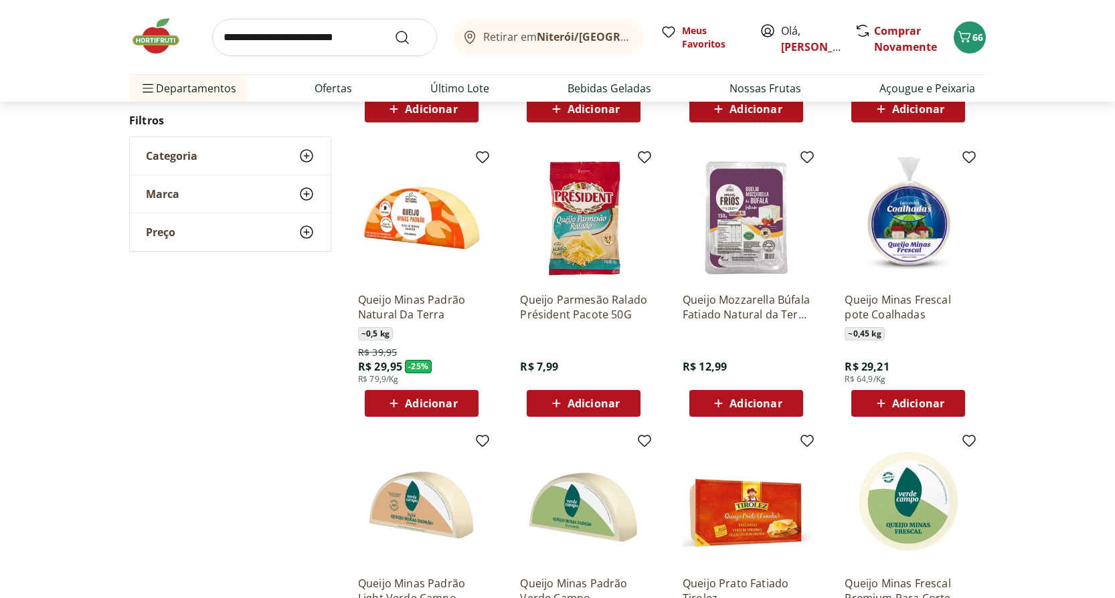
click at [912, 402] on span "Adicionar" at bounding box center [918, 403] width 52 height 11
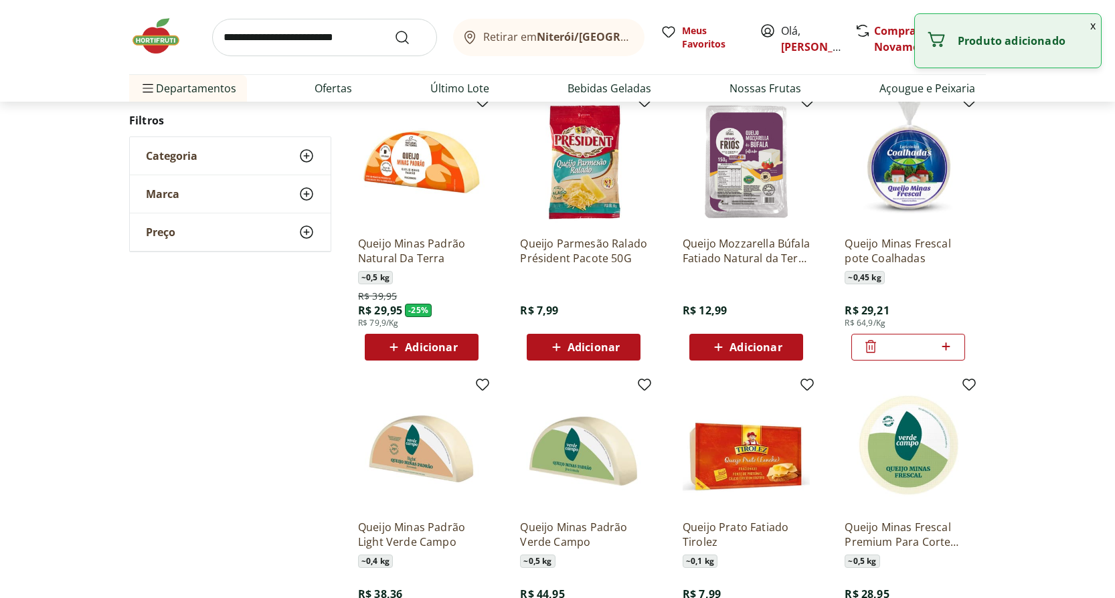
scroll to position [803, 0]
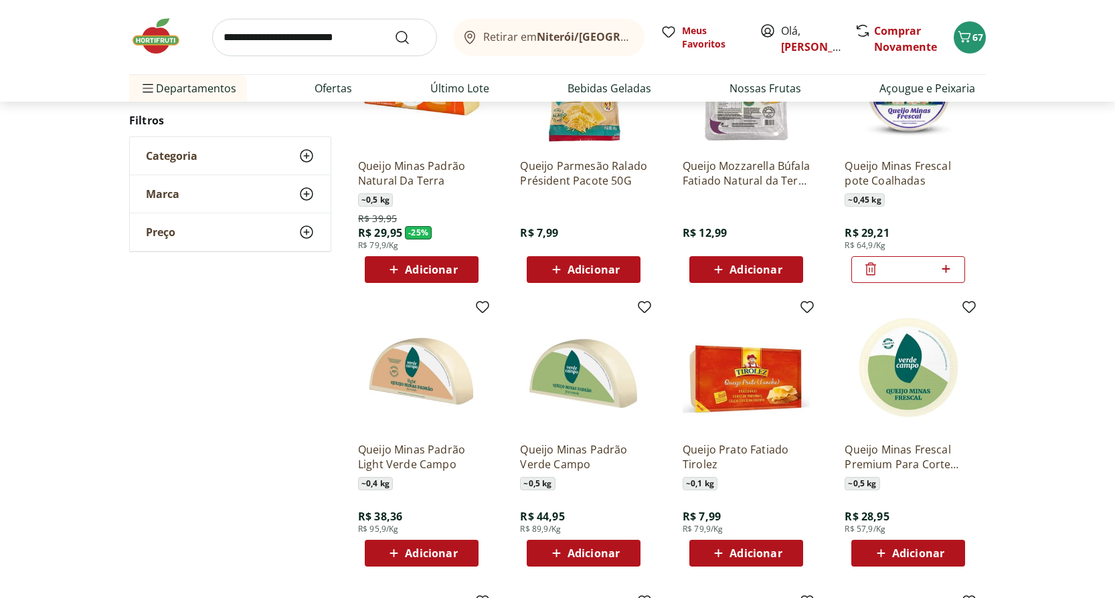
click at [930, 558] on span "Adicionar" at bounding box center [918, 553] width 52 height 11
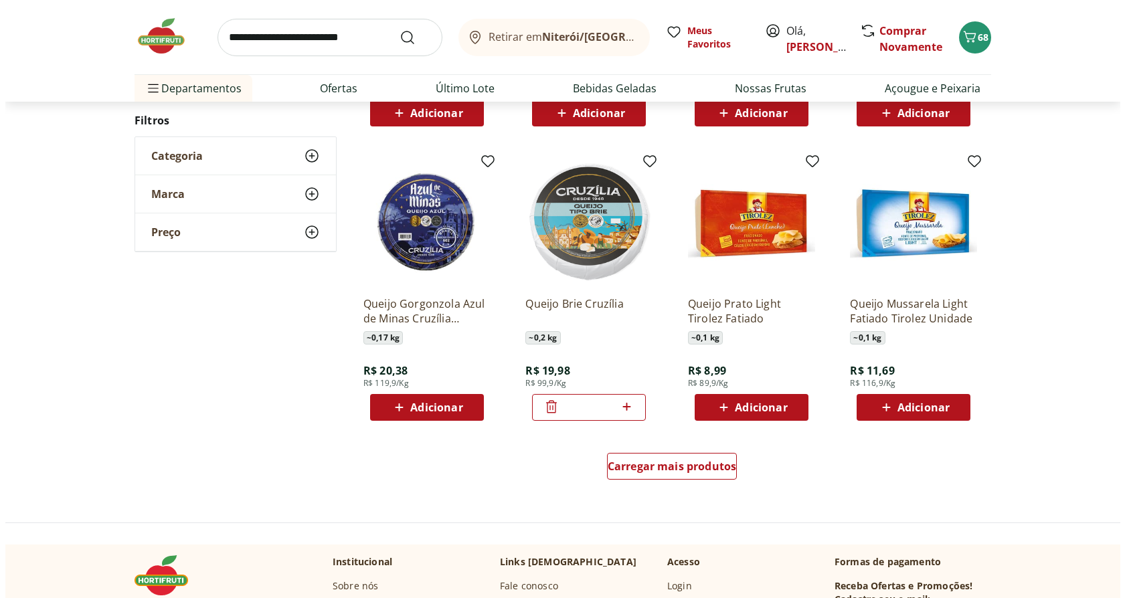
scroll to position [1539, 0]
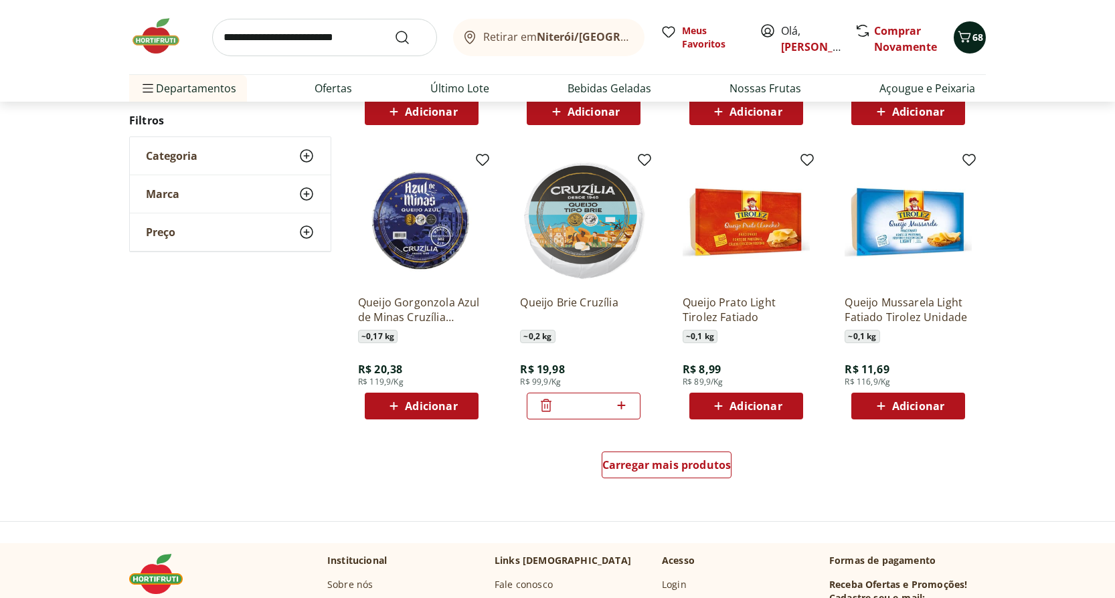
click at [972, 35] on icon "Carrinho" at bounding box center [964, 37] width 16 height 16
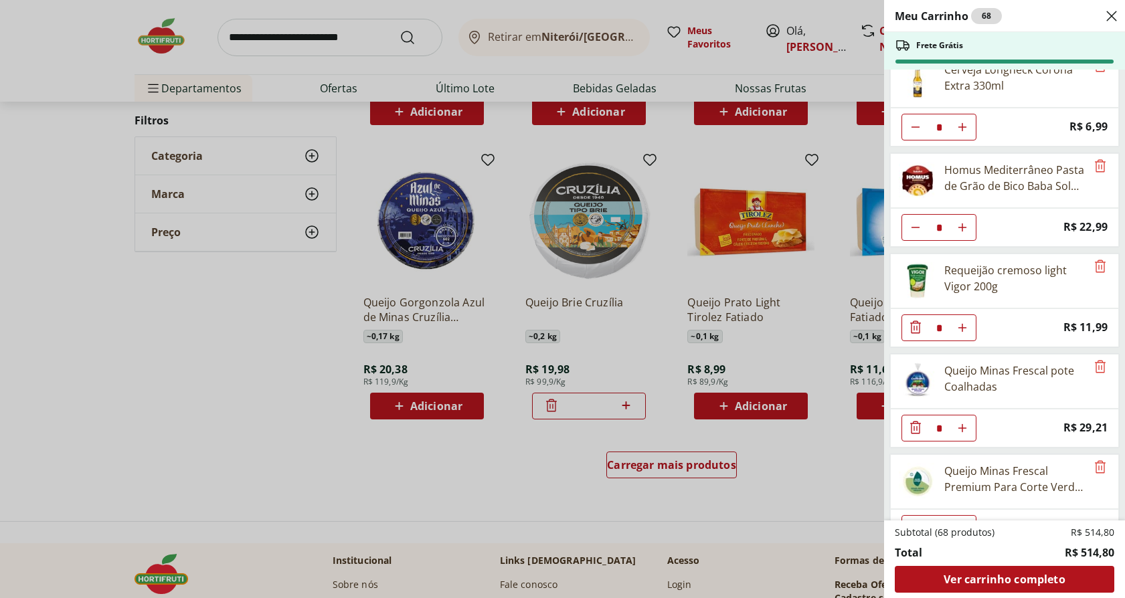
scroll to position [1662, 0]
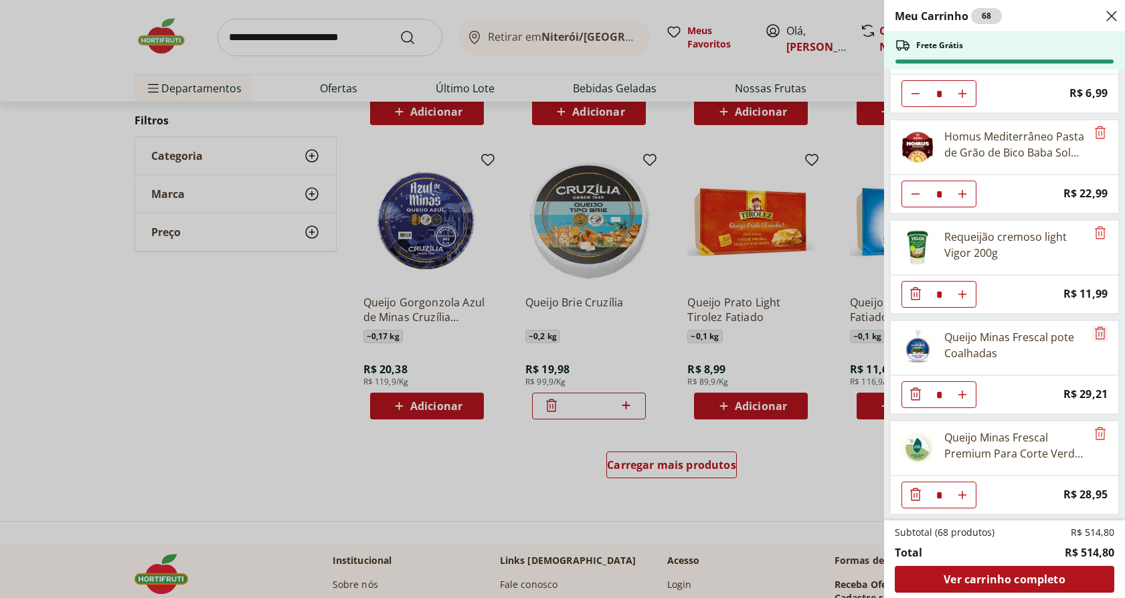
click at [1095, 333] on icon "Remove" at bounding box center [1100, 333] width 16 height 16
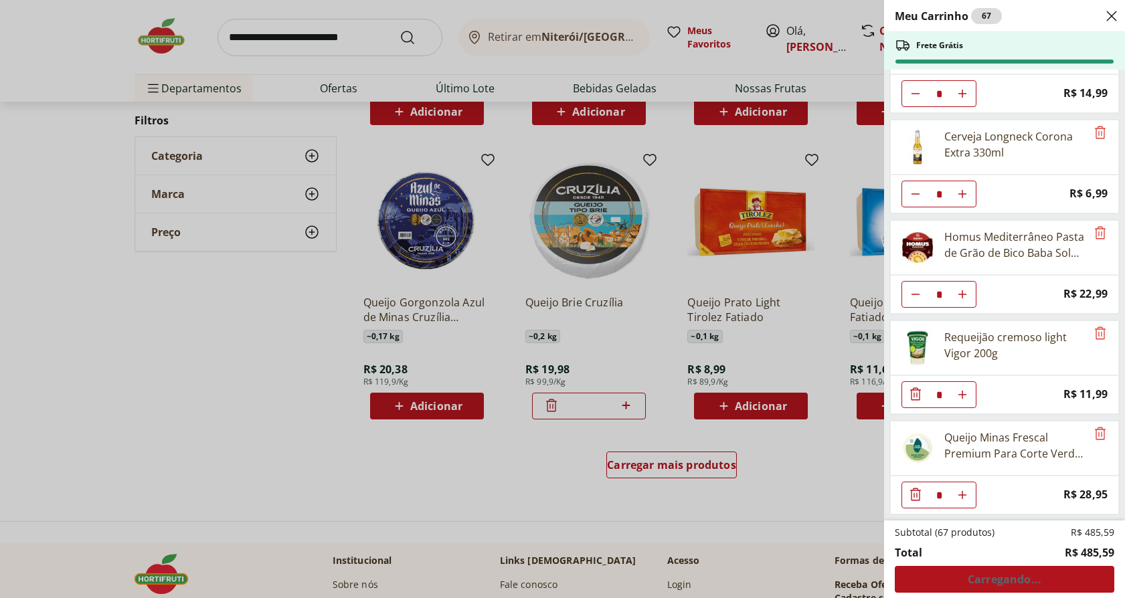
scroll to position [1562, 0]
click at [1027, 583] on span "Ver carrinho completo" at bounding box center [1003, 579] width 121 height 11
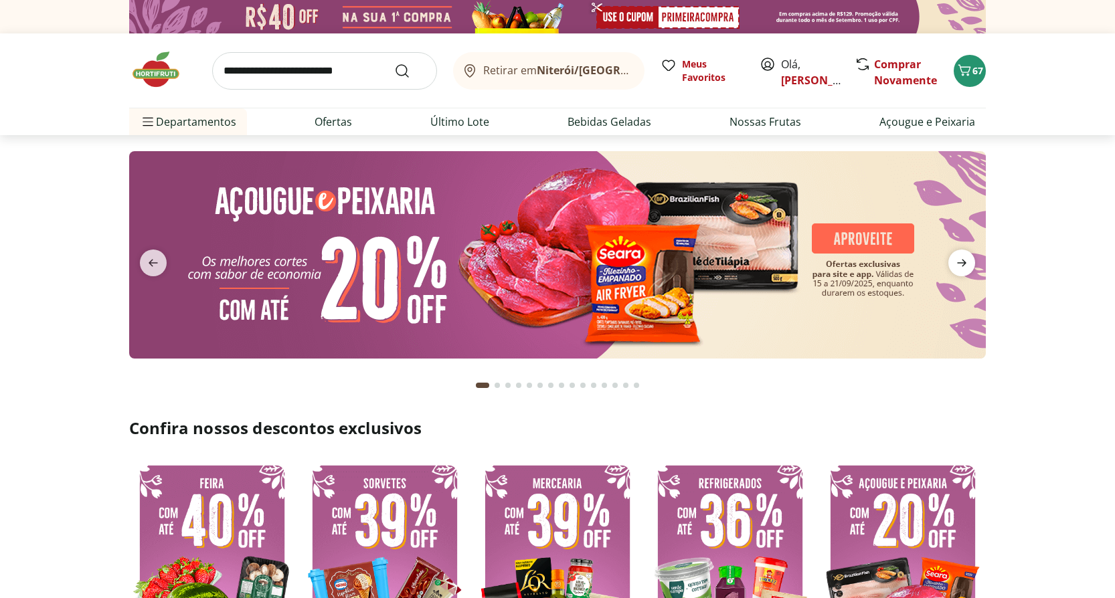
click at [966, 262] on icon "next" at bounding box center [961, 263] width 16 height 16
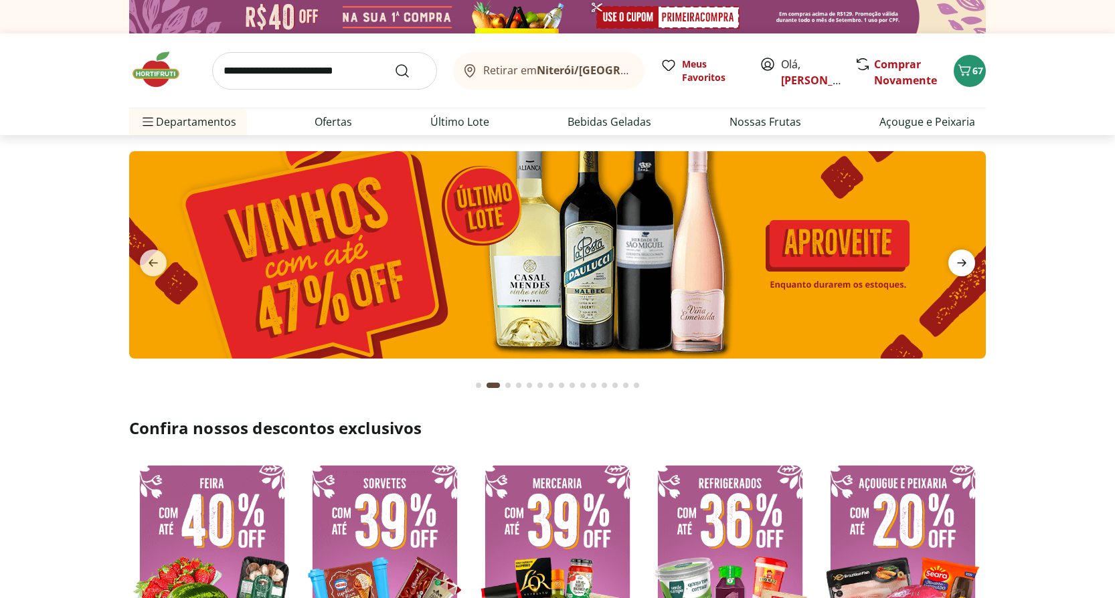
click at [966, 260] on icon "next" at bounding box center [961, 263] width 16 height 16
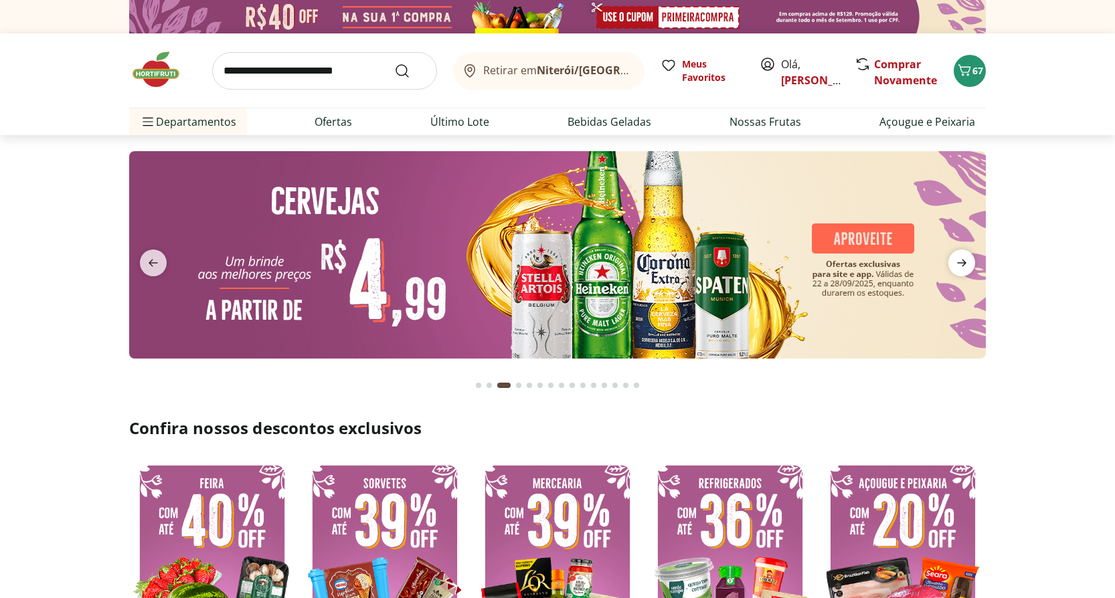
click at [966, 260] on icon "next" at bounding box center [961, 263] width 16 height 16
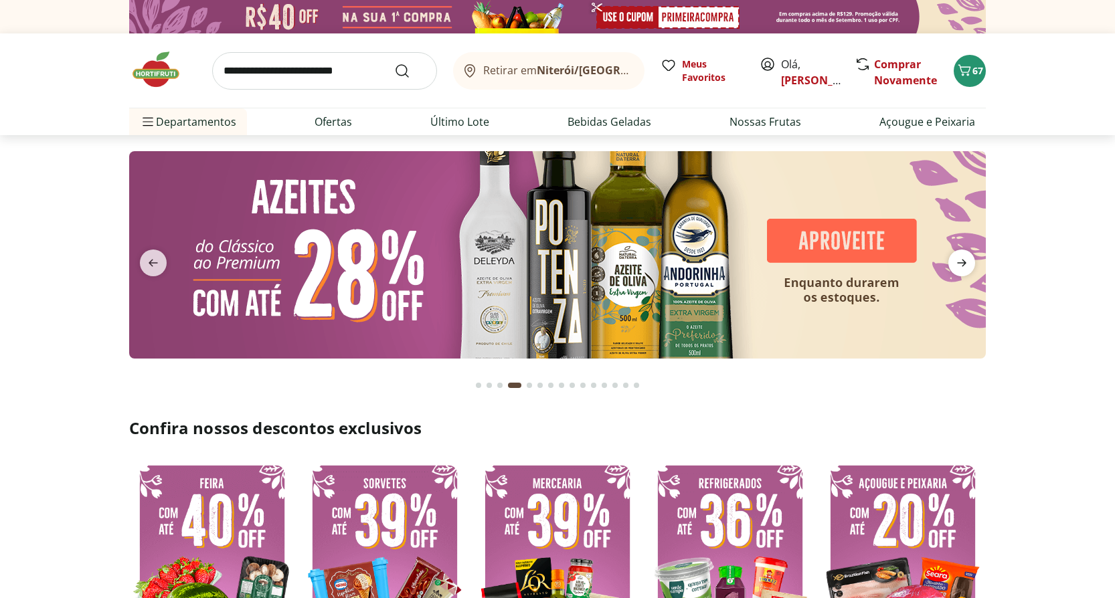
click at [966, 260] on icon "next" at bounding box center [961, 263] width 16 height 16
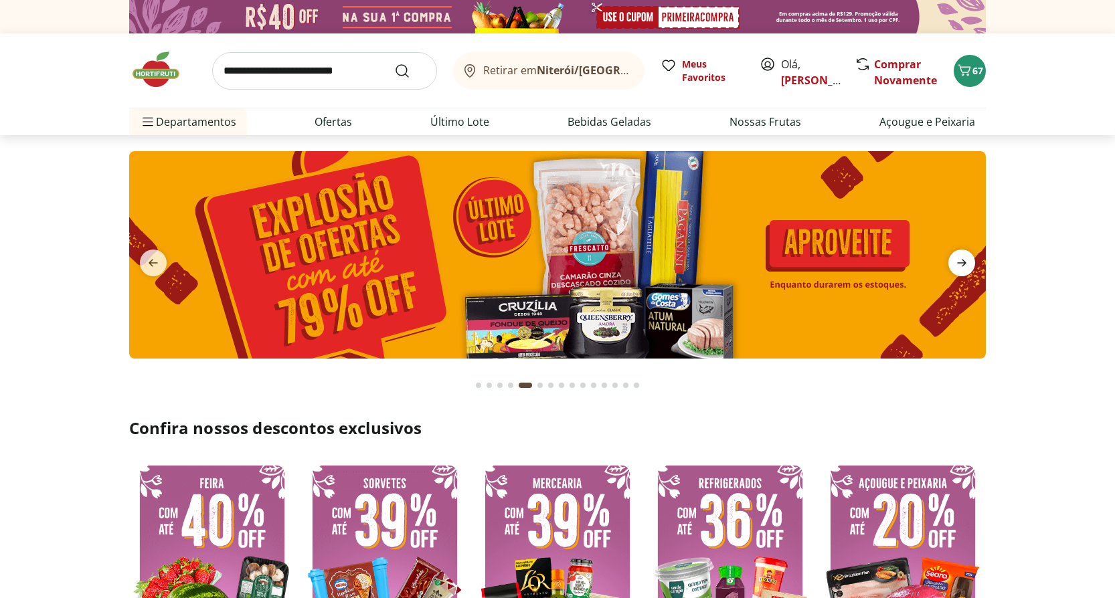
click at [966, 260] on icon "next" at bounding box center [961, 263] width 16 height 16
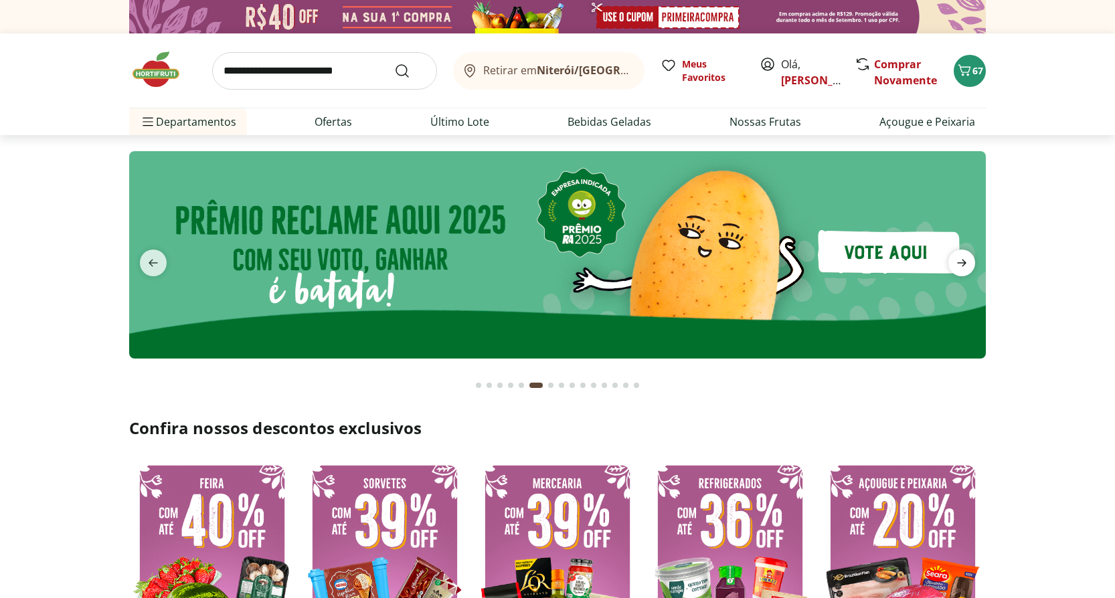
click at [966, 260] on icon "next" at bounding box center [961, 263] width 16 height 16
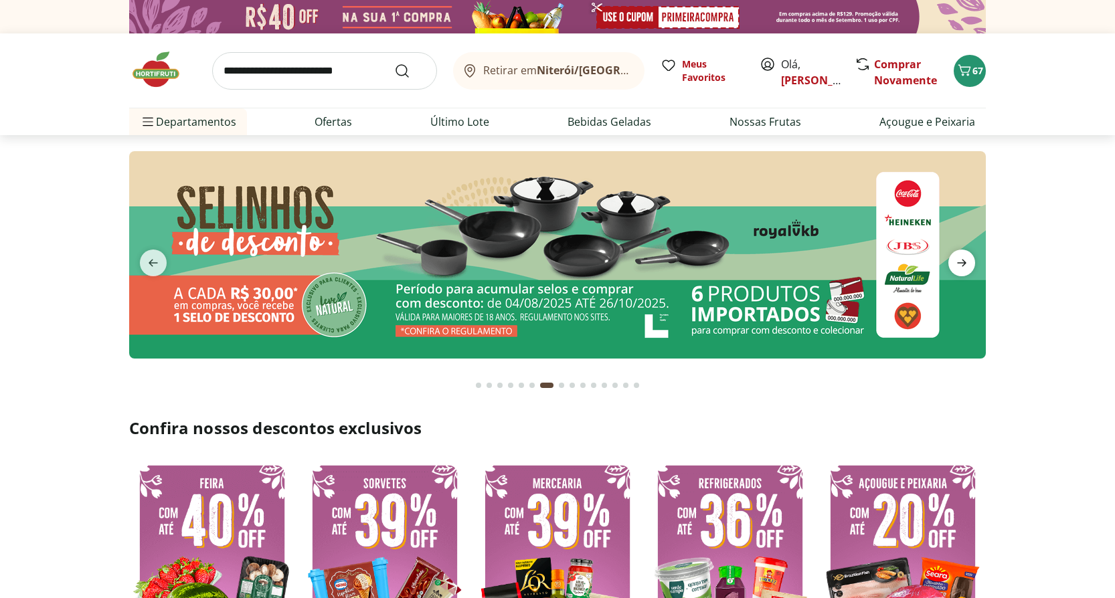
click at [966, 260] on icon "next" at bounding box center [961, 263] width 16 height 16
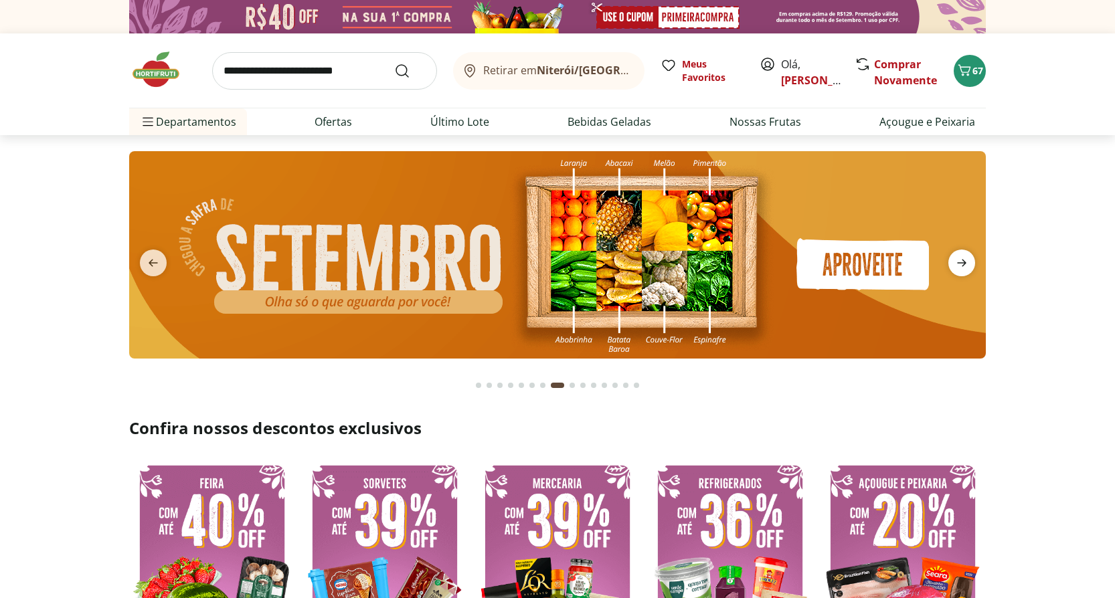
click at [966, 260] on icon "next" at bounding box center [961, 263] width 16 height 16
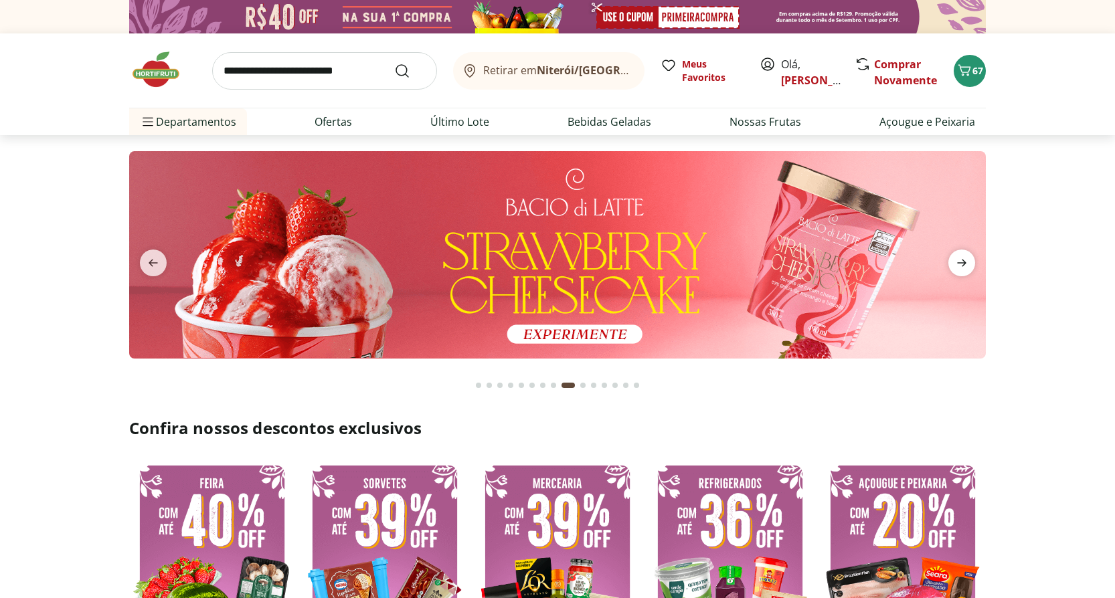
click at [966, 260] on icon "next" at bounding box center [961, 263] width 16 height 16
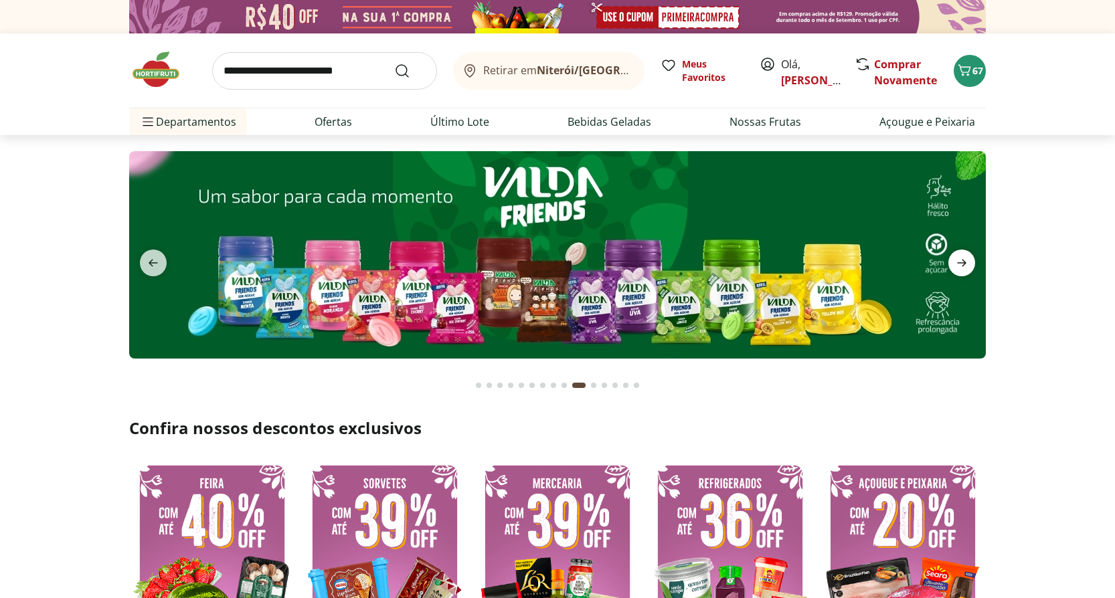
click at [966, 260] on icon "next" at bounding box center [961, 263] width 16 height 16
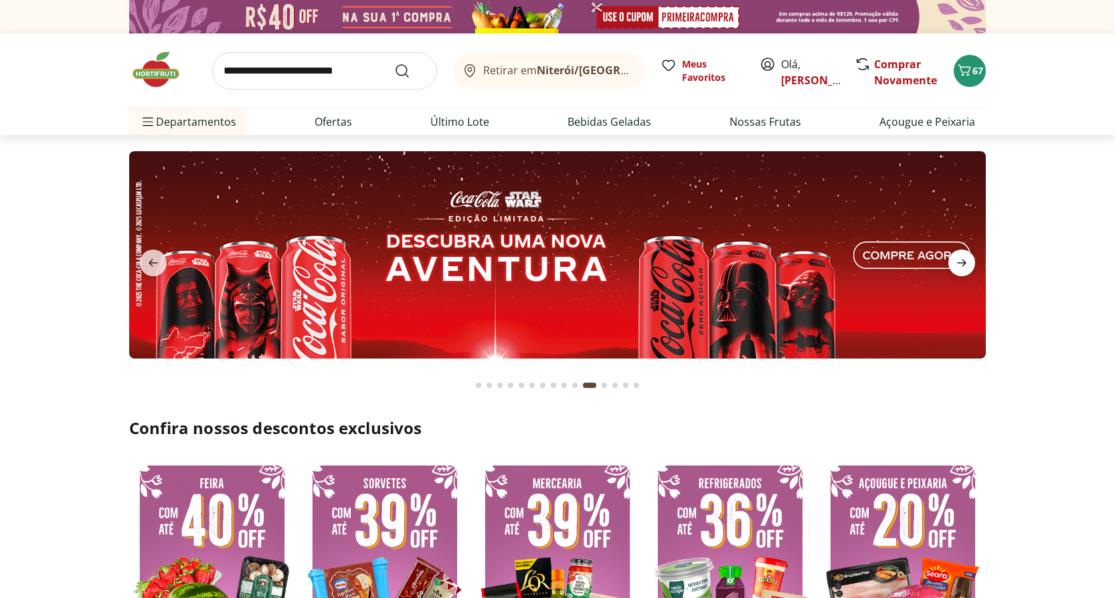
click at [966, 260] on icon "next" at bounding box center [961, 263] width 16 height 16
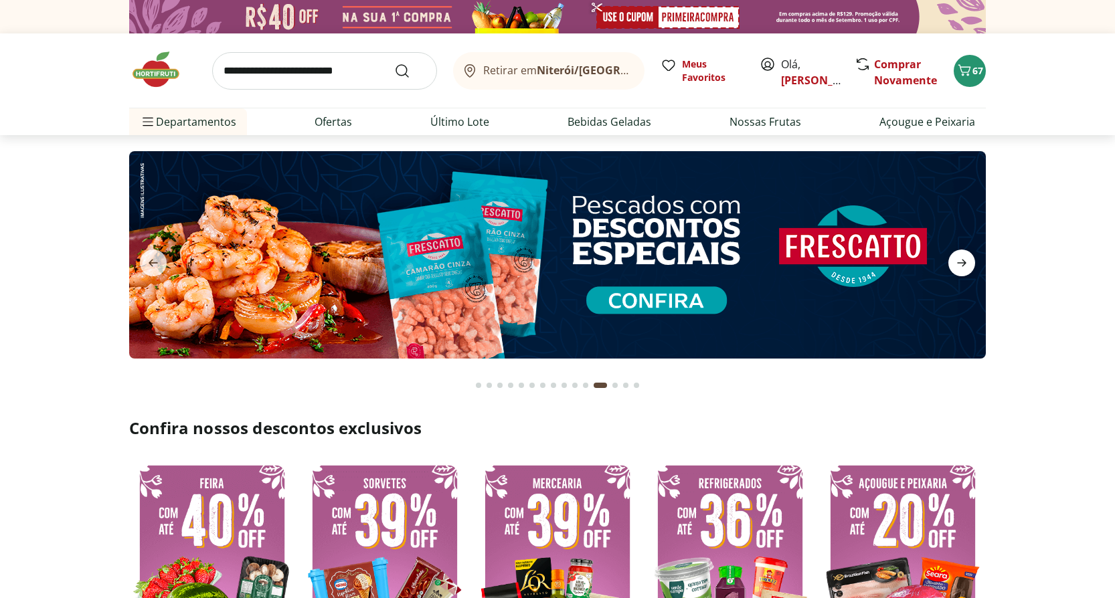
click at [966, 260] on icon "next" at bounding box center [961, 263] width 16 height 16
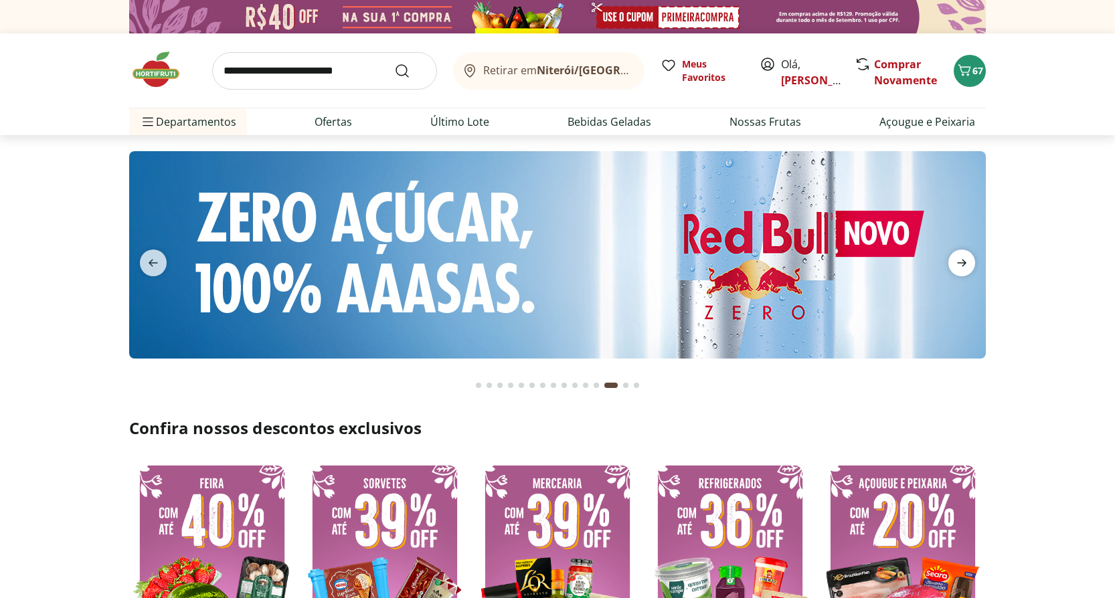
click at [966, 260] on icon "next" at bounding box center [961, 263] width 16 height 16
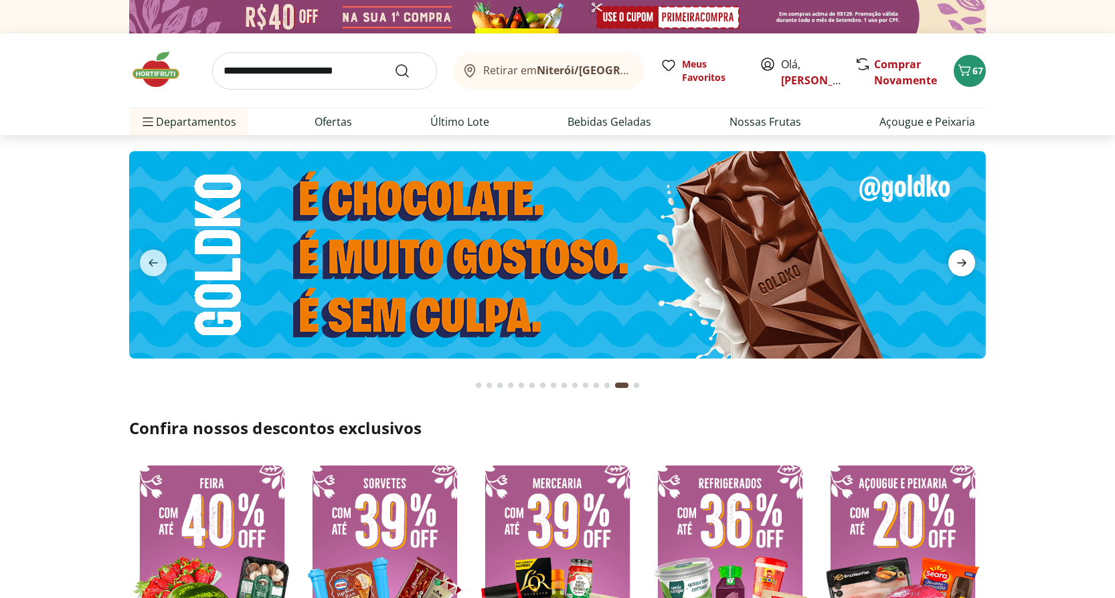
click at [966, 260] on icon "next" at bounding box center [961, 263] width 16 height 16
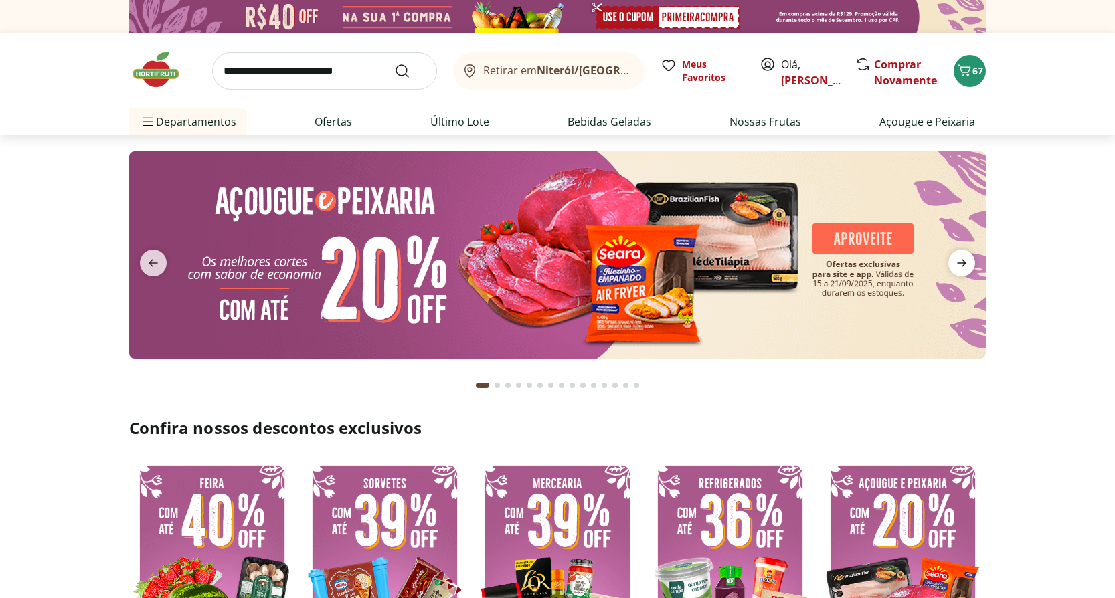
click at [960, 265] on icon "next" at bounding box center [961, 263] width 16 height 16
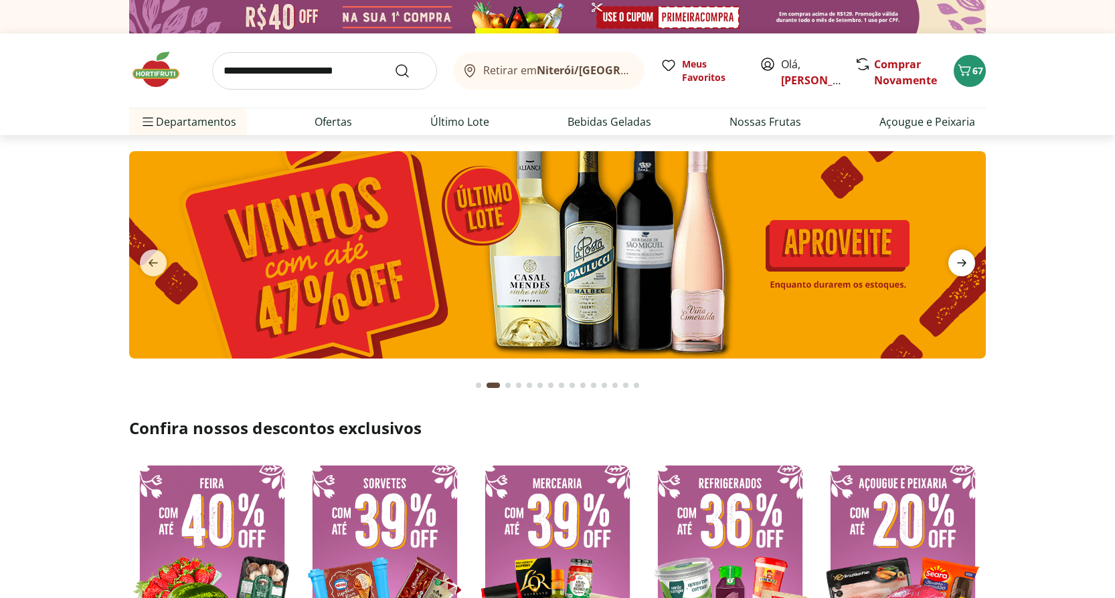
click at [960, 265] on icon "next" at bounding box center [961, 263] width 16 height 16
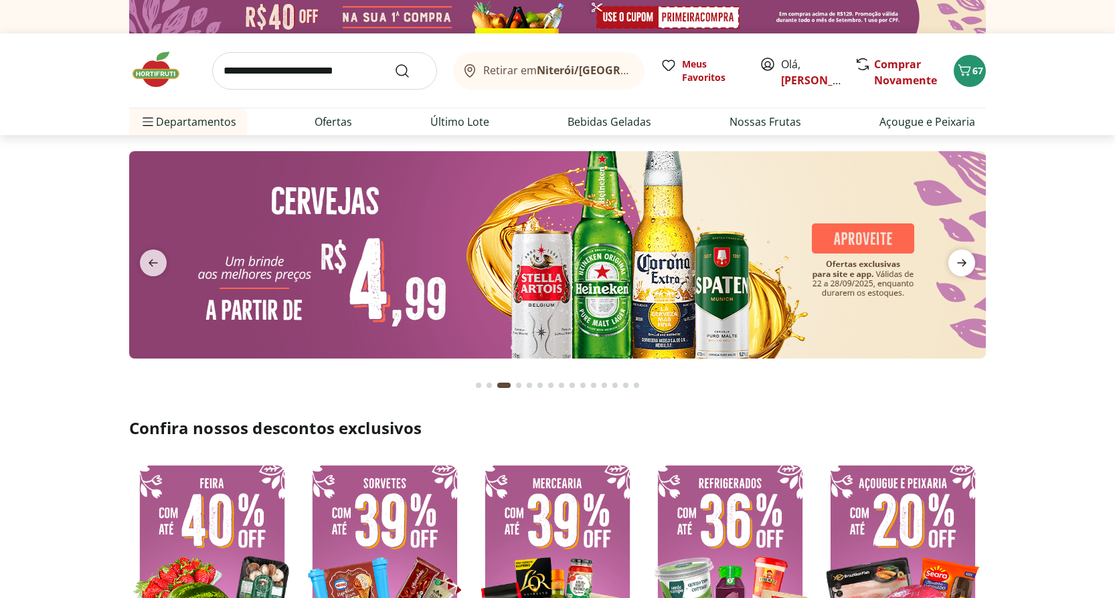
click at [960, 265] on icon "next" at bounding box center [961, 263] width 16 height 16
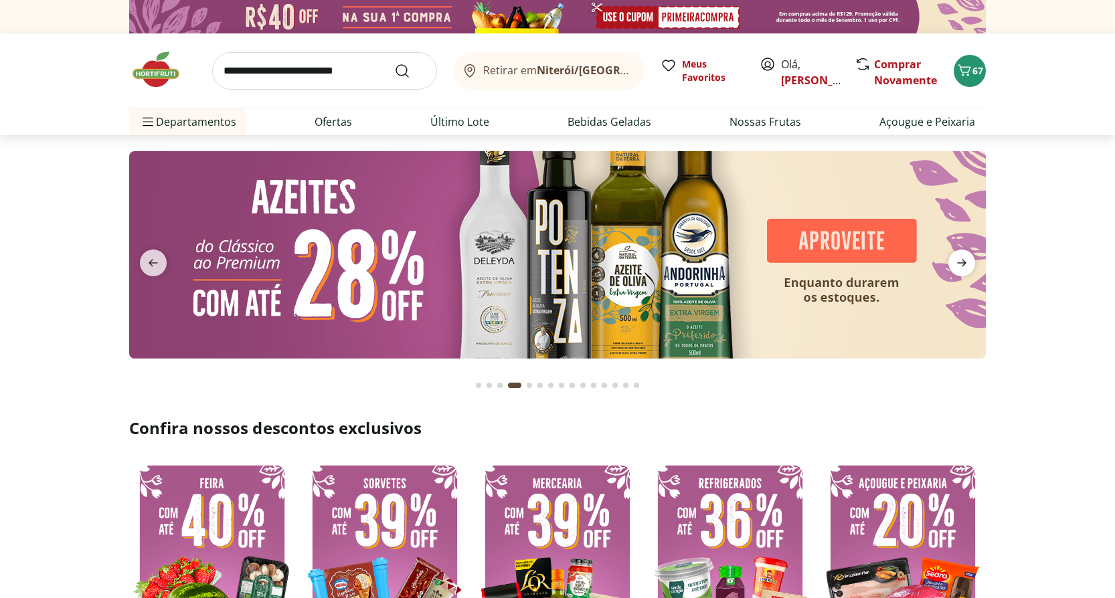
click at [960, 265] on icon "next" at bounding box center [961, 263] width 16 height 16
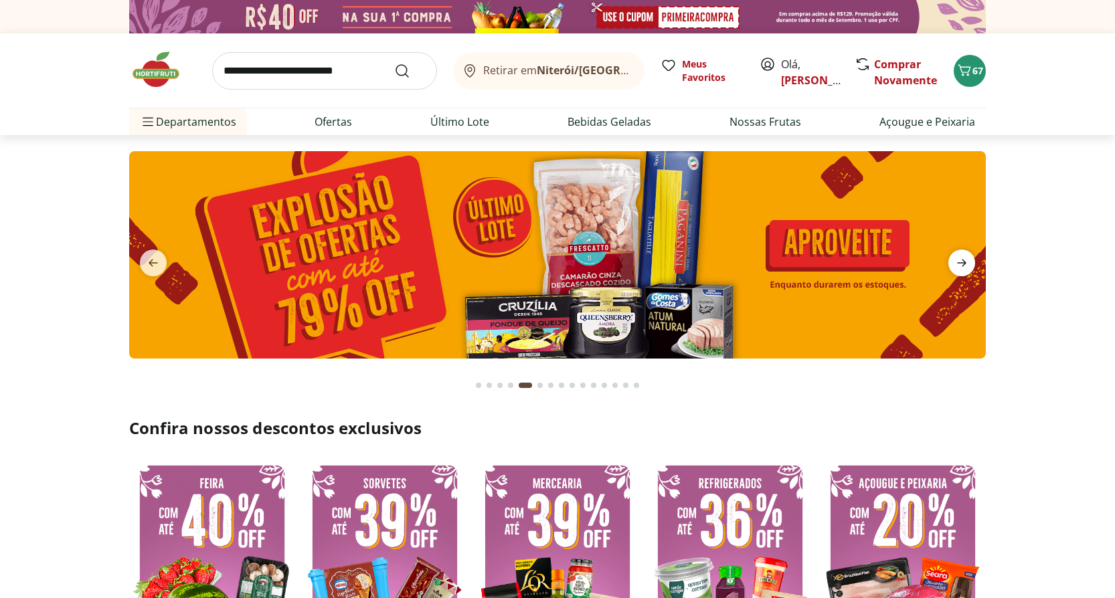
click at [960, 265] on icon "next" at bounding box center [961, 263] width 16 height 16
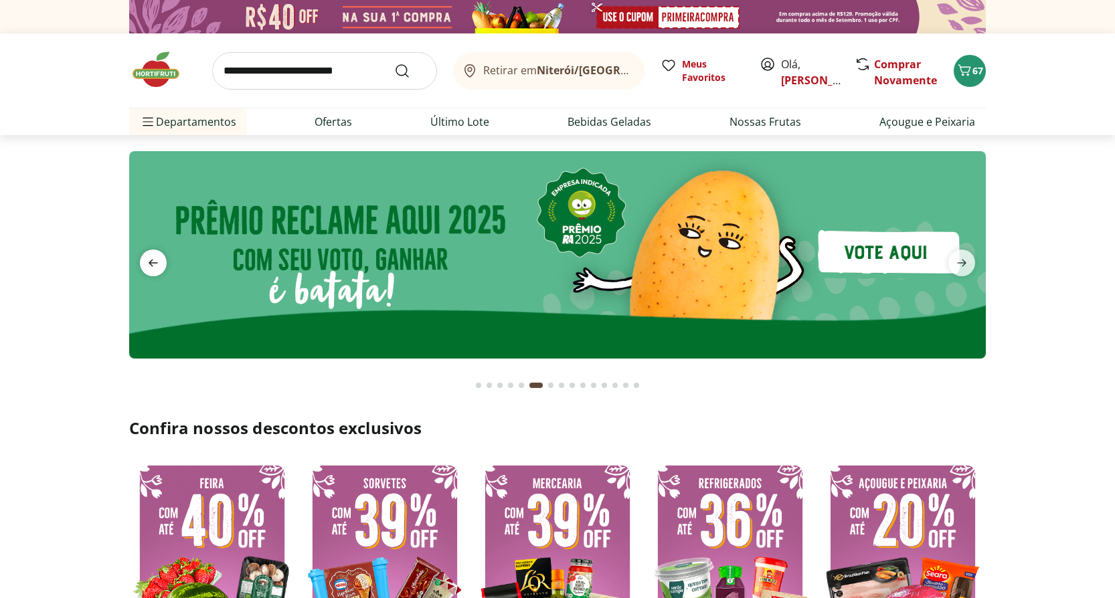
click at [155, 251] on span "previous" at bounding box center [153, 263] width 27 height 27
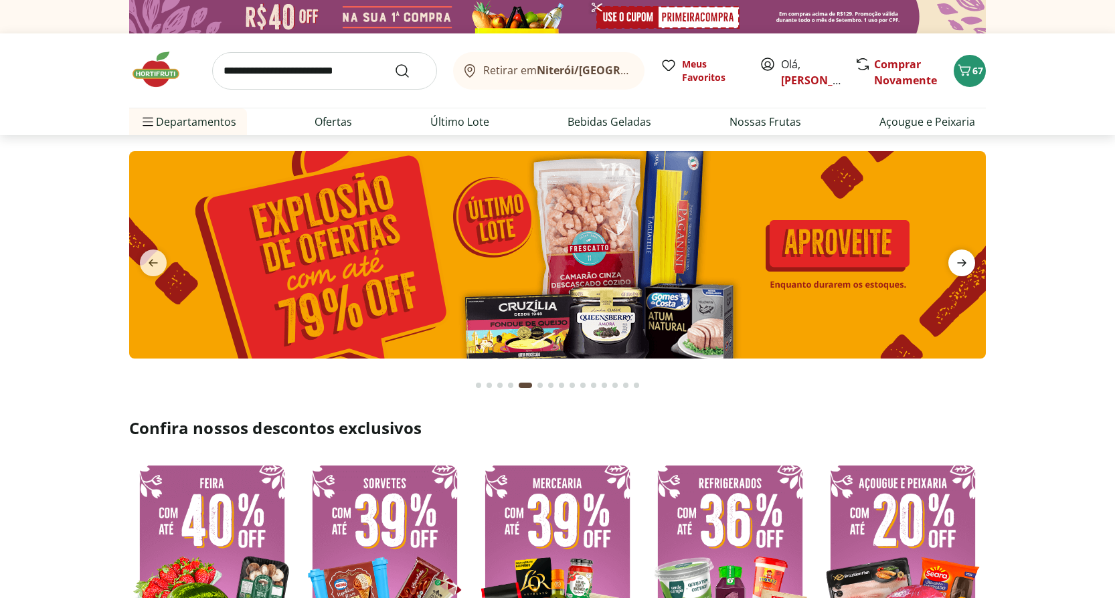
click at [963, 262] on icon "next" at bounding box center [961, 263] width 9 height 7
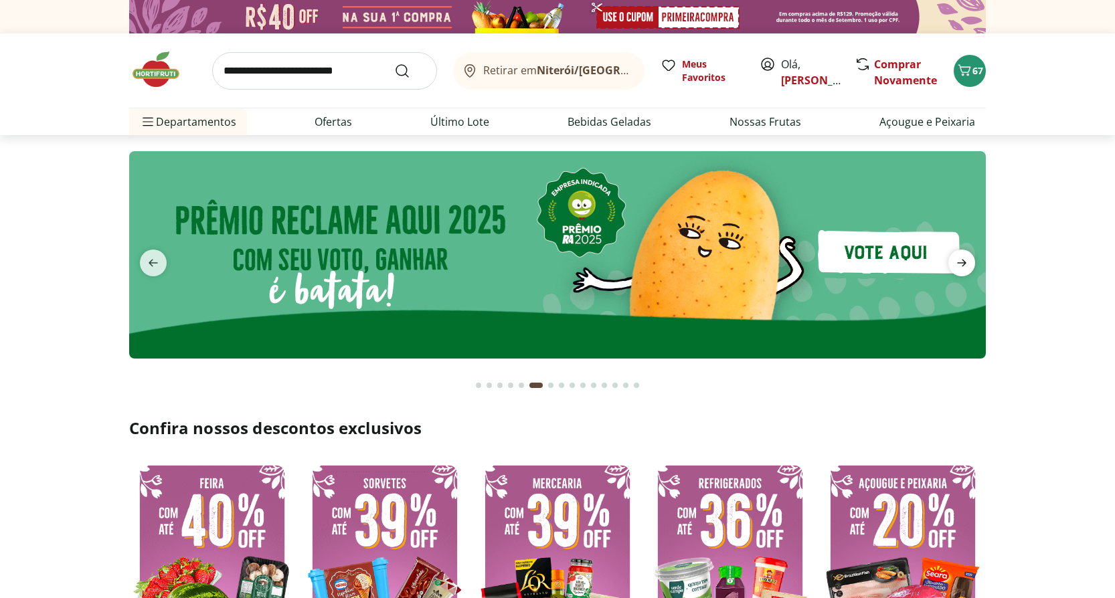
click at [963, 262] on icon "next" at bounding box center [961, 263] width 9 height 7
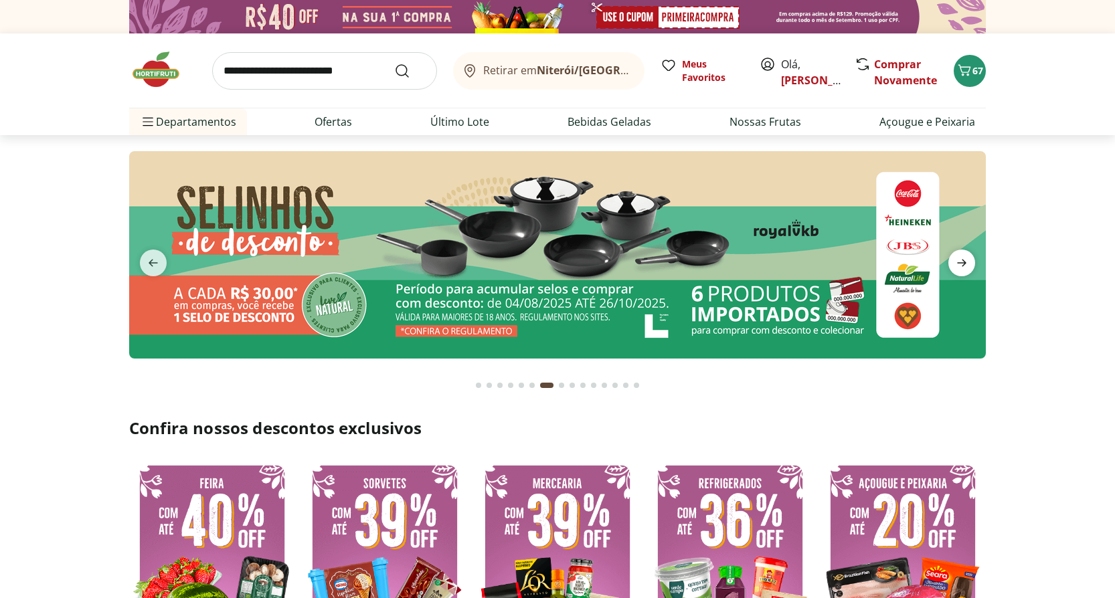
click at [963, 262] on icon "next" at bounding box center [961, 263] width 9 height 7
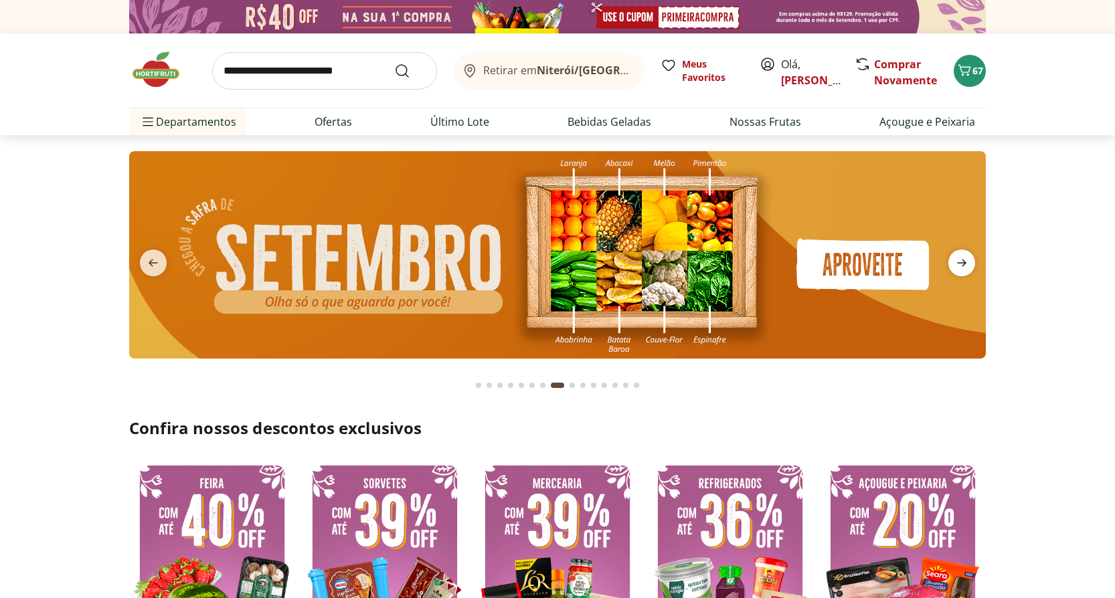
click at [963, 262] on icon "next" at bounding box center [961, 263] width 9 height 7
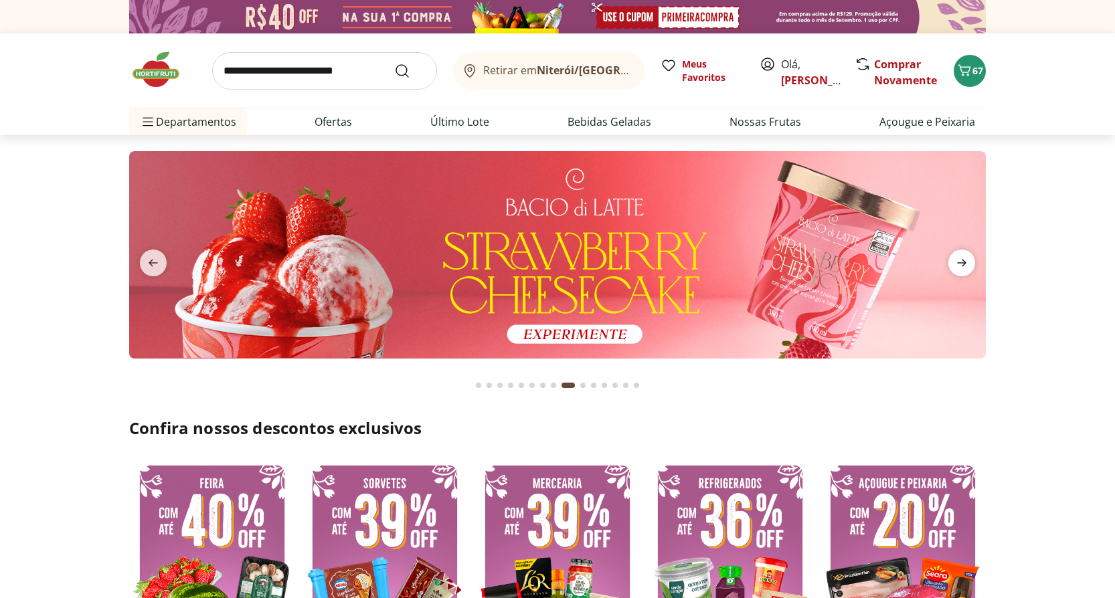
click at [963, 262] on icon "next" at bounding box center [961, 263] width 9 height 7
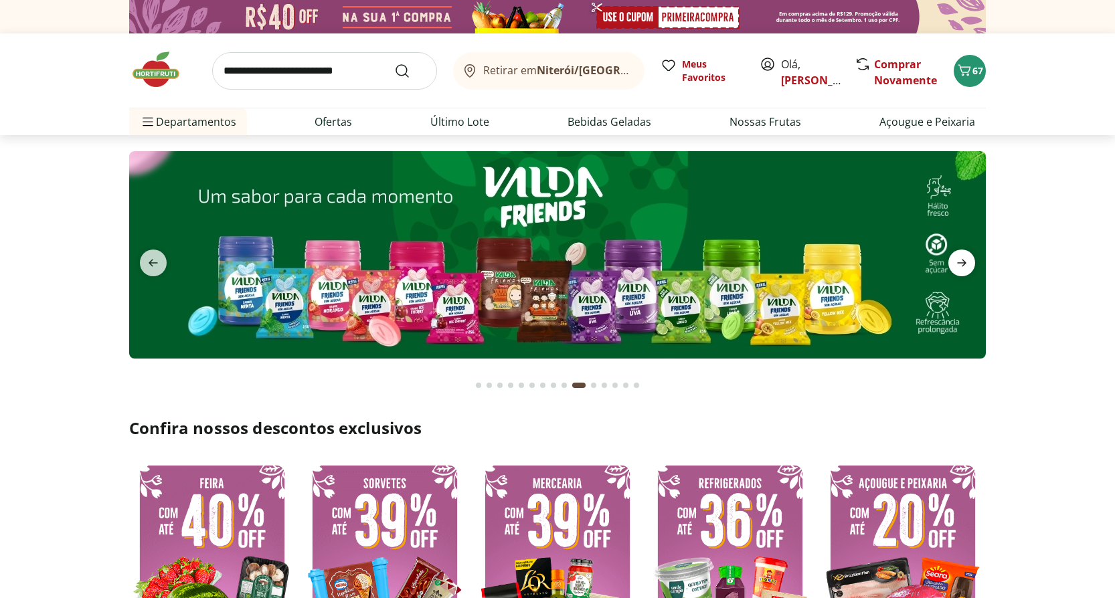
click at [963, 262] on icon "next" at bounding box center [961, 263] width 9 height 7
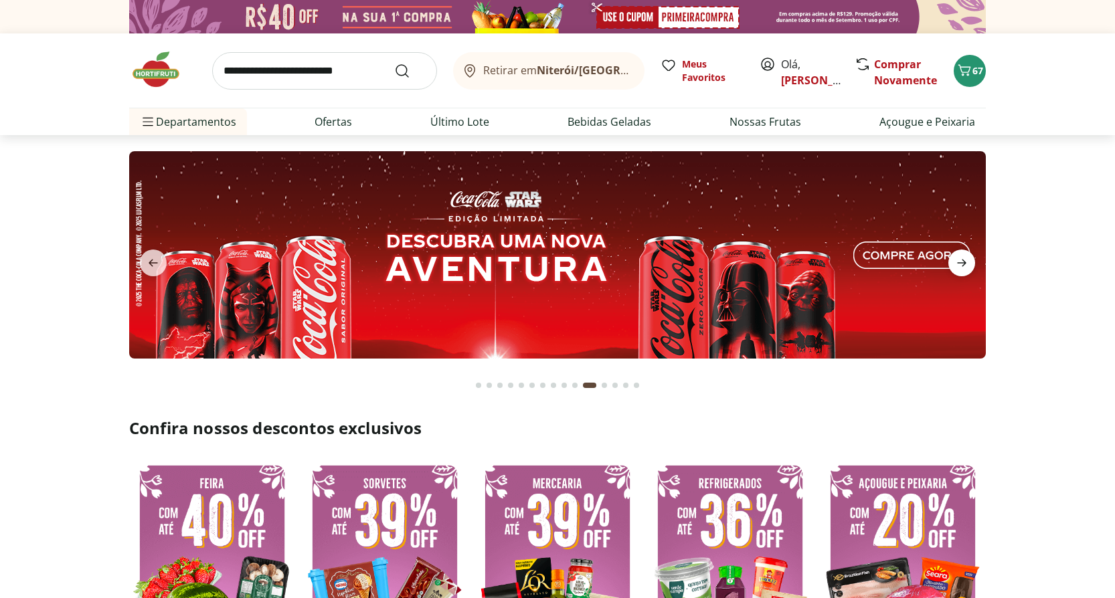
click at [963, 262] on icon "next" at bounding box center [961, 263] width 9 height 7
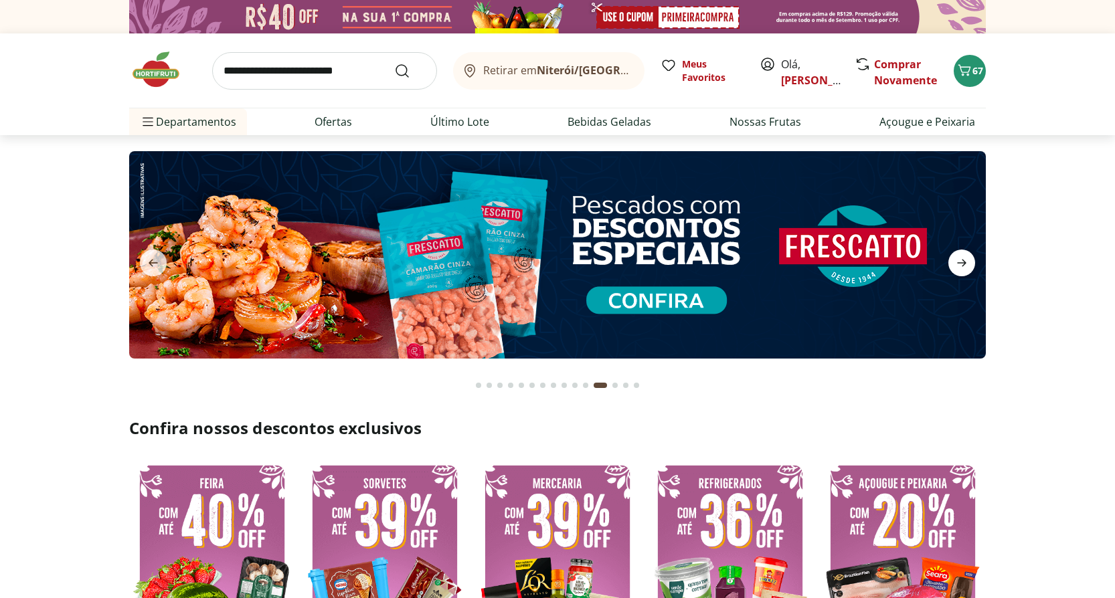
click at [963, 262] on icon "next" at bounding box center [961, 263] width 9 height 7
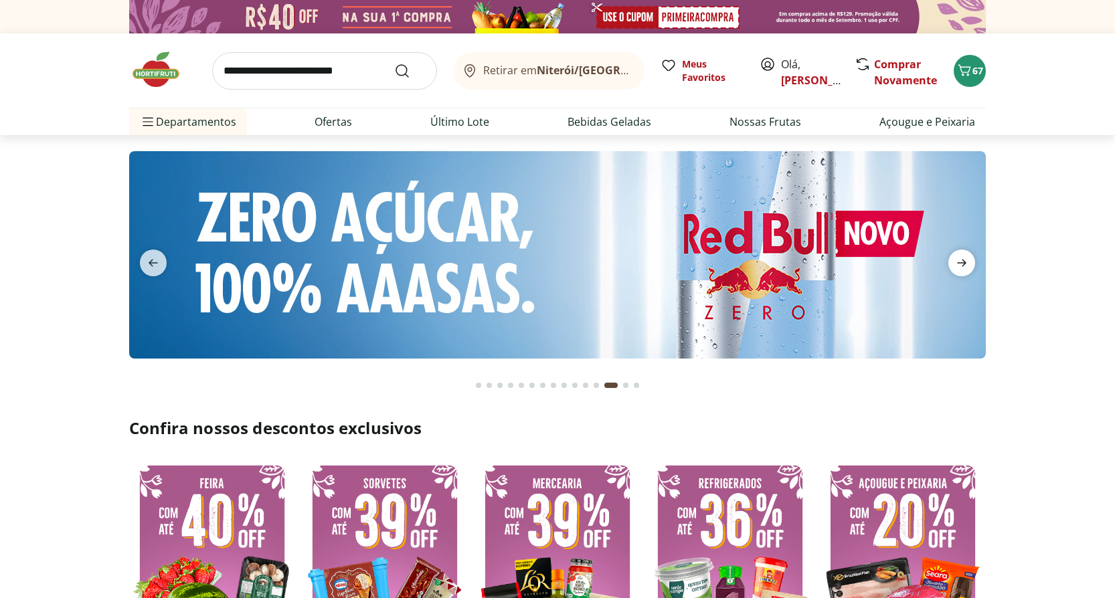
click at [963, 262] on icon "next" at bounding box center [961, 263] width 9 height 7
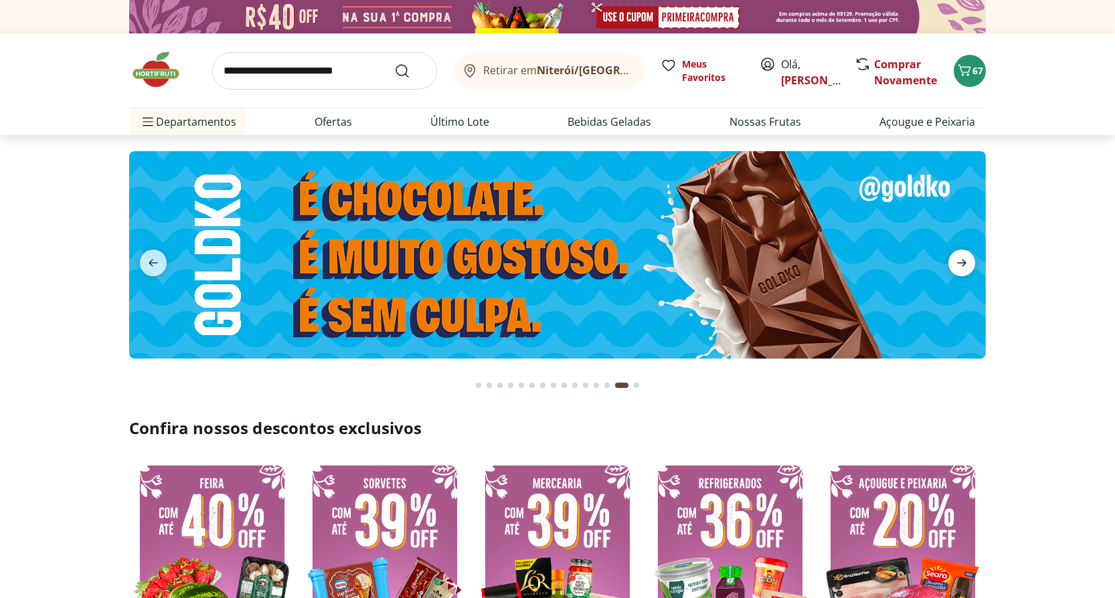
click at [963, 262] on icon "next" at bounding box center [961, 263] width 9 height 7
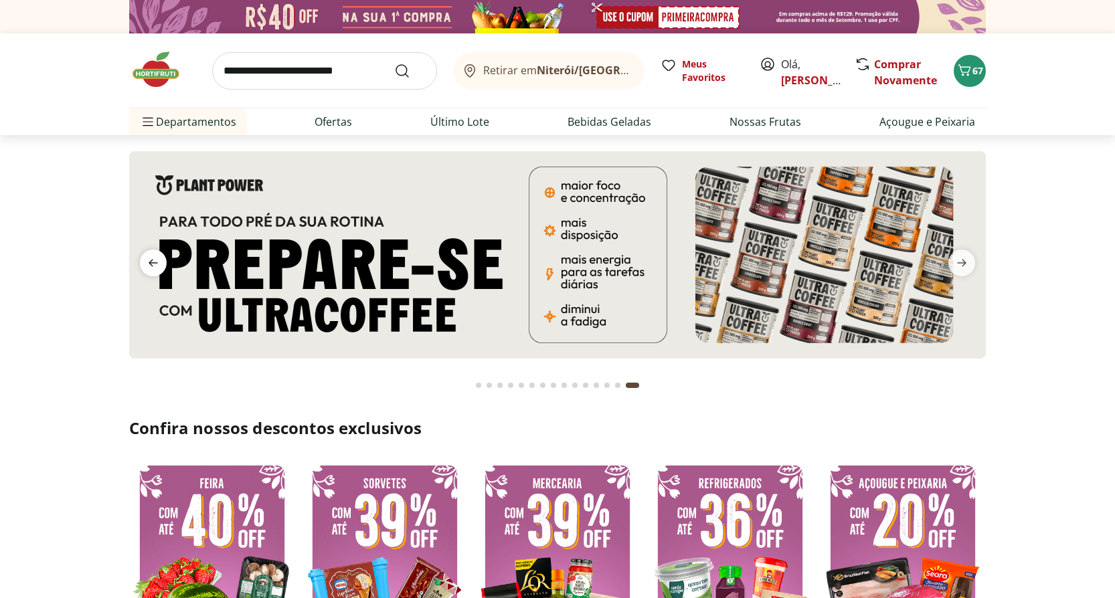
click at [145, 257] on icon "previous" at bounding box center [153, 263] width 16 height 16
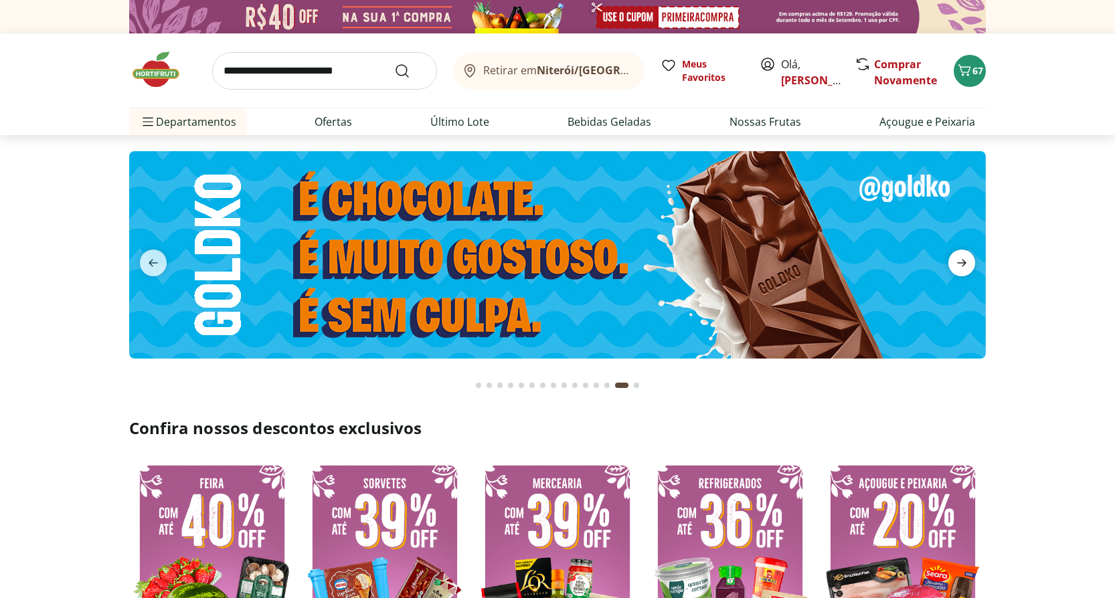
click at [966, 260] on icon "next" at bounding box center [961, 263] width 16 height 16
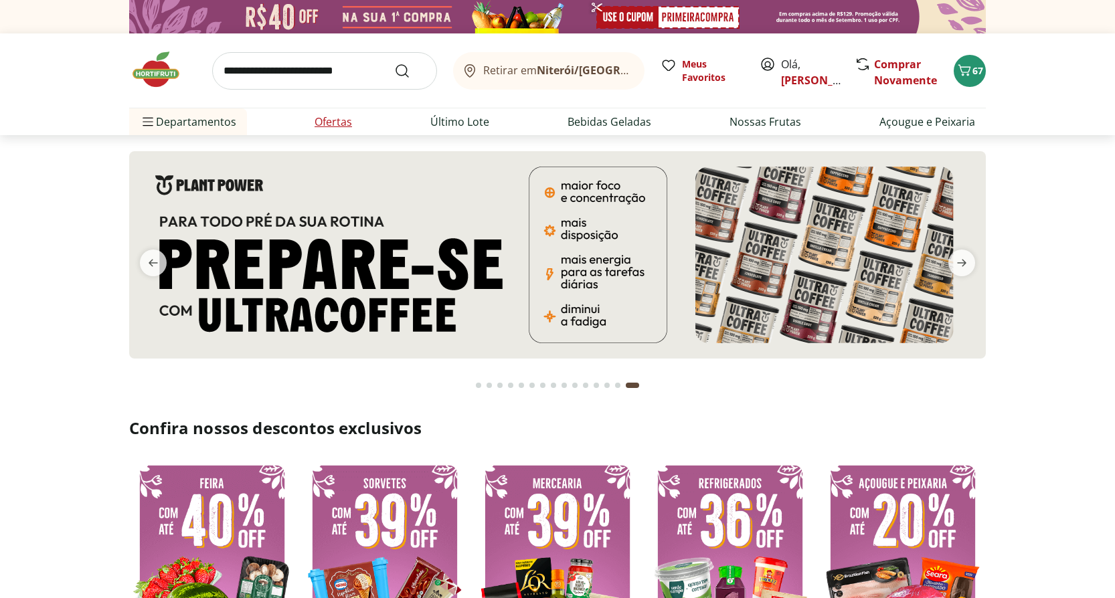
click at [338, 122] on link "Ofertas" at bounding box center [332, 122] width 37 height 16
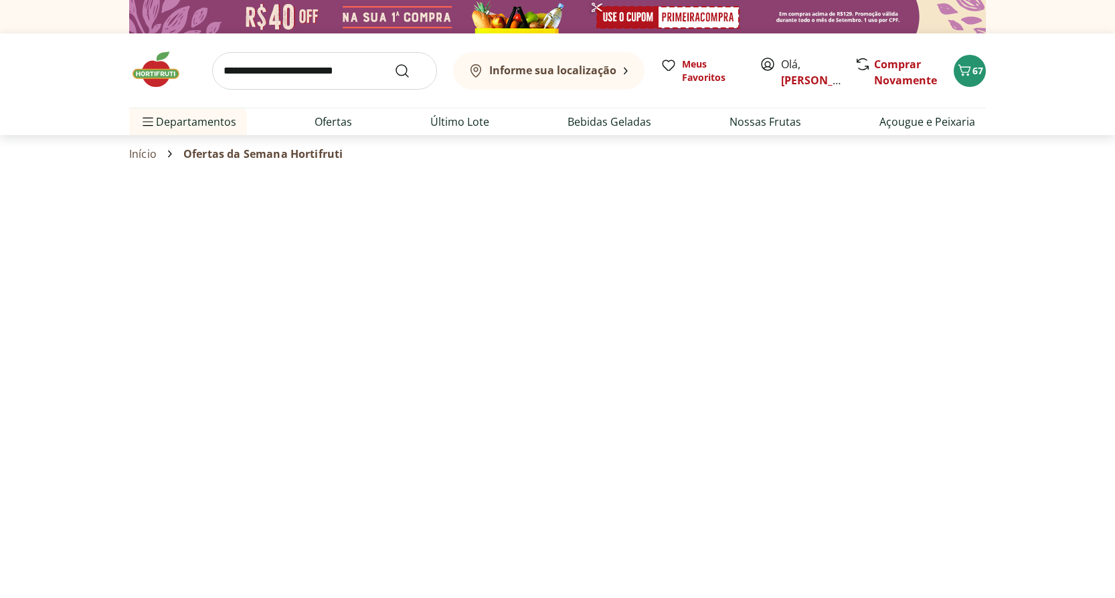
select select "**********"
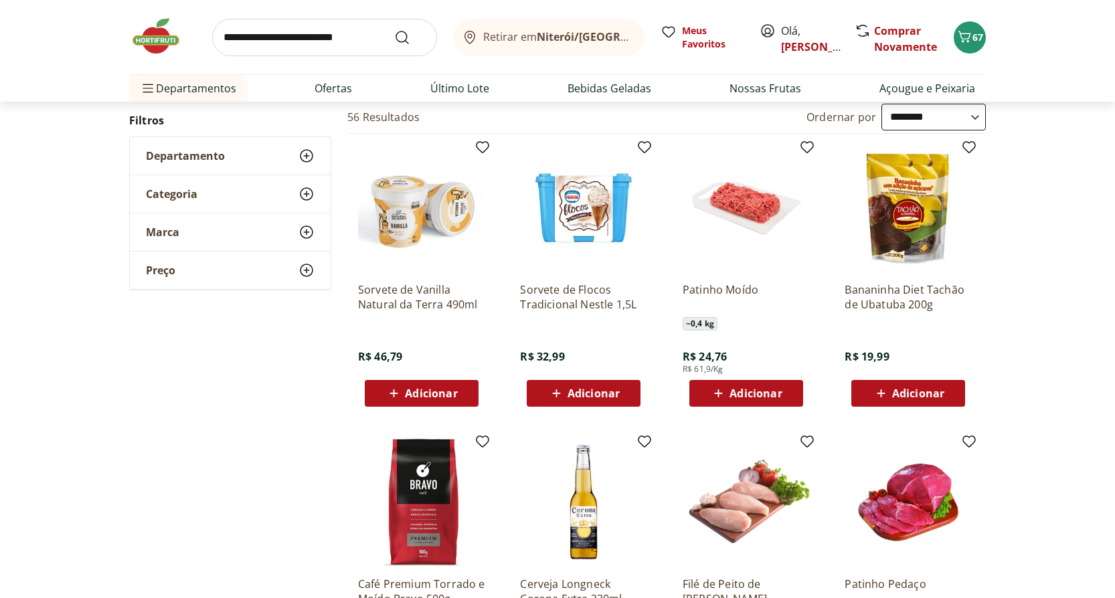
scroll to position [134, 0]
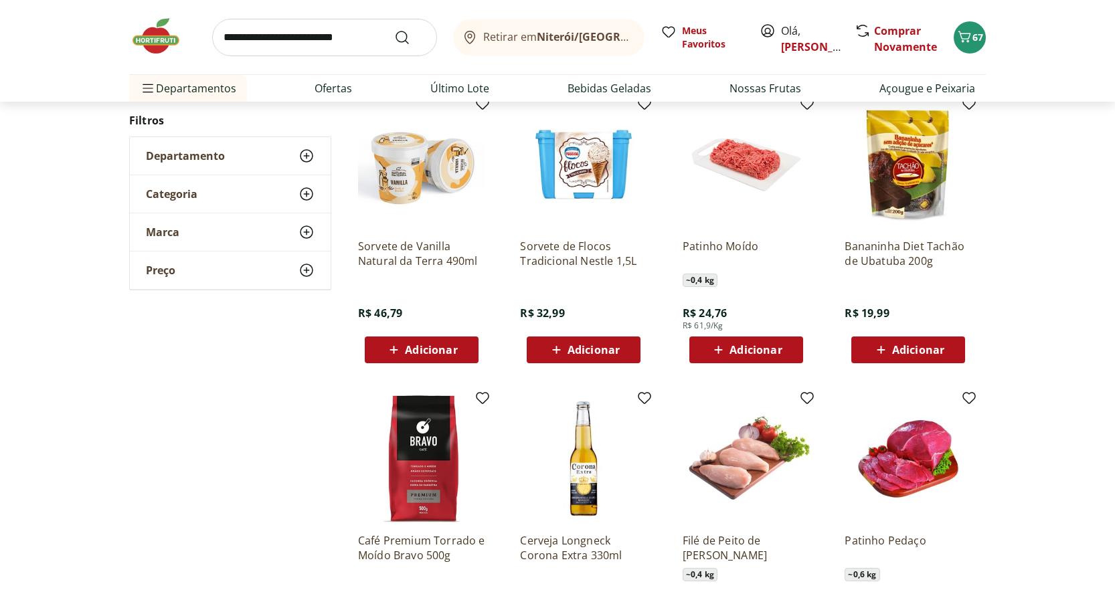
click at [745, 162] on img at bounding box center [746, 164] width 127 height 127
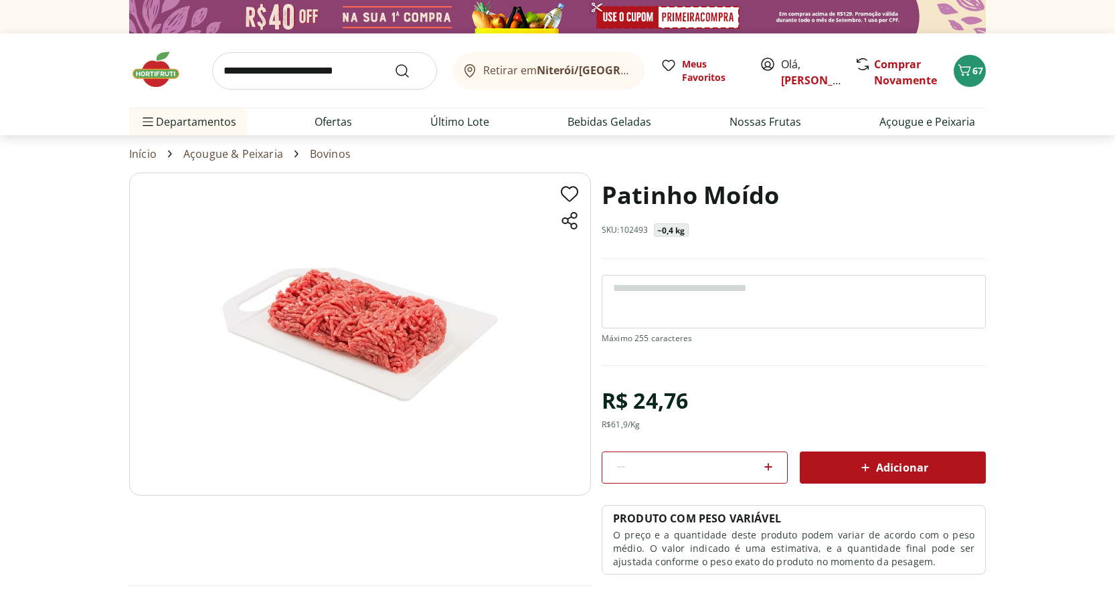
click at [916, 474] on span "Adicionar" at bounding box center [892, 468] width 71 height 16
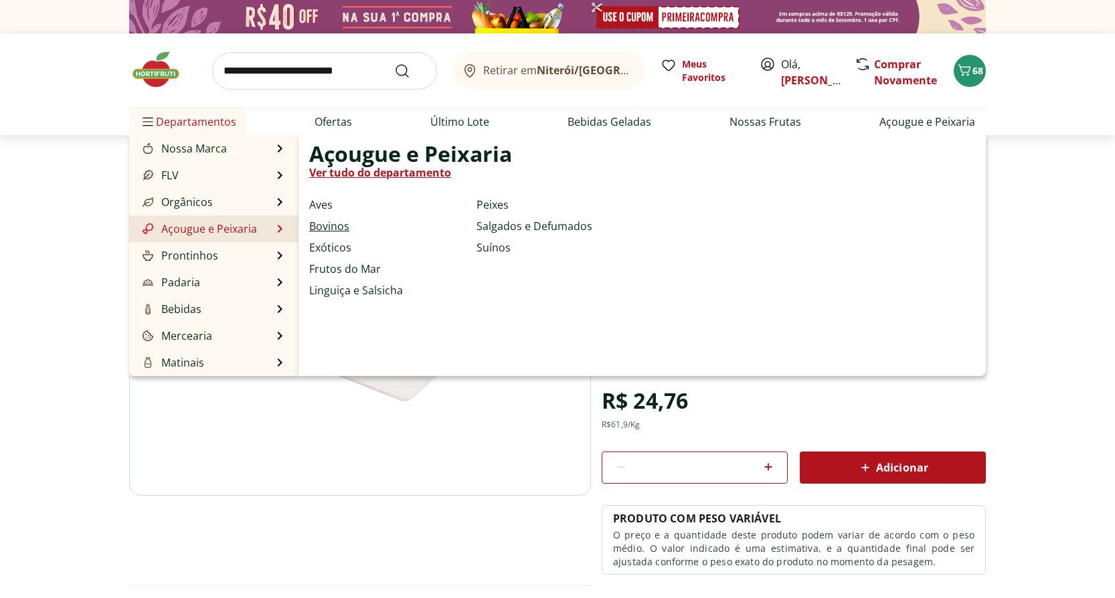
click at [339, 229] on link "Bovinos" at bounding box center [329, 226] width 40 height 16
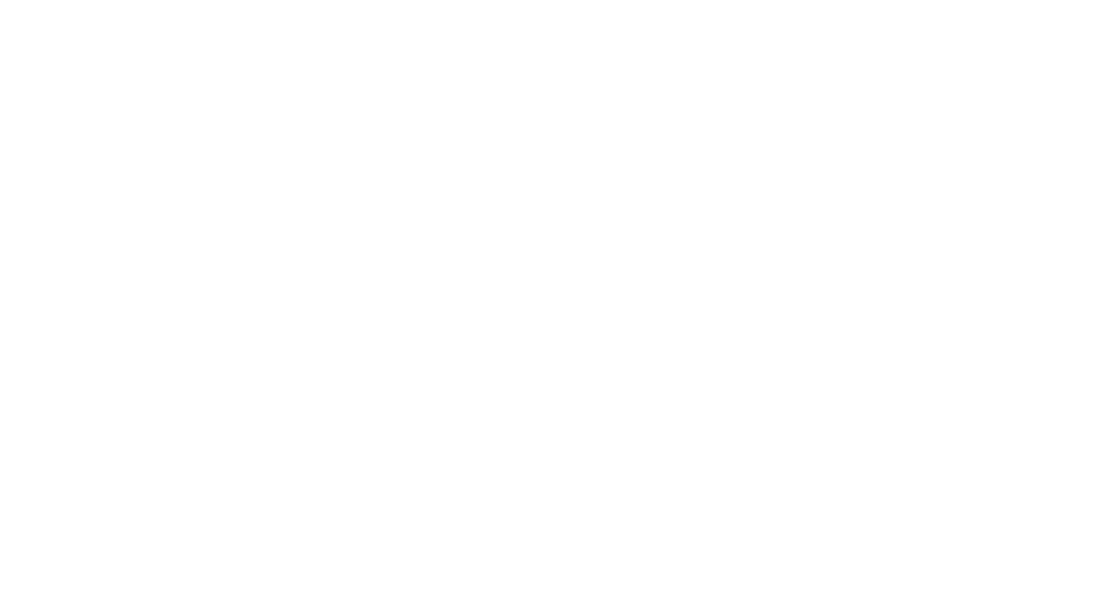
select select "**********"
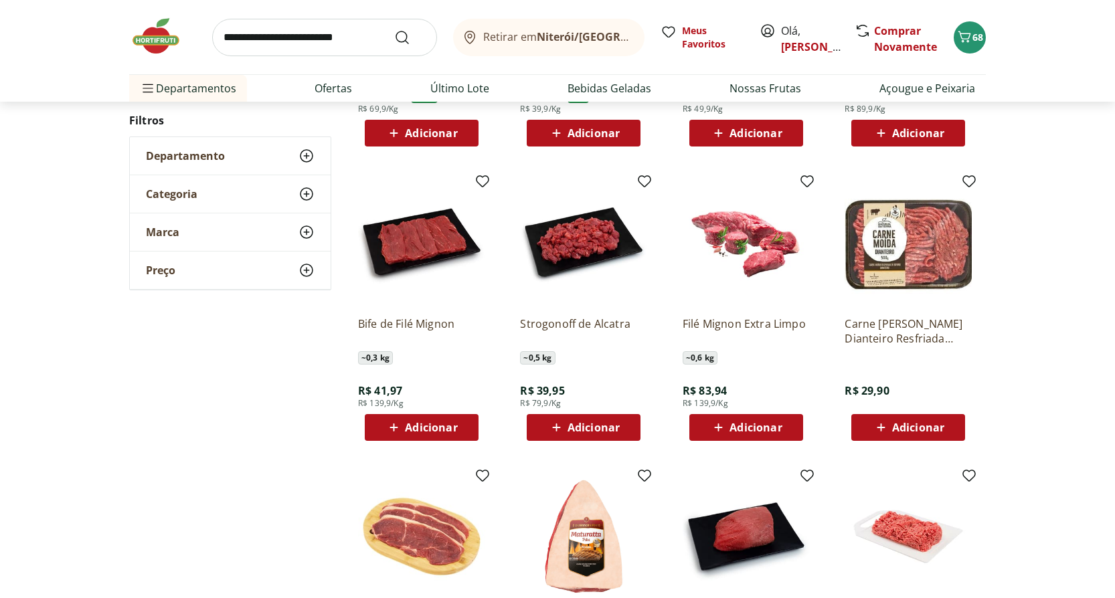
scroll to position [335, 0]
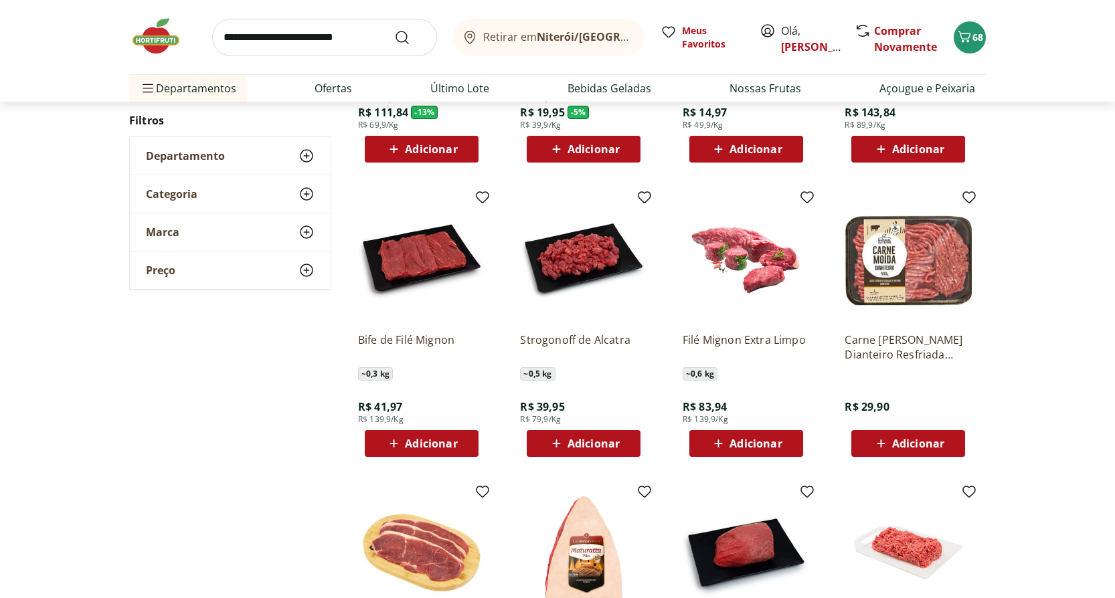
click at [916, 266] on img at bounding box center [907, 258] width 127 height 127
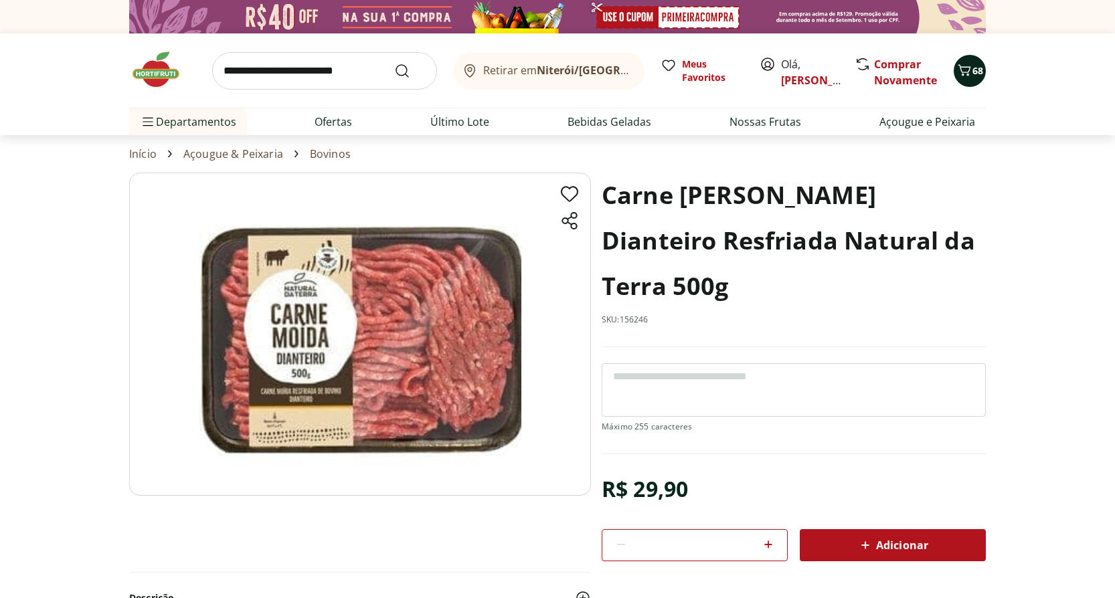
click at [966, 78] on span "Carrinho" at bounding box center [964, 70] width 16 height 17
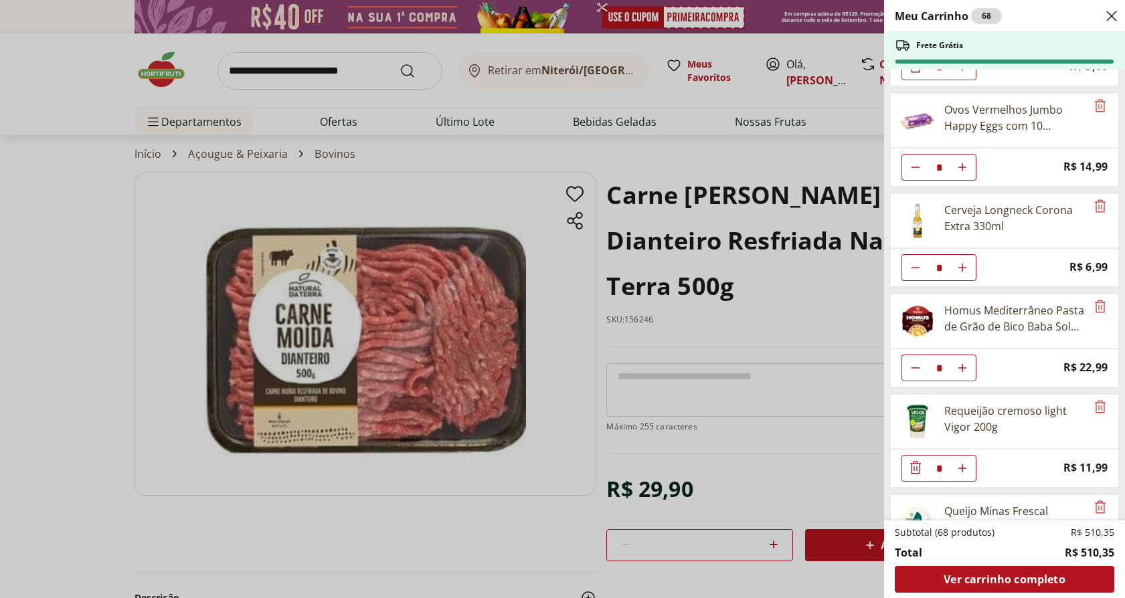
scroll to position [1662, 0]
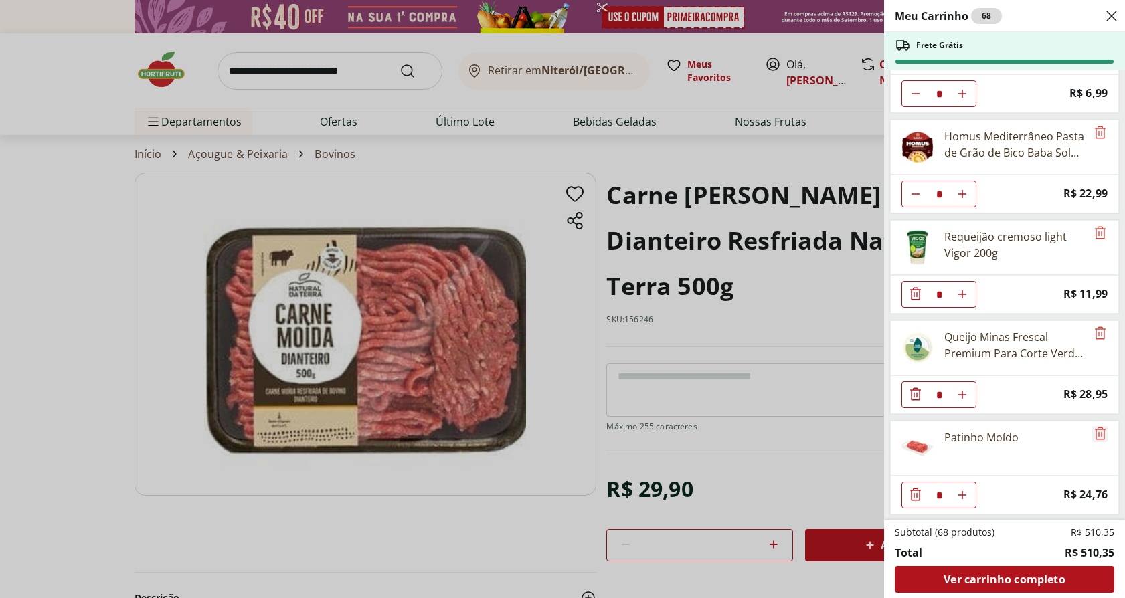
click at [1095, 432] on icon "Remove" at bounding box center [1100, 434] width 16 height 16
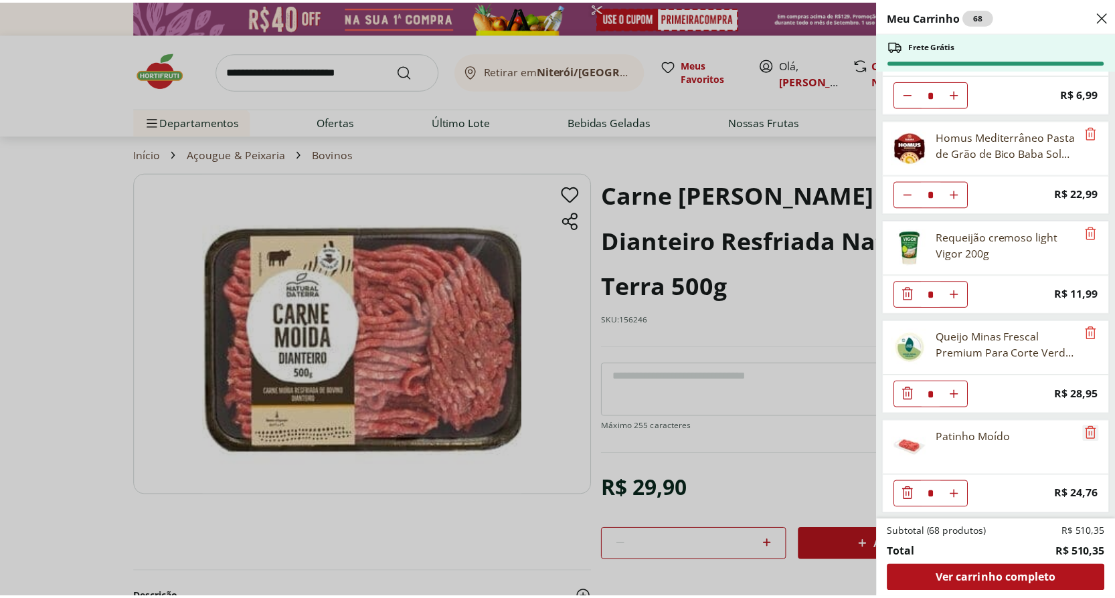
scroll to position [1562, 0]
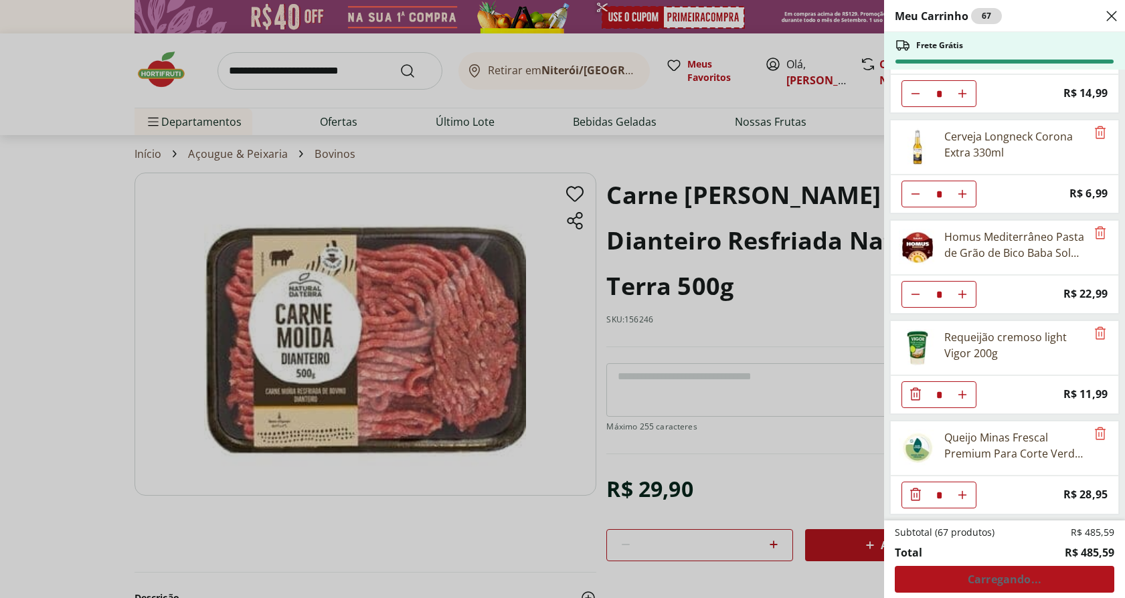
click at [486, 521] on div "Meu Carrinho 67 Frete Grátis Queijo Tipo Cottage Verde Campo 400g * Price: R$ 2…" at bounding box center [562, 299] width 1125 height 598
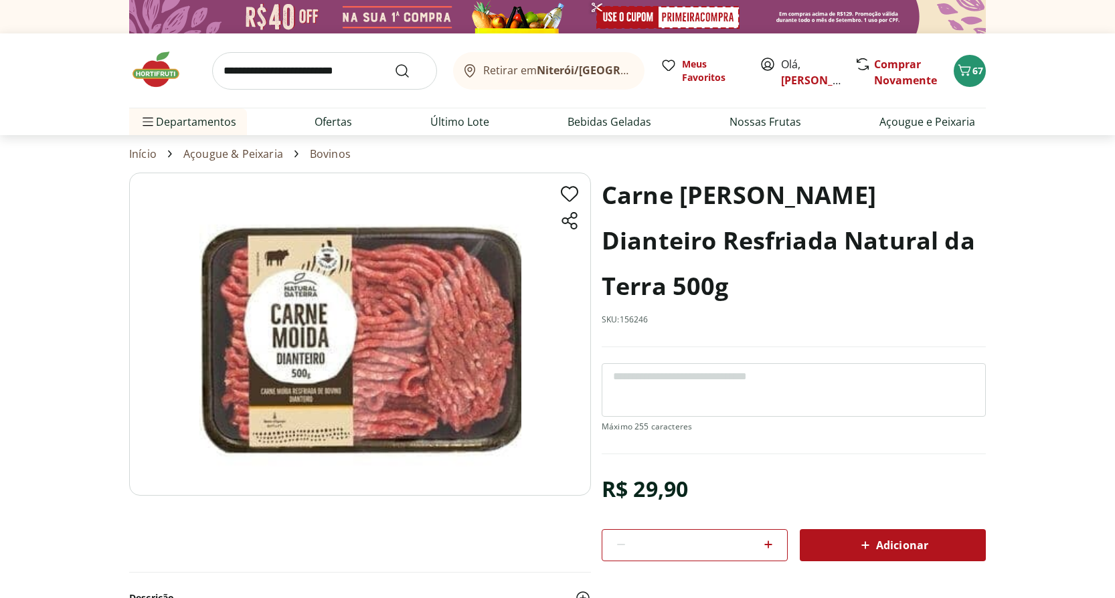
click at [920, 543] on span "Adicionar" at bounding box center [892, 545] width 71 height 16
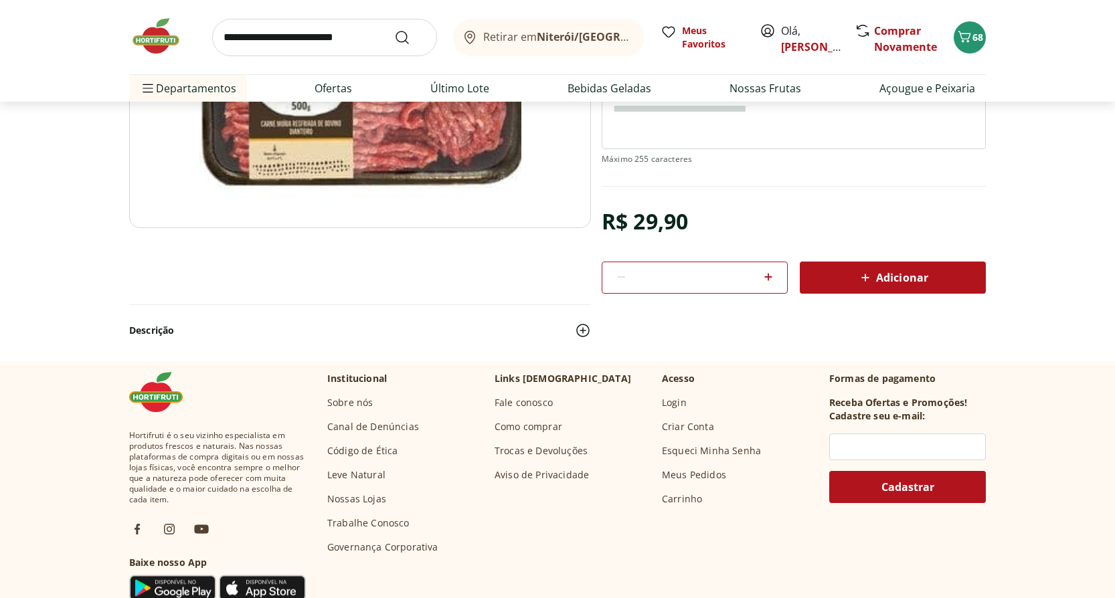
scroll to position [0, 0]
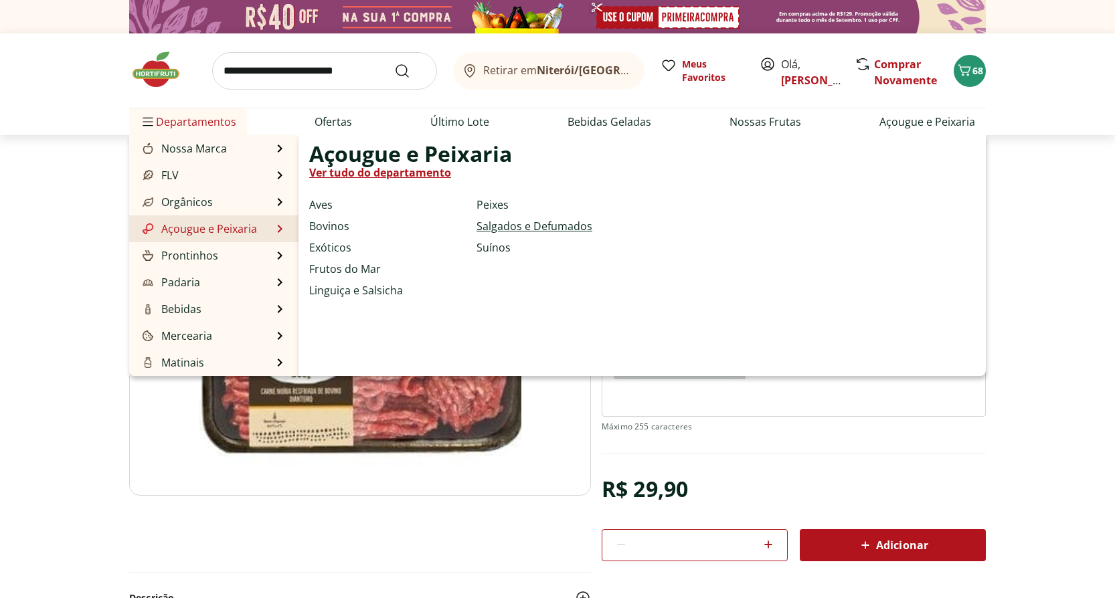
click at [529, 230] on link "Salgados e Defumados" at bounding box center [534, 226] width 116 height 16
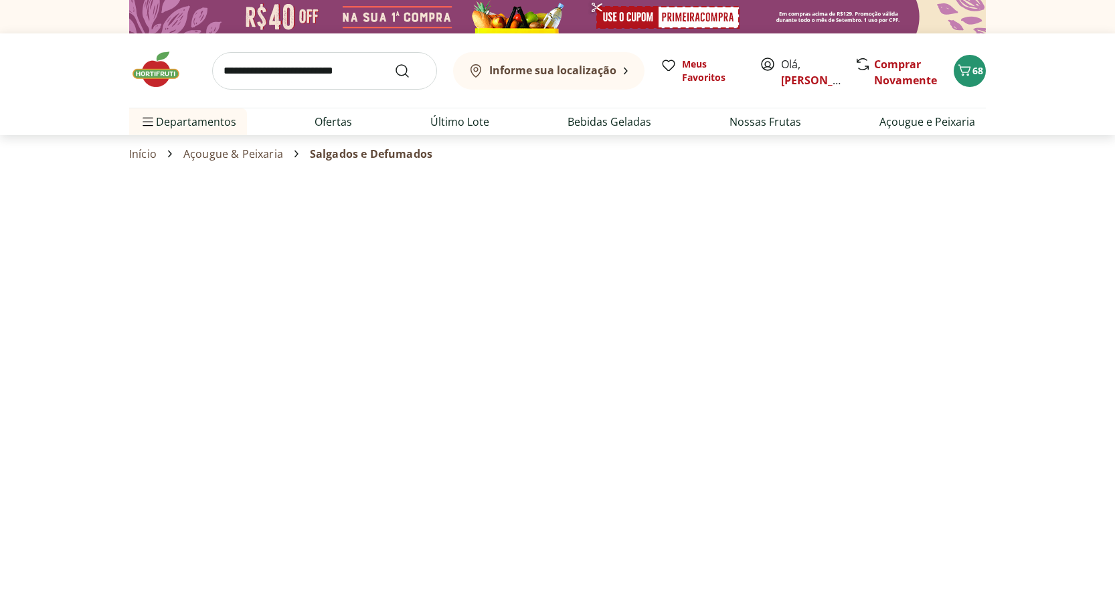
select select "**********"
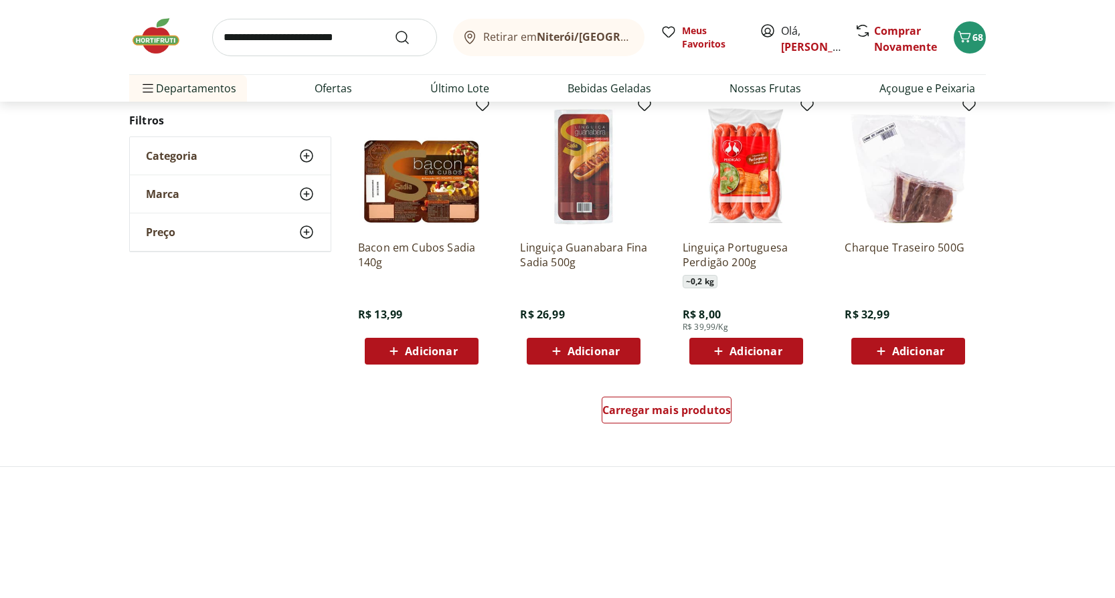
scroll to position [736, 0]
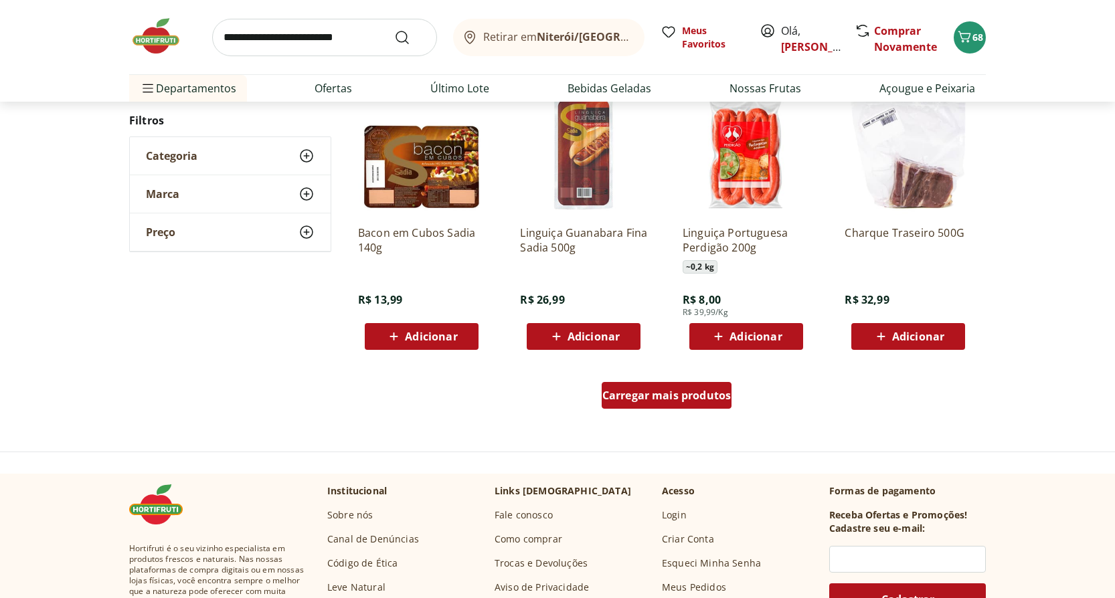
click at [656, 393] on span "Carregar mais produtos" at bounding box center [666, 395] width 129 height 11
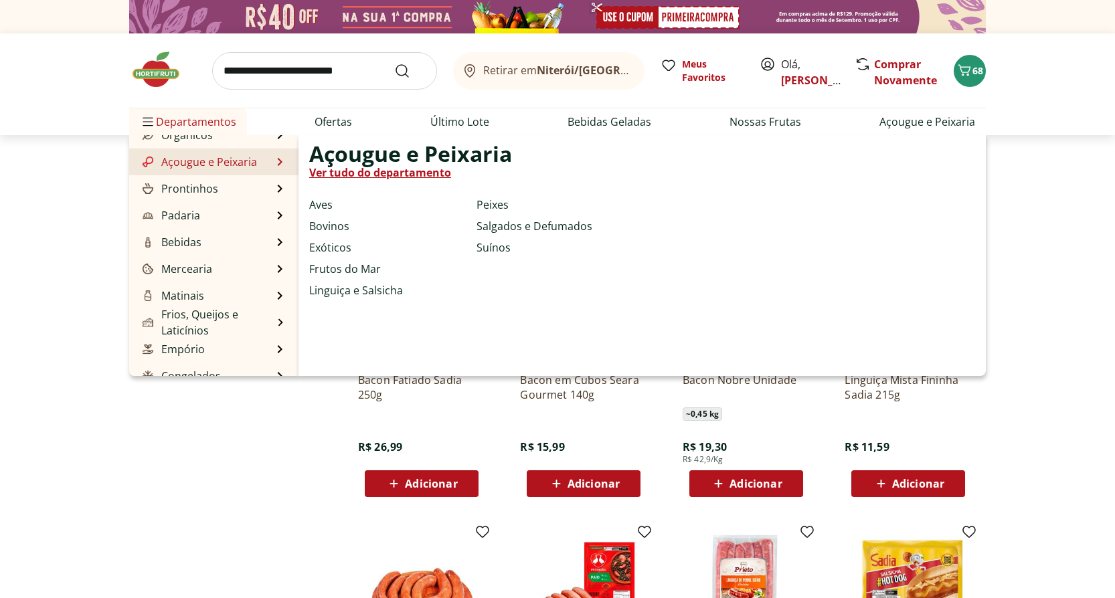
scroll to position [134, 0]
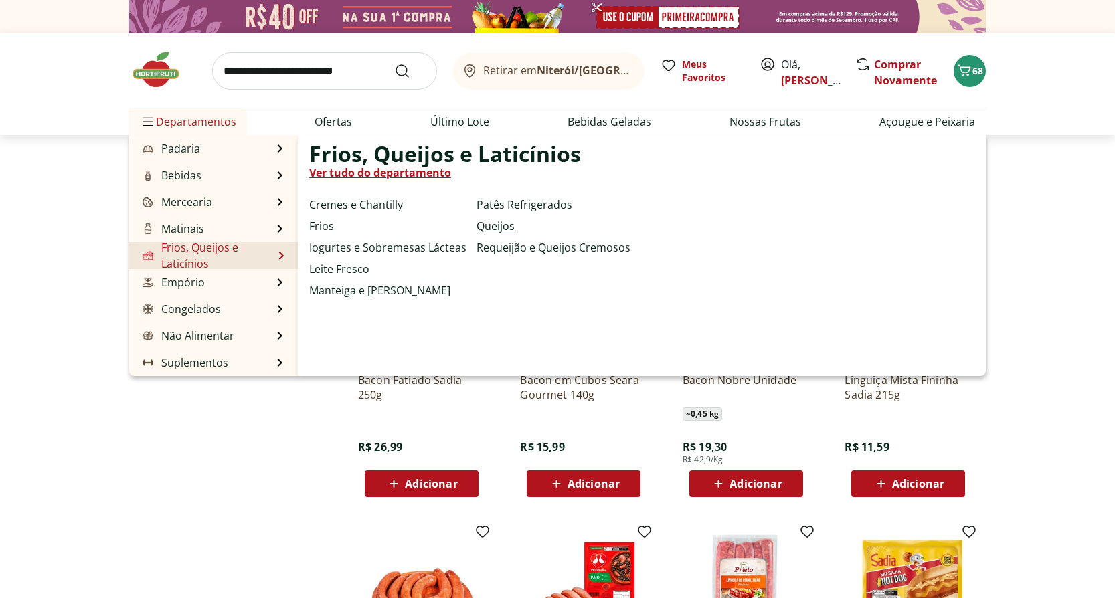
click at [491, 230] on link "Queijos" at bounding box center [495, 226] width 38 height 16
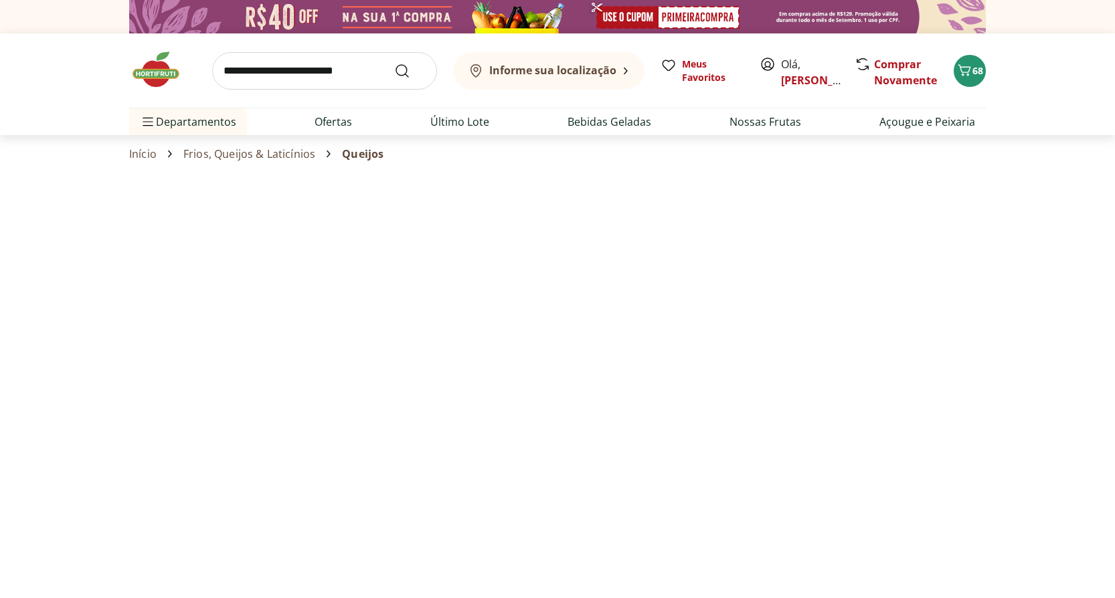
select select "**********"
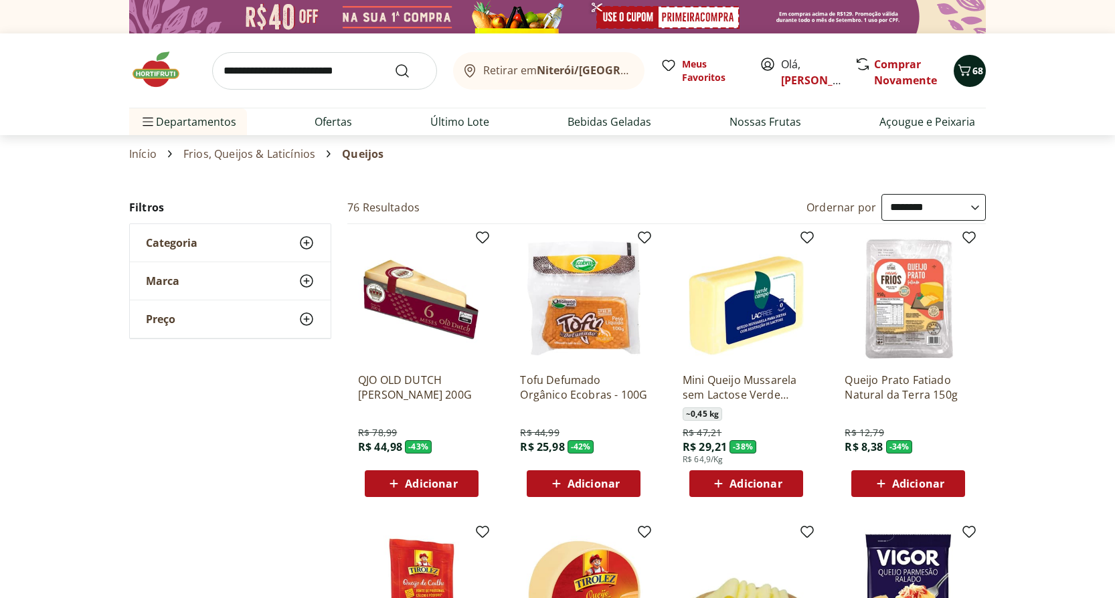
click at [982, 72] on span "68" at bounding box center [977, 70] width 11 height 13
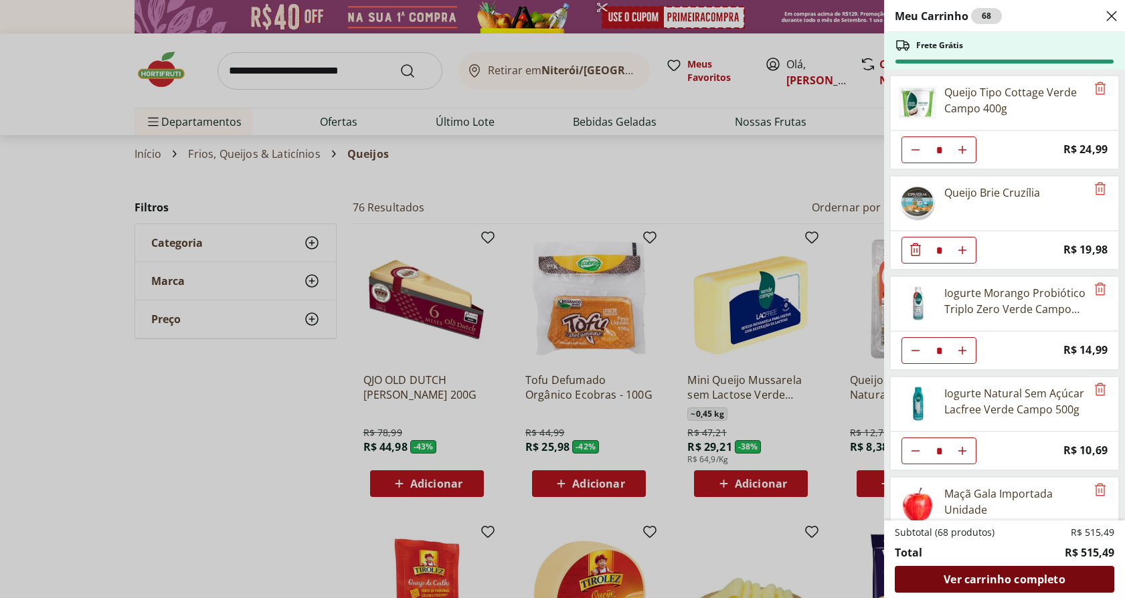
click at [1029, 578] on span "Ver carrinho completo" at bounding box center [1003, 579] width 121 height 11
